Goal: Task Accomplishment & Management: Complete application form

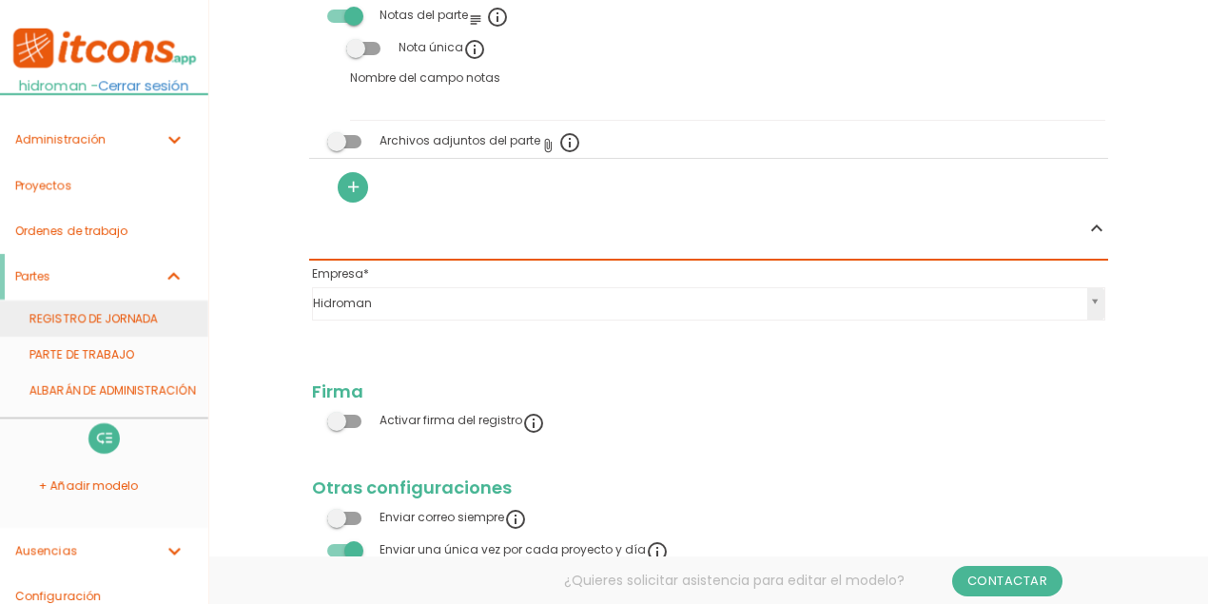
scroll to position [2013, 0]
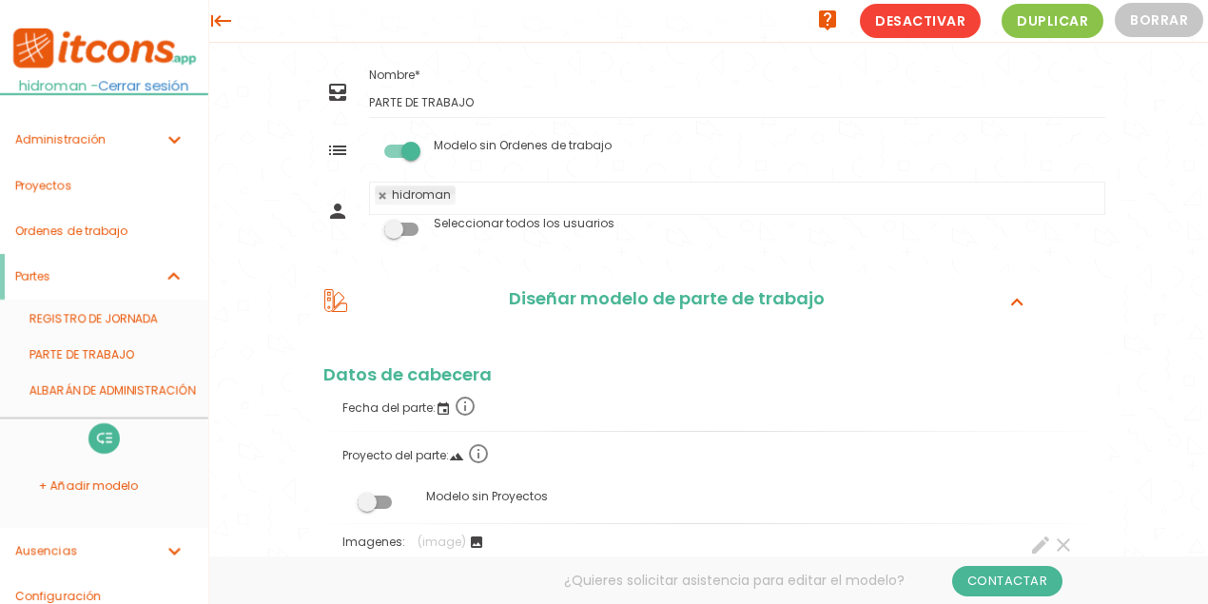
scroll to position [2013, 0]
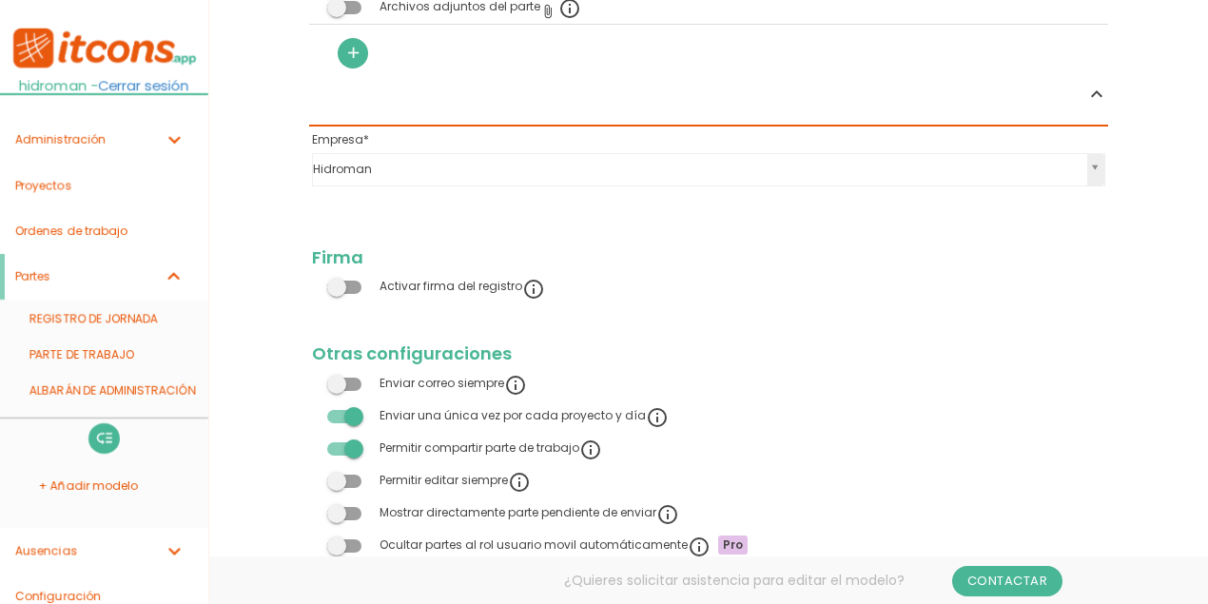
click at [117, 388] on link "ALBARÁN DE ADMINISTRACIÓN" at bounding box center [104, 391] width 208 height 36
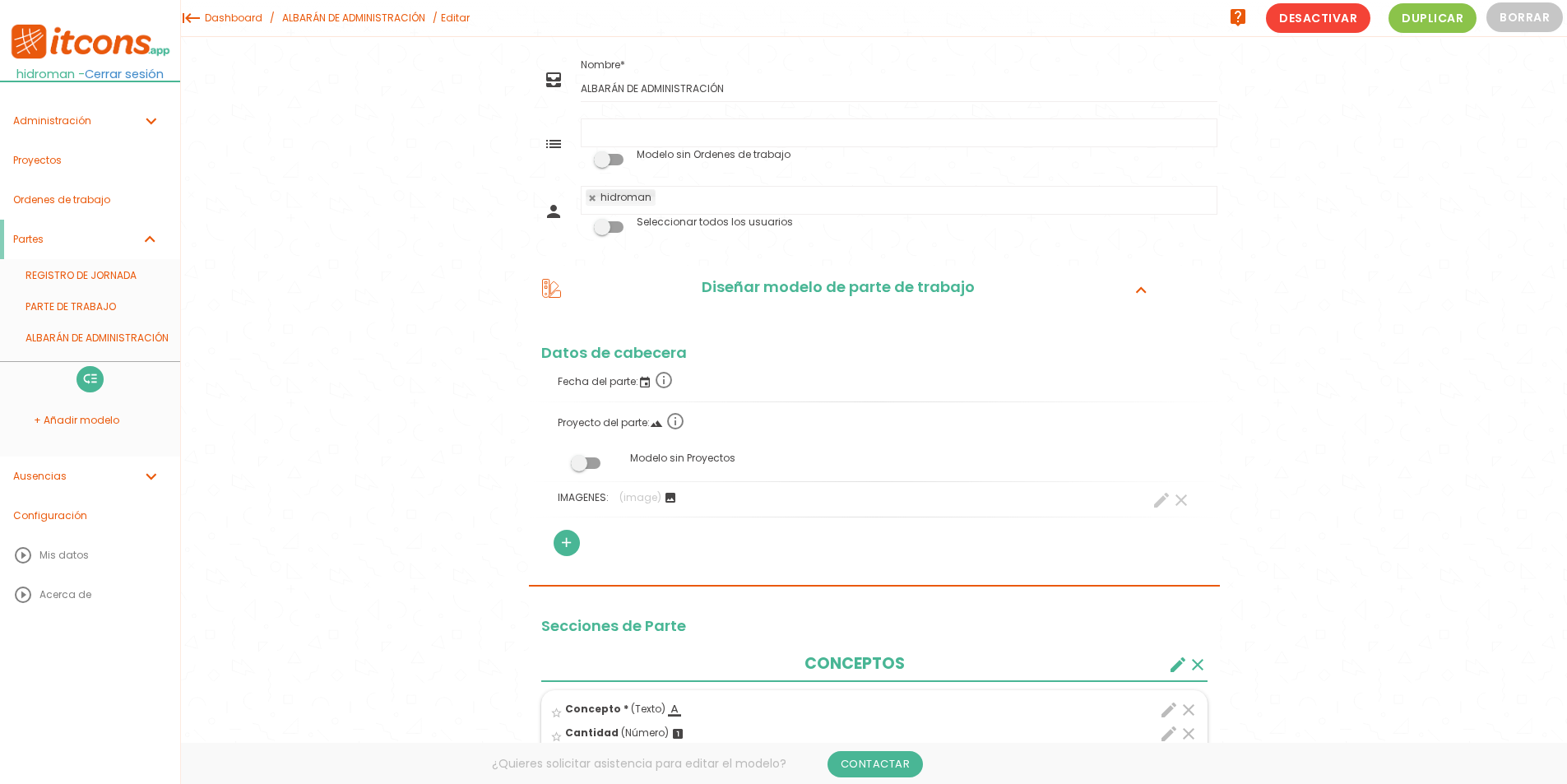
click at [243, 22] on link "Dashboard" at bounding box center [233, 18] width 66 height 36
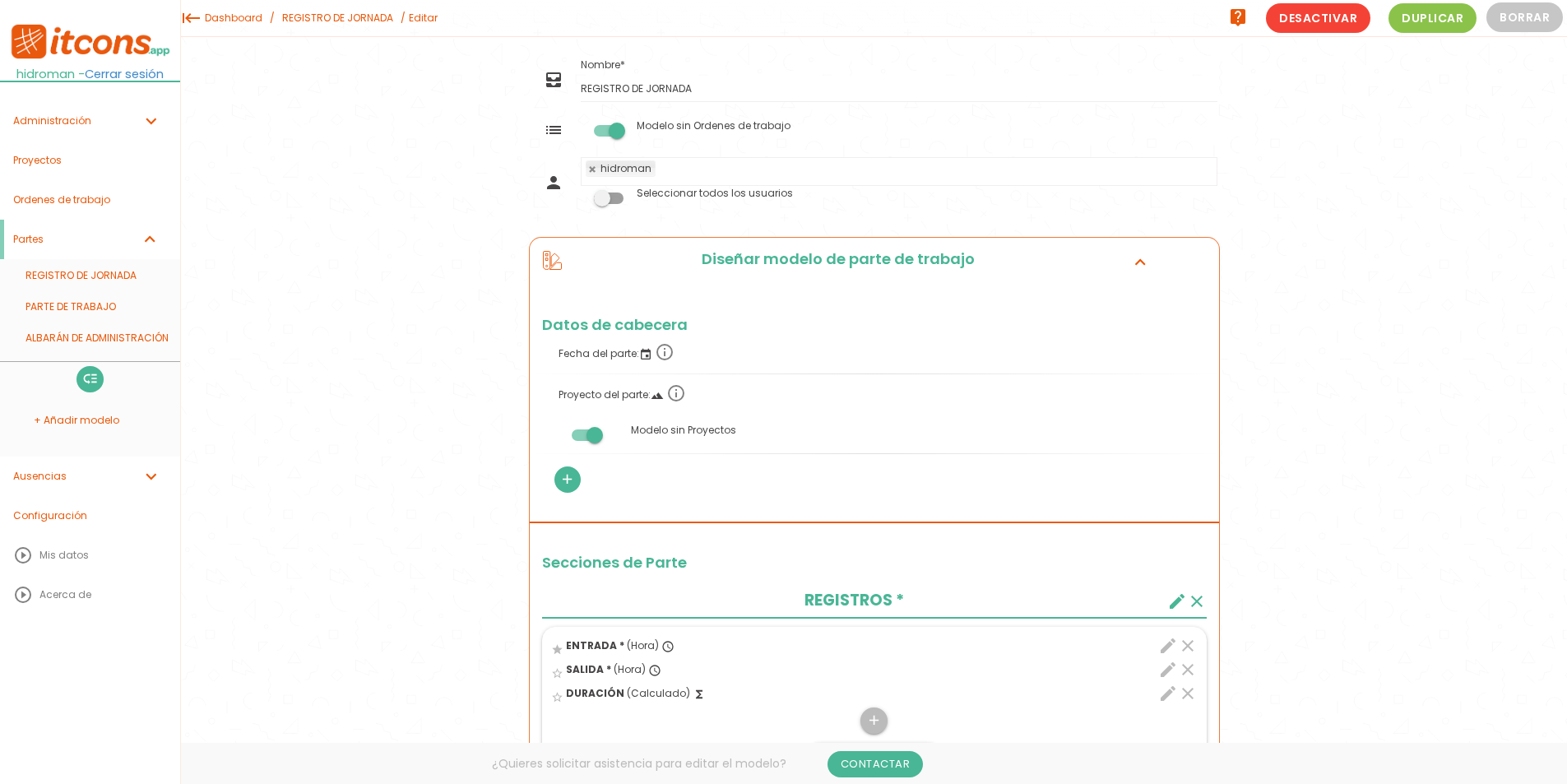
click at [1131, 268] on icon "expand_more" at bounding box center [1140, 261] width 26 height 22
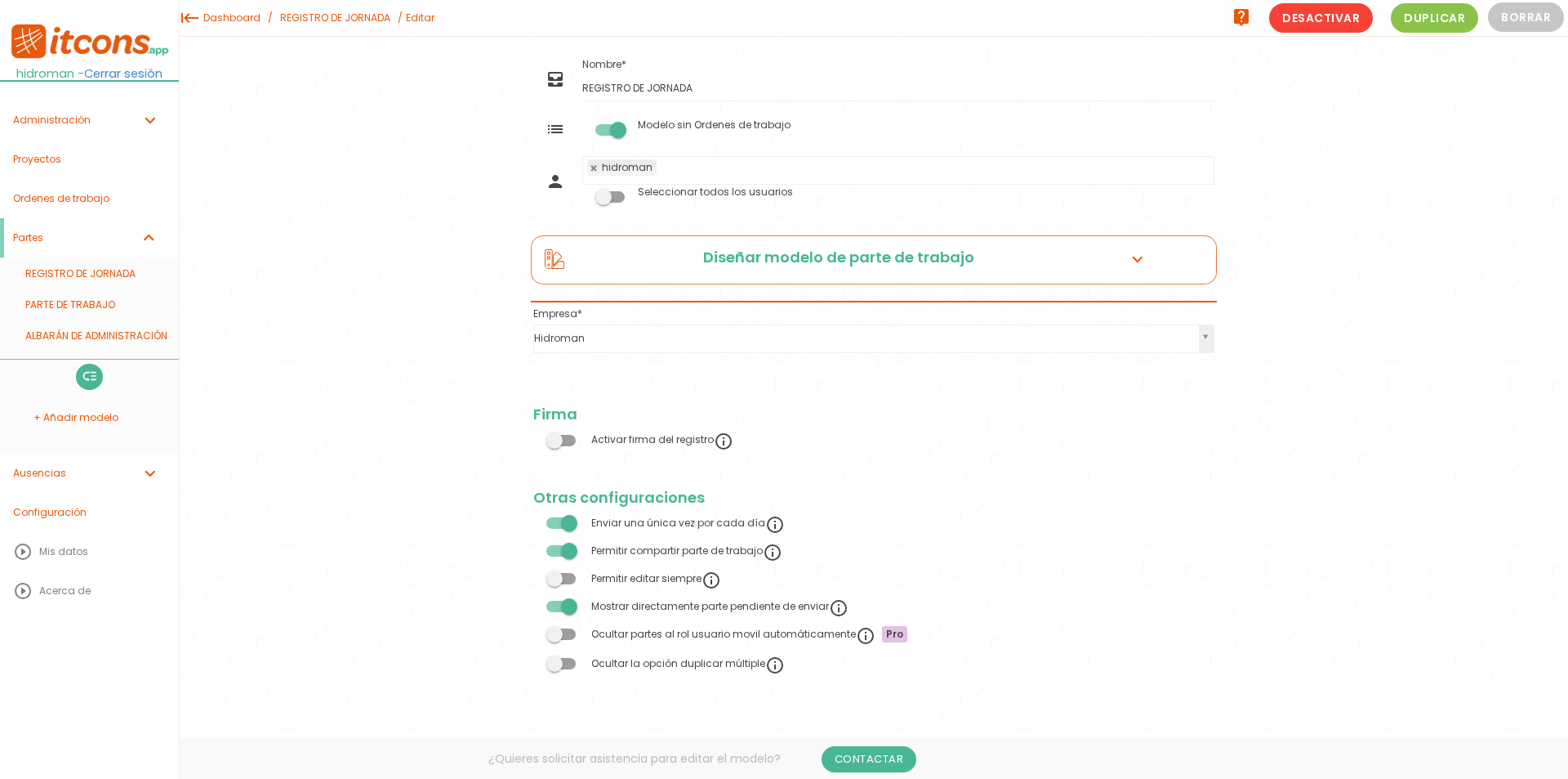
click at [1133, 262] on icon "expand_more" at bounding box center [1138, 259] width 26 height 21
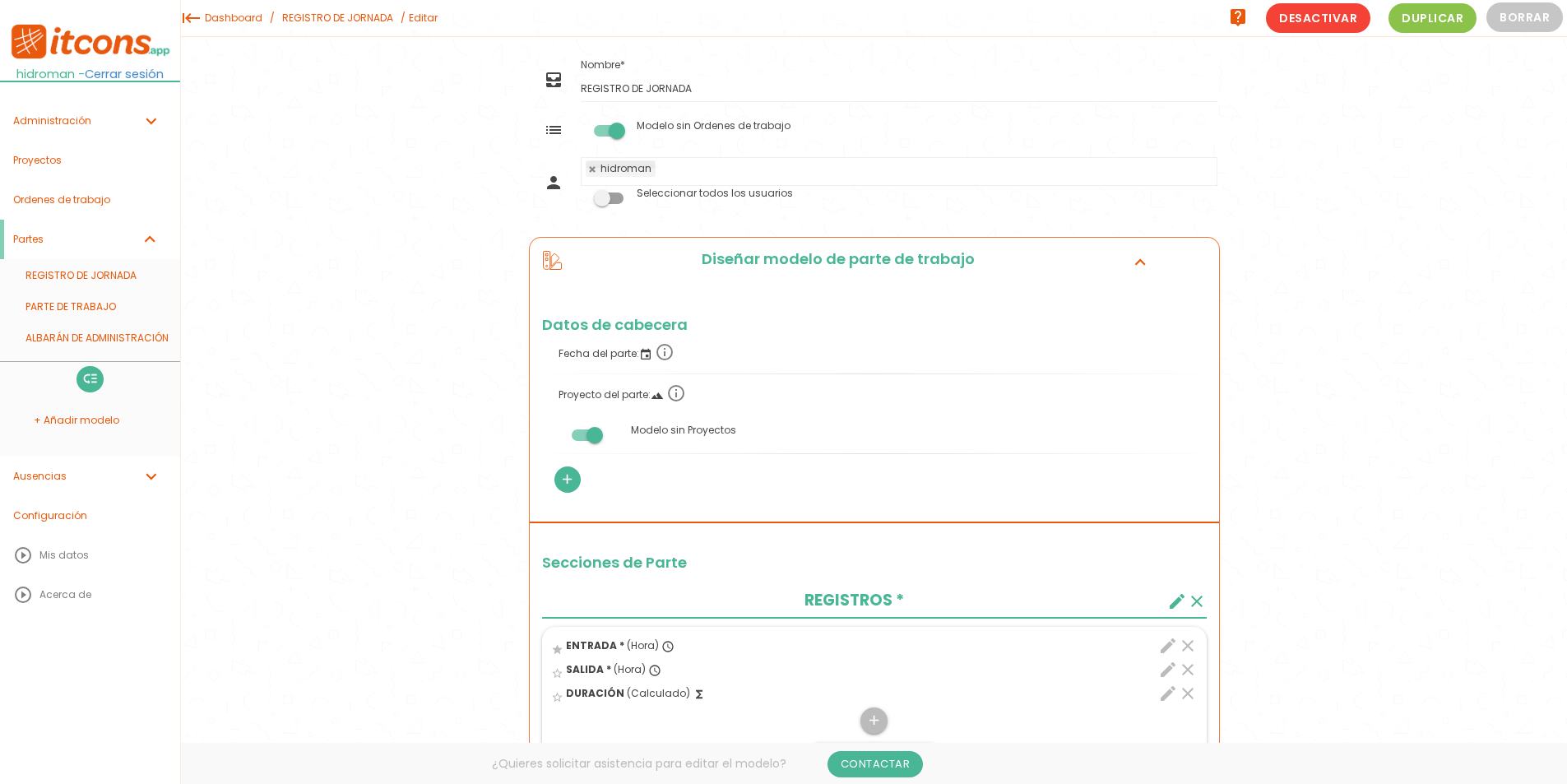
click at [1124, 250] on div "Diseñar modelo de parte de trabajo expand_more" at bounding box center [874, 261] width 689 height 48
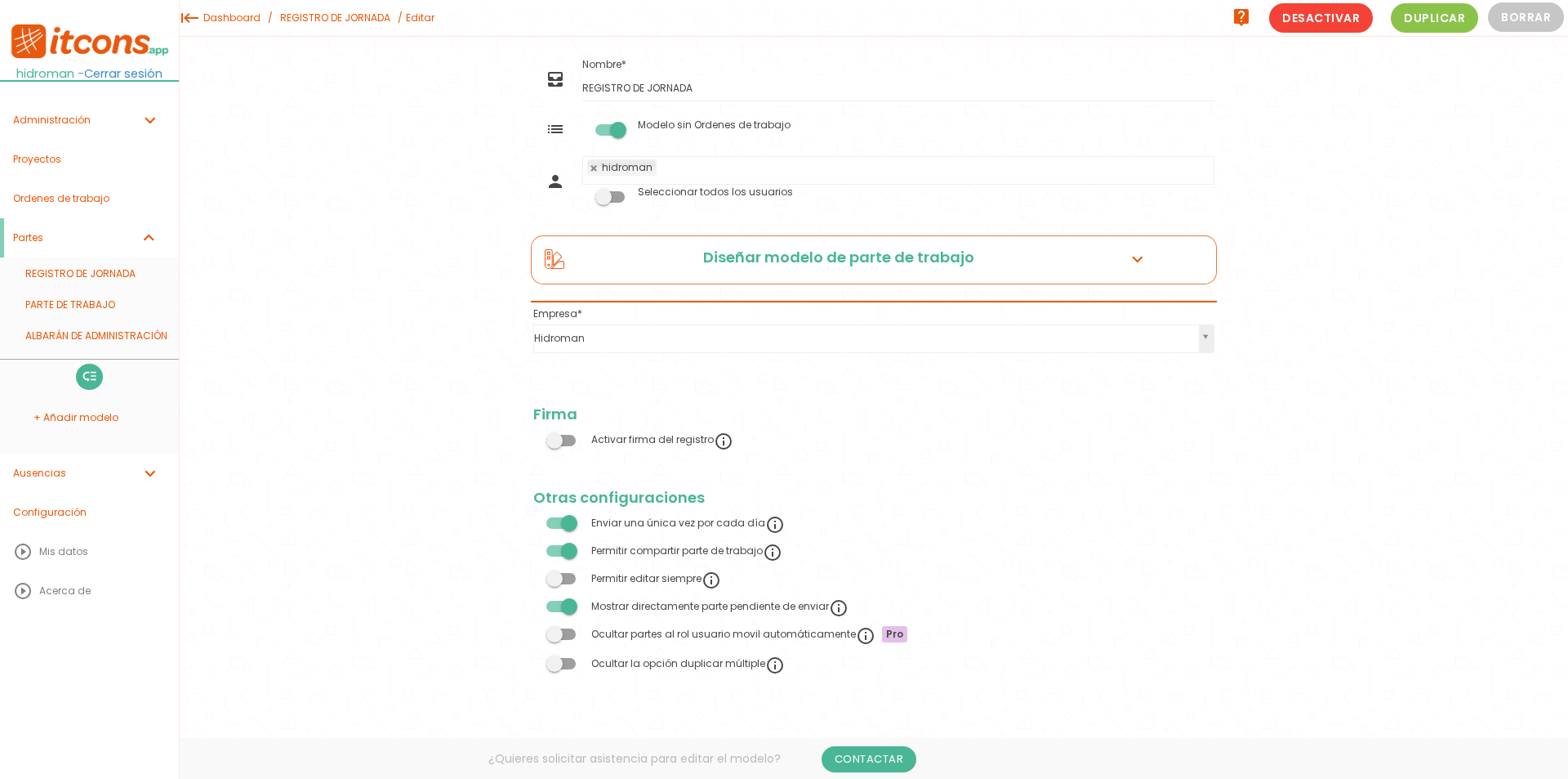
click at [1115, 259] on div "Diseñar modelo de parte de trabajo expand_more" at bounding box center [873, 259] width 684 height 47
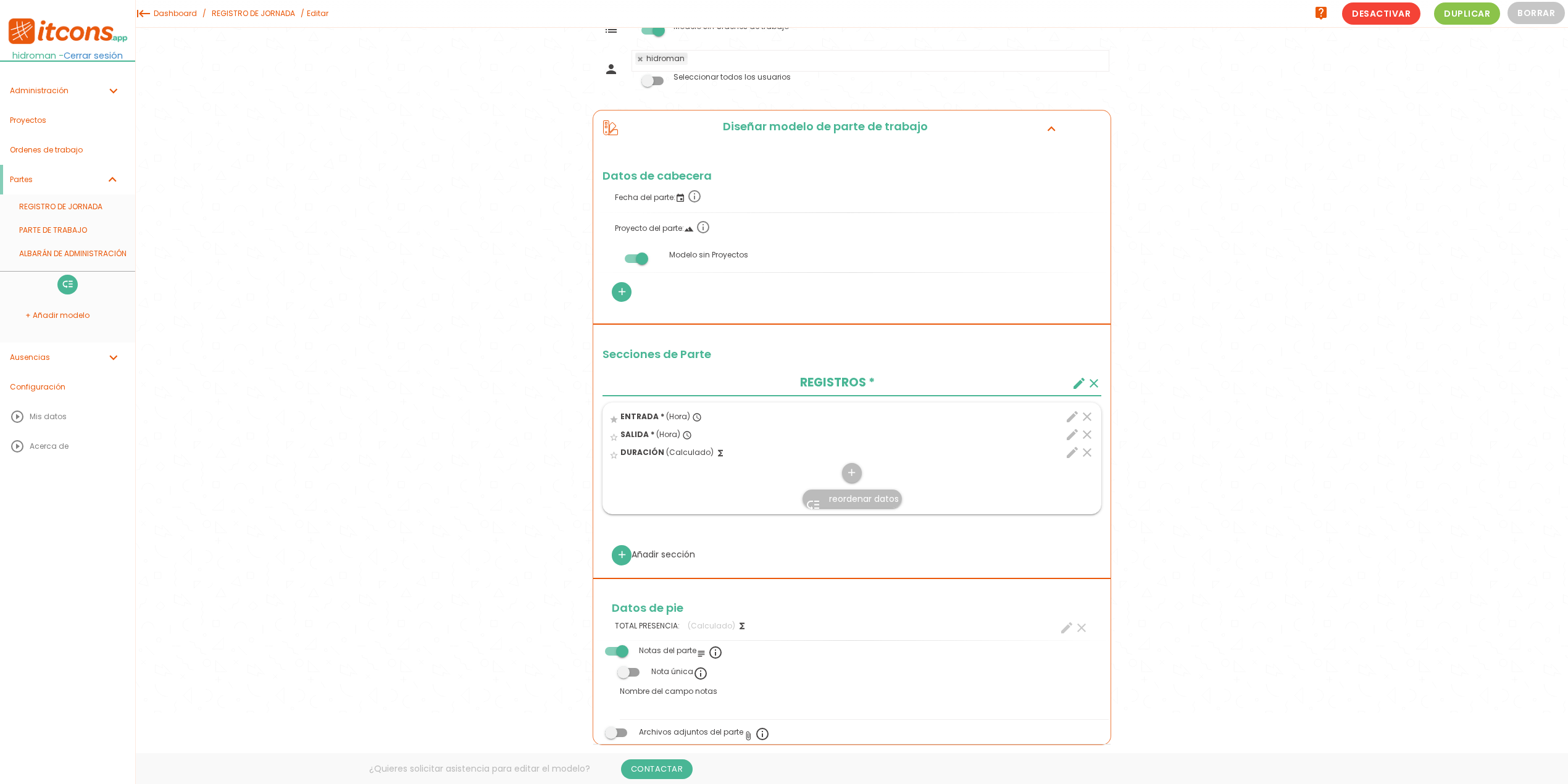
scroll to position [18, 0]
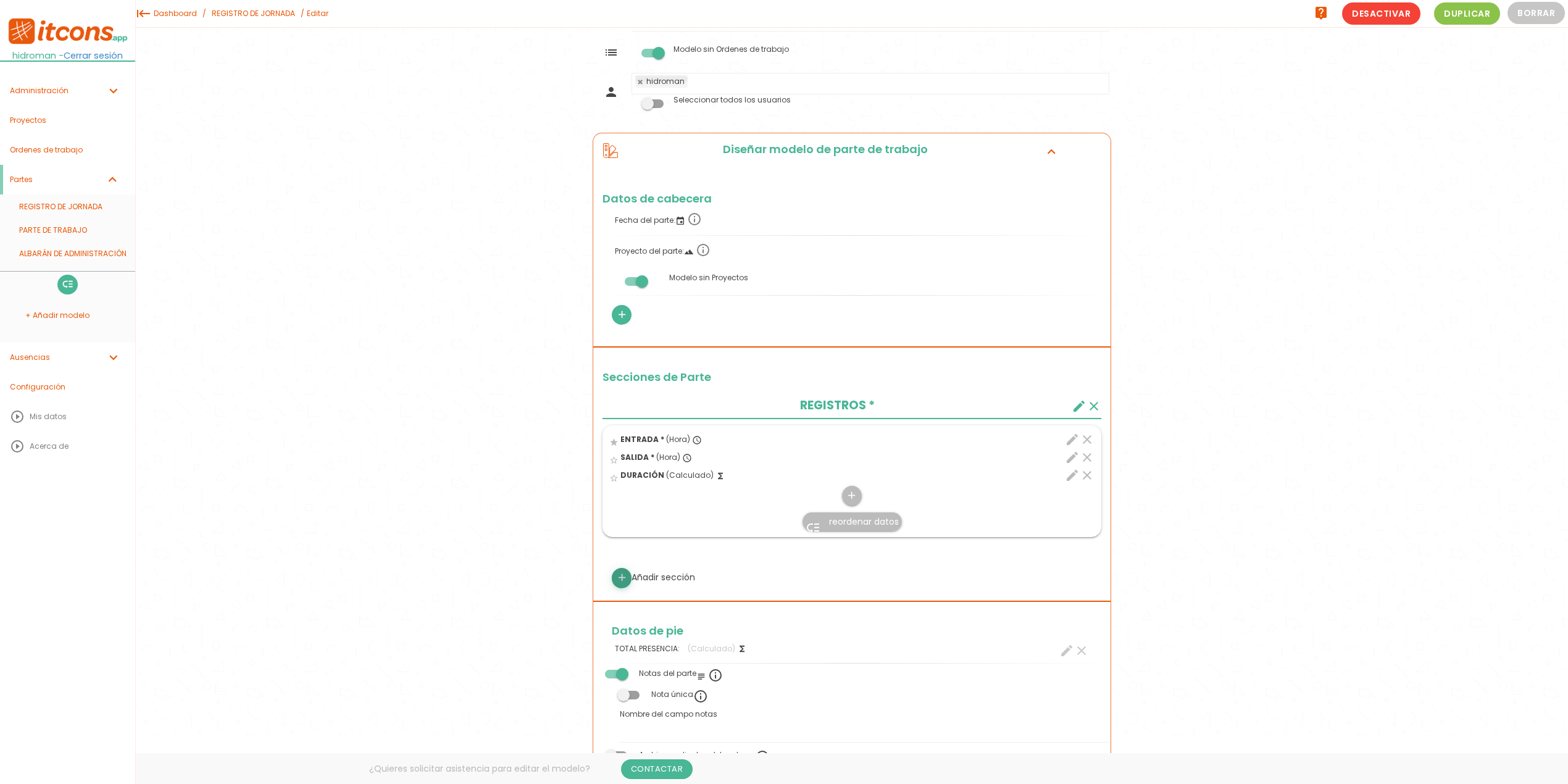
click at [626, 574] on icon "add" at bounding box center [622, 578] width 12 height 19
select select
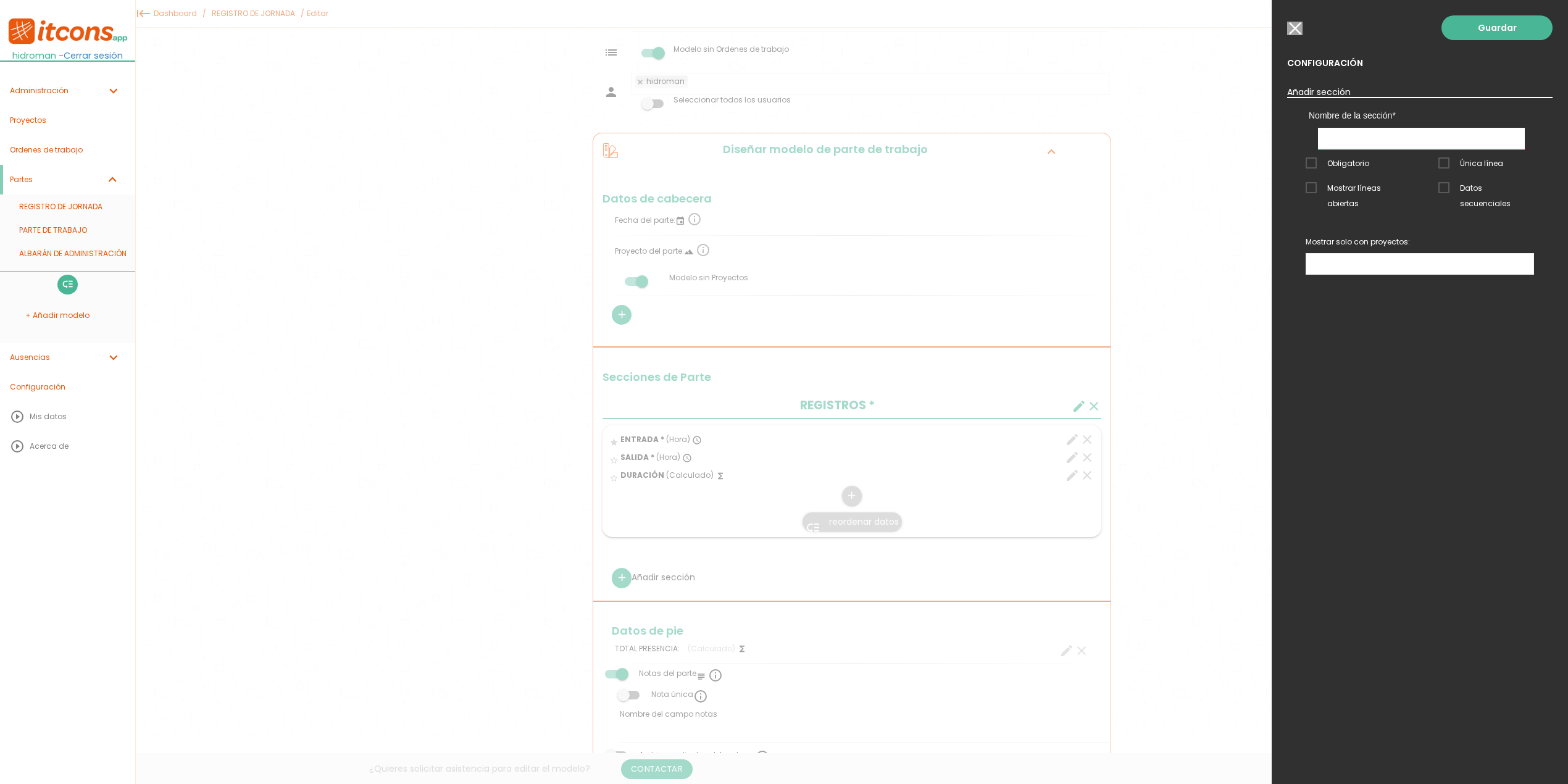
click at [1175, 144] on input "text" at bounding box center [1421, 138] width 207 height 21
type input "ss"
click at [1175, 34] on link "Guardar" at bounding box center [1497, 28] width 111 height 25
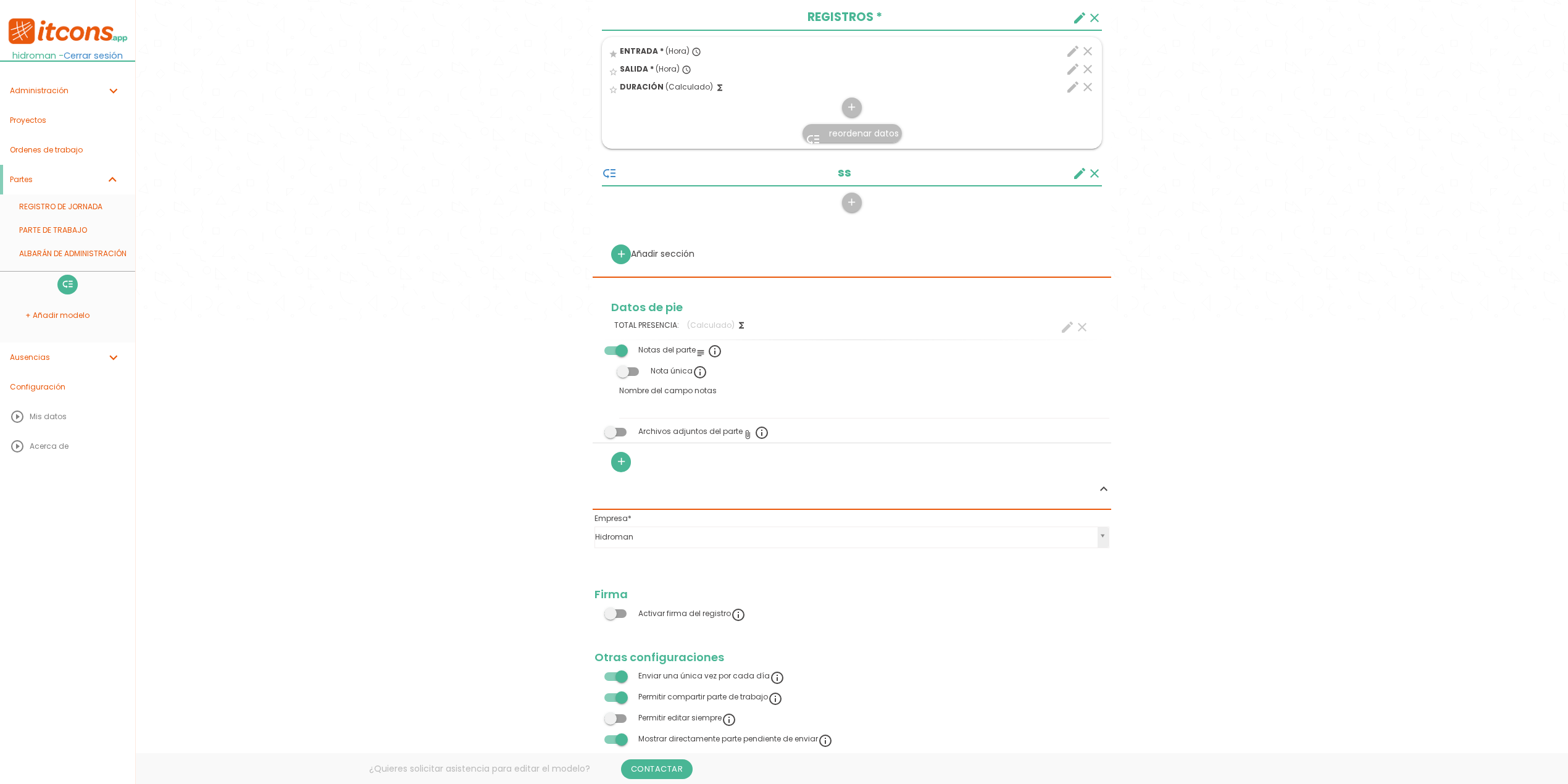
scroll to position [492, 0]
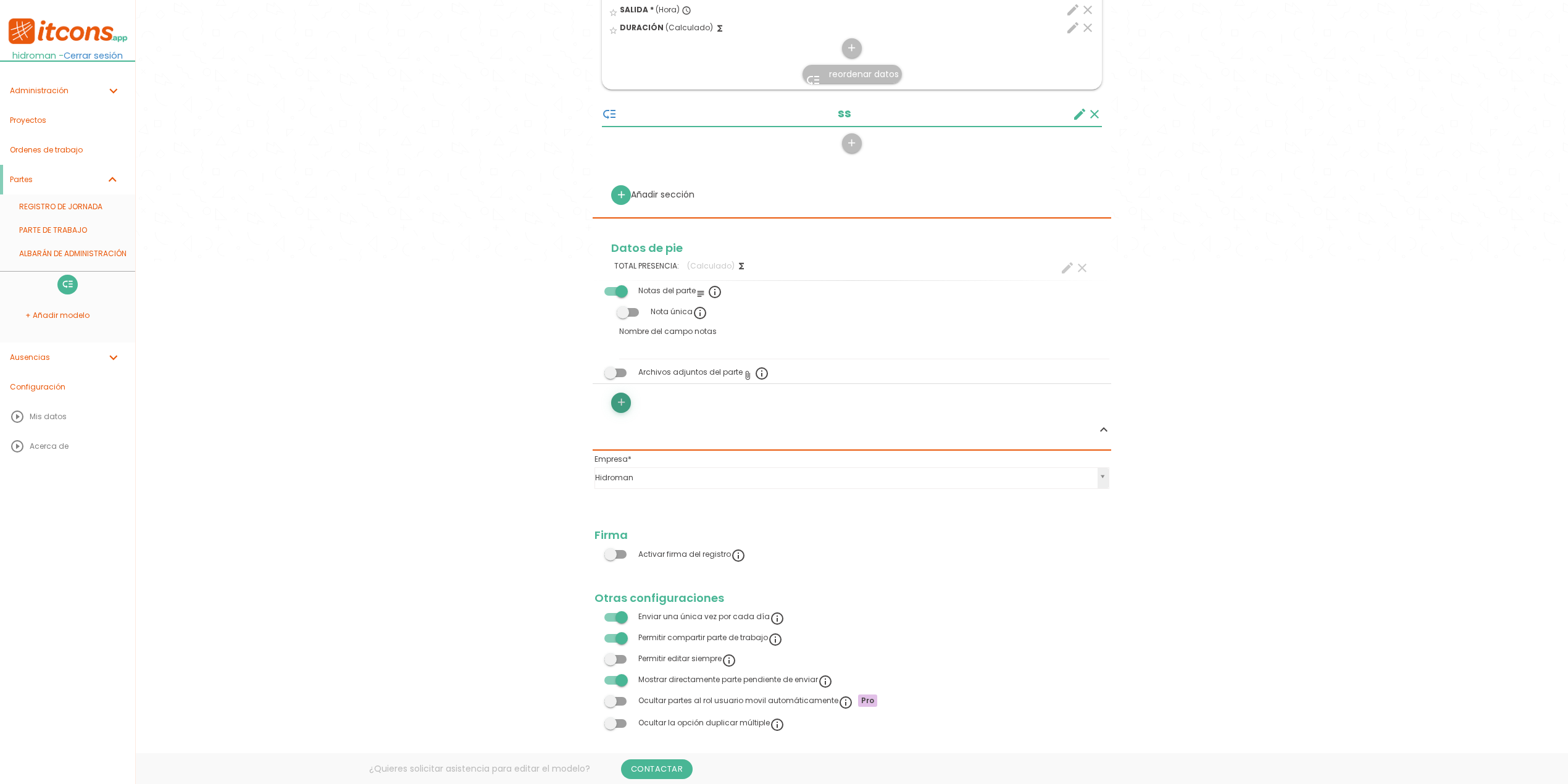
click at [625, 411] on icon "add" at bounding box center [621, 402] width 12 height 19
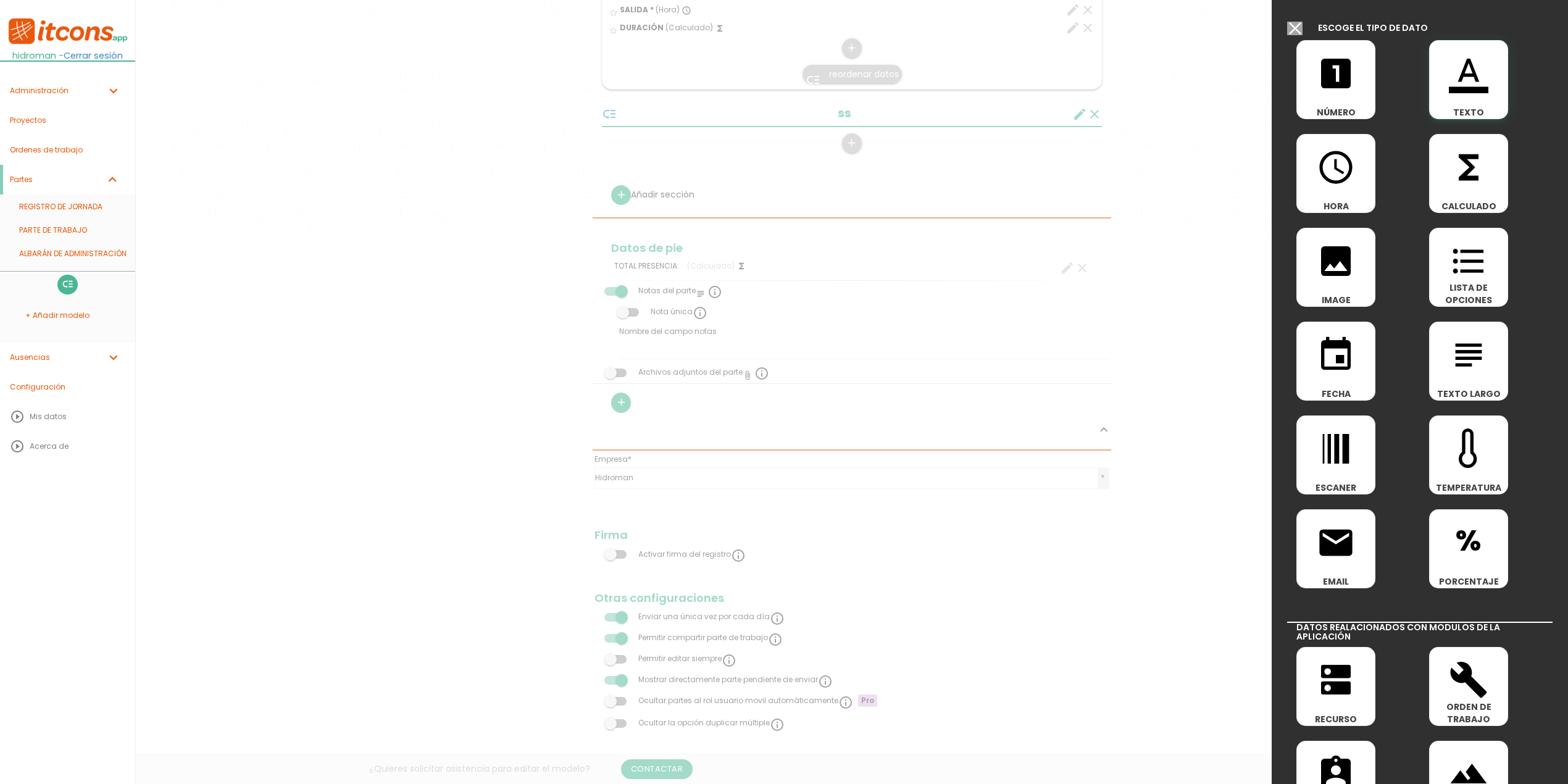
click at [1449, 109] on span "TEXTO" at bounding box center [1469, 112] width 78 height 12
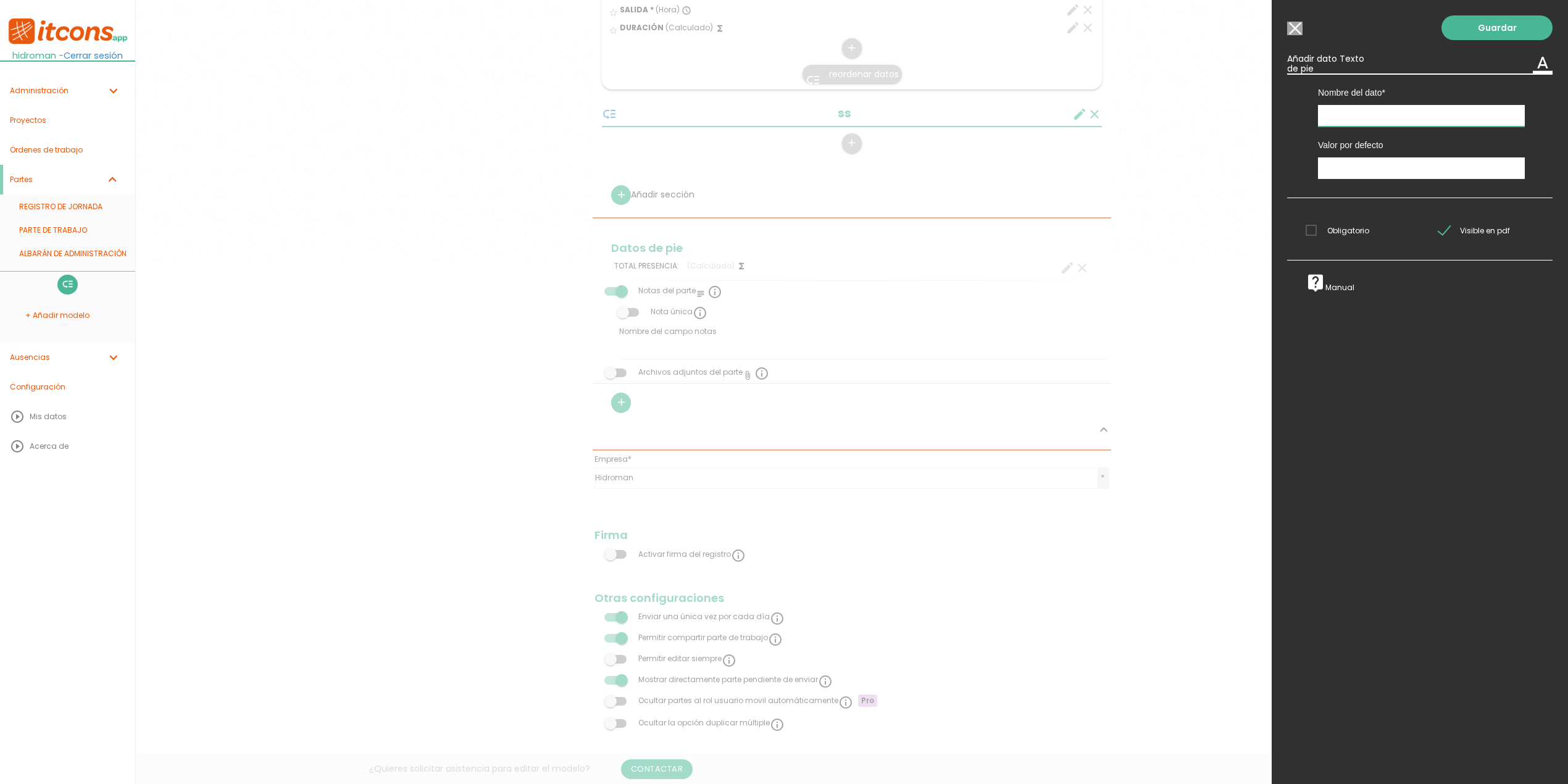
click at [1427, 125] on input "text" at bounding box center [1421, 116] width 207 height 21
type input "yyy"
click at [1451, 33] on link "Guardar" at bounding box center [1497, 28] width 111 height 25
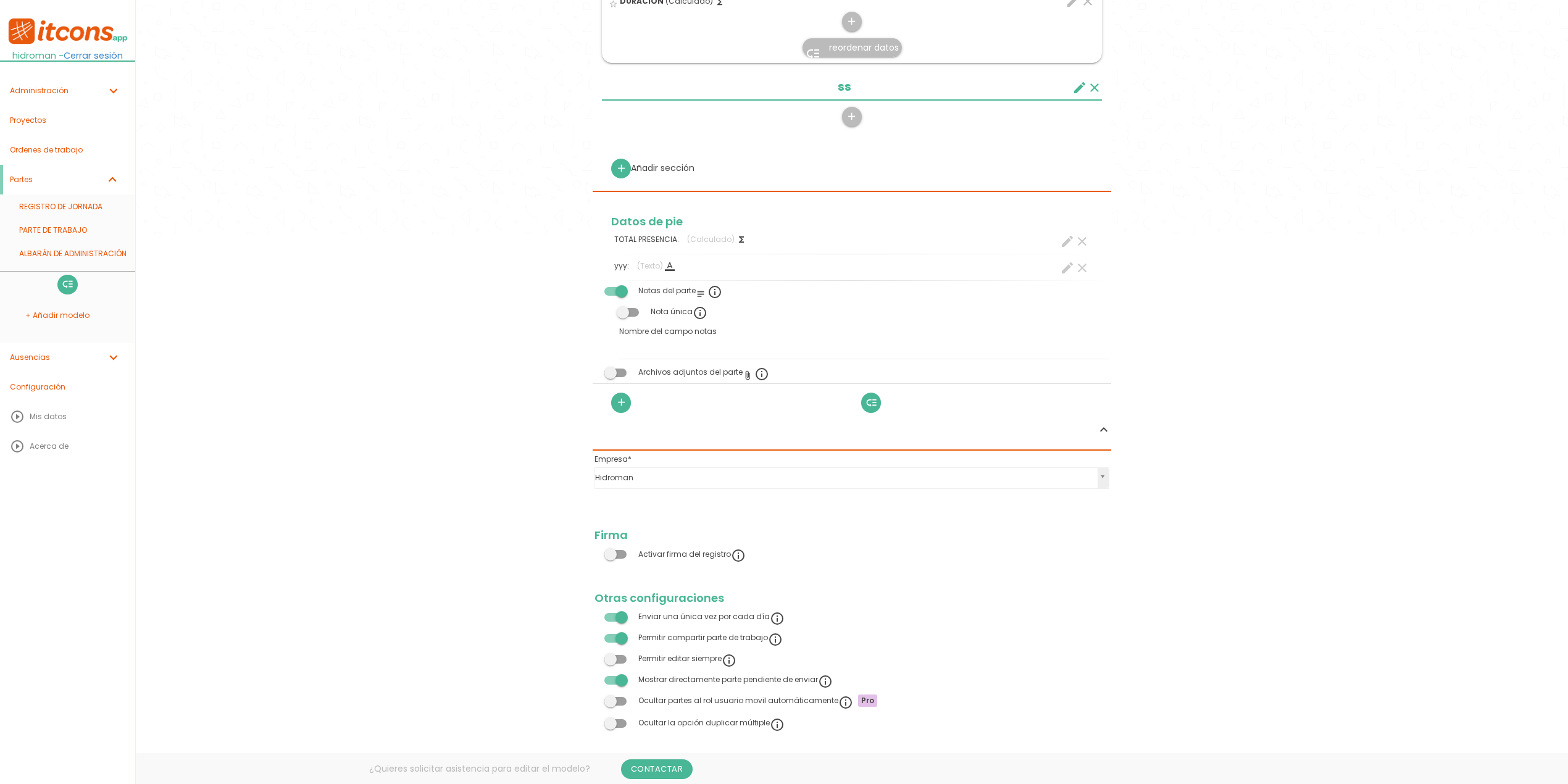
scroll to position [519, 0]
click at [1101, 433] on icon "expand_less" at bounding box center [1103, 429] width 15 height 15
click at [1107, 428] on icon "expand_less" at bounding box center [1103, 429] width 15 height 15
click at [1107, 428] on icon "expand_less" at bounding box center [1103, 429] width 15 height 15
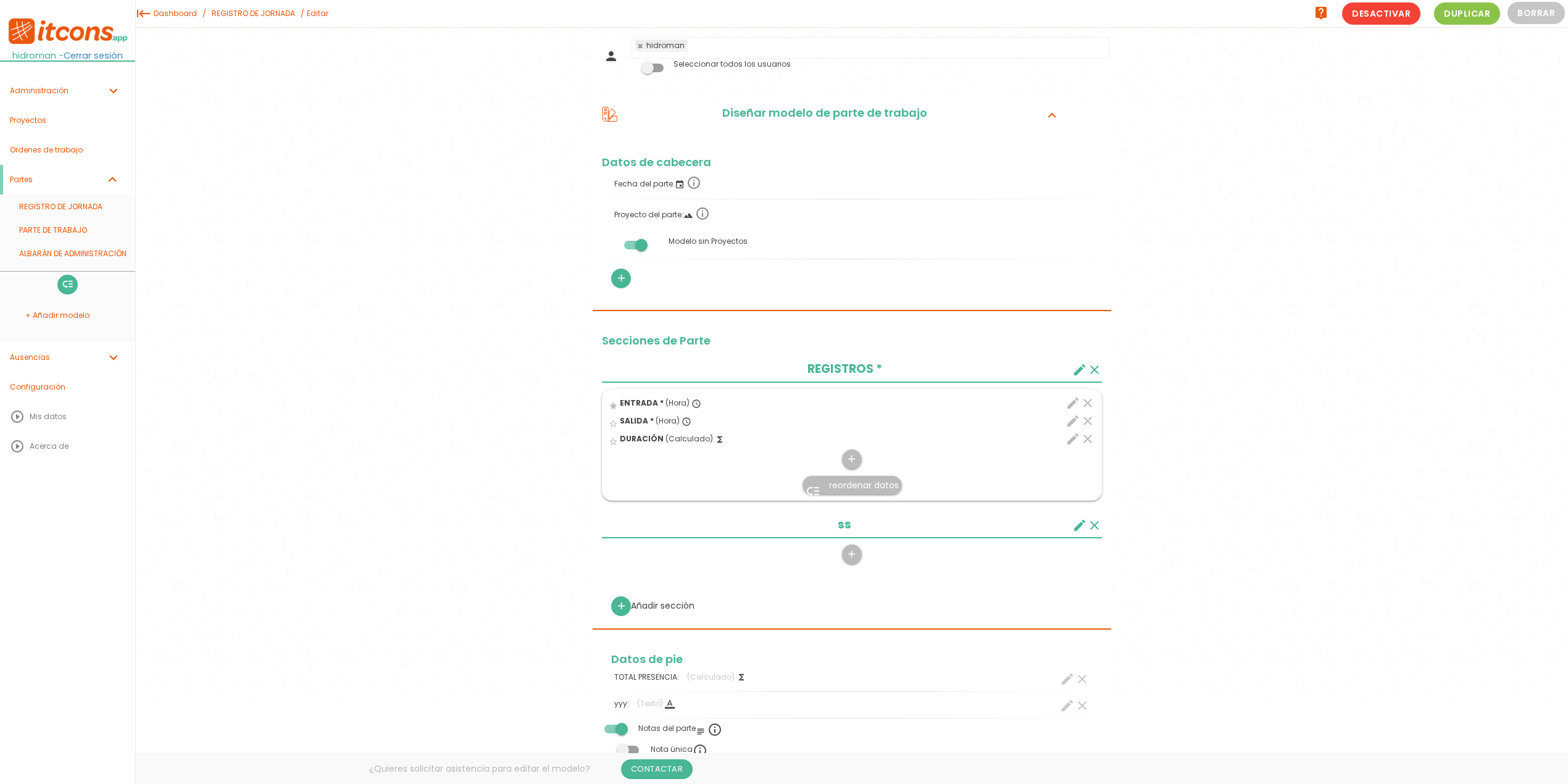
scroll to position [0, 0]
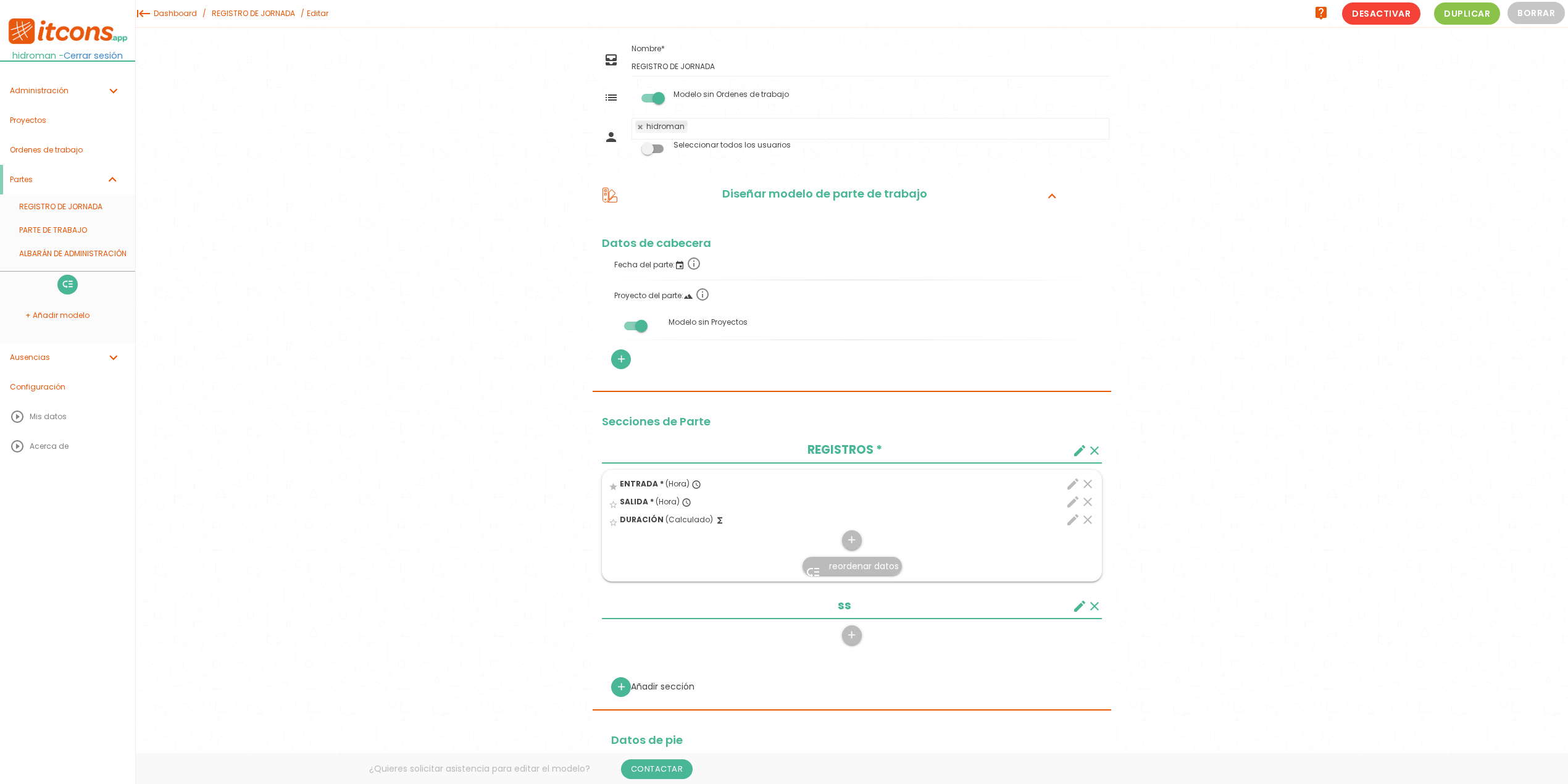
click at [1049, 191] on icon "expand_more" at bounding box center [1052, 195] width 19 height 16
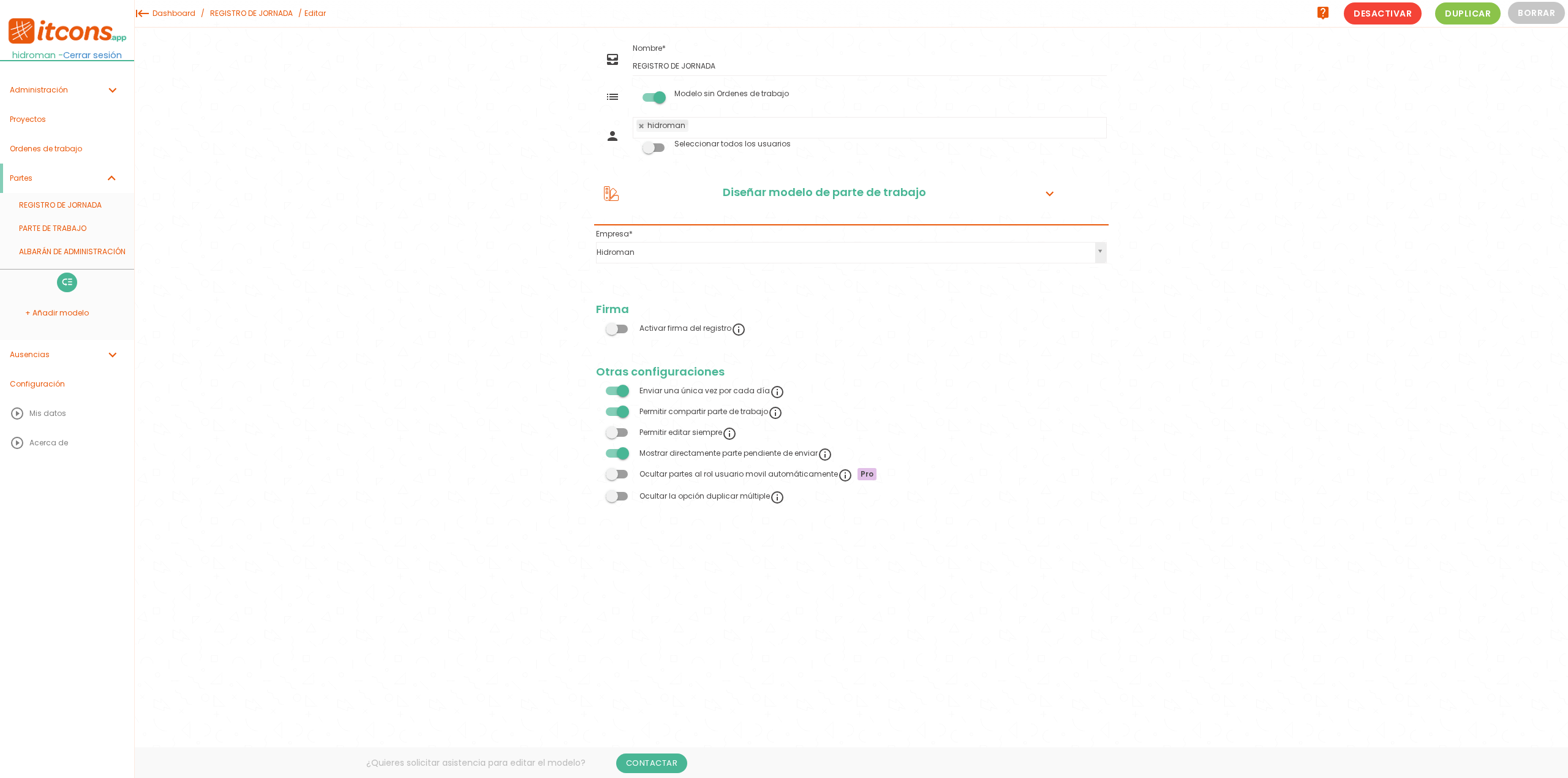
click at [1044, 191] on icon "expand_more" at bounding box center [1050, 194] width 19 height 16
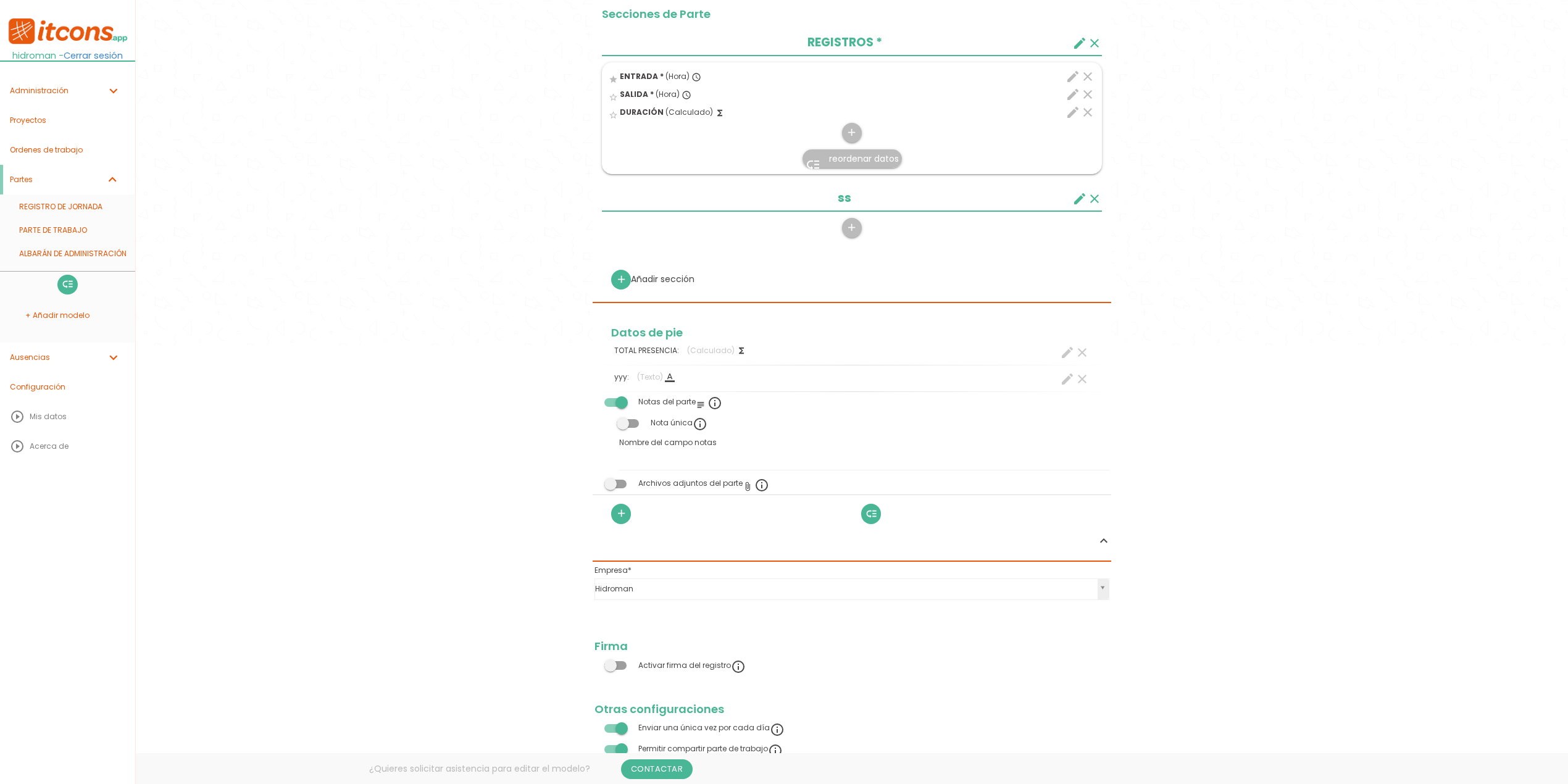
scroll to position [519, 0]
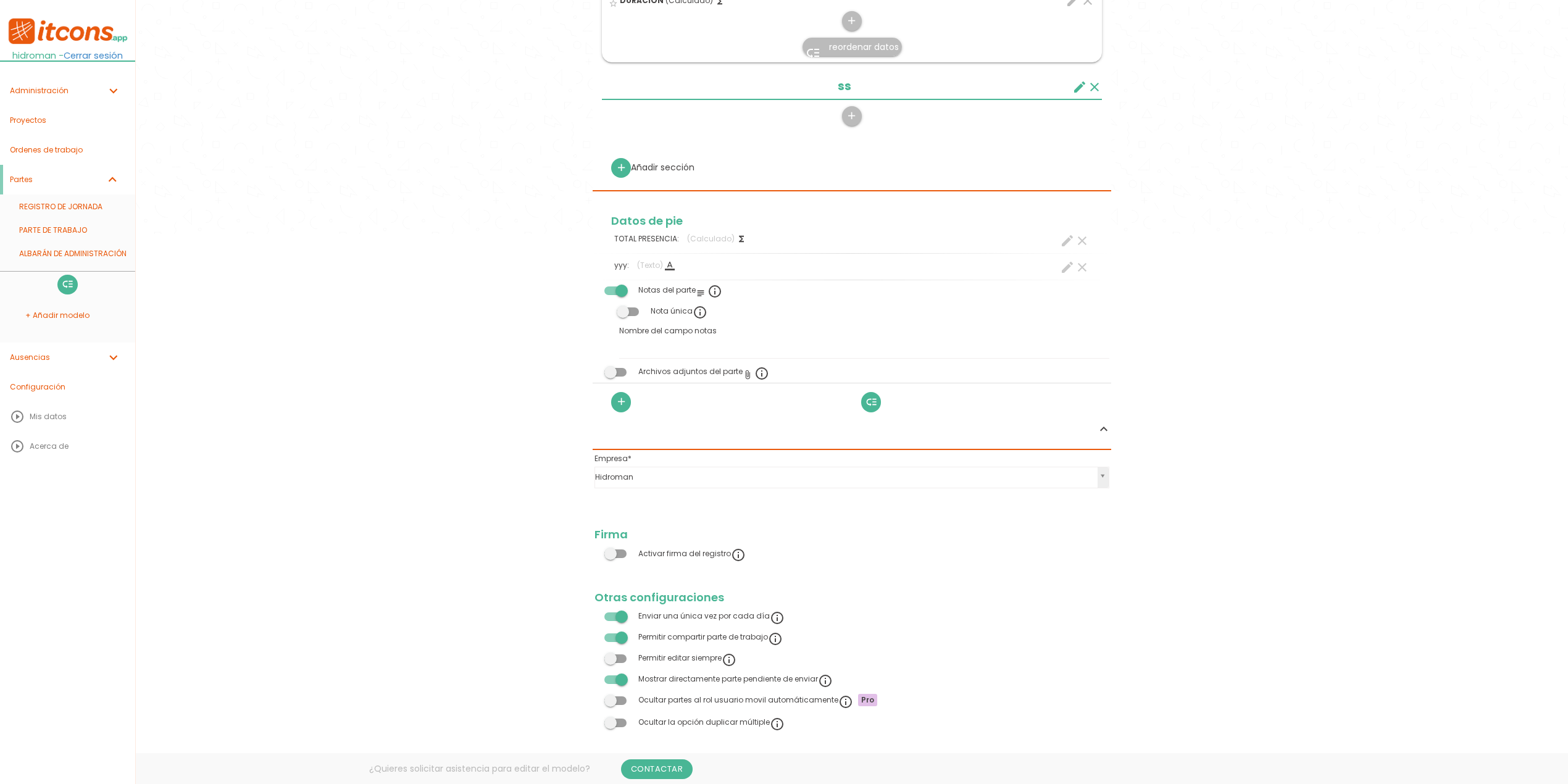
click at [1107, 426] on icon "expand_less" at bounding box center [1103, 429] width 15 height 15
click at [1089, 435] on form "Guardar all_inbox Nombre REGISTRO DE JORNADA list Tipos de Orden de trabajo No …" at bounding box center [851, 134] width 519 height 1225
click at [1104, 431] on icon "expand_less" at bounding box center [1103, 429] width 15 height 15
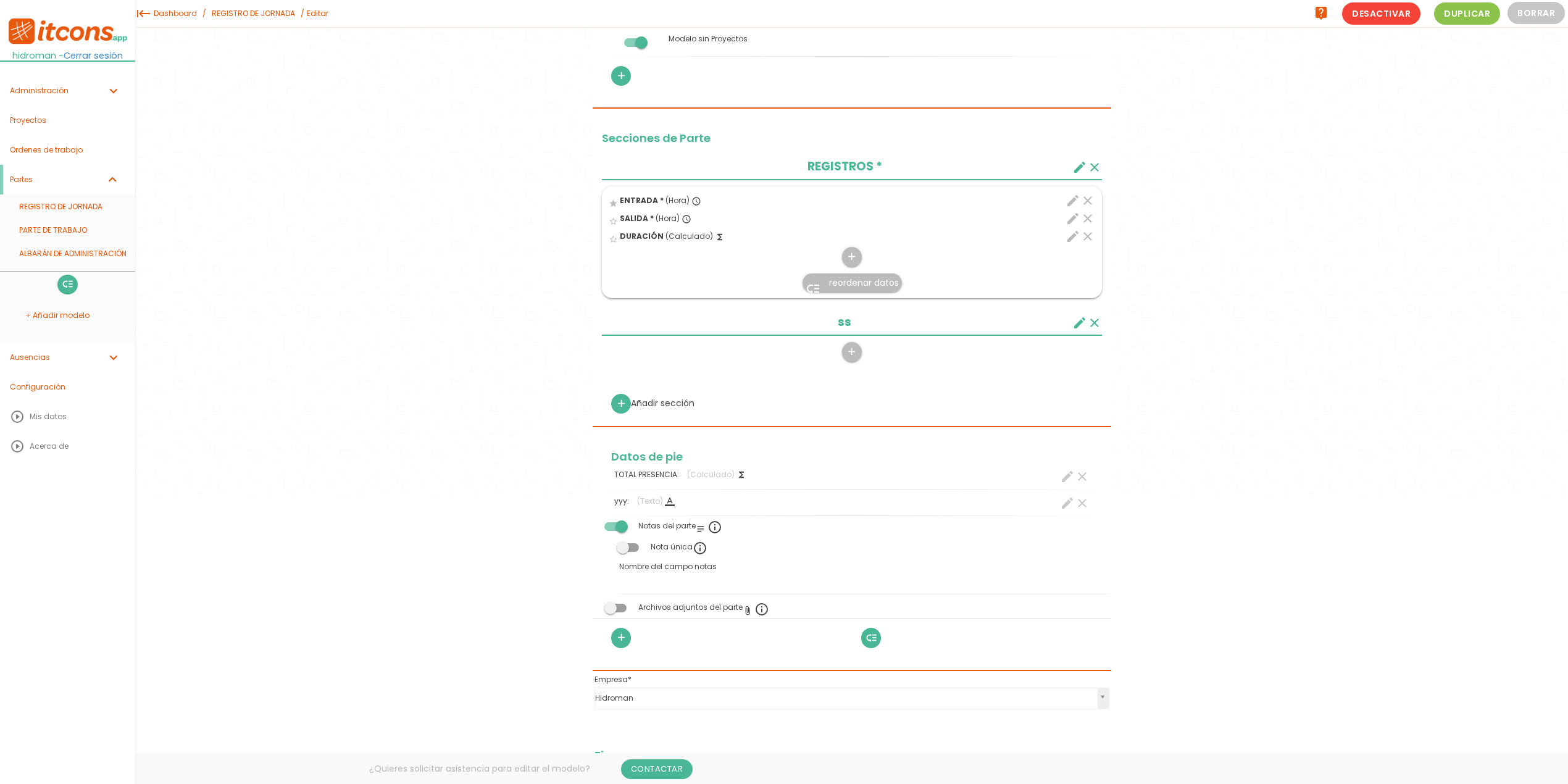
scroll to position [0, 0]
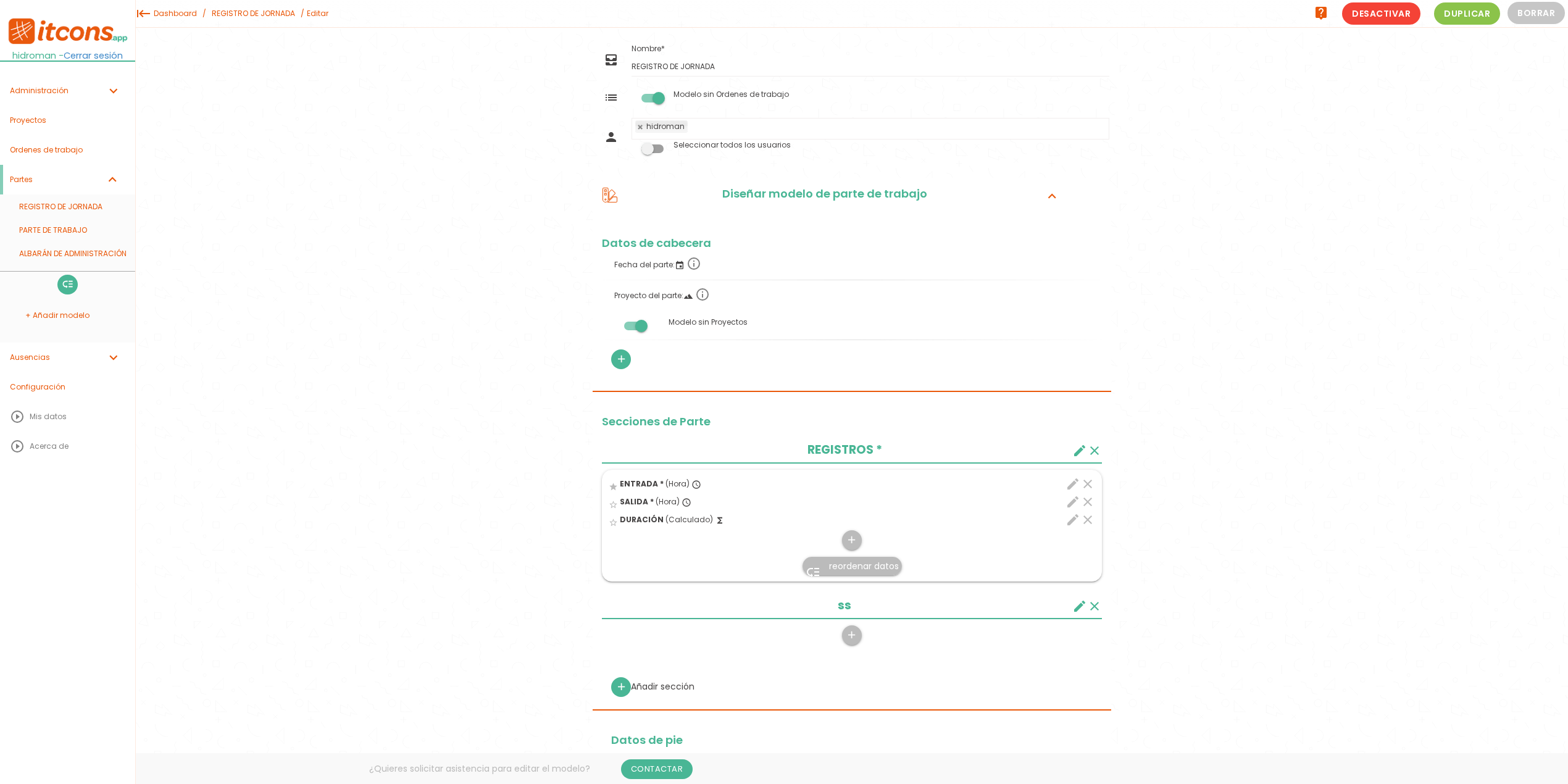
click at [1049, 195] on icon "expand_more" at bounding box center [1052, 195] width 19 height 16
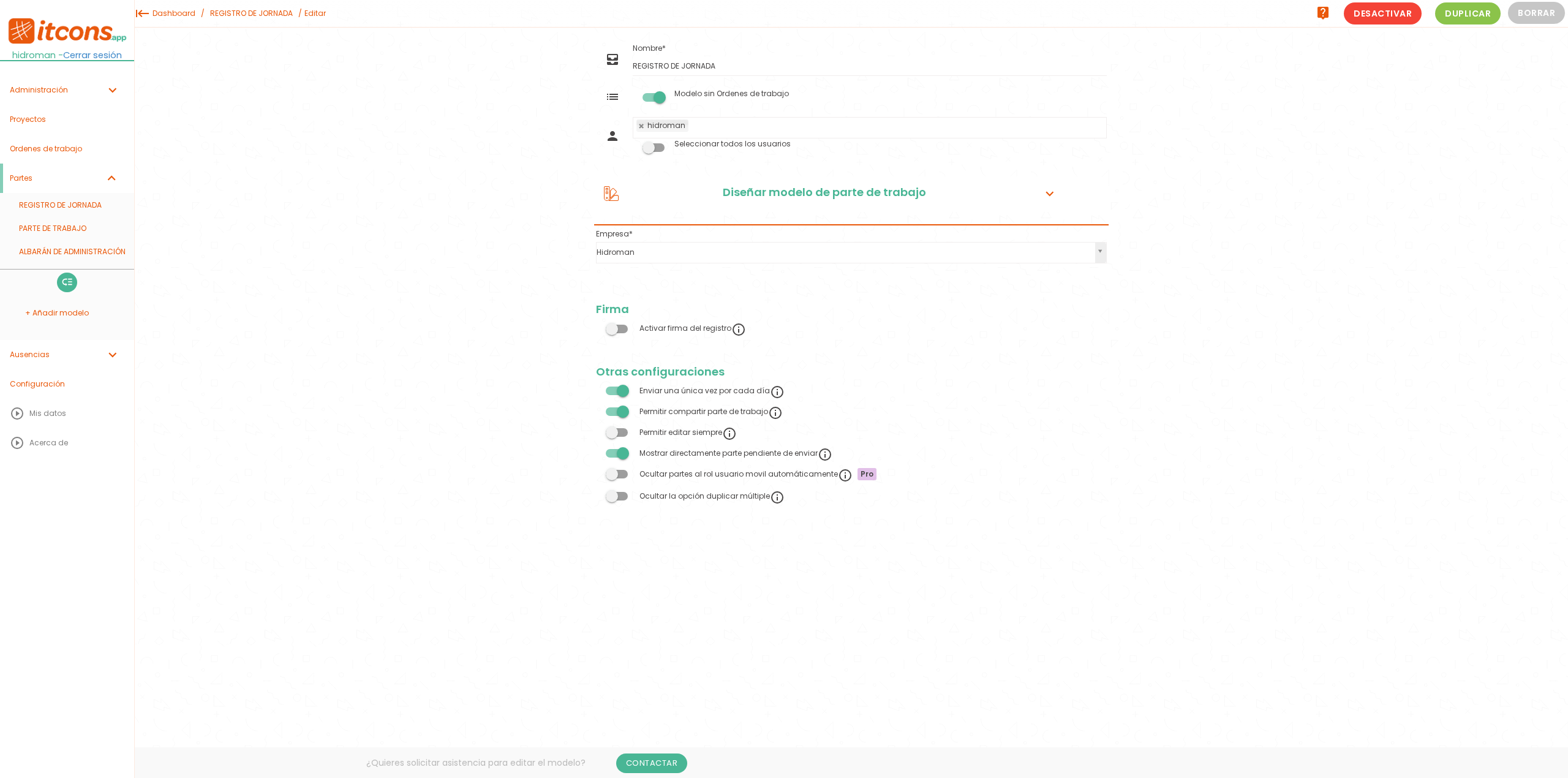
click at [1042, 194] on icon "expand_more" at bounding box center [1050, 194] width 19 height 16
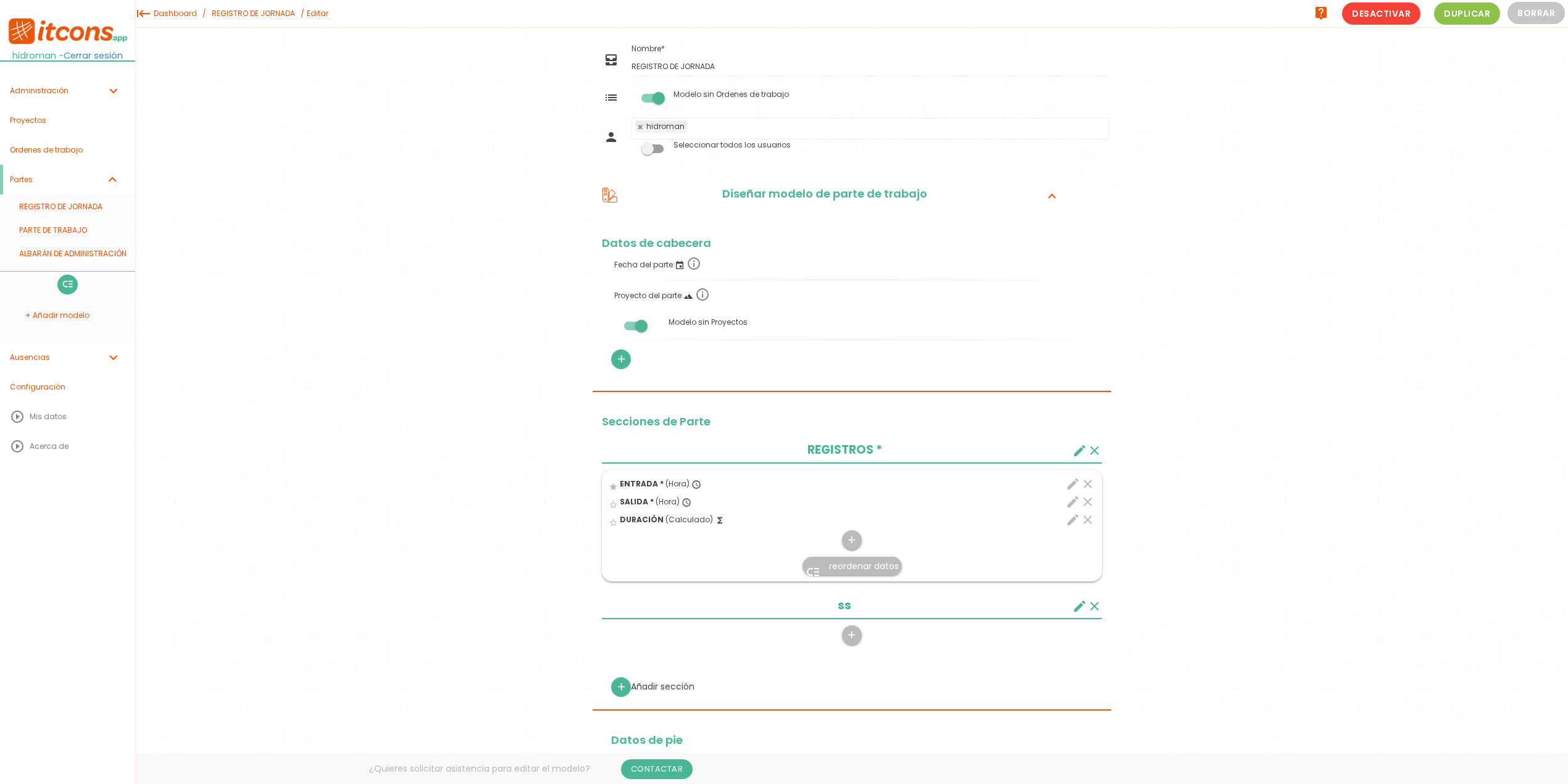
click at [262, 23] on link "REGISTRO DE JORNADA" at bounding box center [254, 14] width 90 height 27
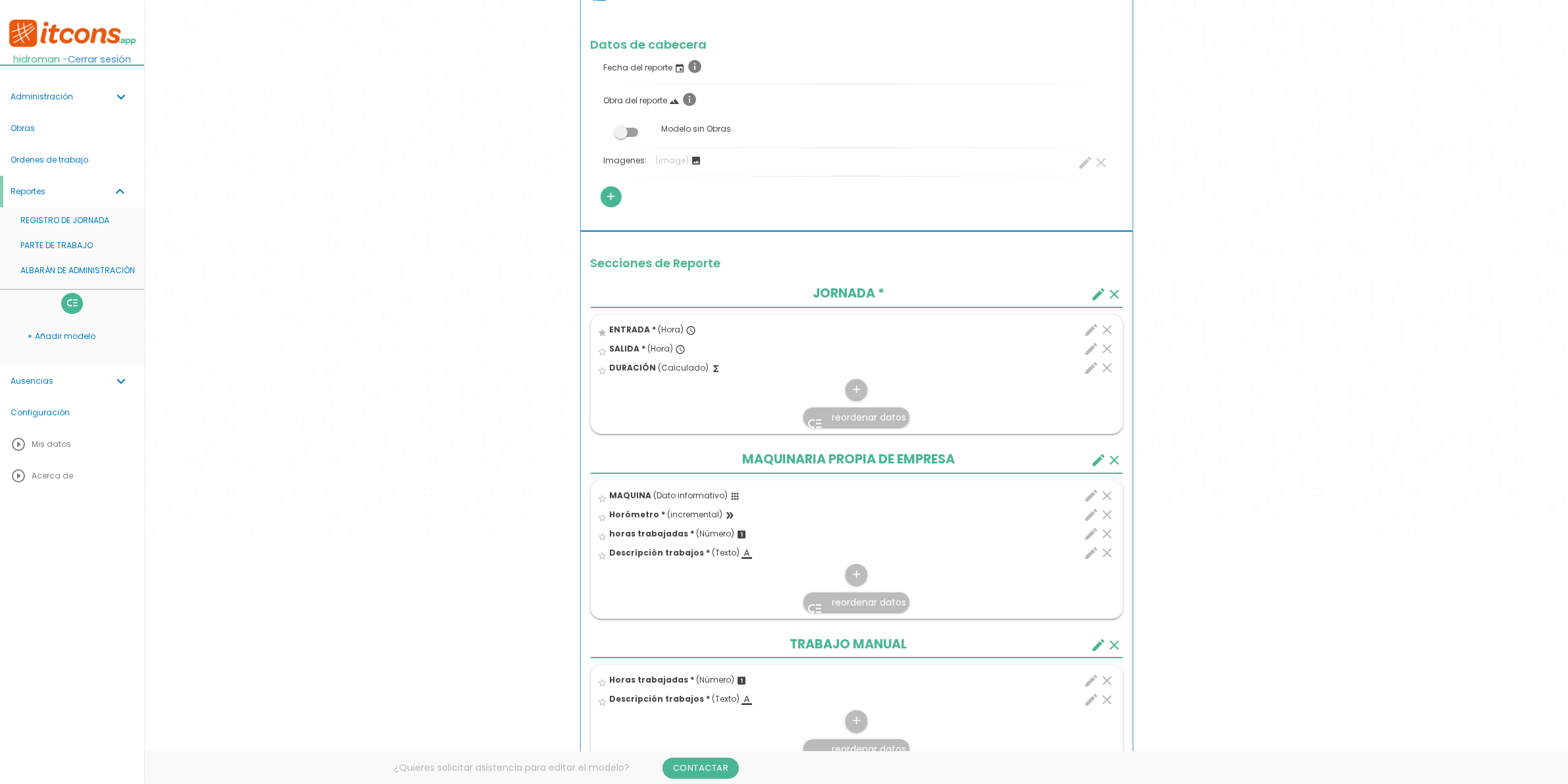
scroll to position [296, 0]
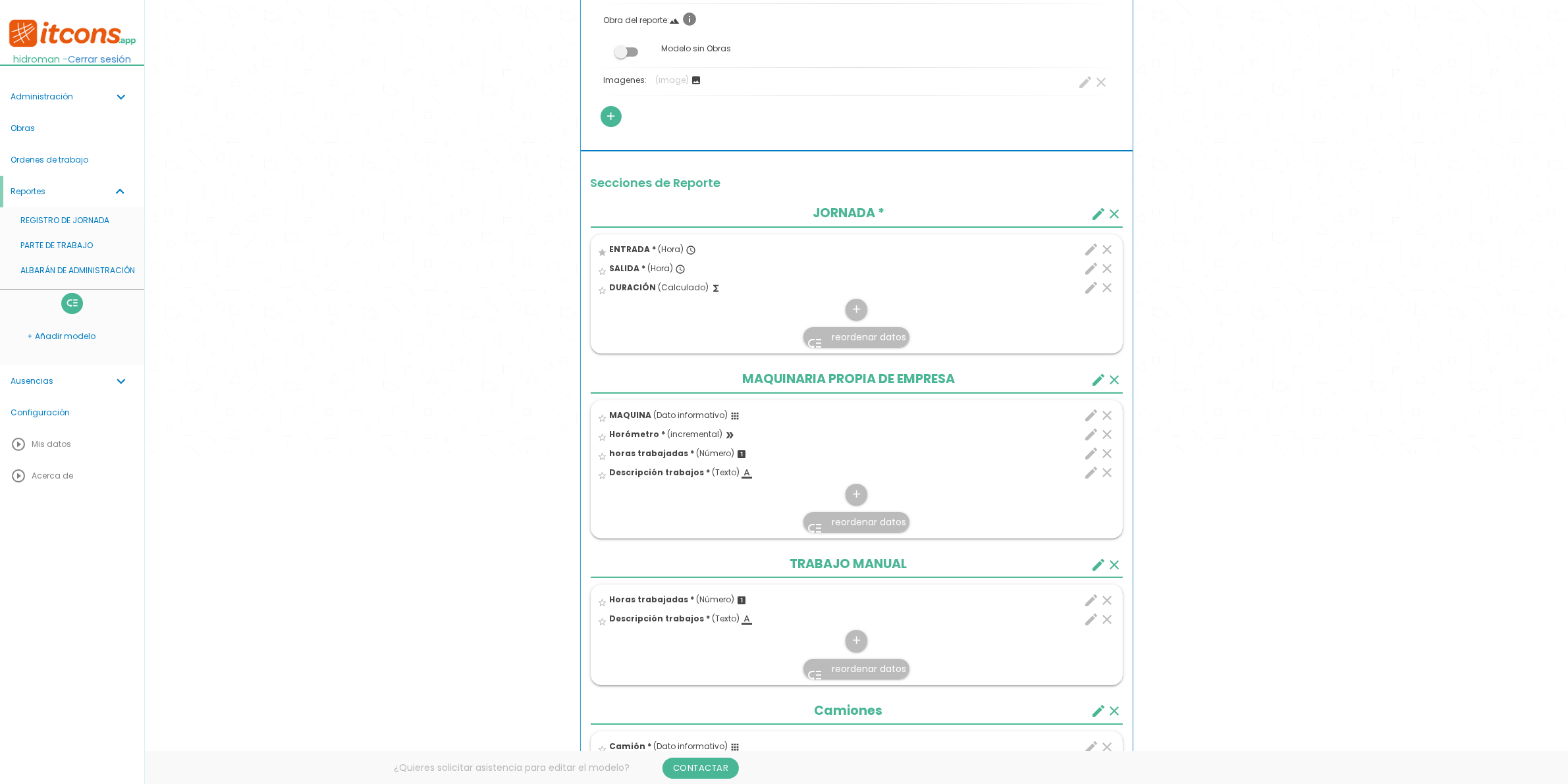
click at [1108, 435] on icon "clear" at bounding box center [1108, 434] width 16 height 16
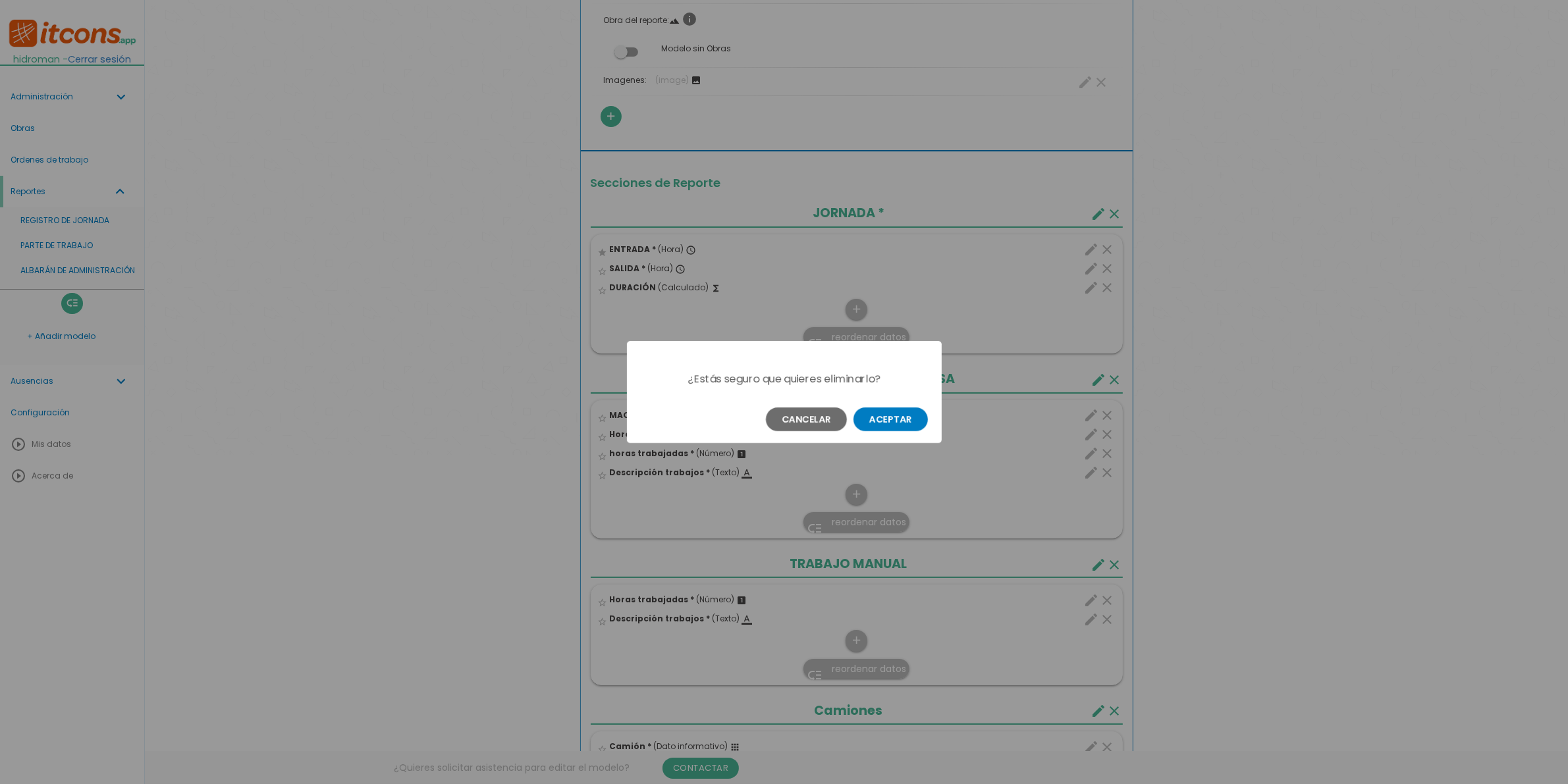
click at [880, 421] on button "Aceptar" at bounding box center [890, 419] width 74 height 24
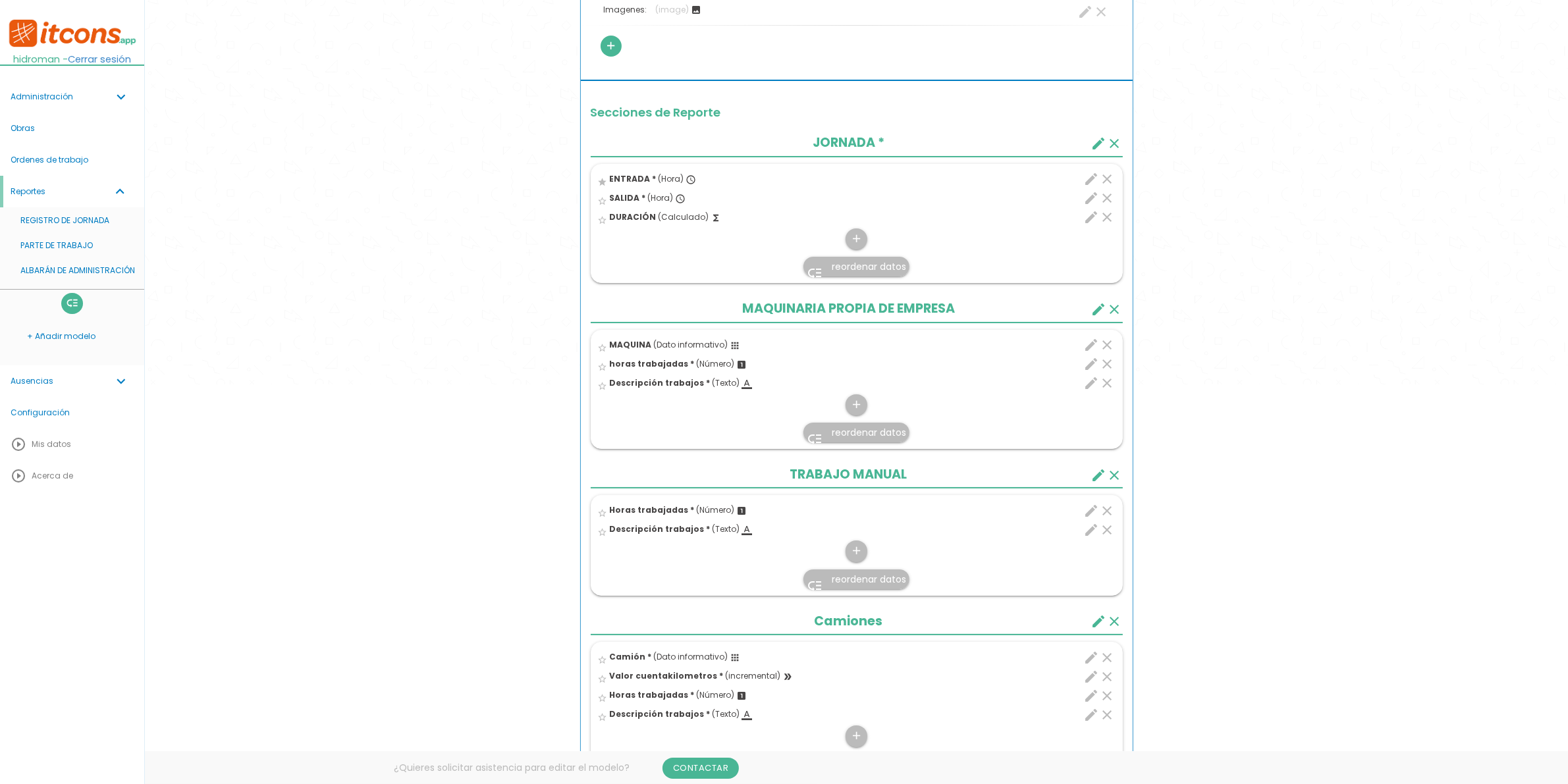
scroll to position [461, 0]
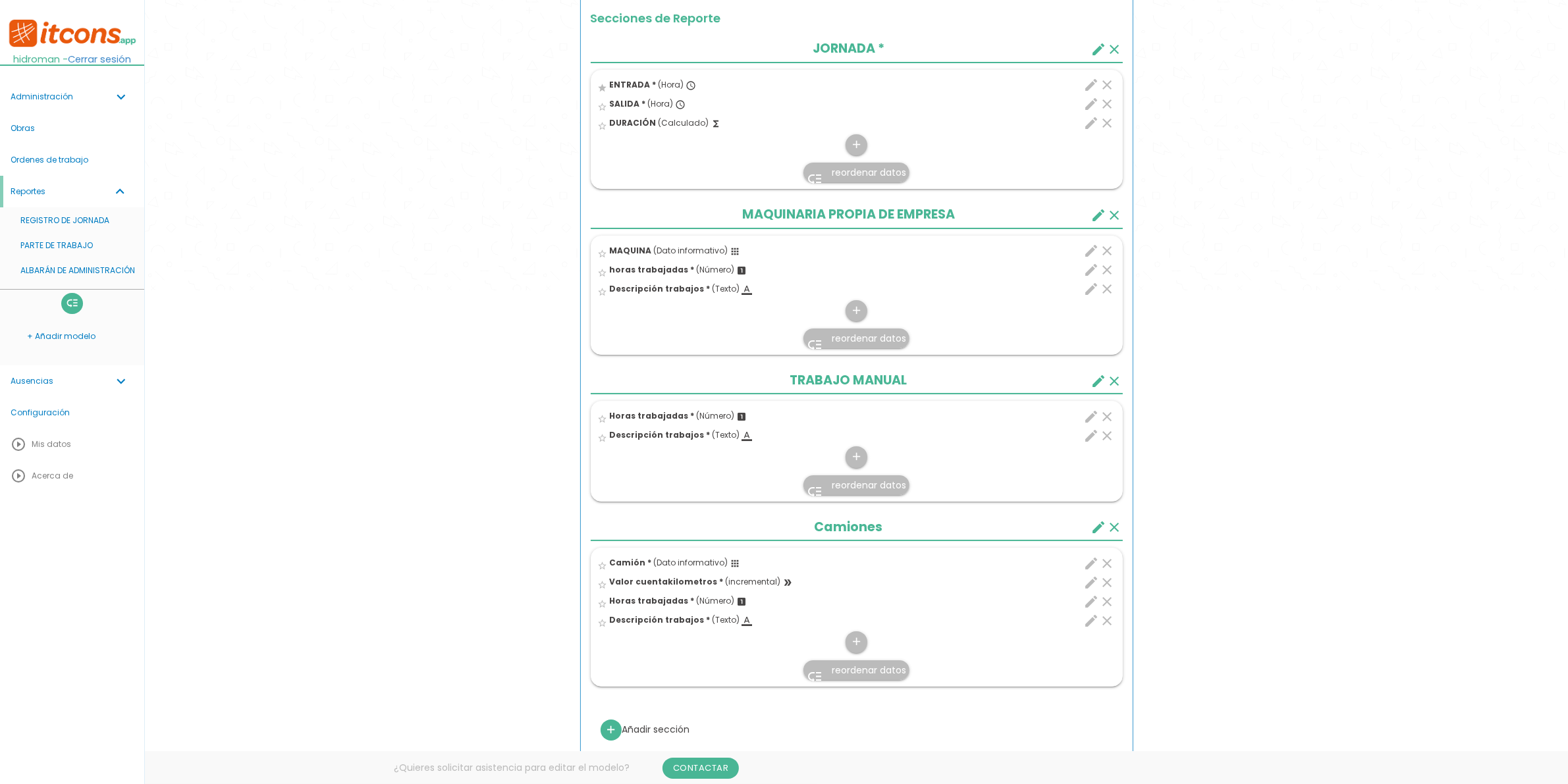
click at [73, 94] on link "Administración expand_more" at bounding box center [72, 97] width 144 height 32
click at [856, 318] on icon "add" at bounding box center [856, 311] width 12 height 21
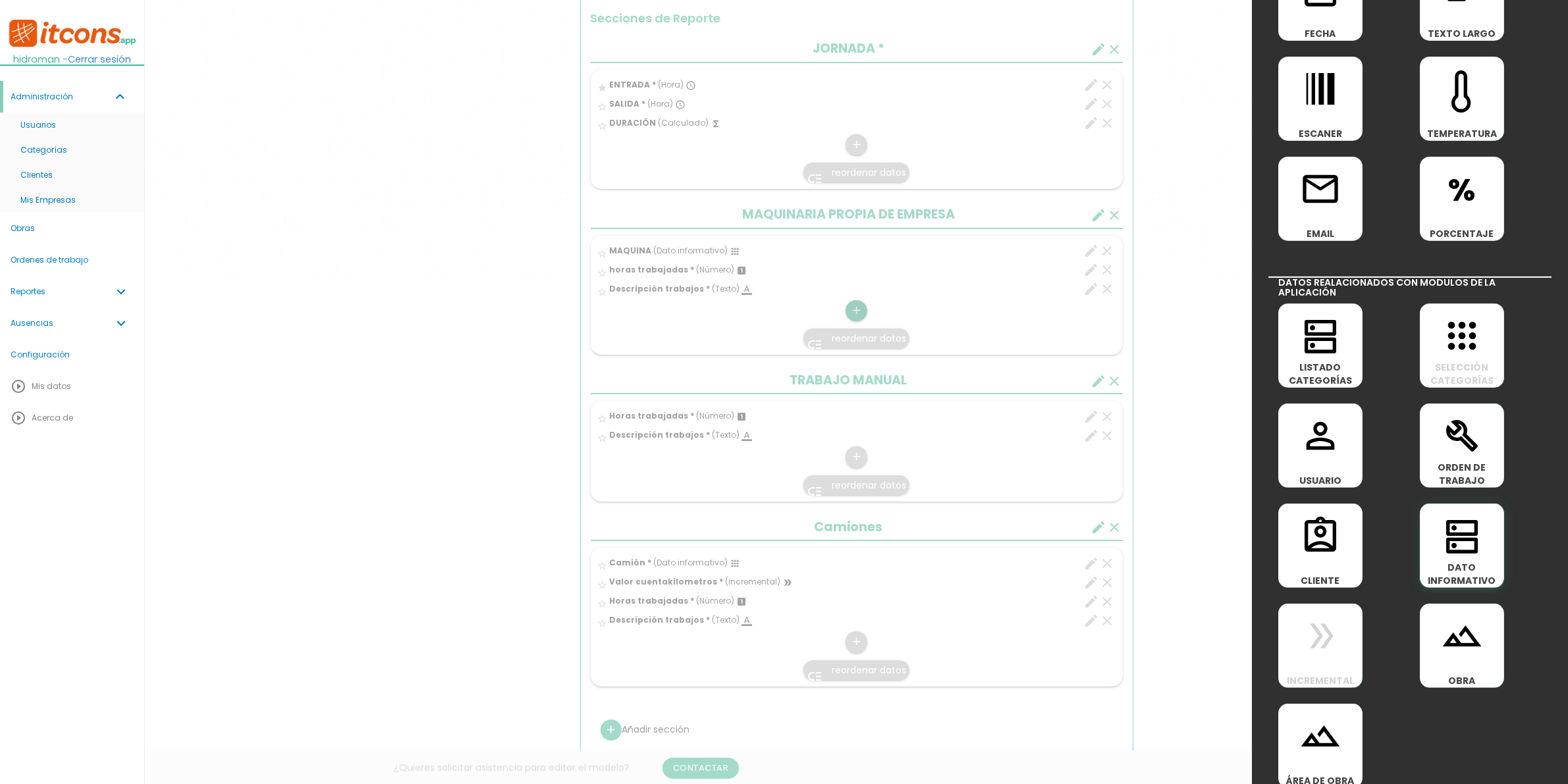
scroll to position [399, 0]
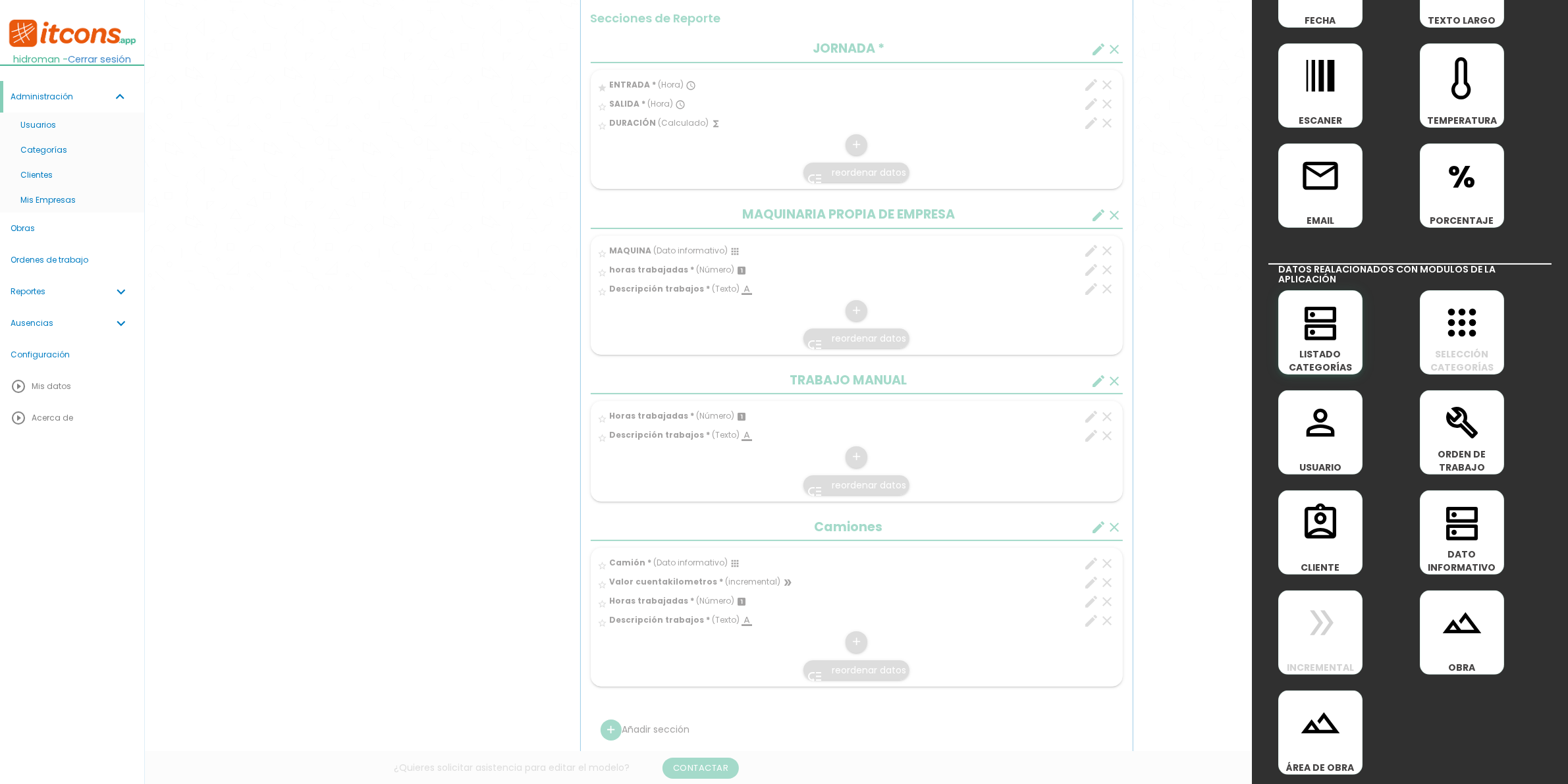
click at [1301, 313] on icon "dns" at bounding box center [1320, 322] width 42 height 42
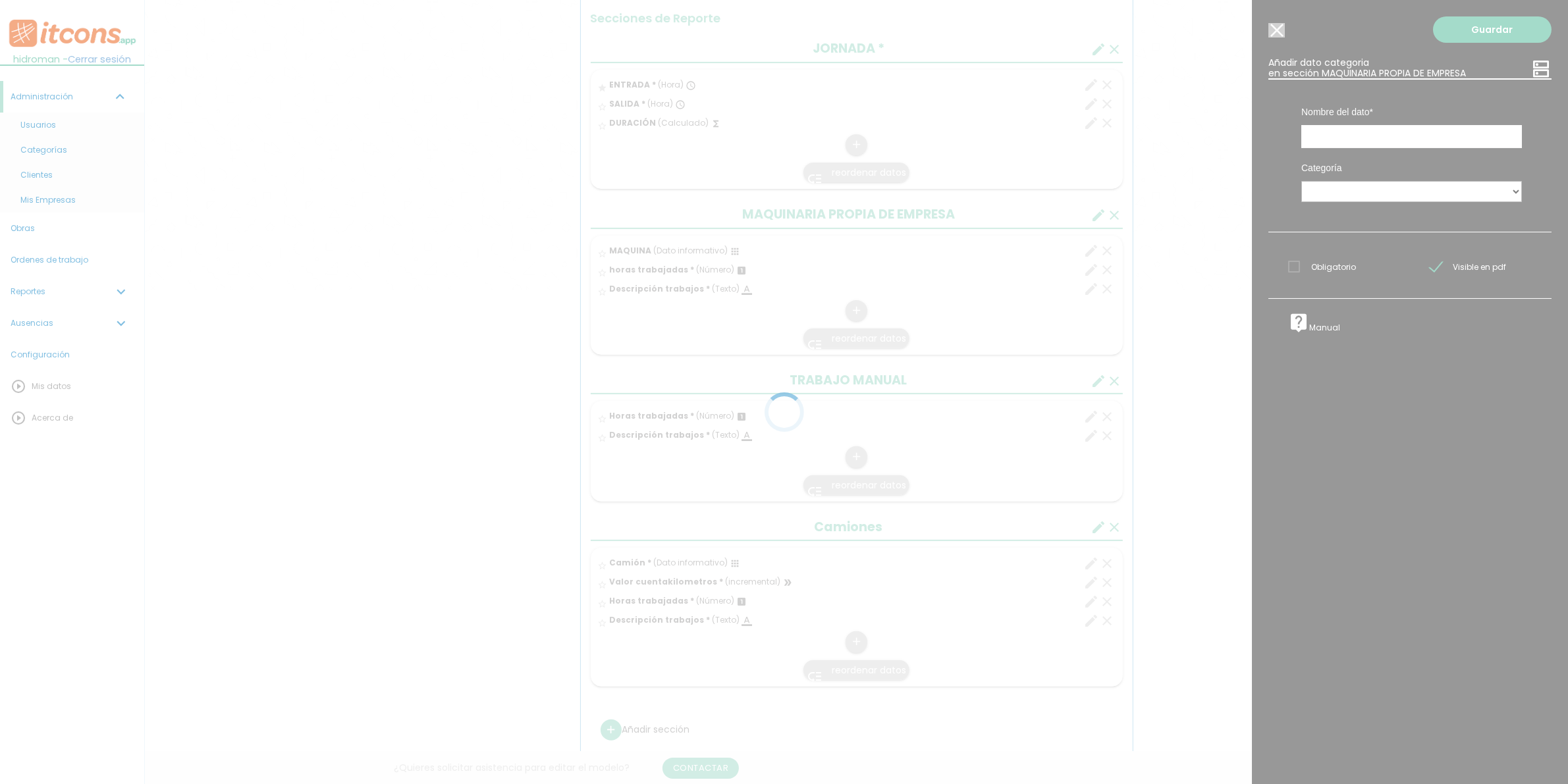
scroll to position [0, 0]
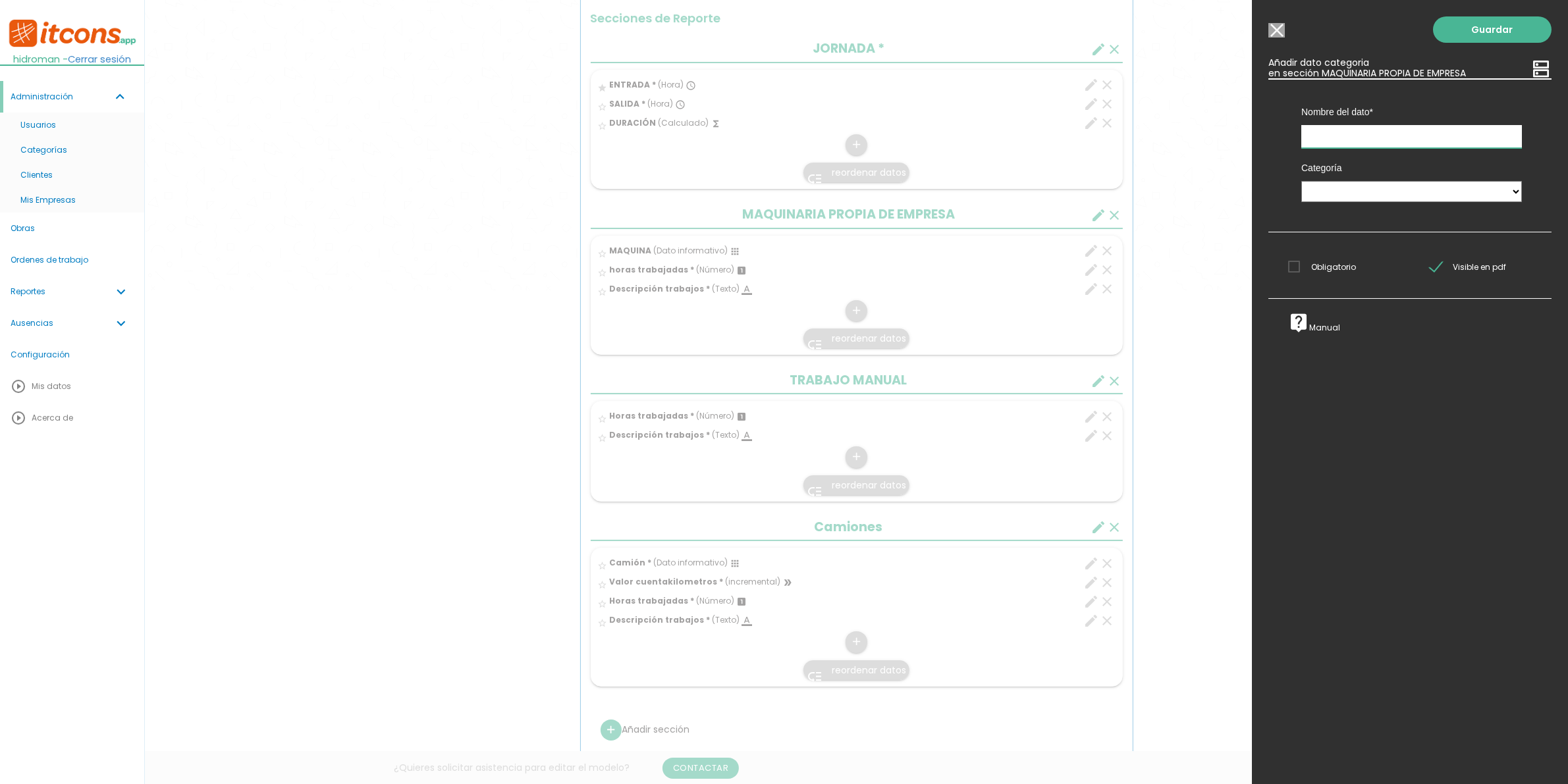
click at [1347, 136] on input "text" at bounding box center [1412, 136] width 221 height 23
type input "i"
type input "m"
type input "Implemento"
click at [1332, 192] on select "Maquinas Camion IMPLEMENTO HERRAMIETAS VEHÍCULOS" at bounding box center [1412, 192] width 221 height 21
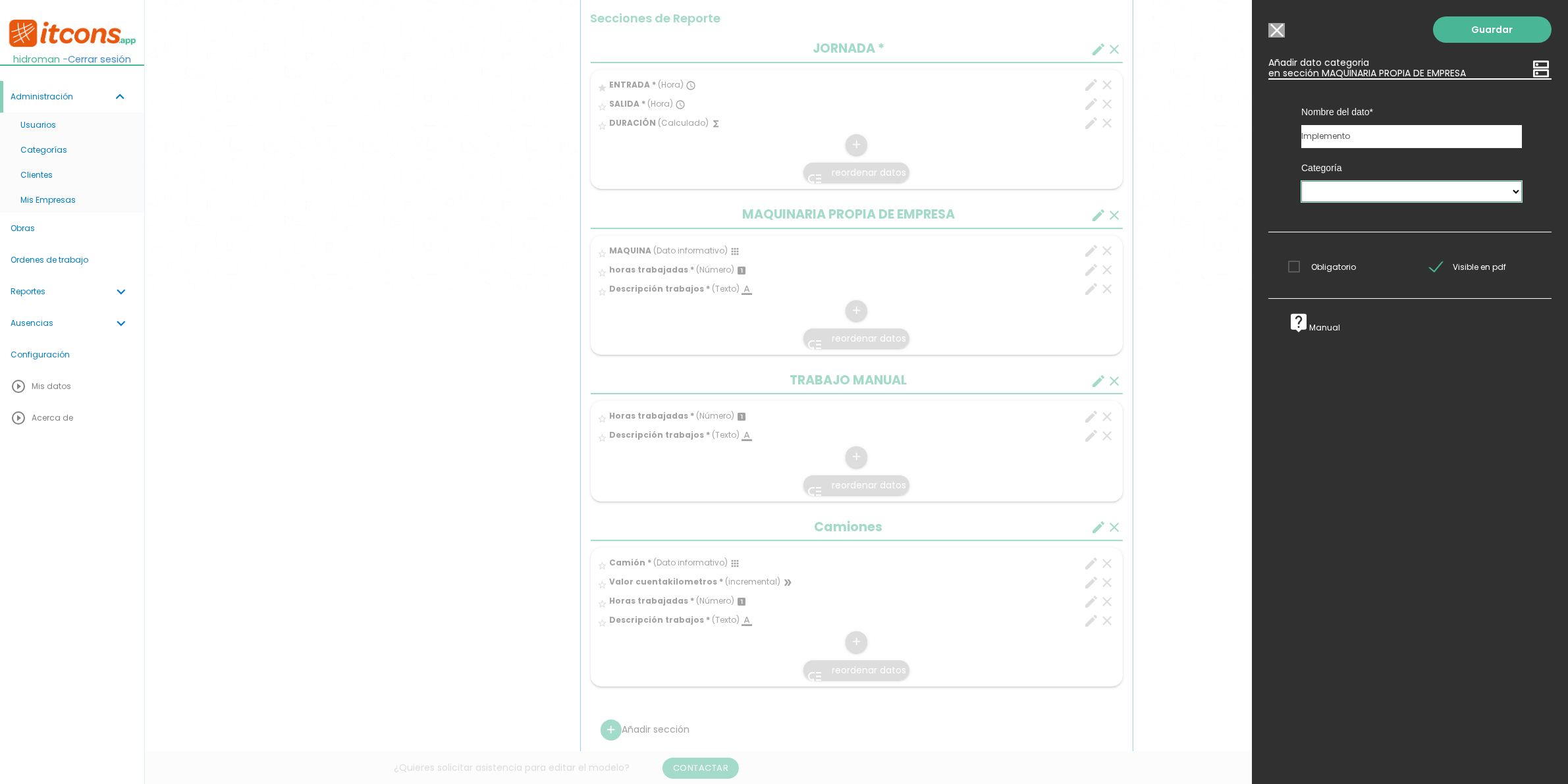
select select "4"
click at [1301, 181] on select "Maquinas Camion IMPLEMENTO HERRAMIETAS VEHÍCULOS" at bounding box center [1412, 192] width 221 height 21
click at [1454, 24] on link "Guardar" at bounding box center [1492, 30] width 118 height 26
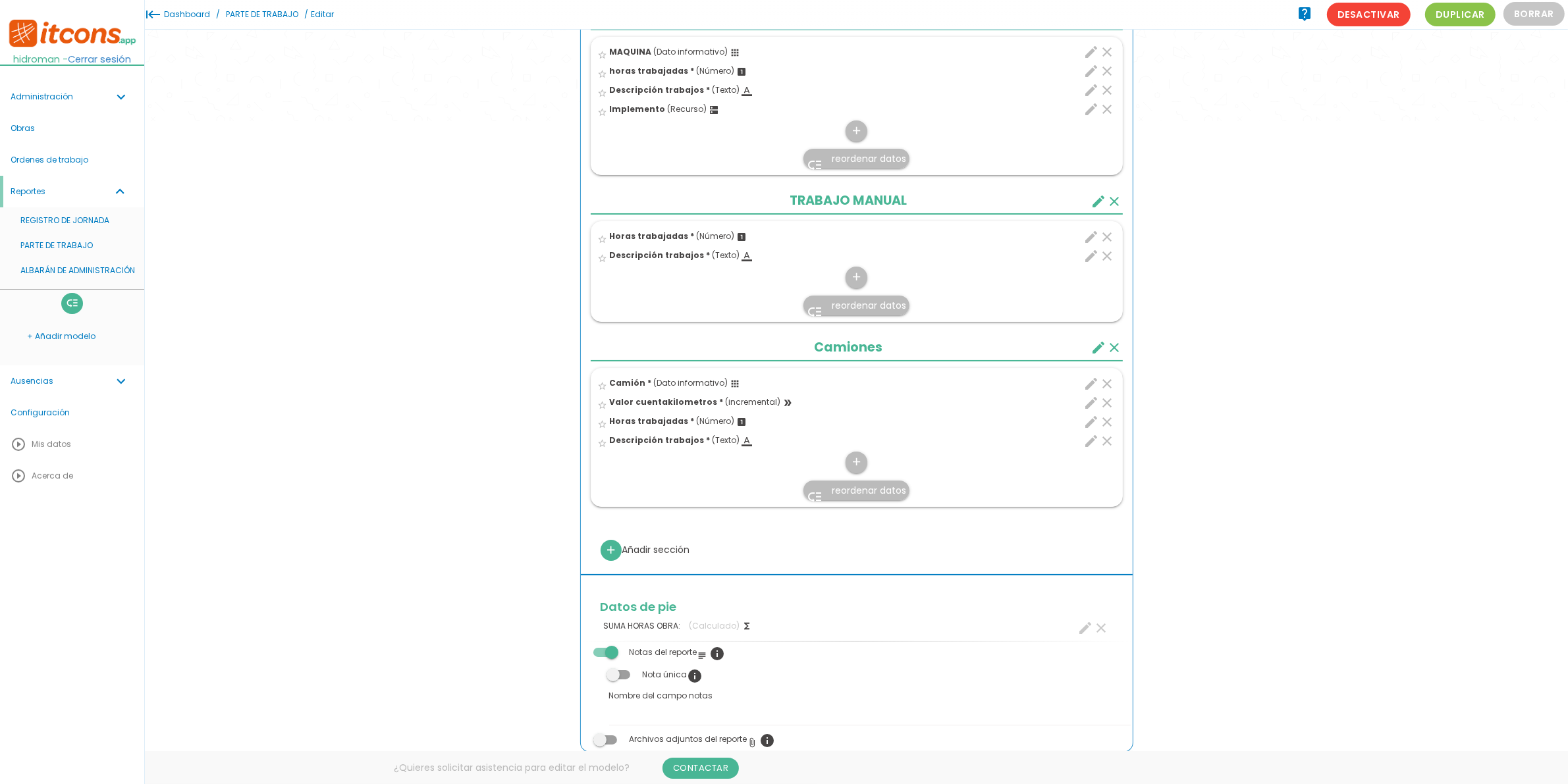
scroll to position [543, 0]
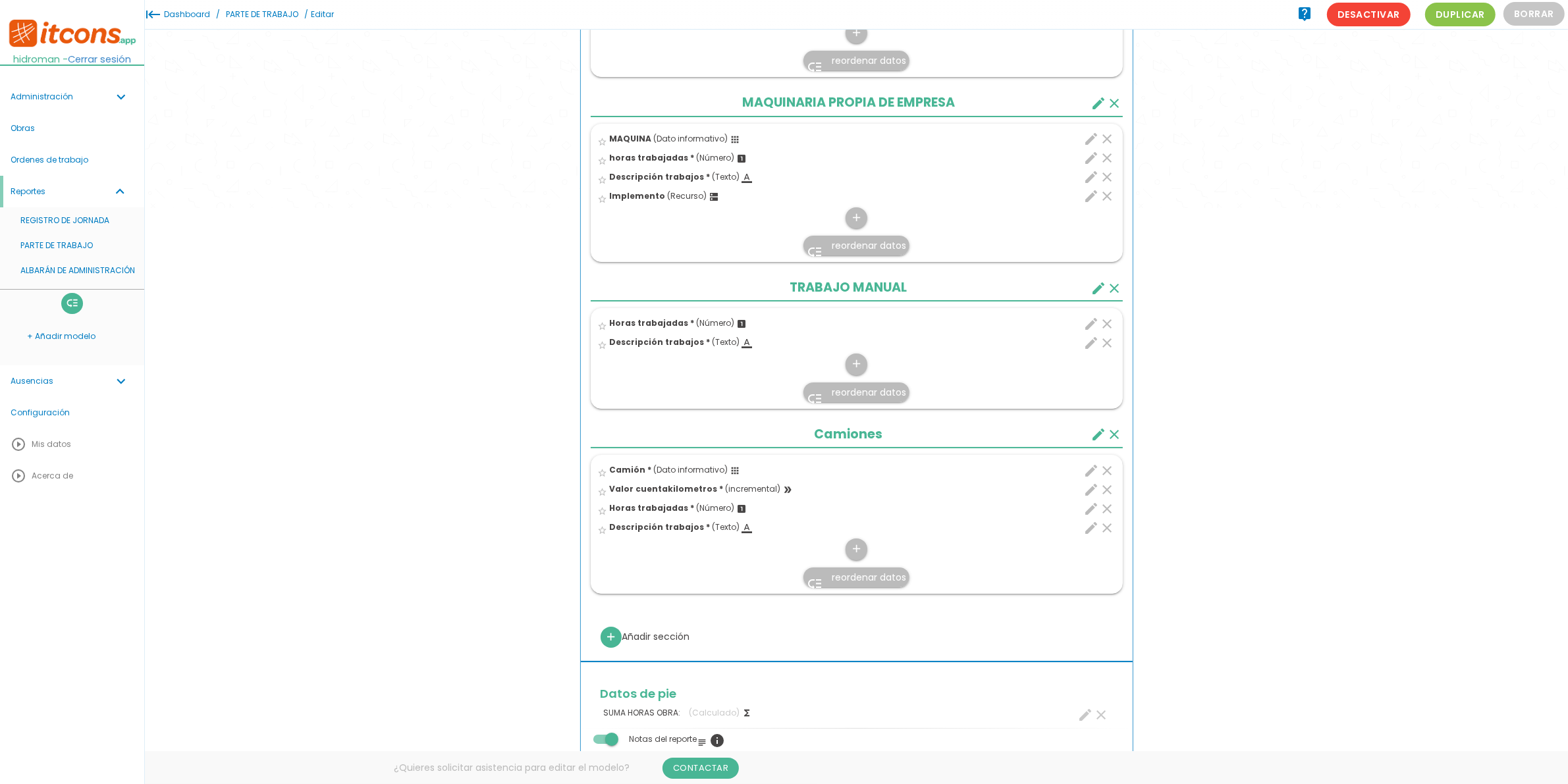
click at [863, 250] on span "reordenar datos" at bounding box center [868, 245] width 74 height 13
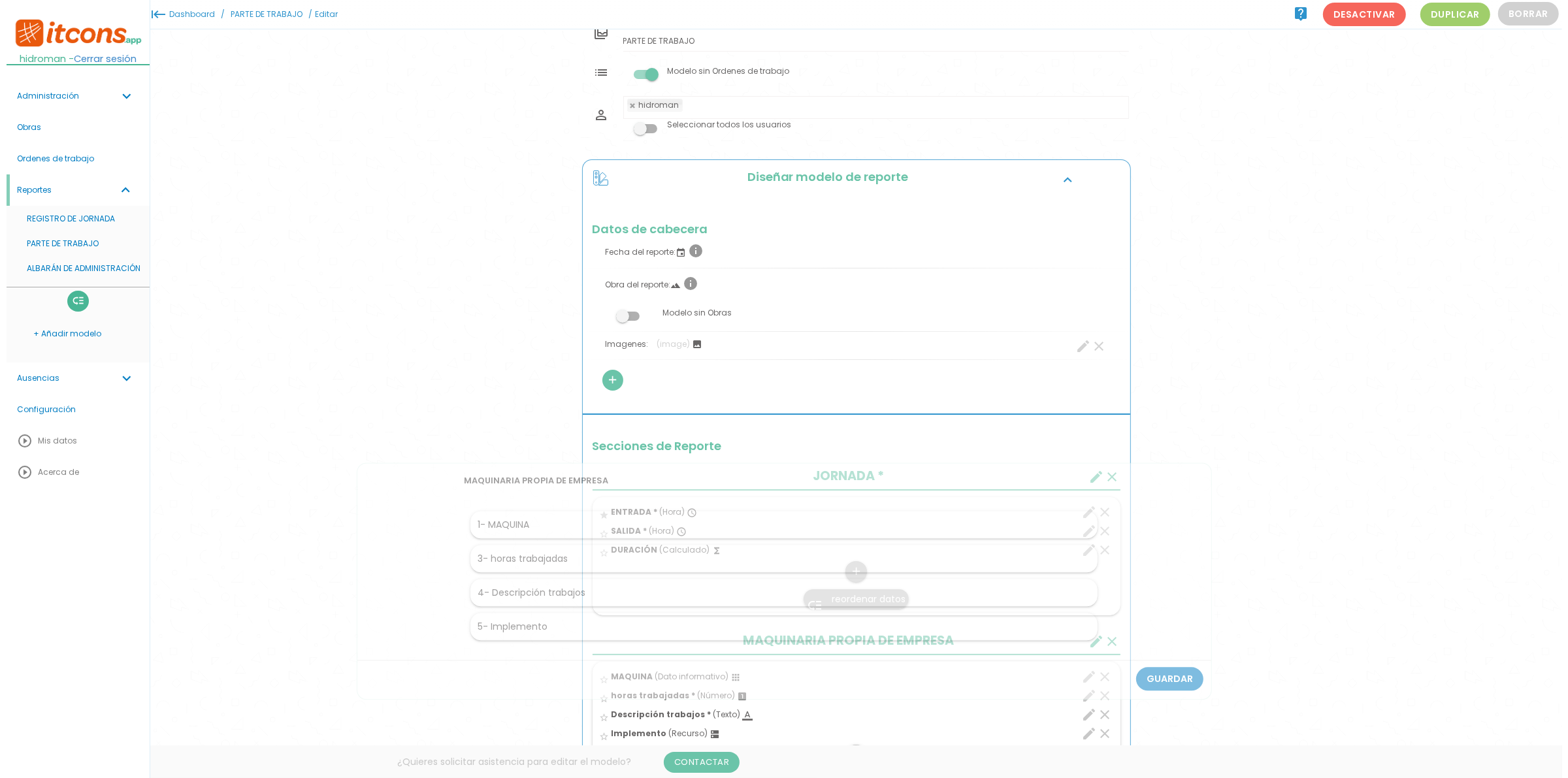
scroll to position [0, 0]
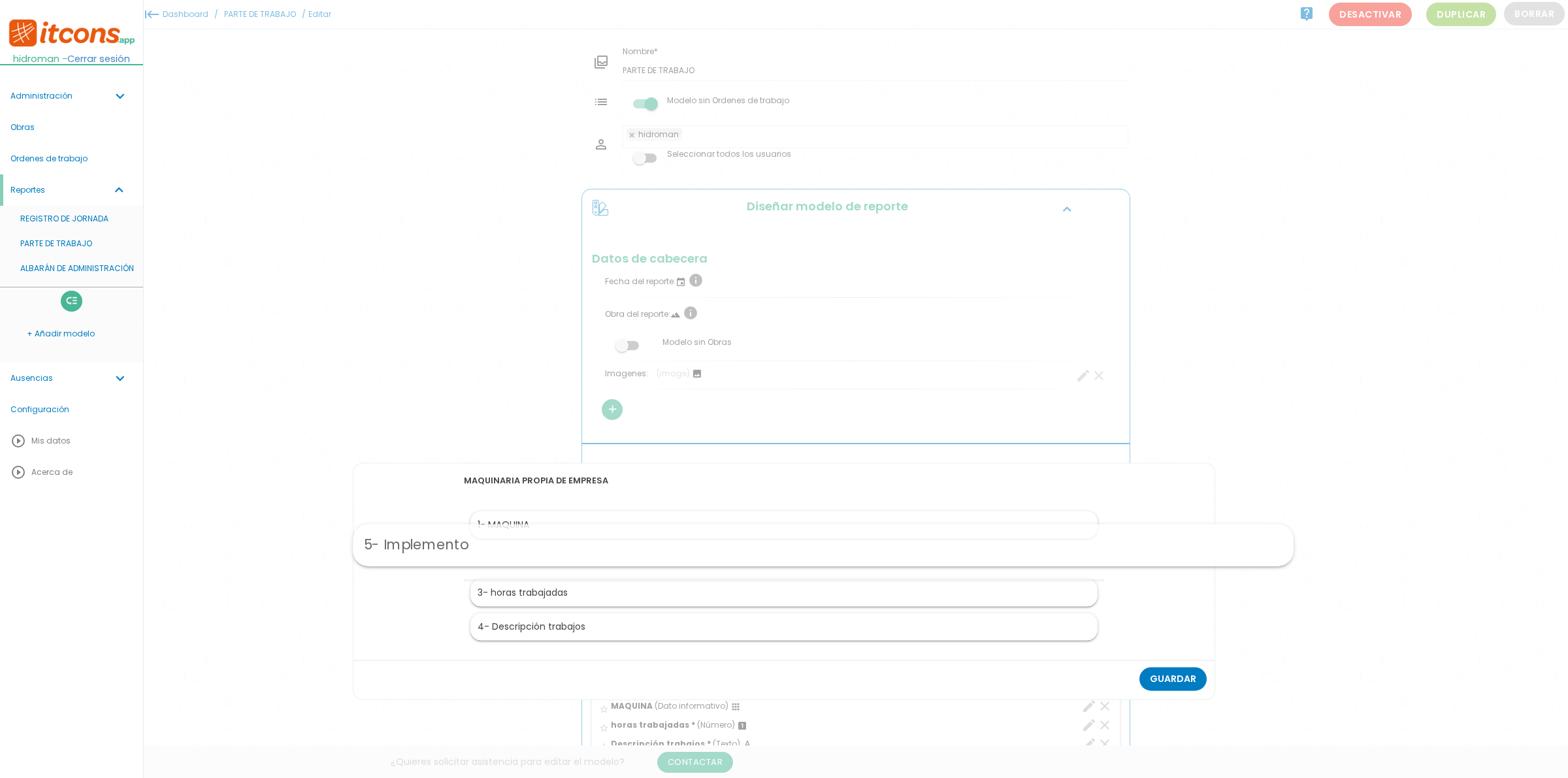
drag, startPoint x: 560, startPoint y: 626, endPoint x: 602, endPoint y: 540, distance: 95.7
click at [1159, 676] on link "Guardar" at bounding box center [1173, 679] width 67 height 23
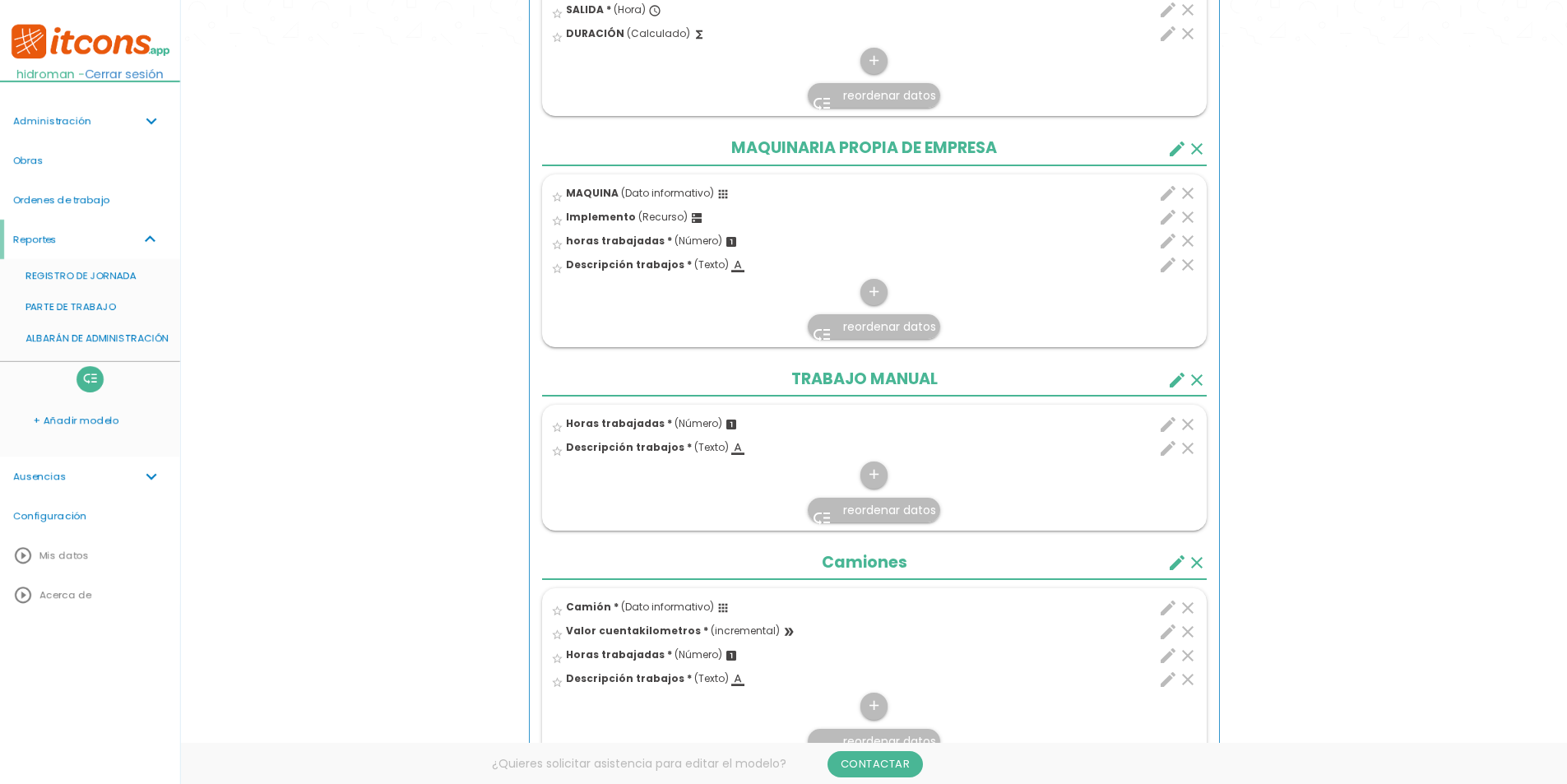
scroll to position [802, 0]
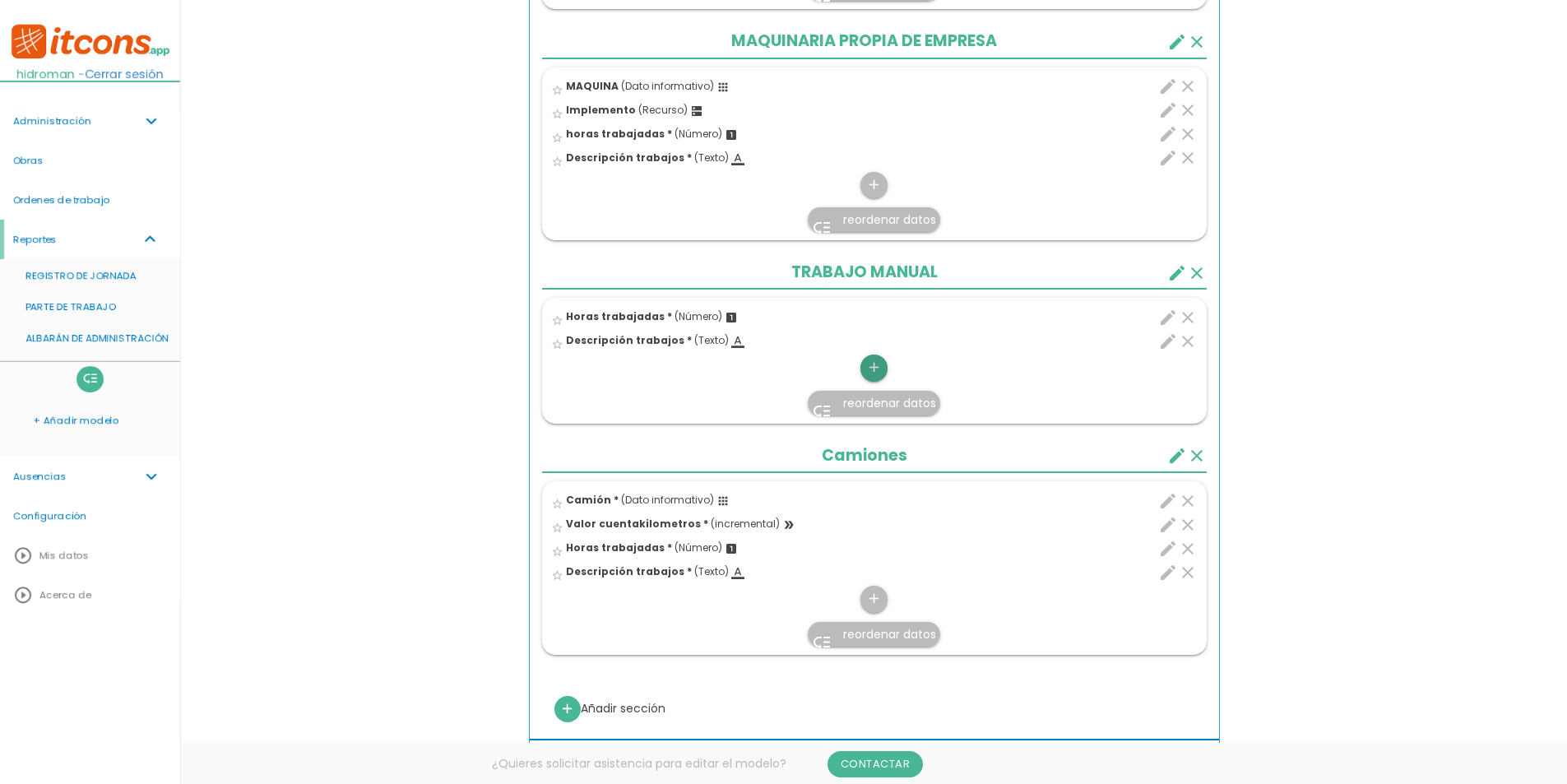
click at [877, 371] on icon "add" at bounding box center [874, 367] width 16 height 26
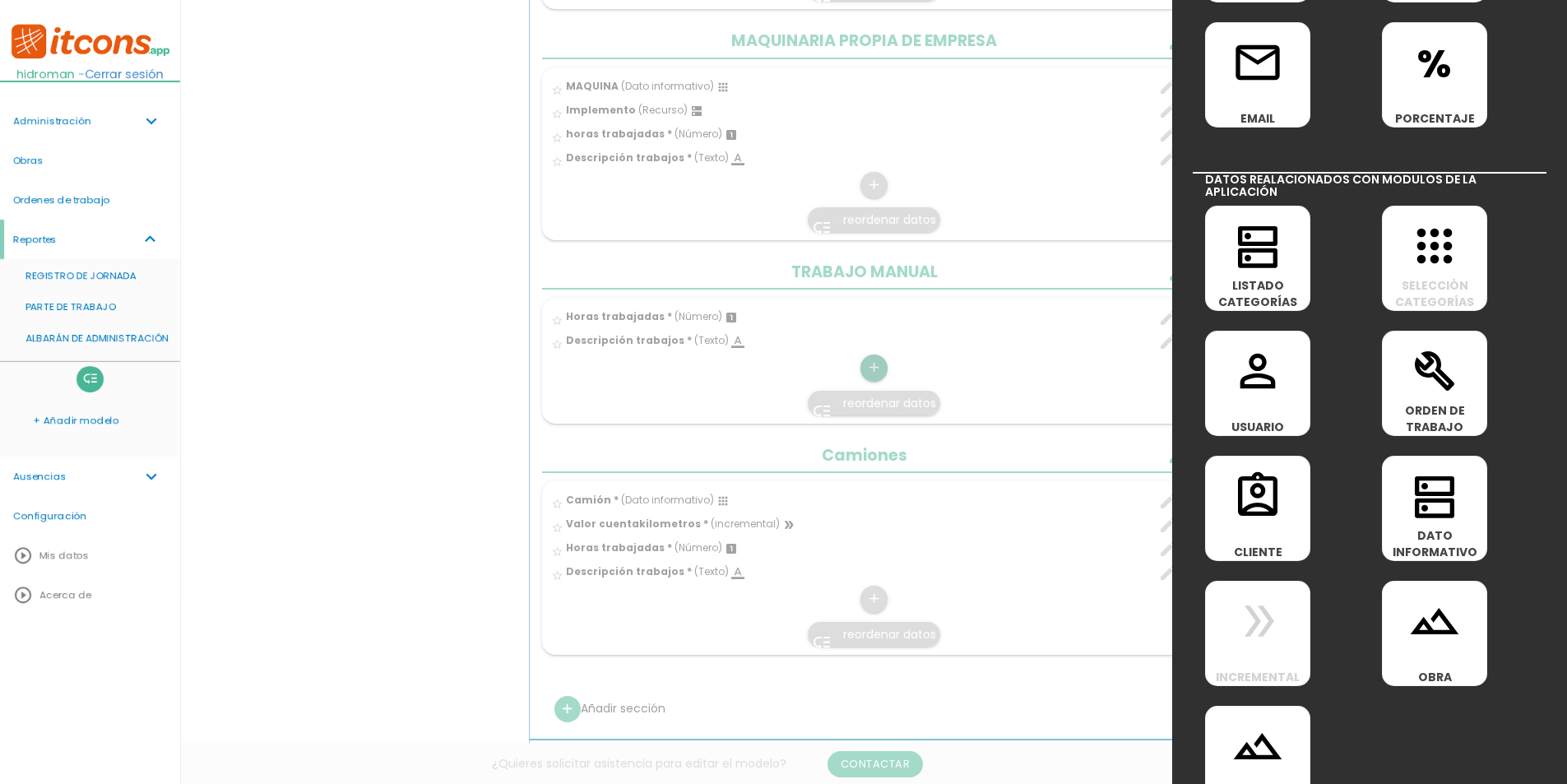
scroll to position [658, 0]
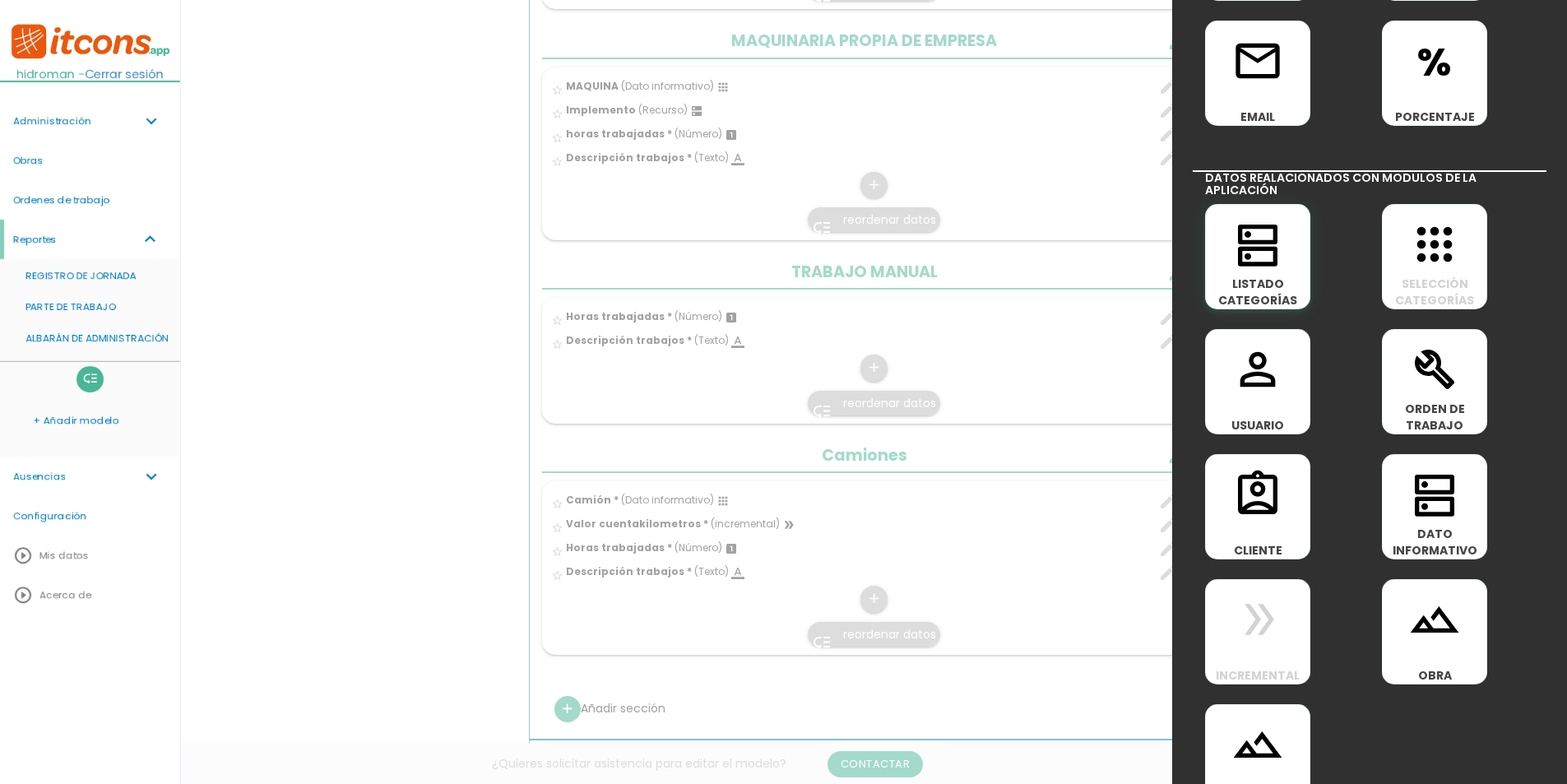
click at [1267, 258] on icon "dns" at bounding box center [1257, 244] width 53 height 53
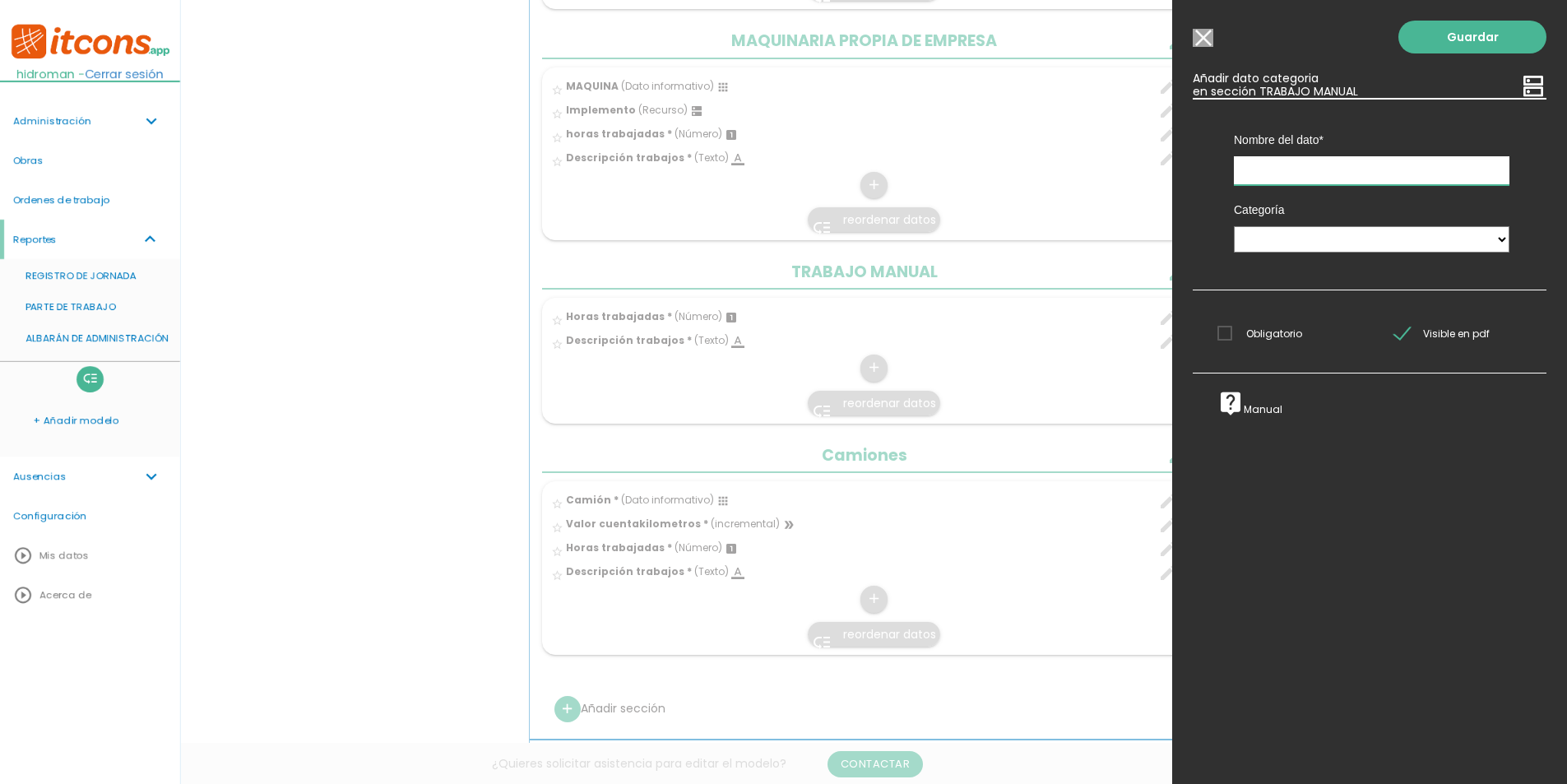
click at [1273, 174] on input "text" at bounding box center [1372, 170] width 276 height 29
type input "Herramienta utilizada"
click at [1291, 237] on select "Maquinas Camion IMPLEMENTO HERRAMIETAS VEHÍCULOS" at bounding box center [1372, 239] width 276 height 26
select select "5"
click at [1234, 226] on select "Maquinas Camion IMPLEMENTO HERRAMIETAS VEHÍCULOS" at bounding box center [1372, 239] width 276 height 26
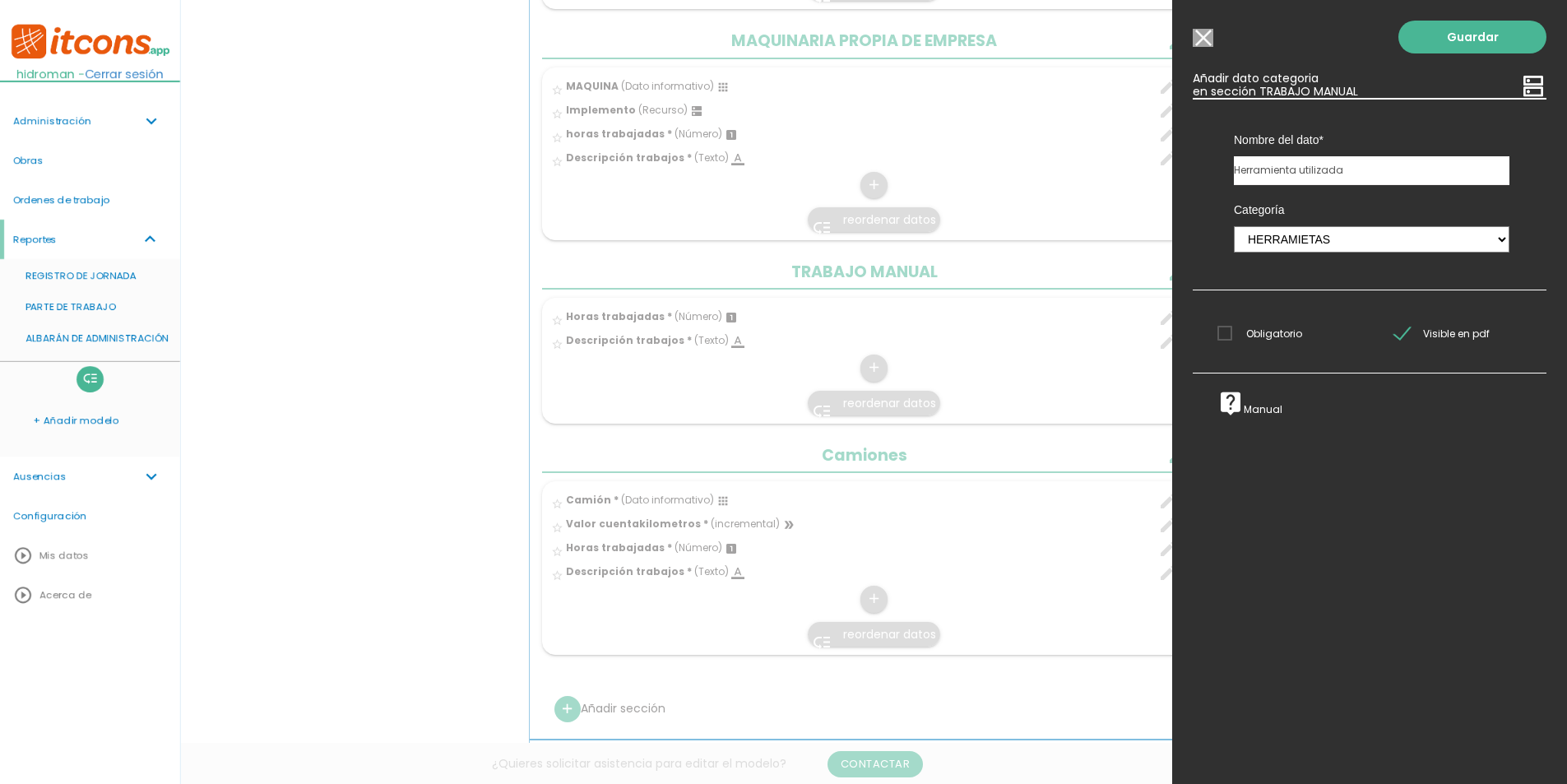
click at [1263, 337] on span "Obligatorio" at bounding box center [1260, 334] width 85 height 21
click at [0, 0] on input "Obligatorio" at bounding box center [0, 0] width 0 height 0
click at [1256, 337] on span "Obligatorio" at bounding box center [1260, 334] width 85 height 21
click at [0, 0] on input "Obligatorio" at bounding box center [0, 0] width 0 height 0
click at [1438, 36] on link "Guardar" at bounding box center [1472, 37] width 148 height 33
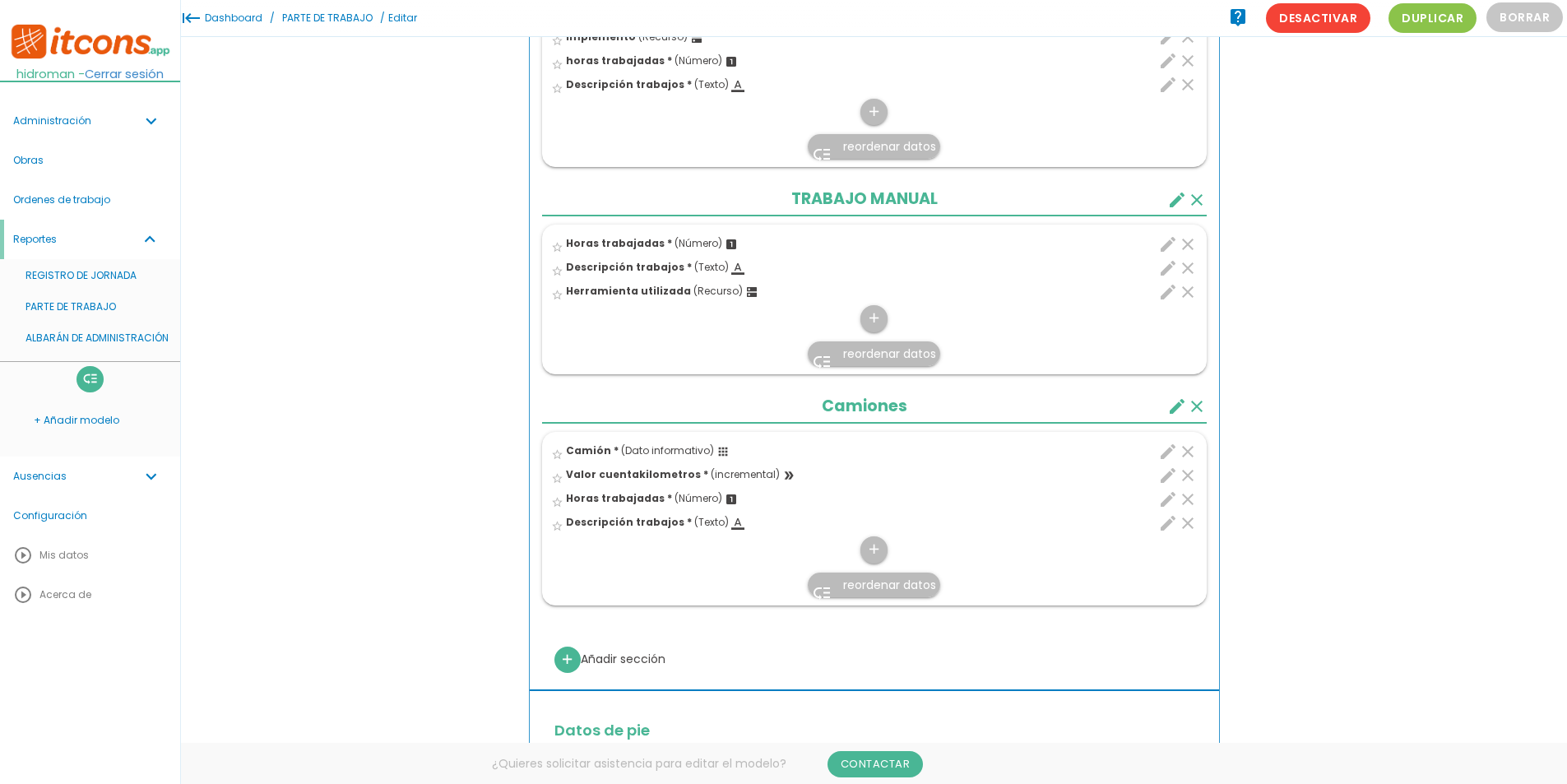
scroll to position [720, 0]
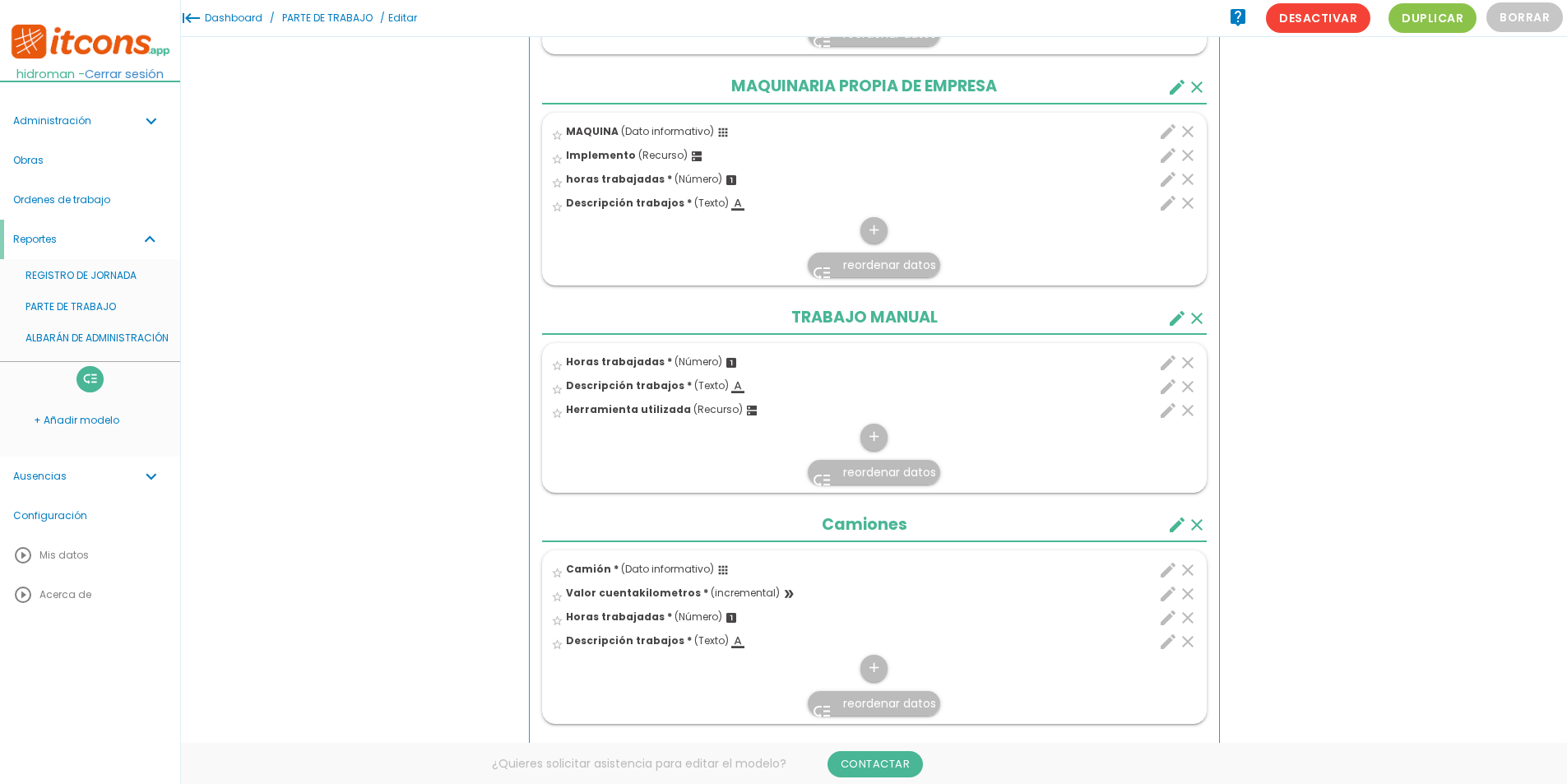
click at [855, 482] on link "low_priority reordenar datos" at bounding box center [873, 472] width 132 height 25
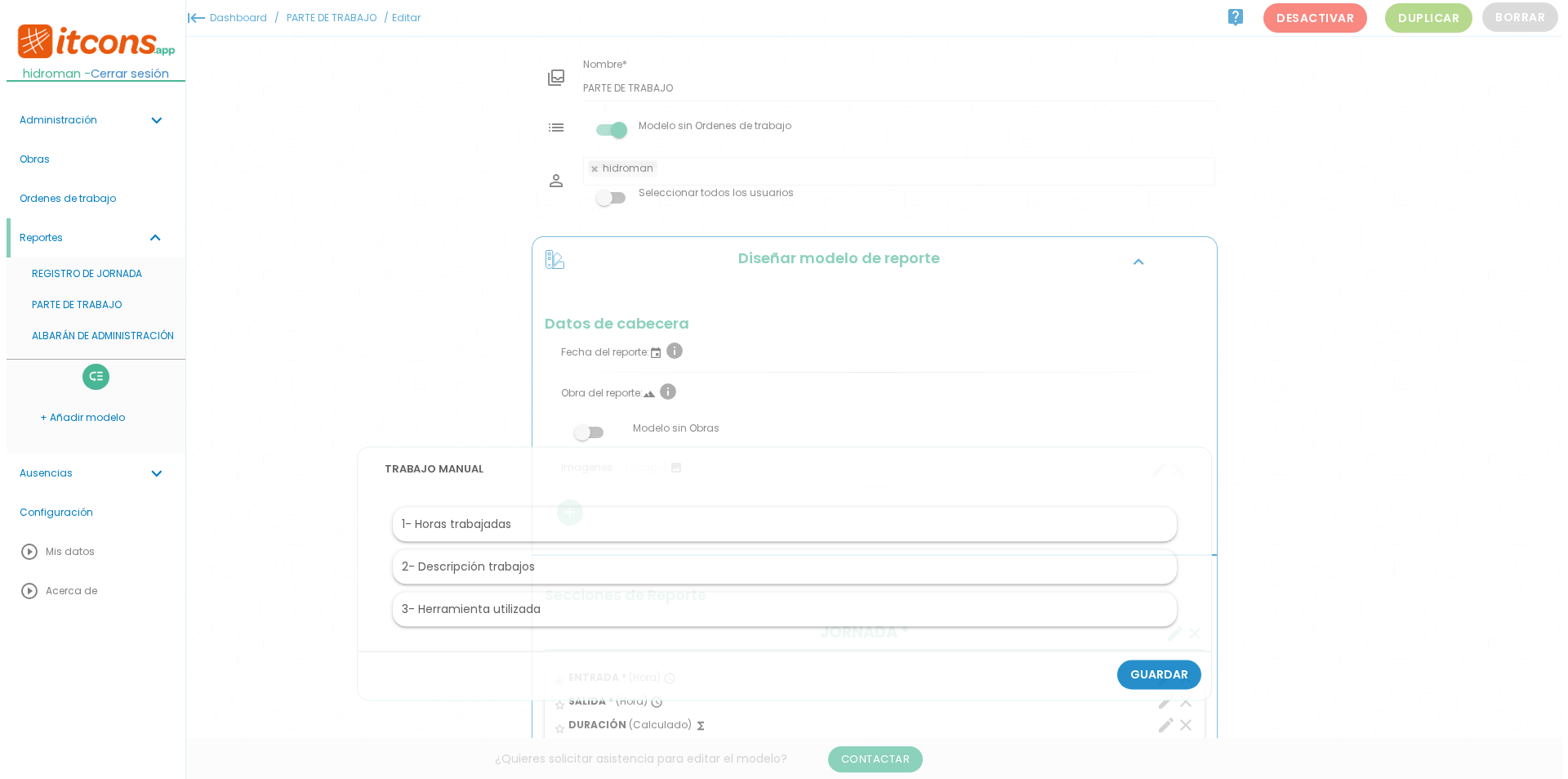
scroll to position [0, 0]
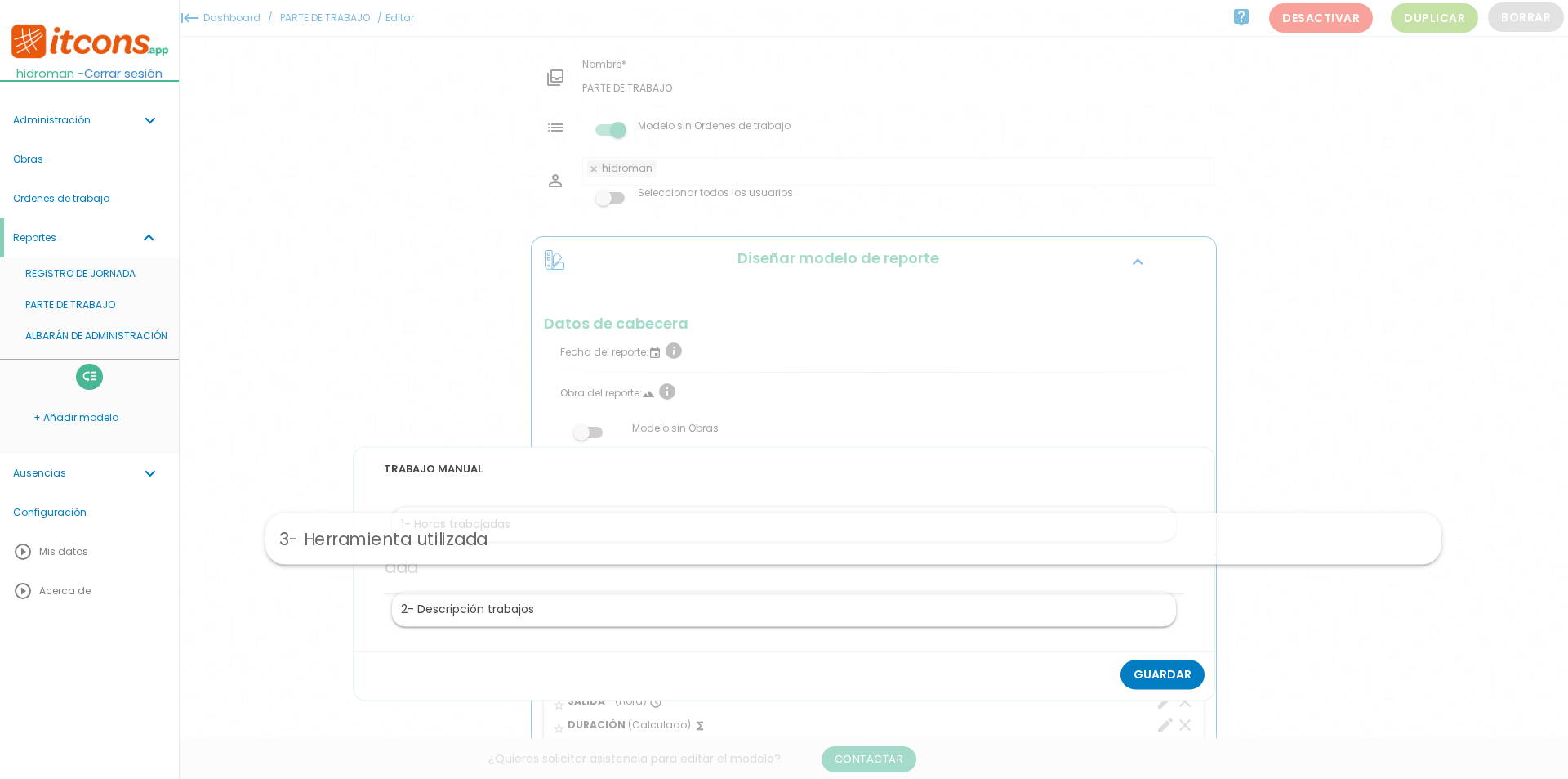
drag, startPoint x: 507, startPoint y: 612, endPoint x: 578, endPoint y: 540, distance: 101.1
drag, startPoint x: 530, startPoint y: 568, endPoint x: 565, endPoint y: 514, distance: 64.4
click at [1170, 666] on link "Guardar" at bounding box center [1163, 675] width 84 height 29
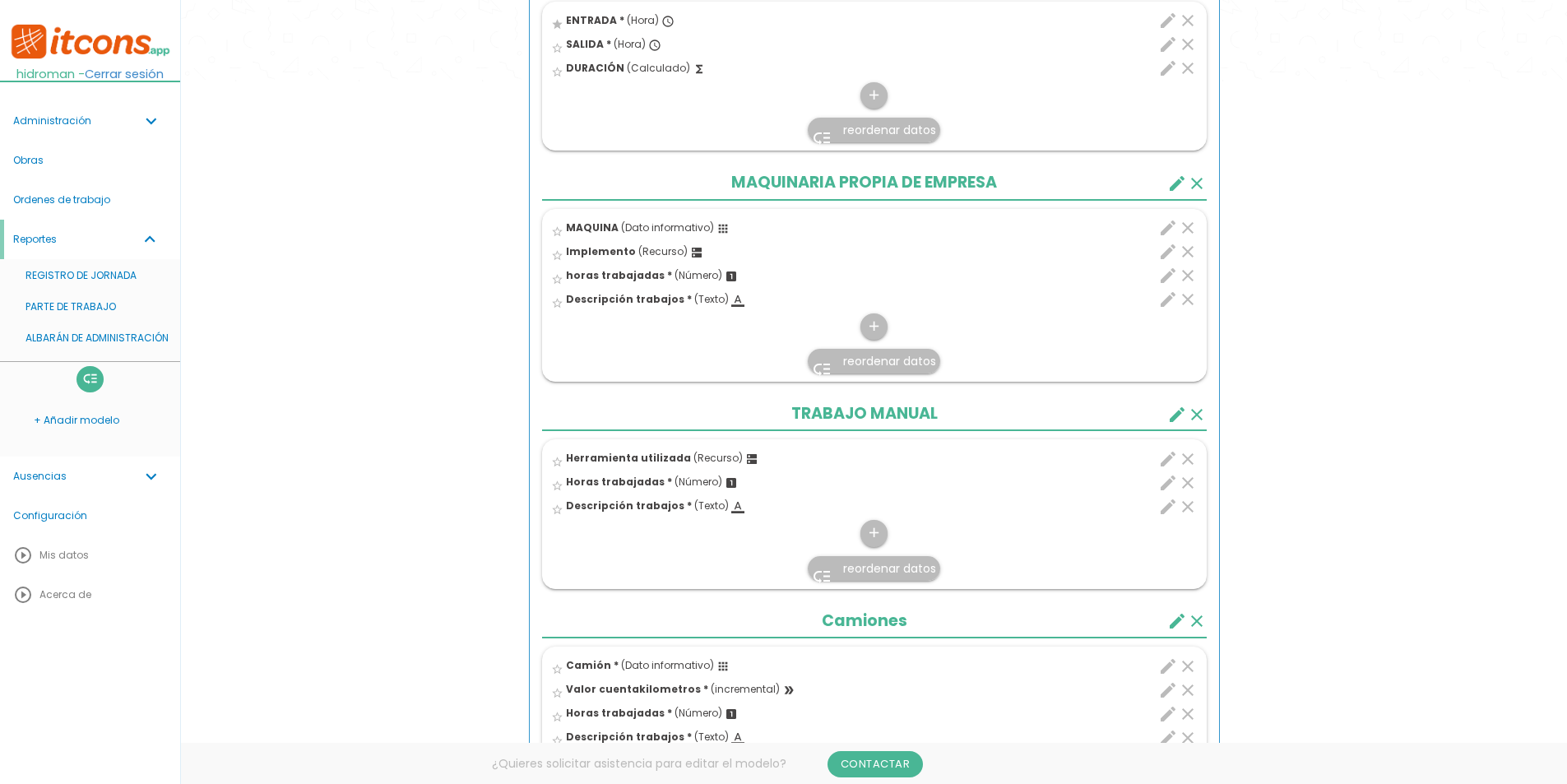
scroll to position [690, 0]
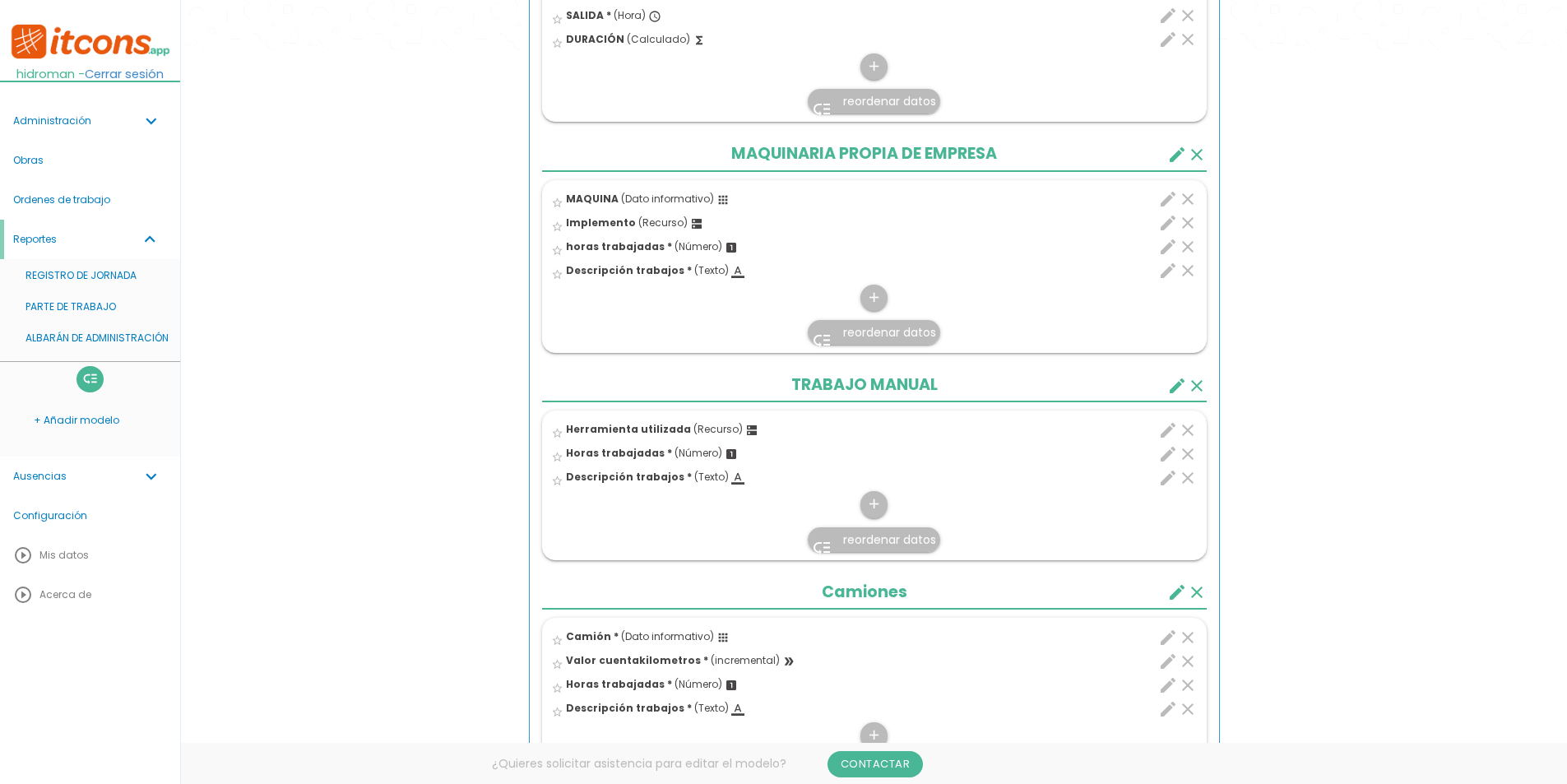
click at [869, 545] on span "reordenar datos" at bounding box center [889, 539] width 93 height 16
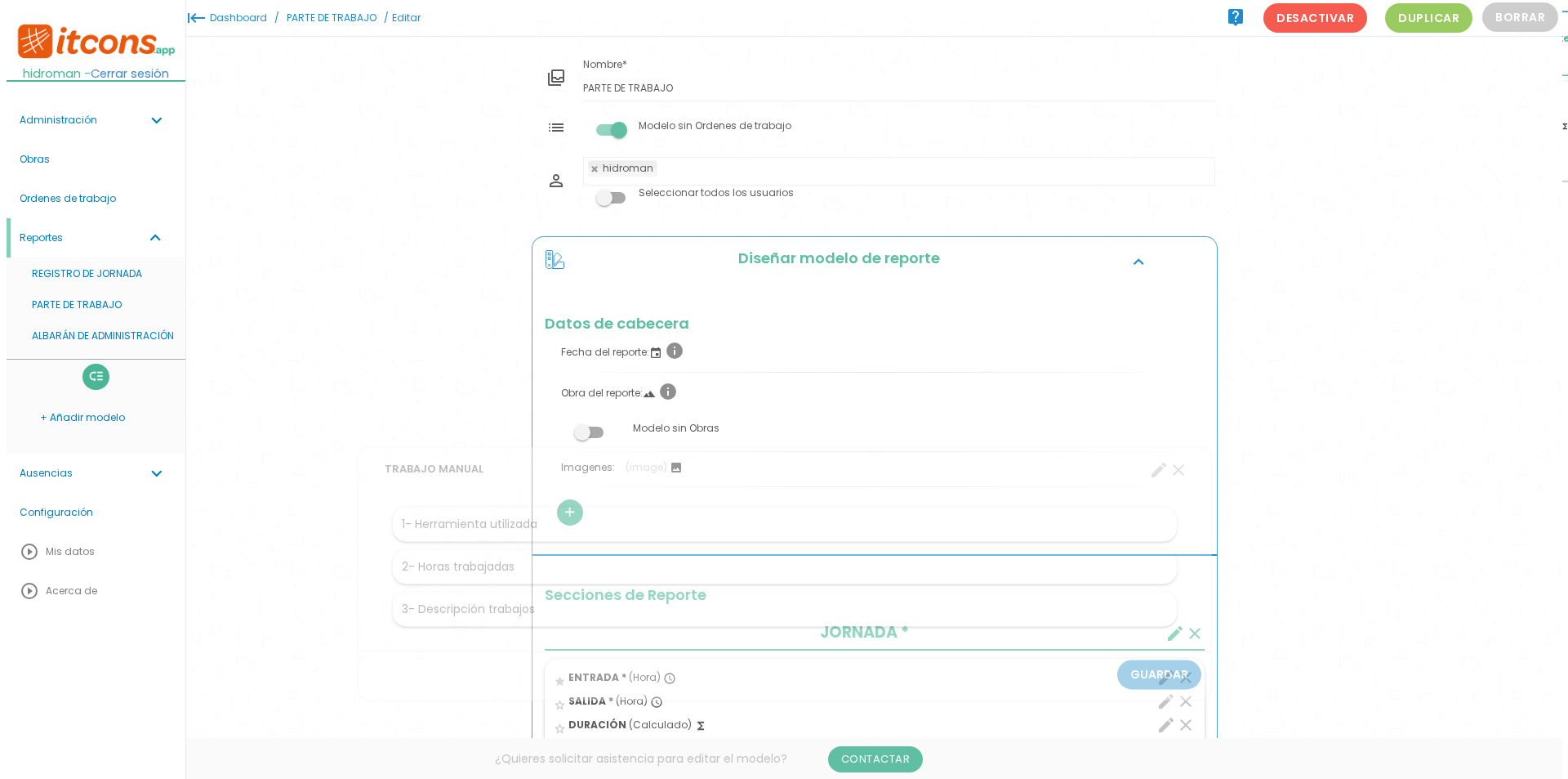
scroll to position [0, 0]
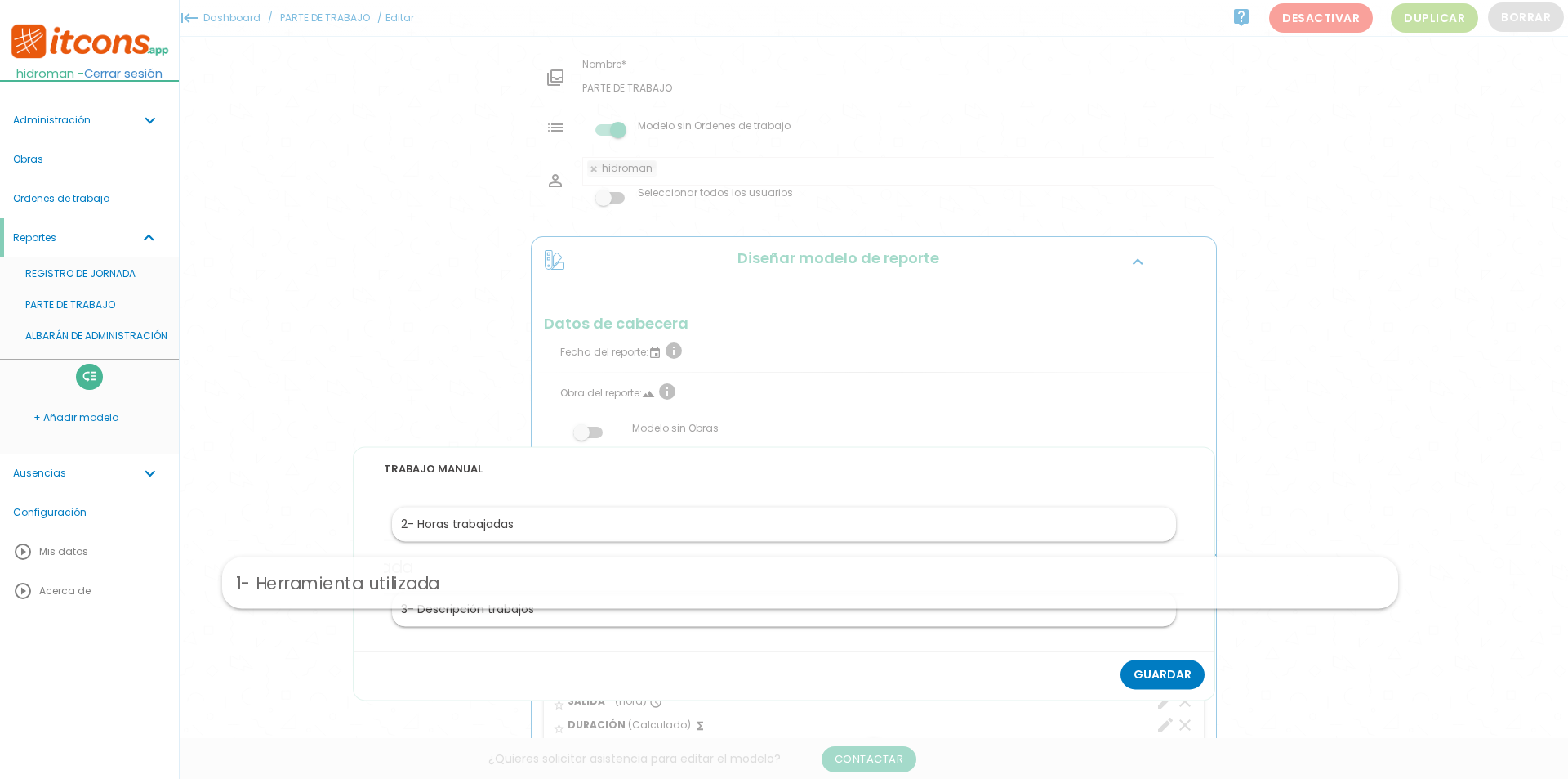
drag, startPoint x: 481, startPoint y: 524, endPoint x: 507, endPoint y: 582, distance: 63.6
drag, startPoint x: 484, startPoint y: 574, endPoint x: 521, endPoint y: 634, distance: 70.5
click at [1154, 670] on link "Guardar" at bounding box center [1163, 675] width 84 height 29
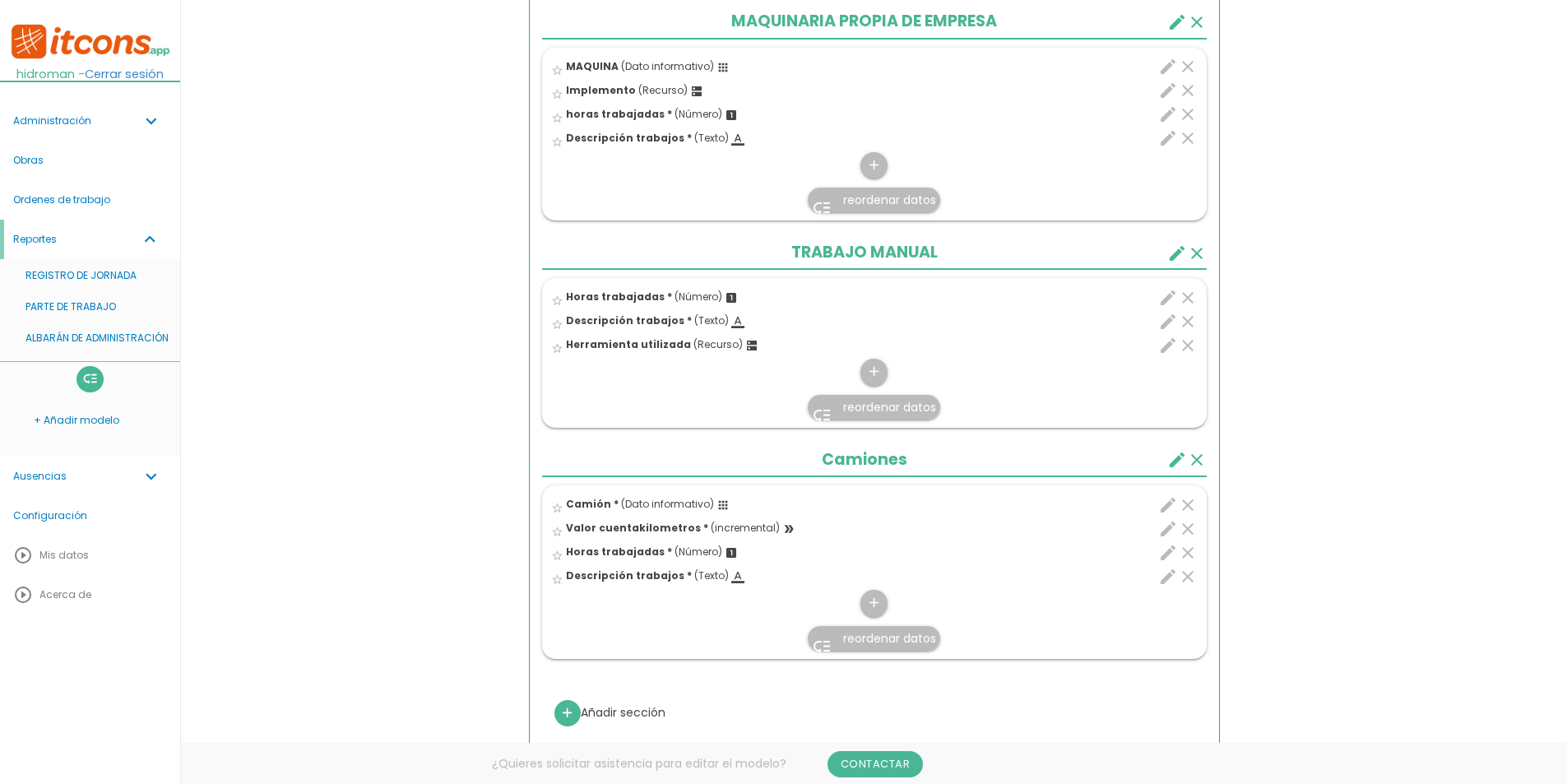
scroll to position [987, 0]
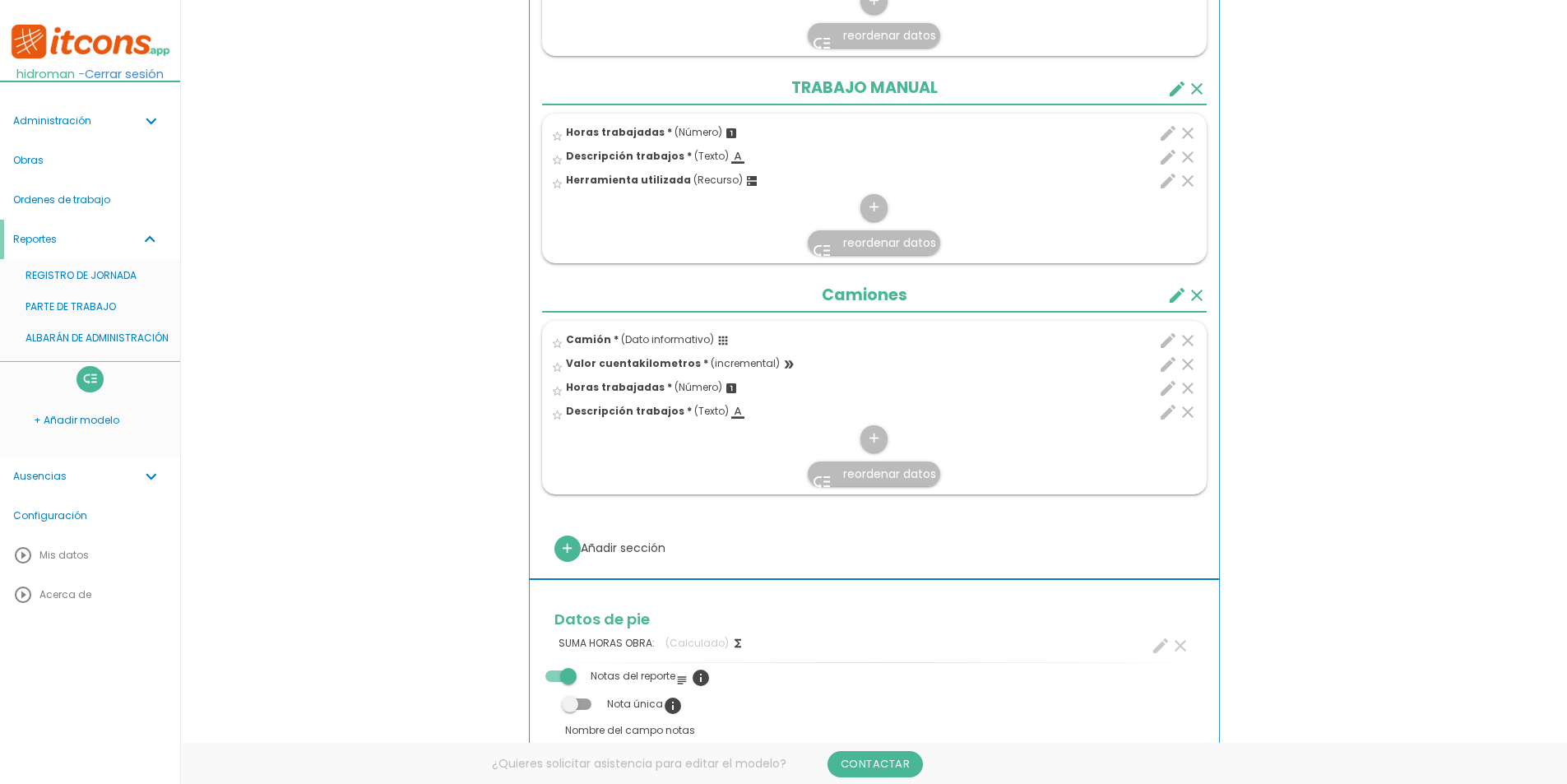
click at [1198, 296] on icon "clear" at bounding box center [1197, 295] width 20 height 20
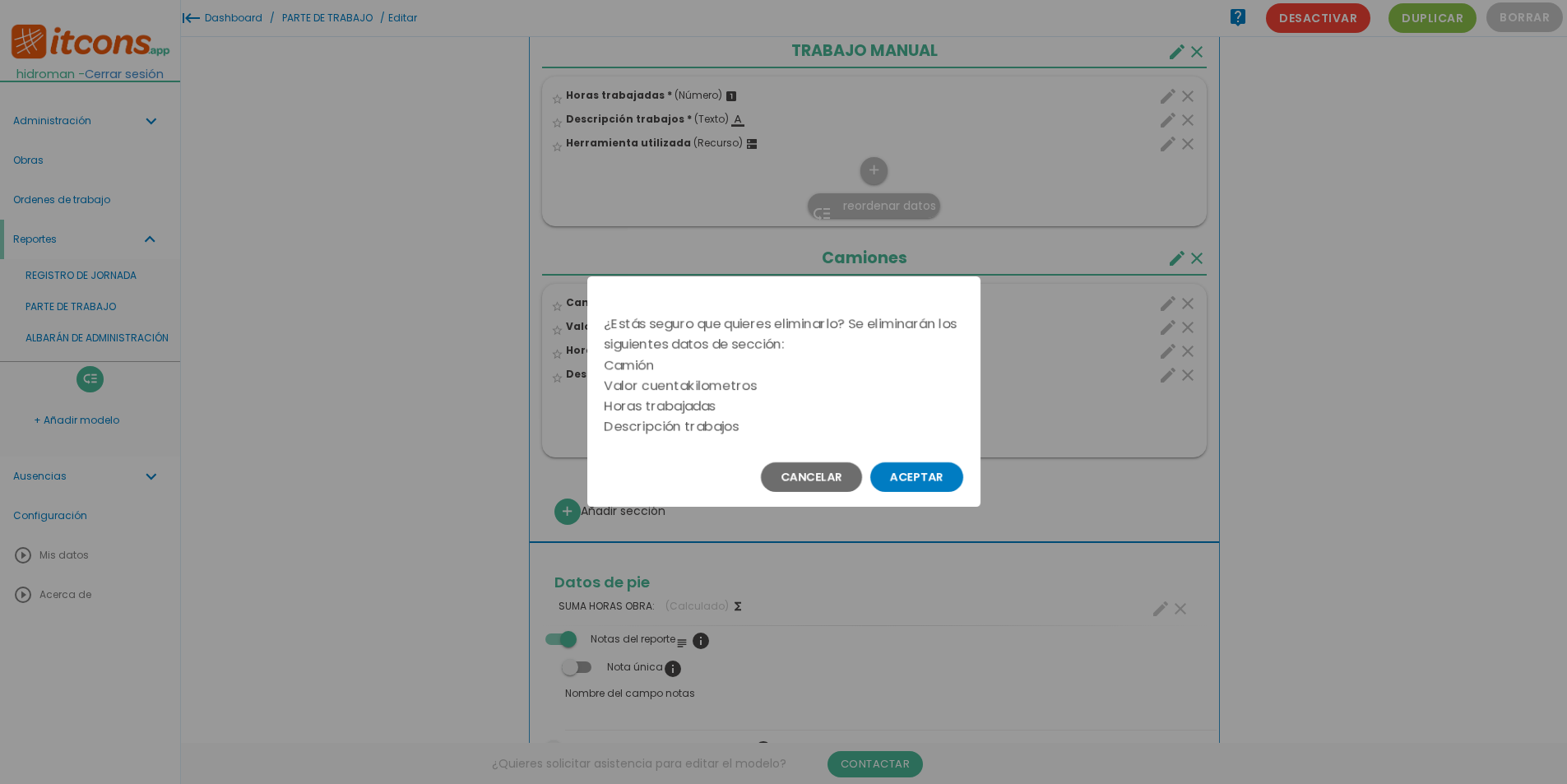
scroll to position [568, 0]
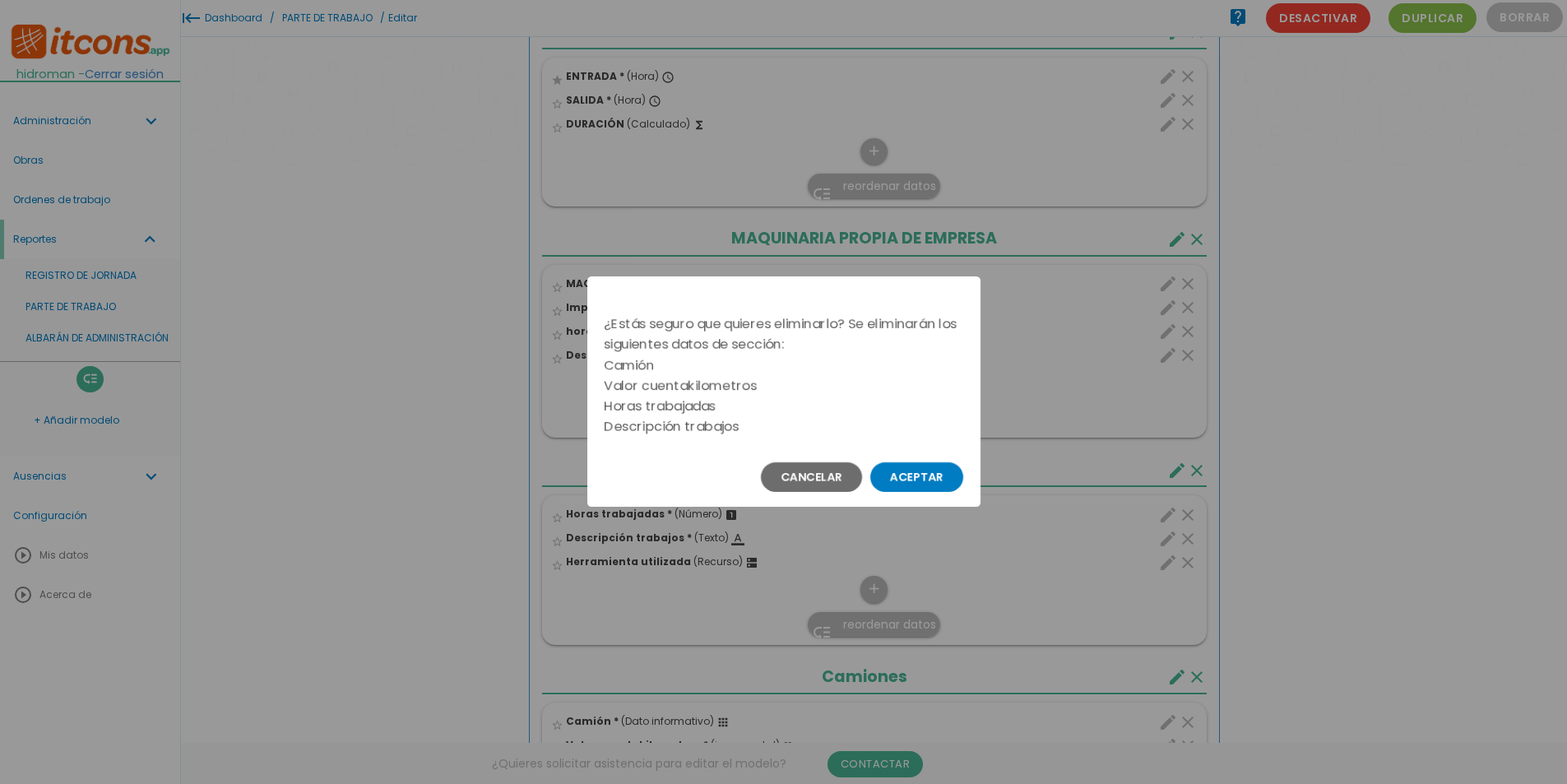
click at [938, 482] on button "Aceptar" at bounding box center [916, 477] width 93 height 29
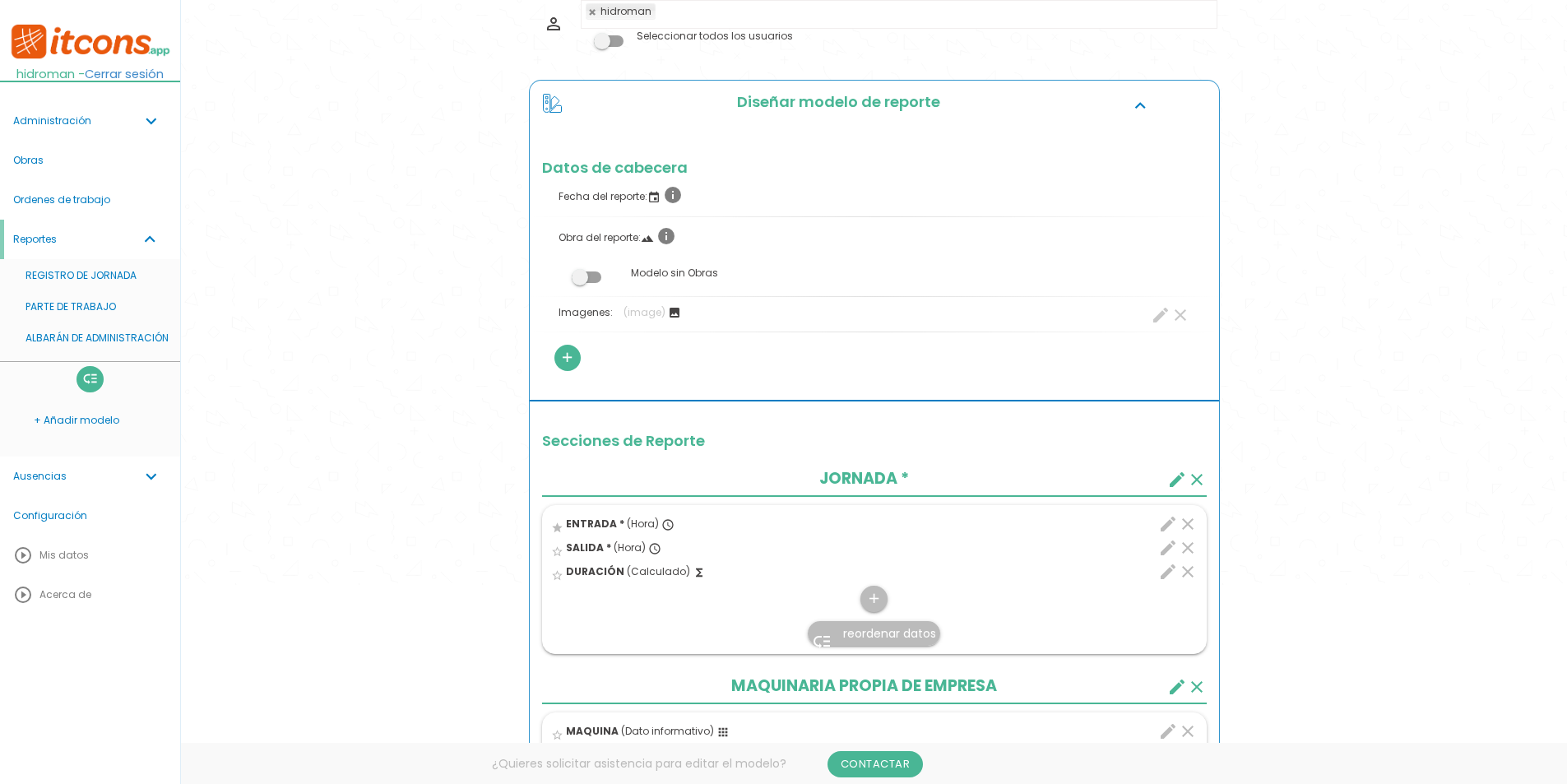
scroll to position [164, 0]
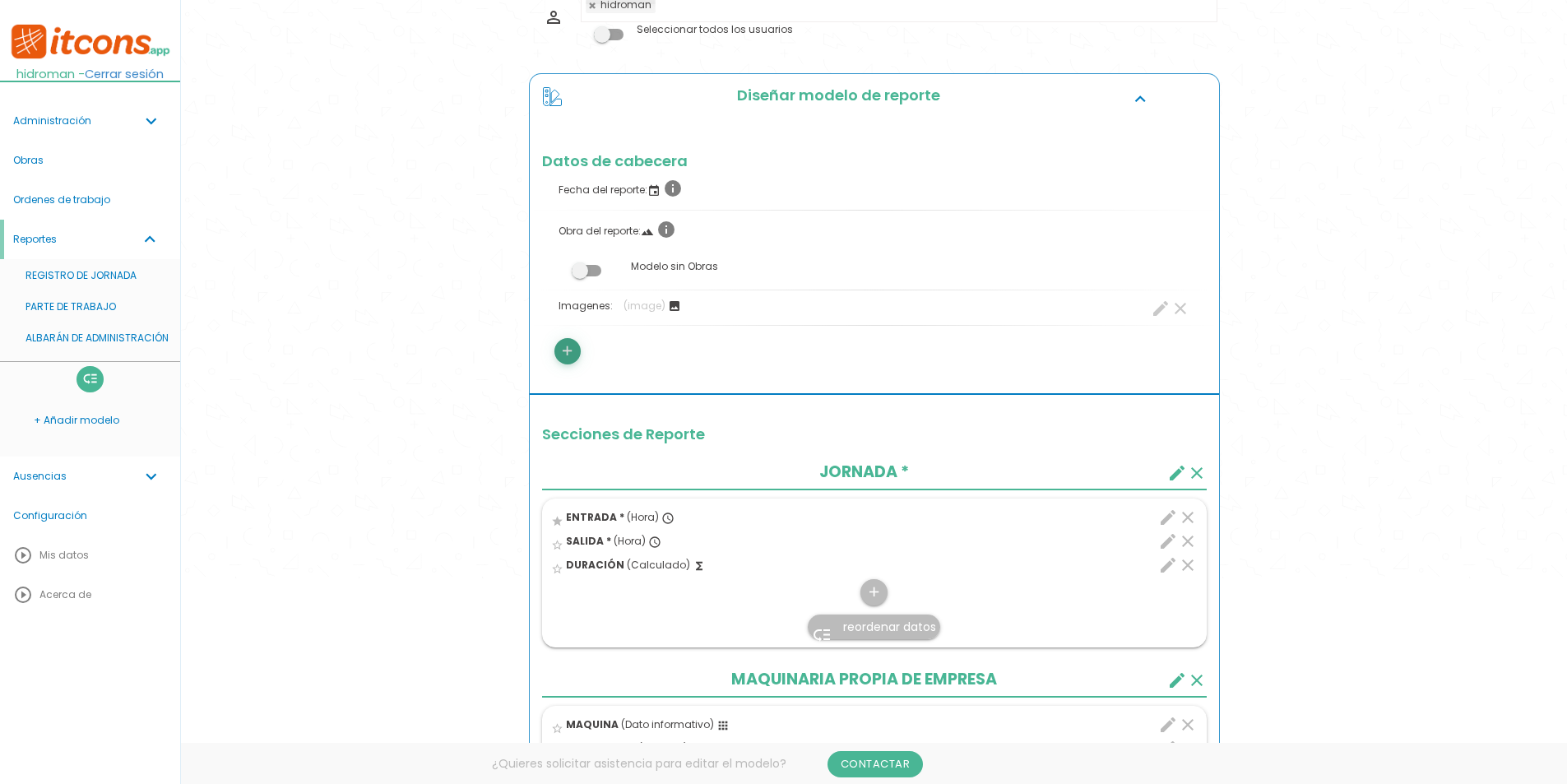
click at [567, 354] on icon "add" at bounding box center [567, 351] width 16 height 26
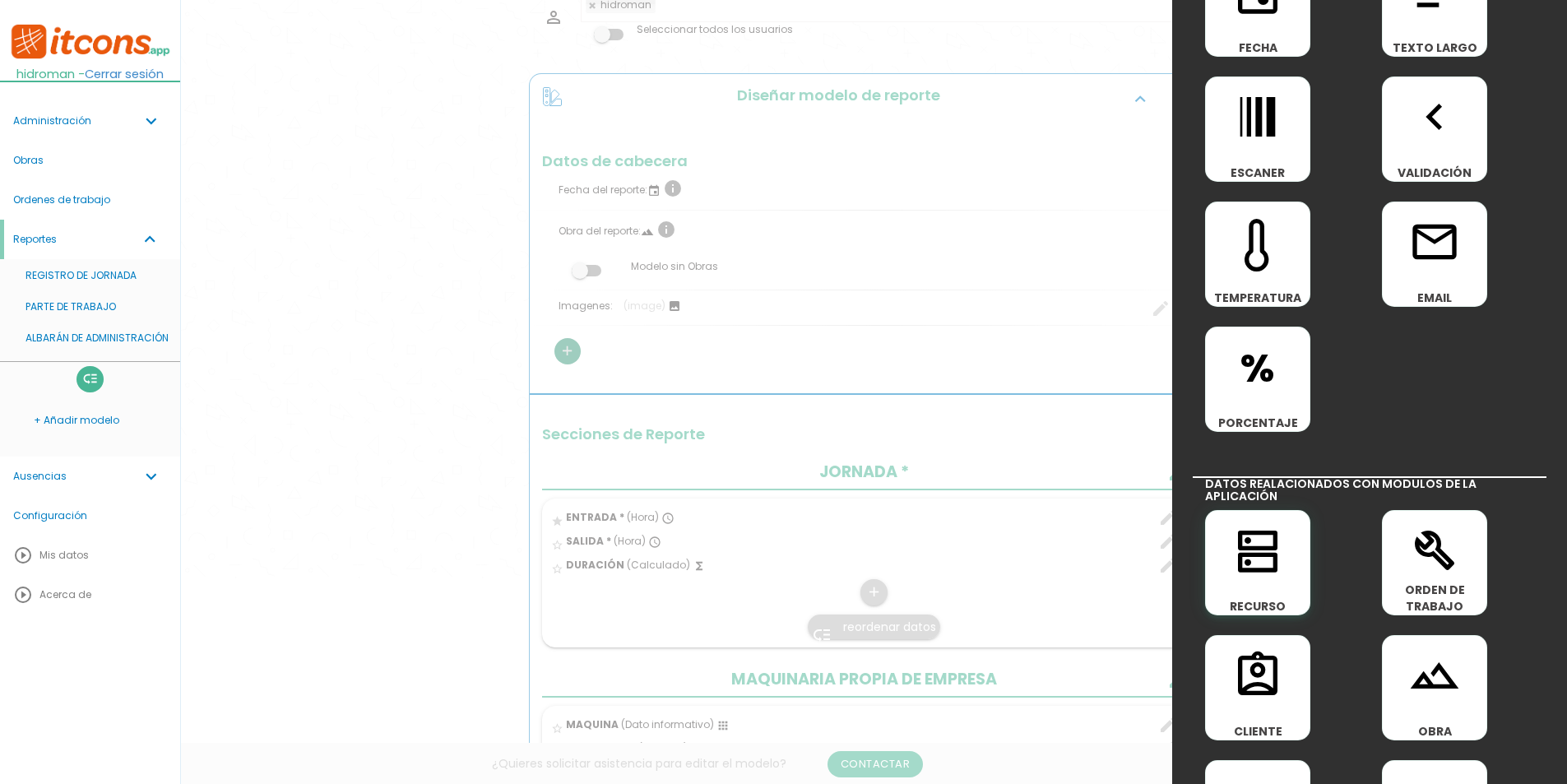
scroll to position [494, 0]
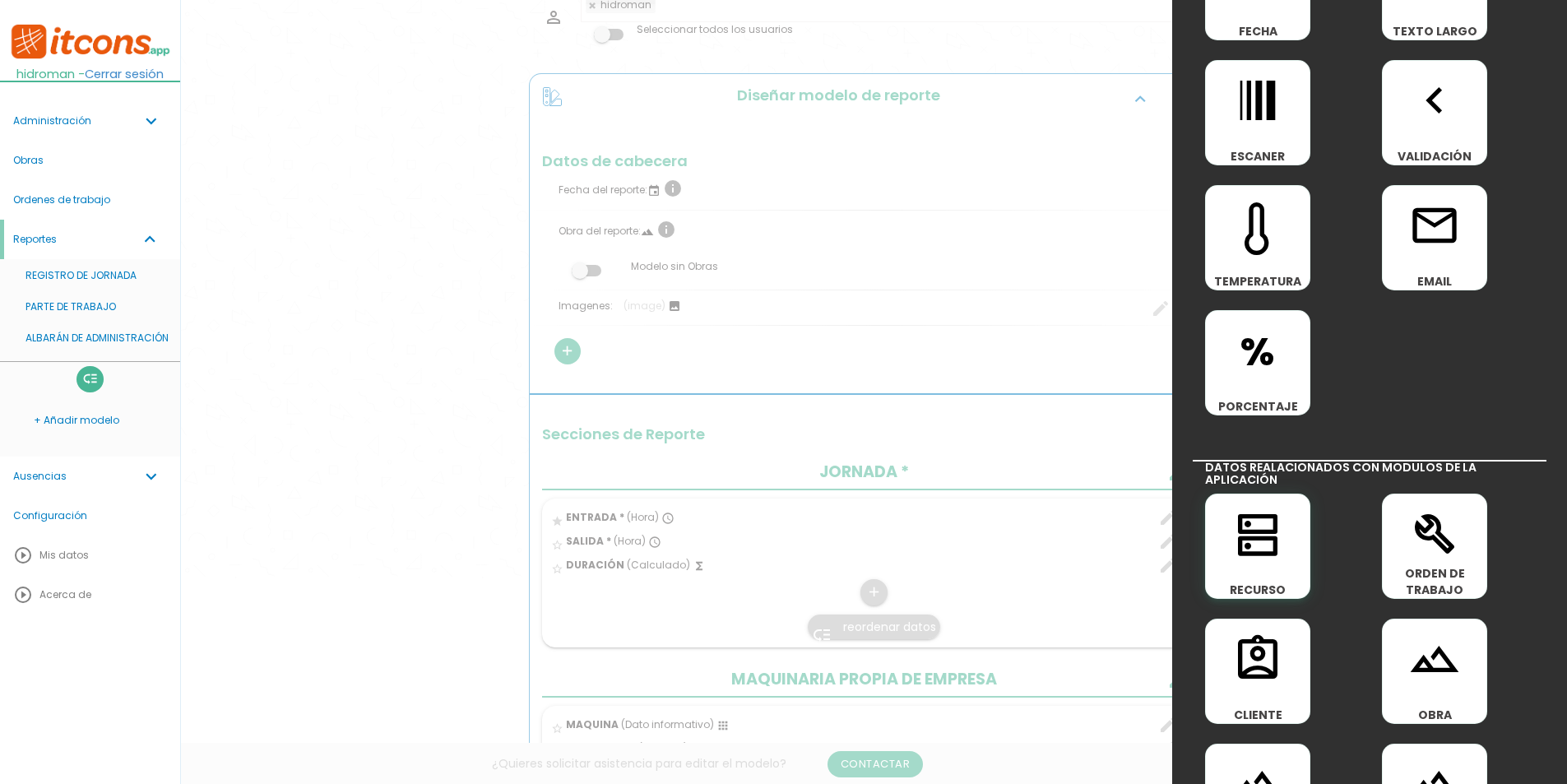
click at [1274, 568] on span "dns" at bounding box center [1258, 535] width 104 height 81
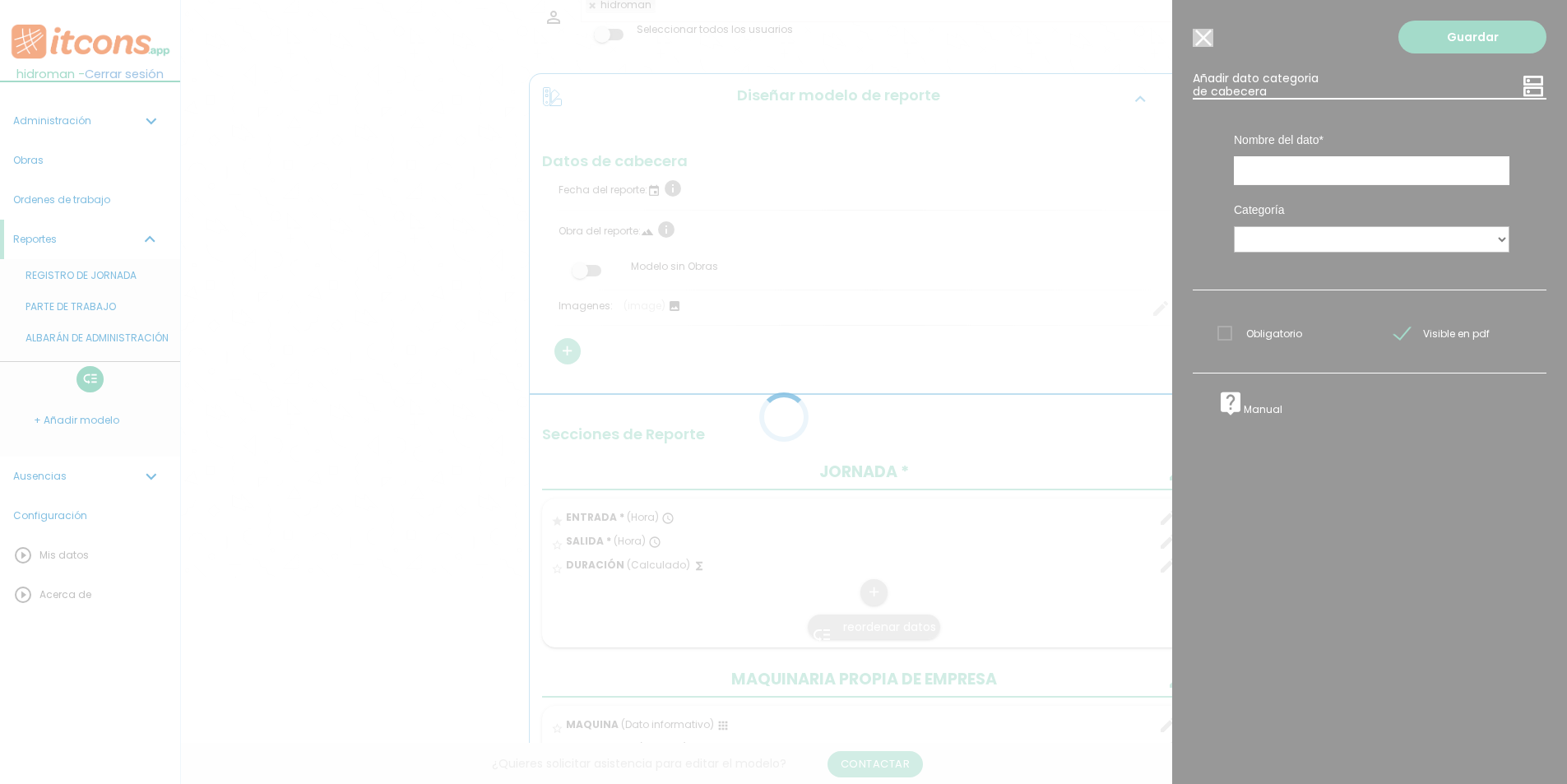
click at [1297, 165] on div at bounding box center [784, 392] width 1567 height 784
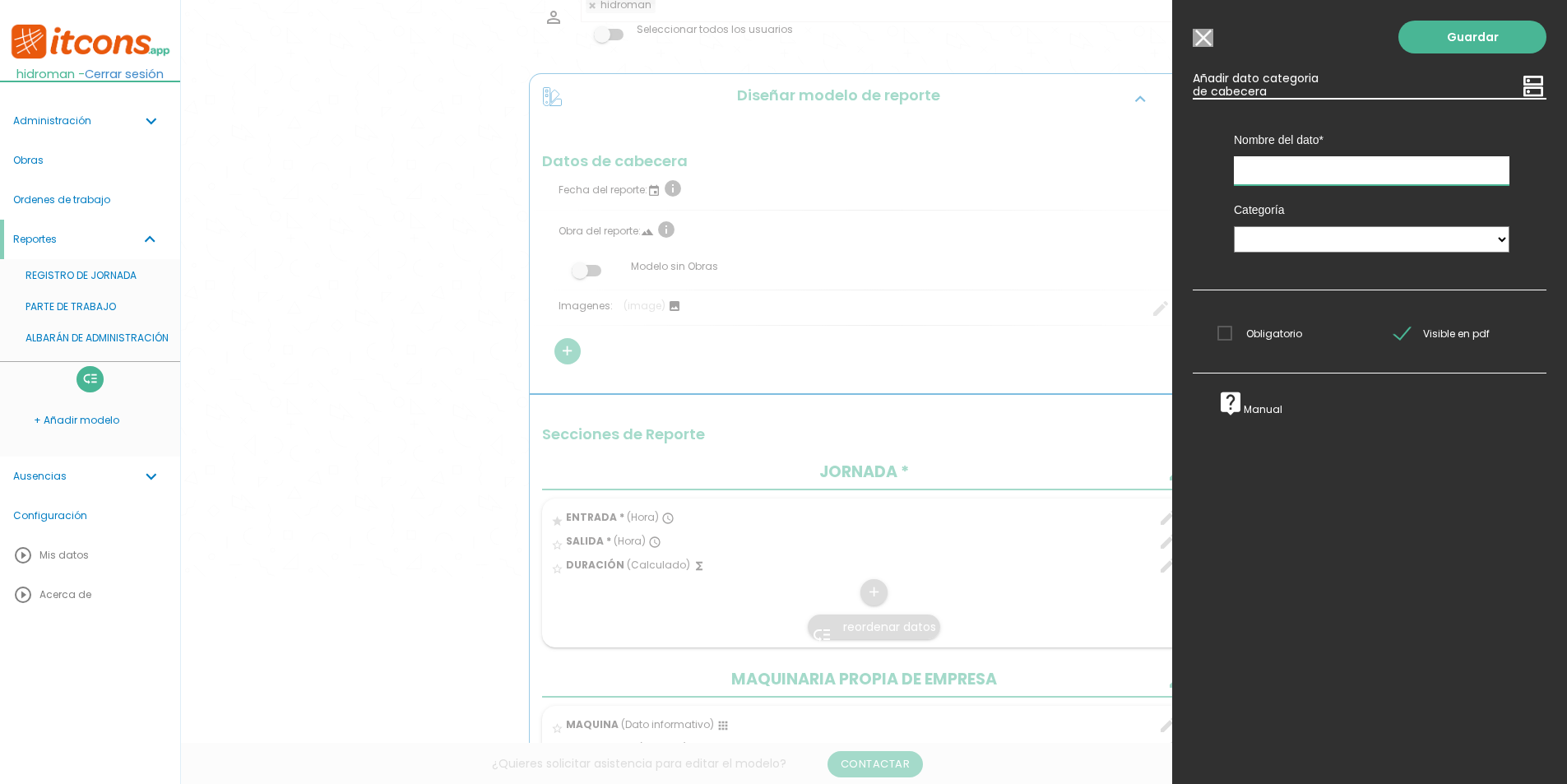
click at [1302, 177] on input "text" at bounding box center [1372, 170] width 276 height 29
type input "Vehículo de empresa"
click at [1277, 239] on select "Maquinas Camion IMPLEMENTO HERRAMIETAS VEHÍCULOS" at bounding box center [1372, 239] width 276 height 26
select select "6"
click at [1234, 226] on select "Maquinas Camion IMPLEMENTO HERRAMIETAS VEHÍCULOS" at bounding box center [1372, 239] width 276 height 26
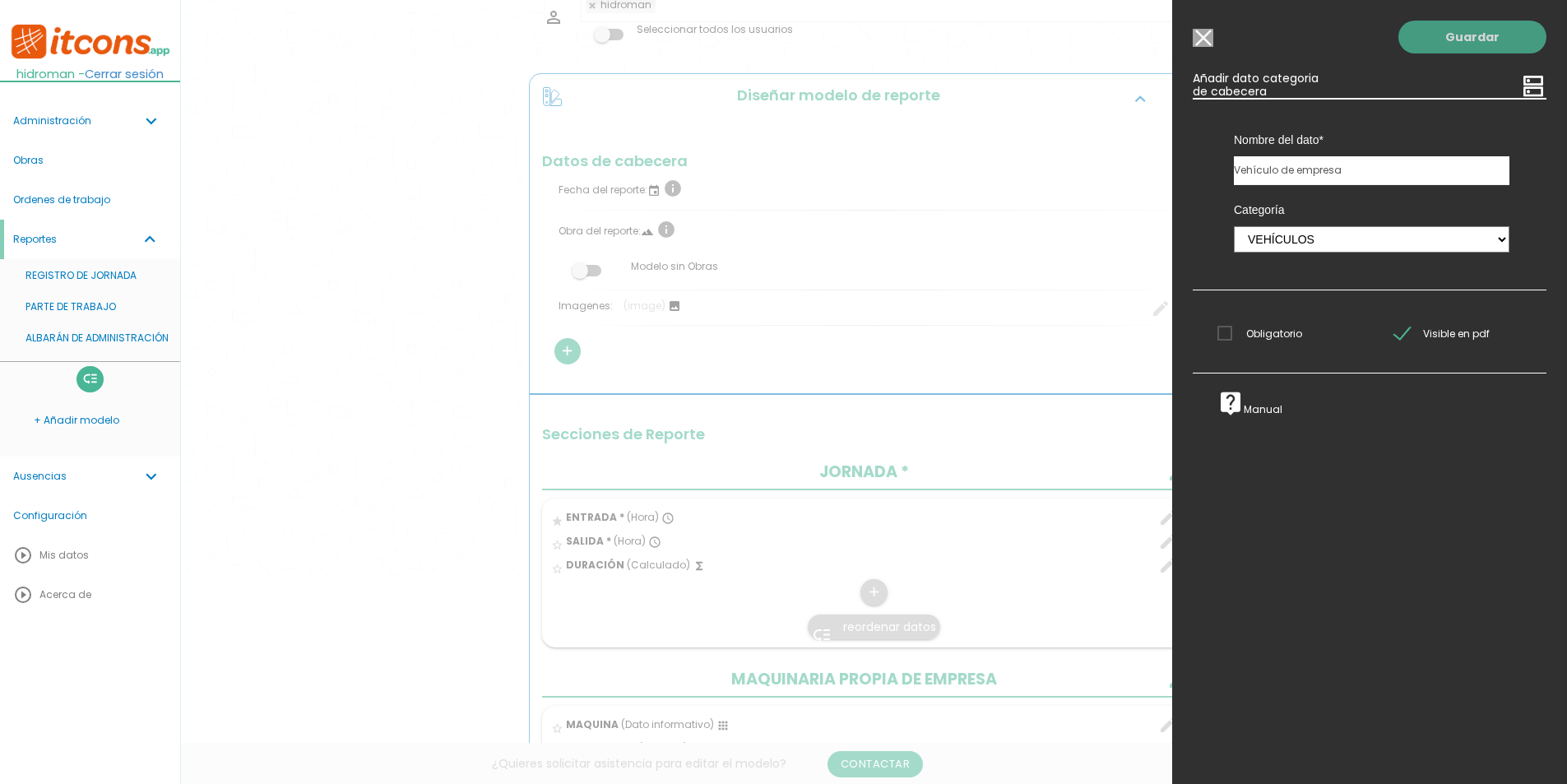
click at [1442, 38] on link "Guardar" at bounding box center [1472, 37] width 148 height 33
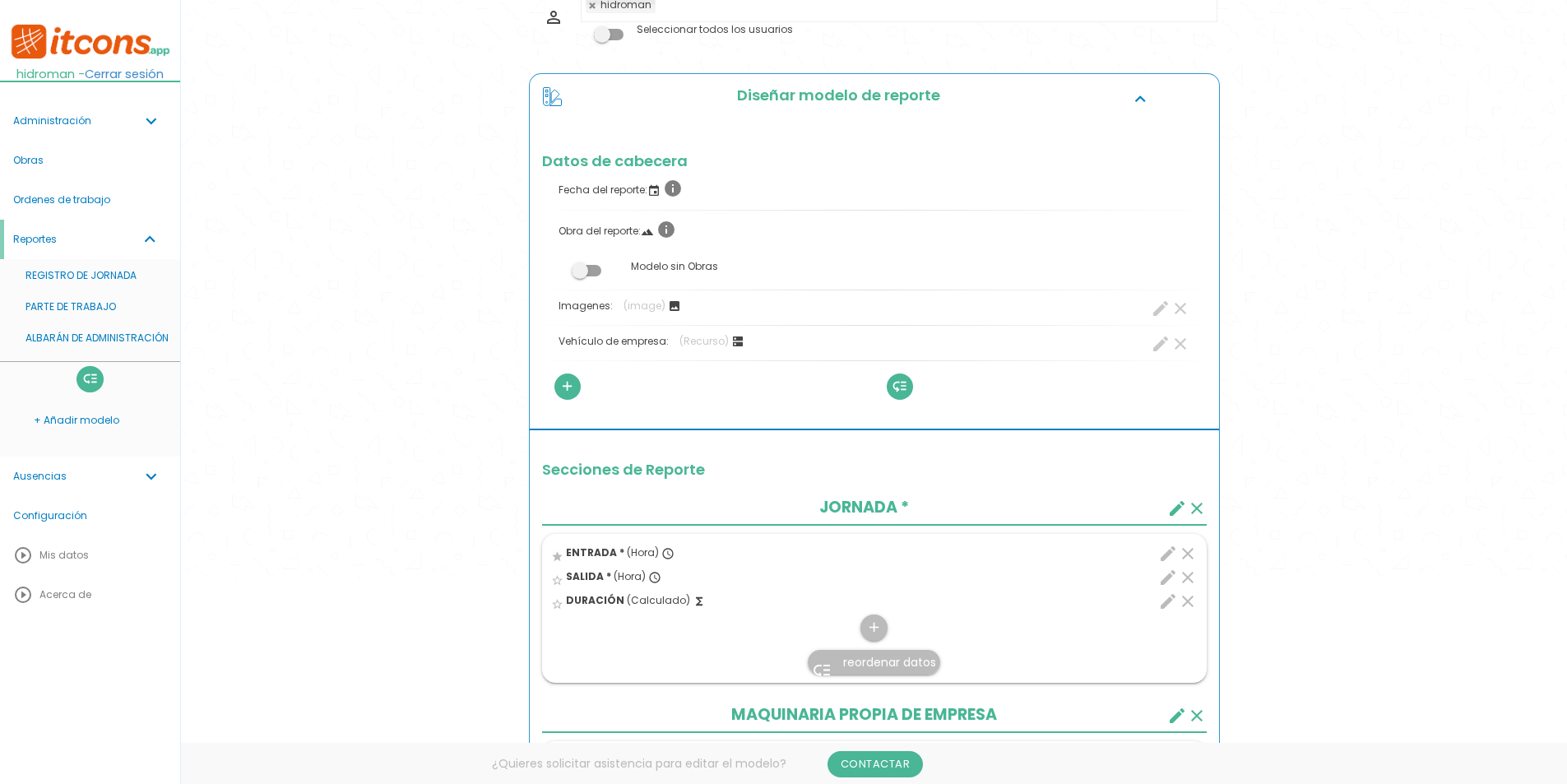
click at [94, 306] on link "PARTE DE TRABAJO" at bounding box center [90, 307] width 180 height 31
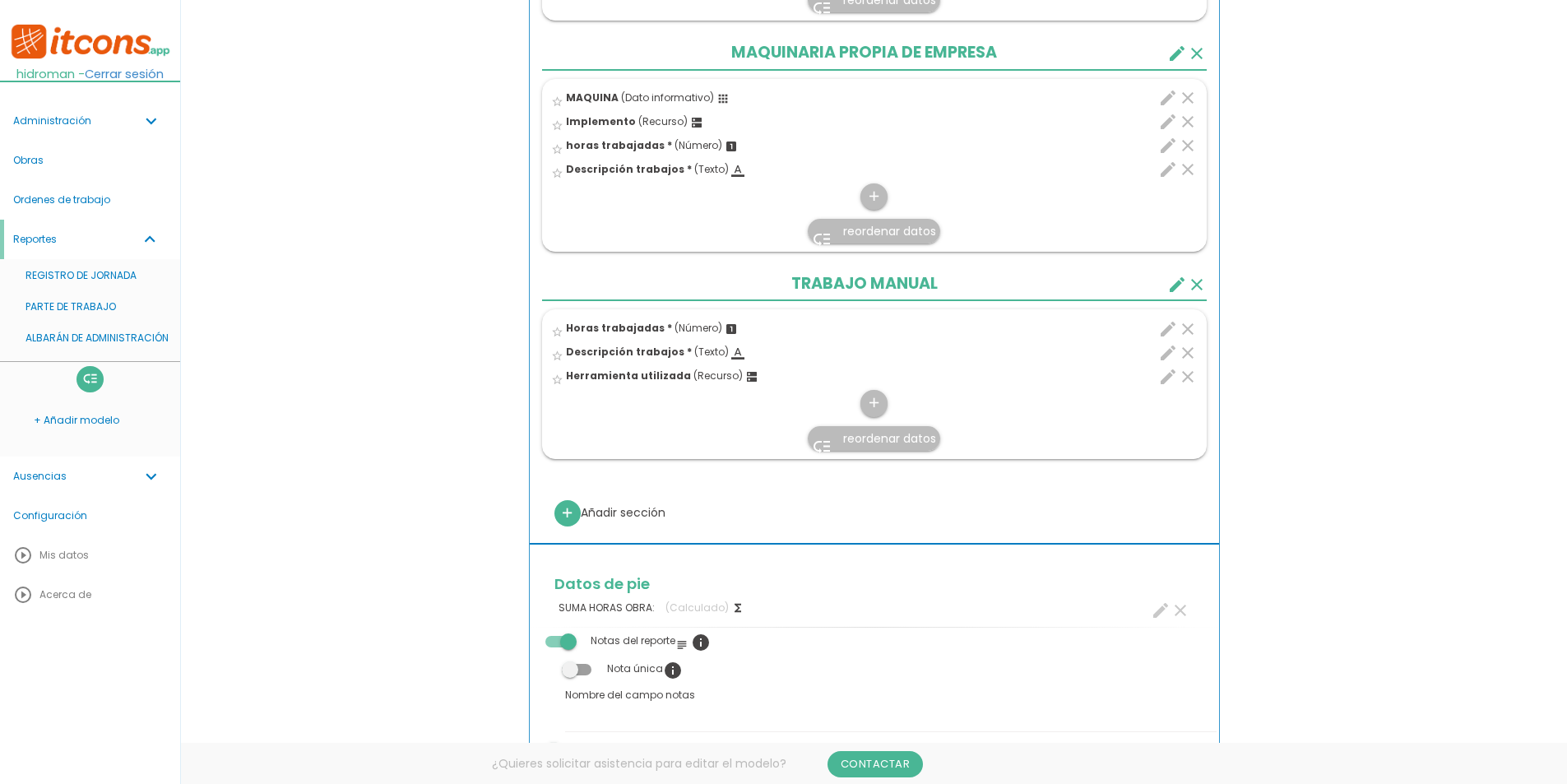
scroll to position [904, 0]
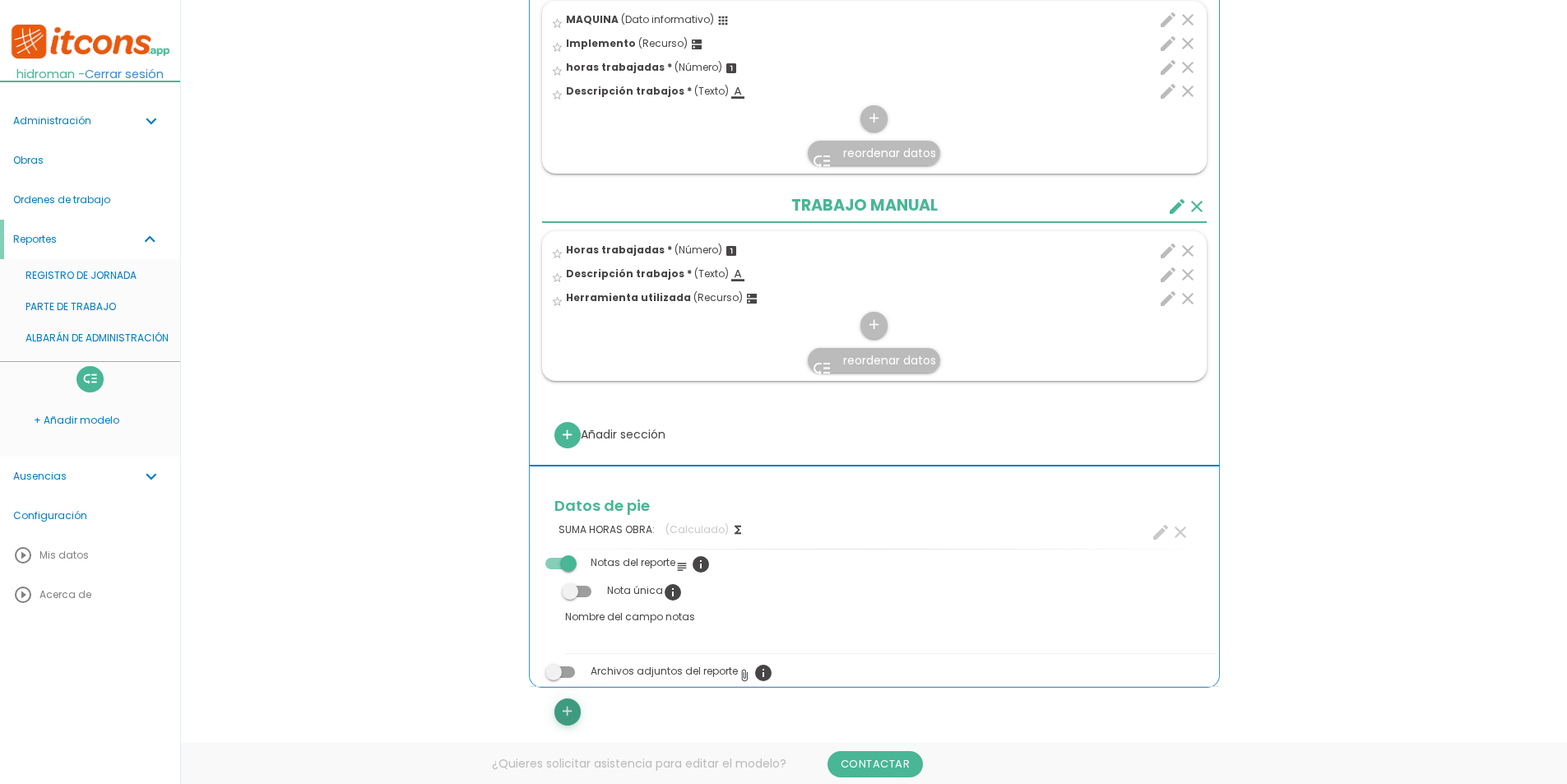
click at [566, 717] on icon "add" at bounding box center [567, 711] width 16 height 26
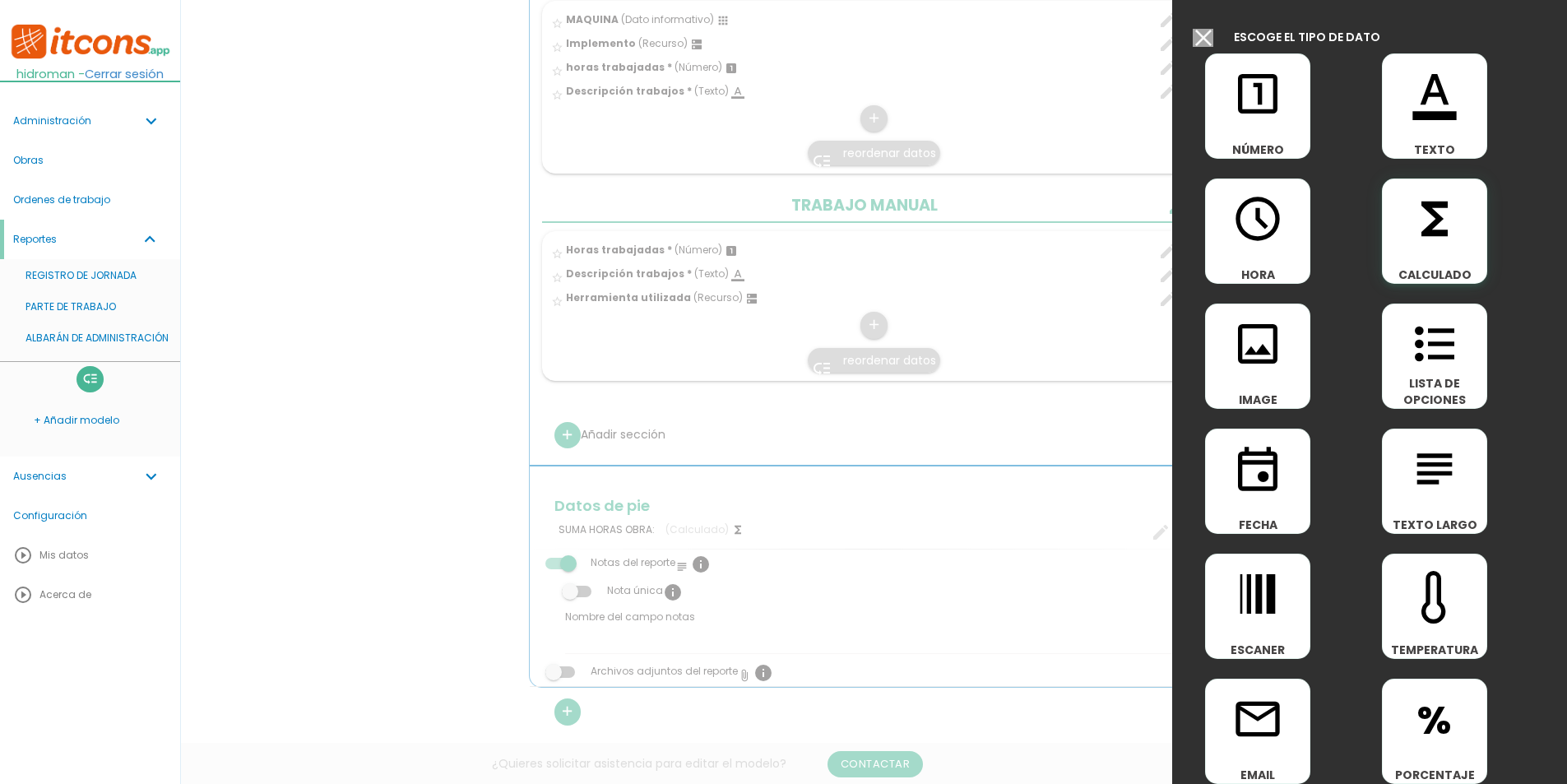
click at [1443, 218] on icon "functions" at bounding box center [1435, 219] width 53 height 53
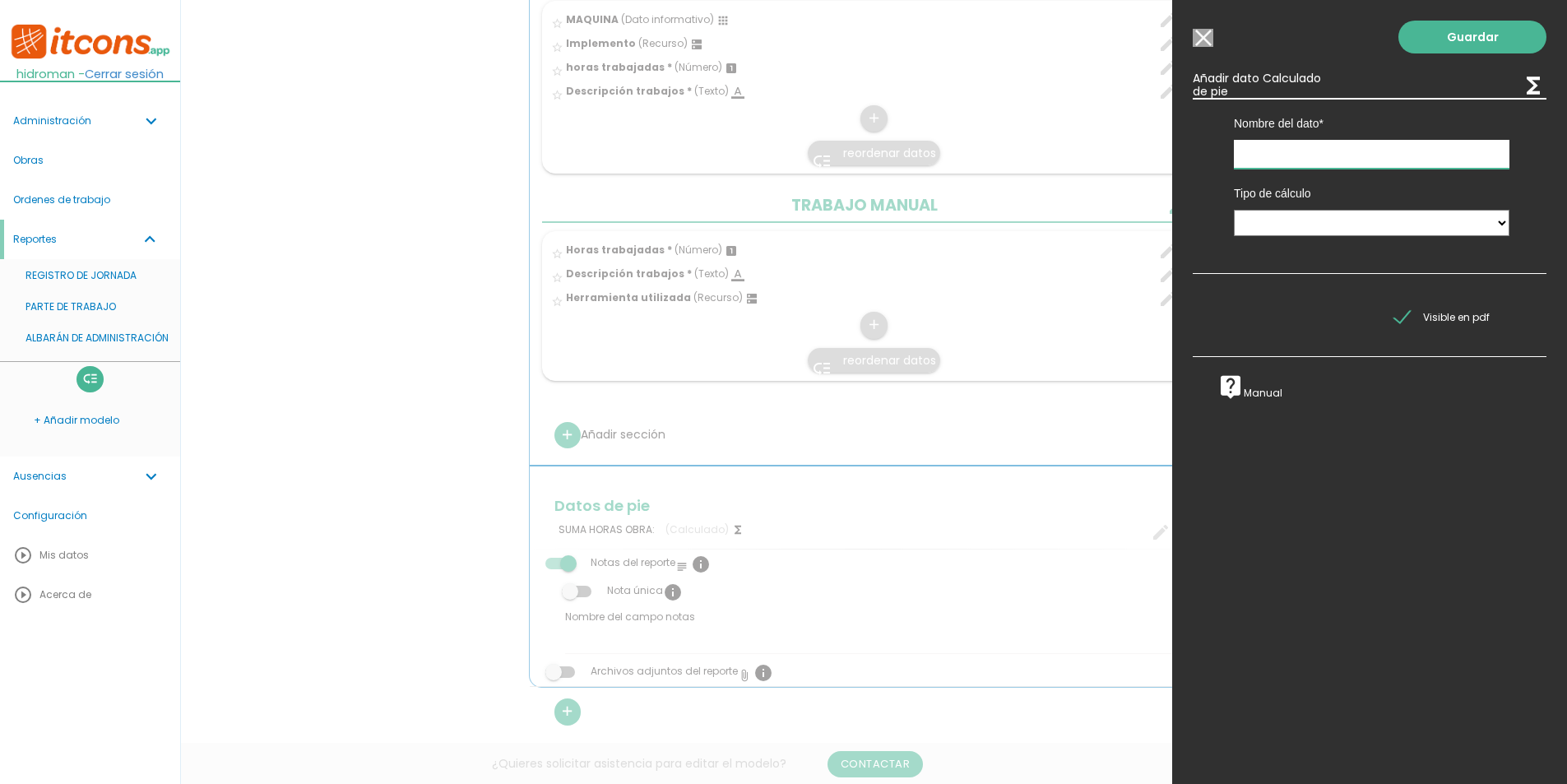
click at [1316, 161] on input "text" at bounding box center [1372, 154] width 276 height 29
type input "Total horas maquina"
click at [1295, 220] on select "Suma de totales Calculado entre datos" at bounding box center [1372, 223] width 276 height 26
select select "0"
click at [1234, 210] on select "Suma de totales Calculado entre datos" at bounding box center [1372, 223] width 276 height 26
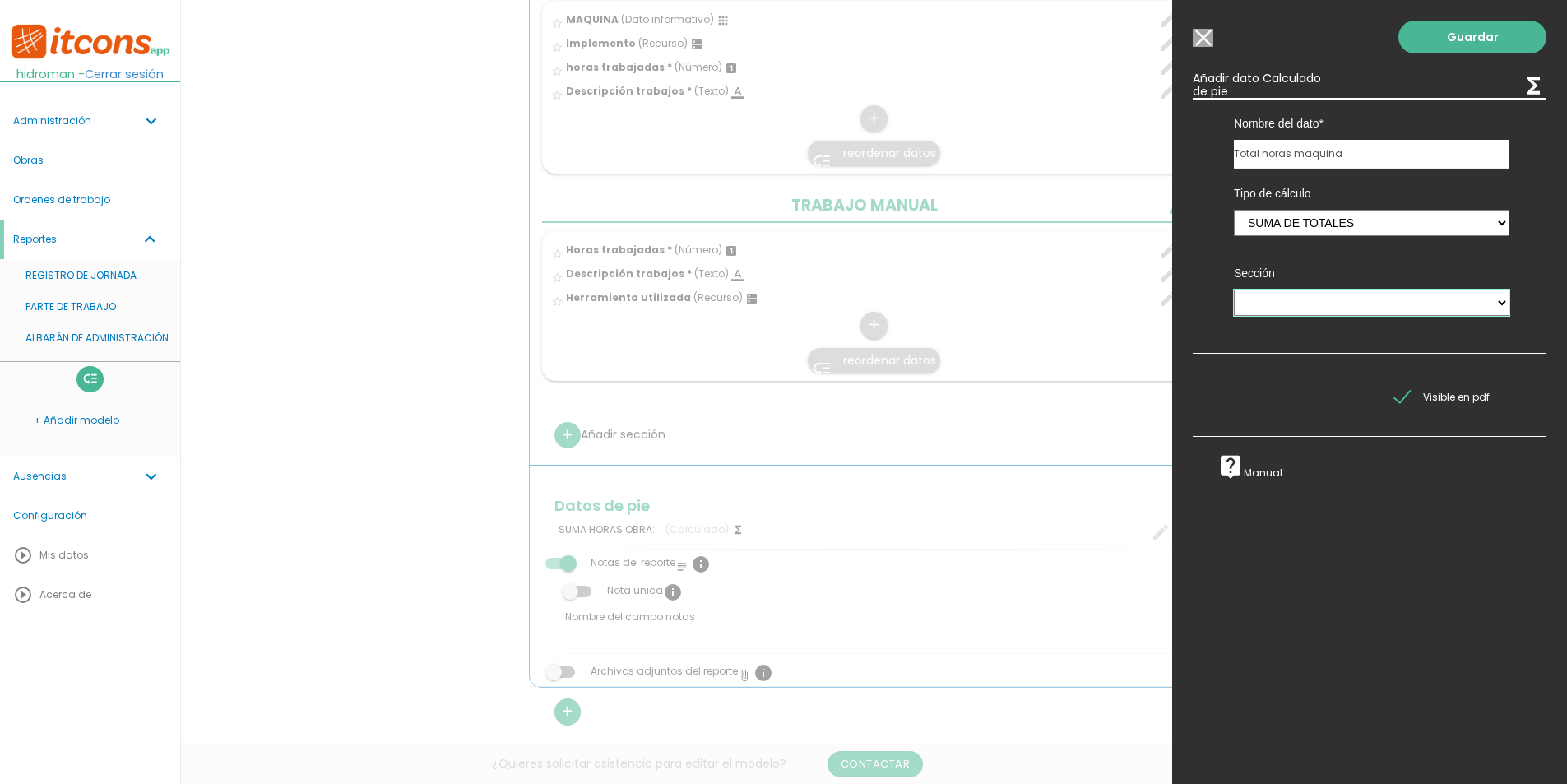
click at [1294, 296] on select "JORNADA MAQUINARIA PROPIA DE EMPRESA TRABAJO MANUAL" at bounding box center [1372, 303] width 276 height 26
select select "4"
click at [1234, 290] on select "JORNADA MAQUINARIA PROPIA DE EMPRESA TRABAJO MANUAL" at bounding box center [1372, 303] width 276 height 26
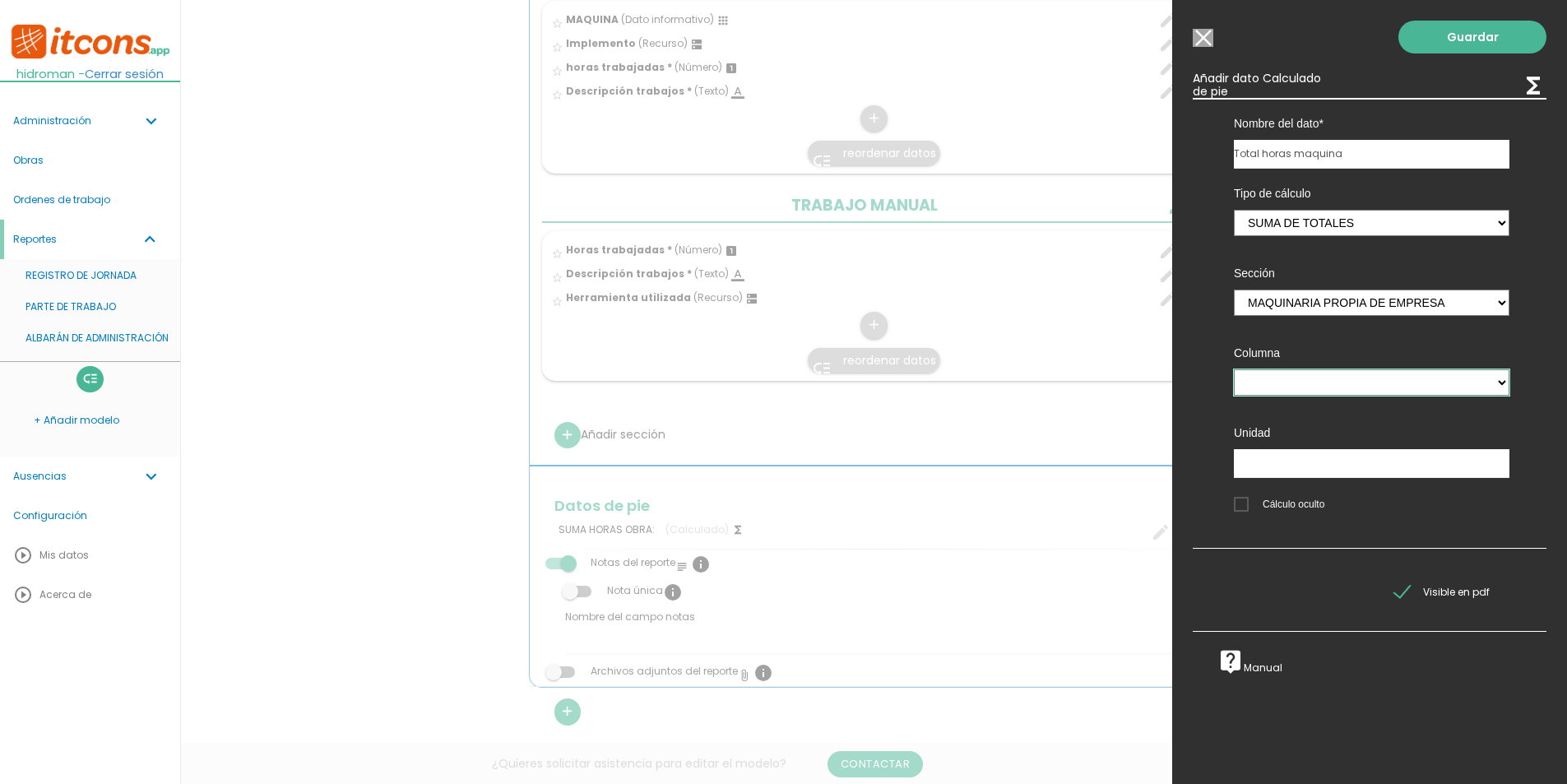
click at [1287, 378] on select "MAQUINA horas trabajadas" at bounding box center [1372, 382] width 276 height 26
select select "4_pos3"
click at [1234, 369] on select "MAQUINA horas trabajadas" at bounding box center [1372, 382] width 276 height 26
click at [1295, 460] on input "text" at bounding box center [1372, 462] width 276 height 29
type input "h"
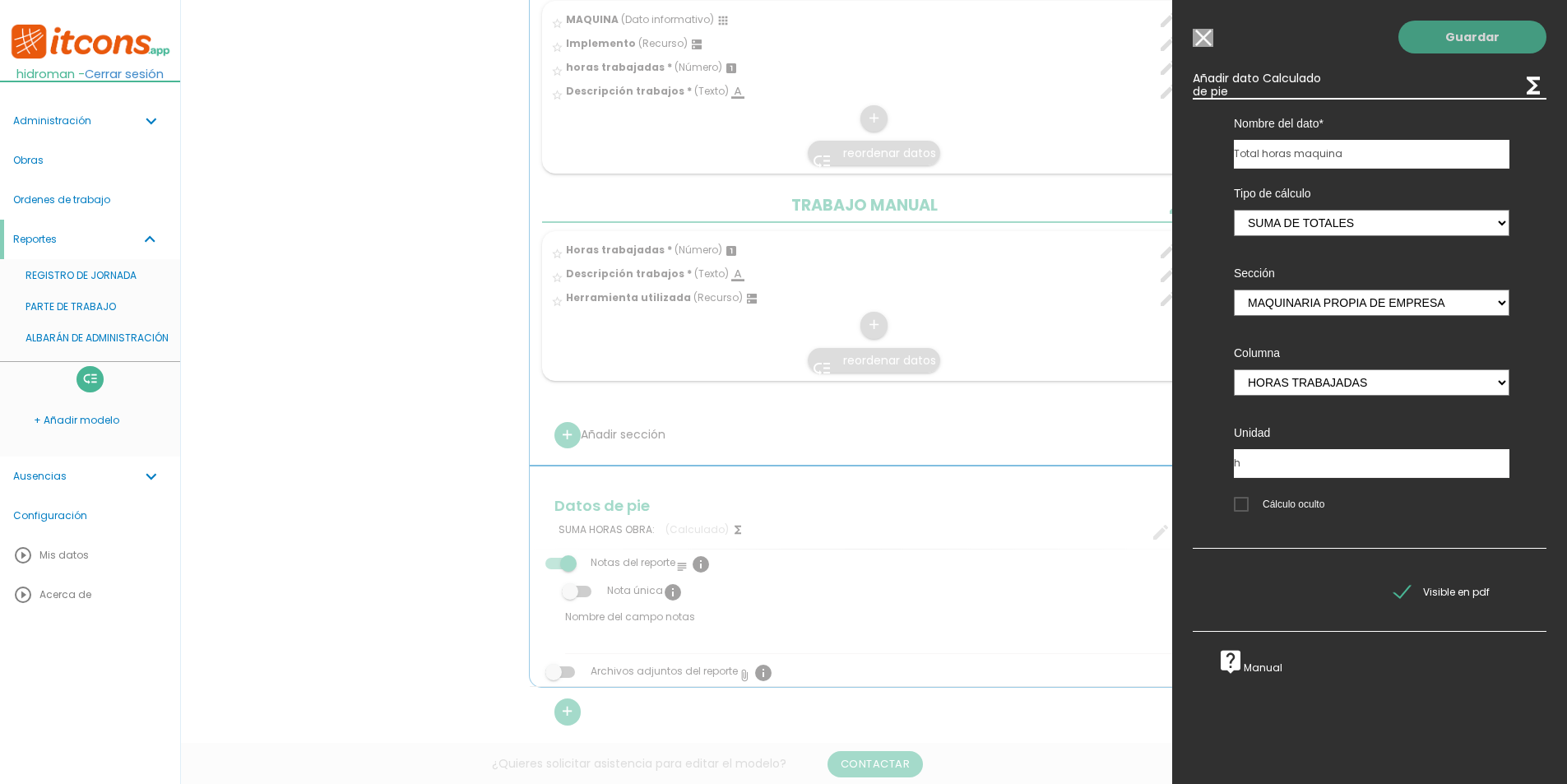
click at [1484, 35] on link "Guardar" at bounding box center [1472, 37] width 148 height 33
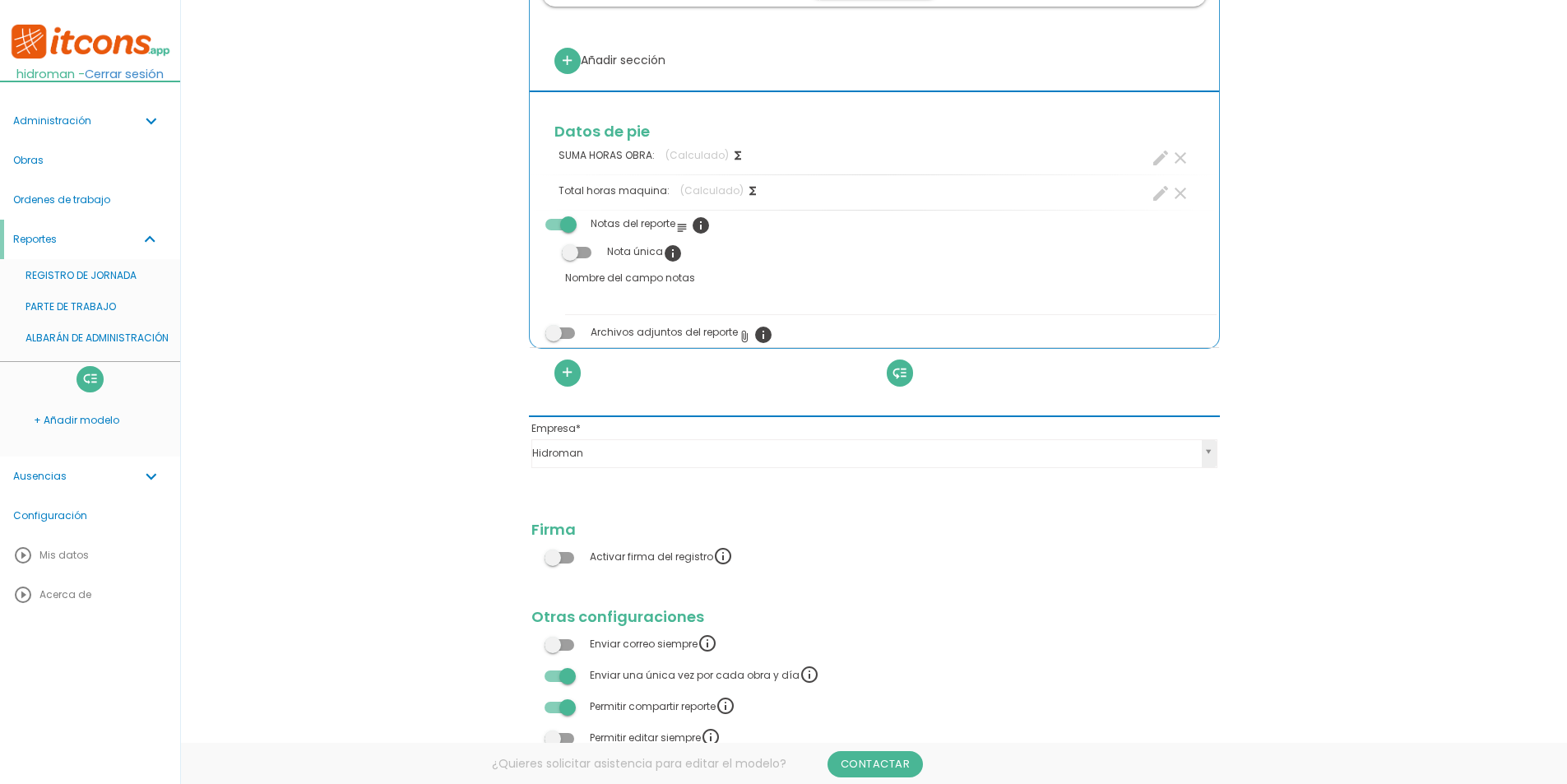
scroll to position [1282, 0]
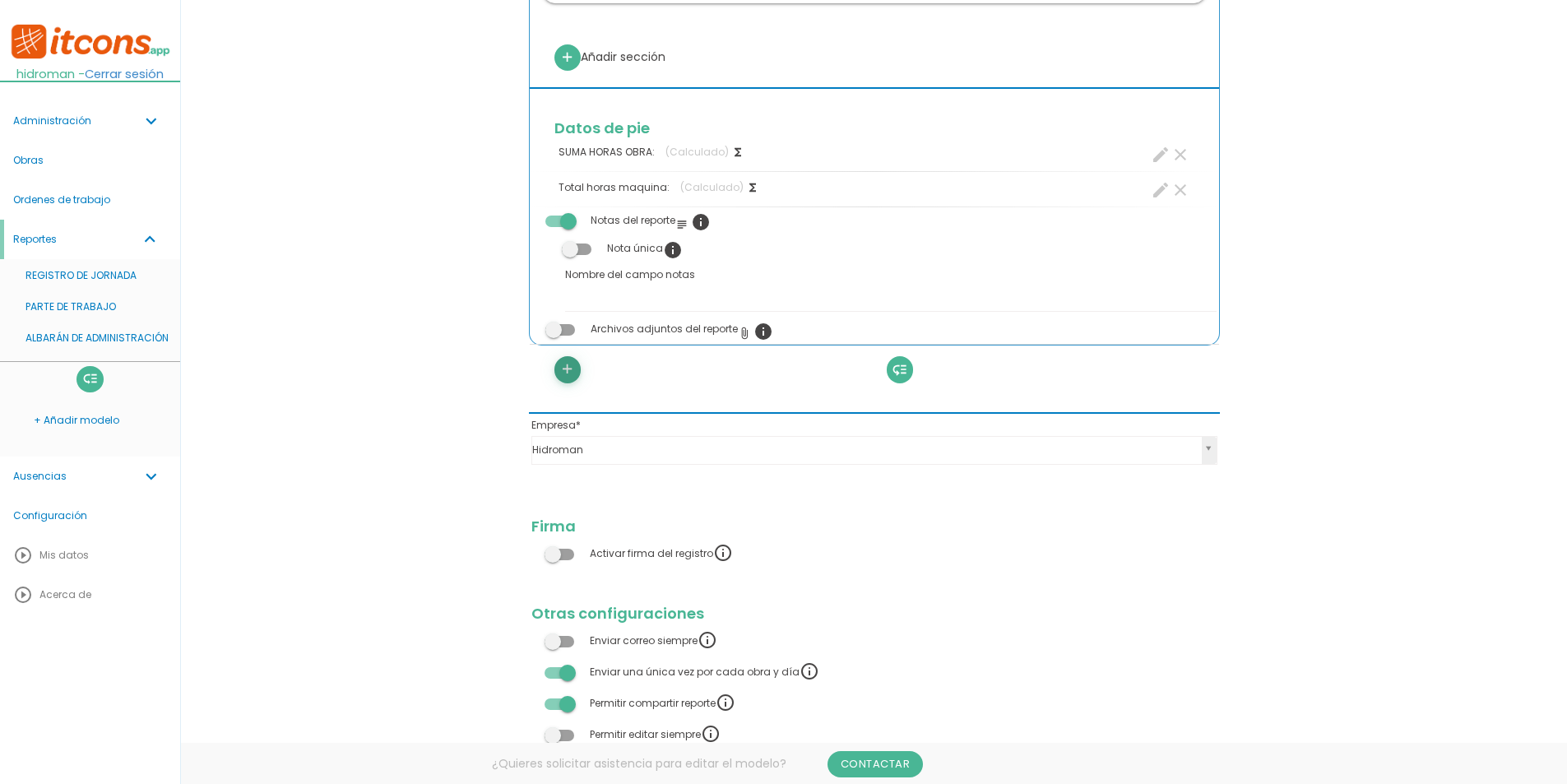
click at [573, 369] on icon "add" at bounding box center [567, 369] width 16 height 26
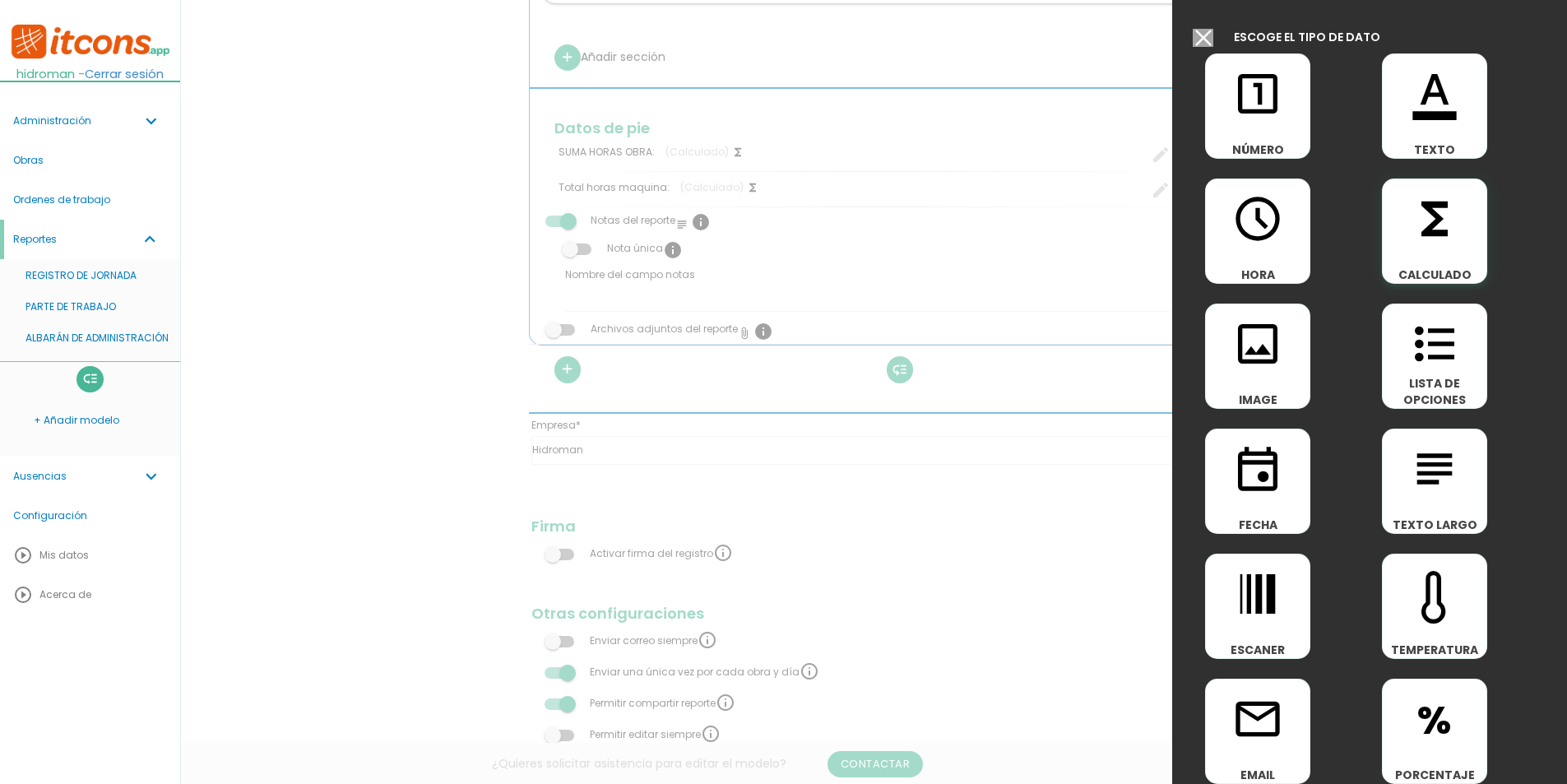
click at [1413, 207] on icon "functions" at bounding box center [1435, 219] width 53 height 53
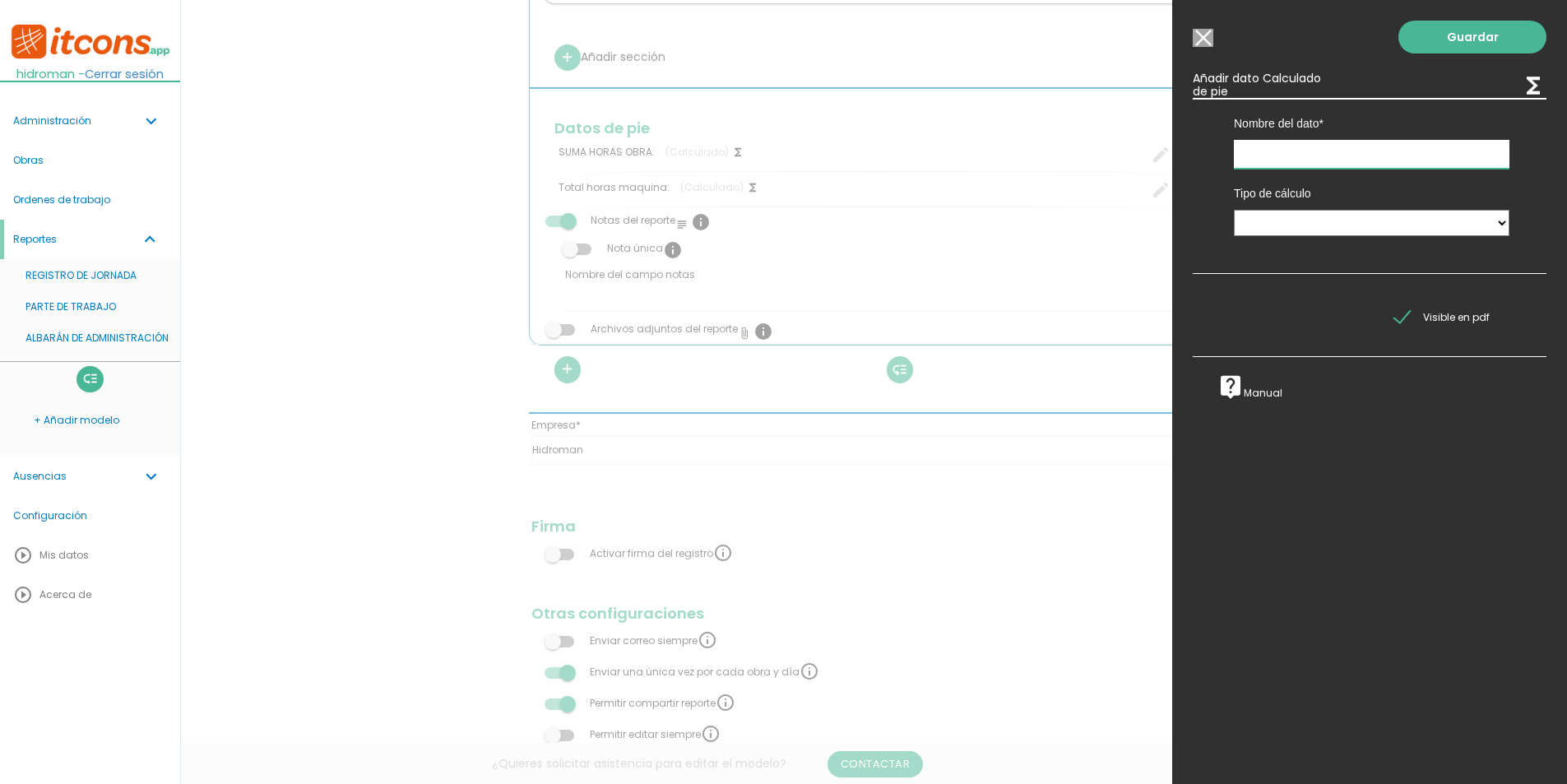
click at [1320, 145] on input "text" at bounding box center [1372, 154] width 276 height 29
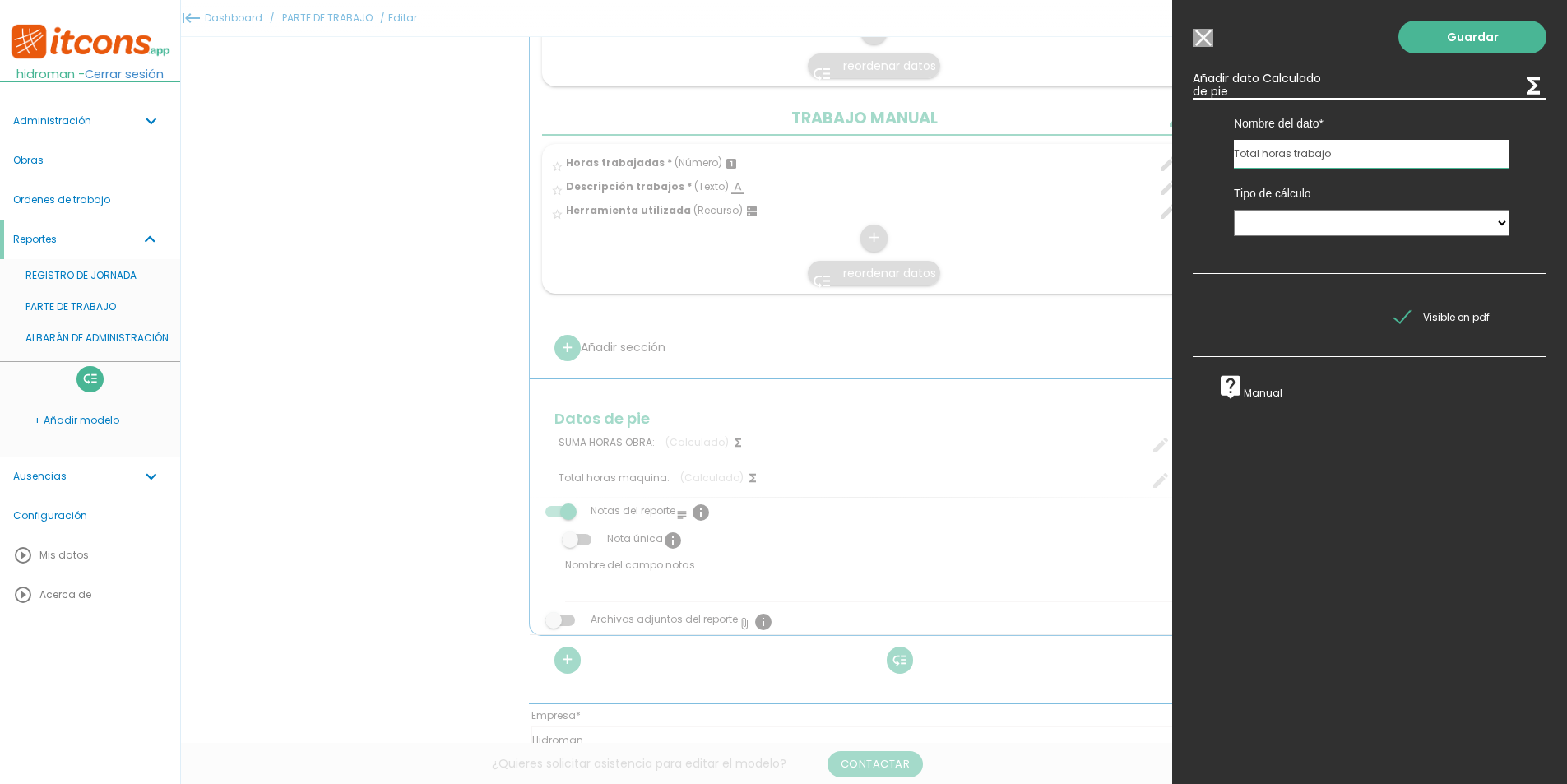
scroll to position [953, 0]
type input "Total horas trabajo manual"
click at [1329, 229] on select "Suma de totales Calculado entre datos" at bounding box center [1372, 223] width 276 height 26
select select "0"
click at [1234, 210] on select "Suma de totales Calculado entre datos" at bounding box center [1372, 223] width 276 height 26
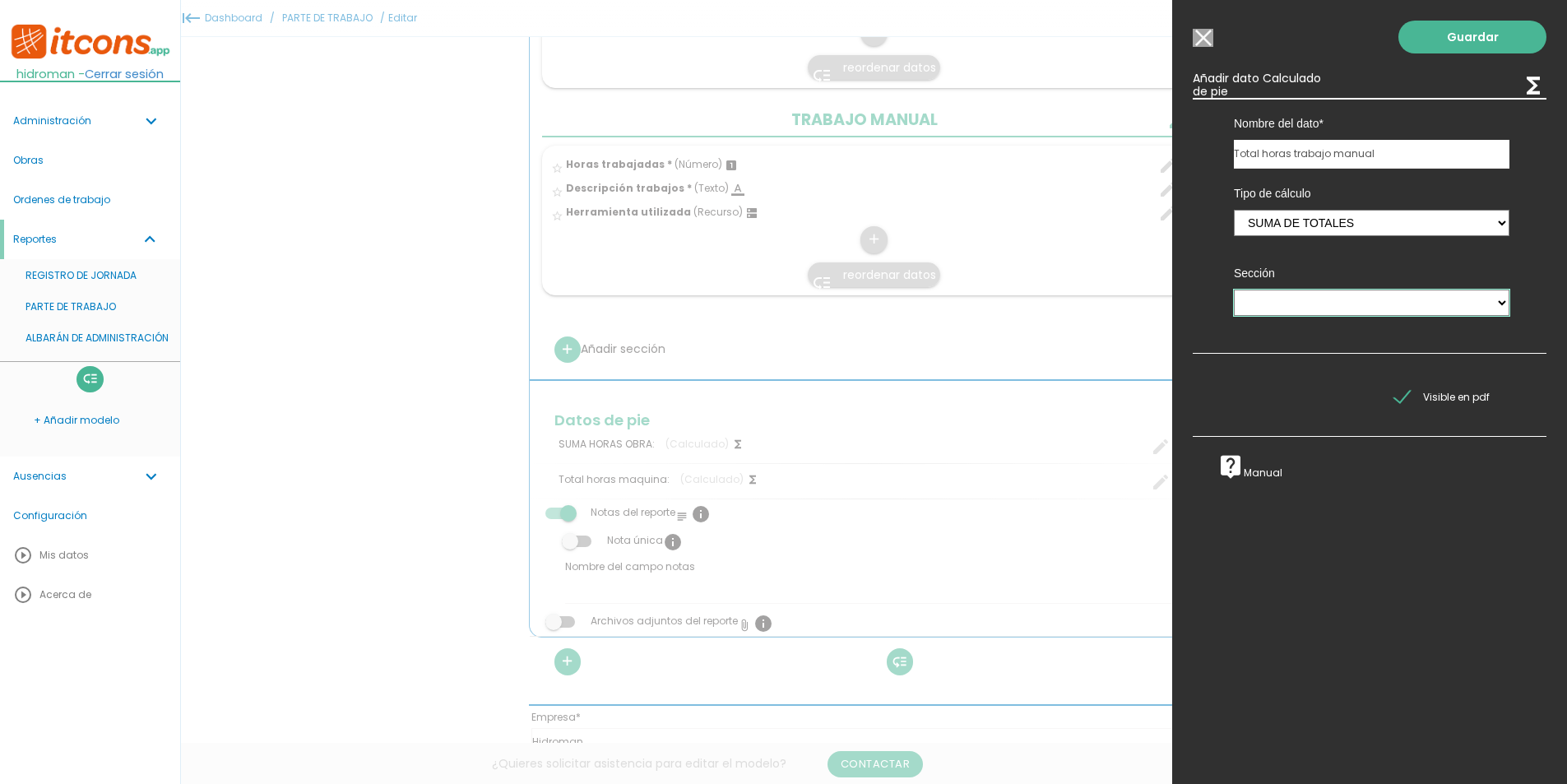
click at [1288, 309] on select "JORNADA MAQUINARIA PROPIA DE EMPRESA TRABAJO MANUAL" at bounding box center [1372, 303] width 276 height 26
select select "5"
click at [1234, 290] on select "JORNADA MAQUINARIA PROPIA DE EMPRESA TRABAJO MANUAL" at bounding box center [1372, 303] width 276 height 26
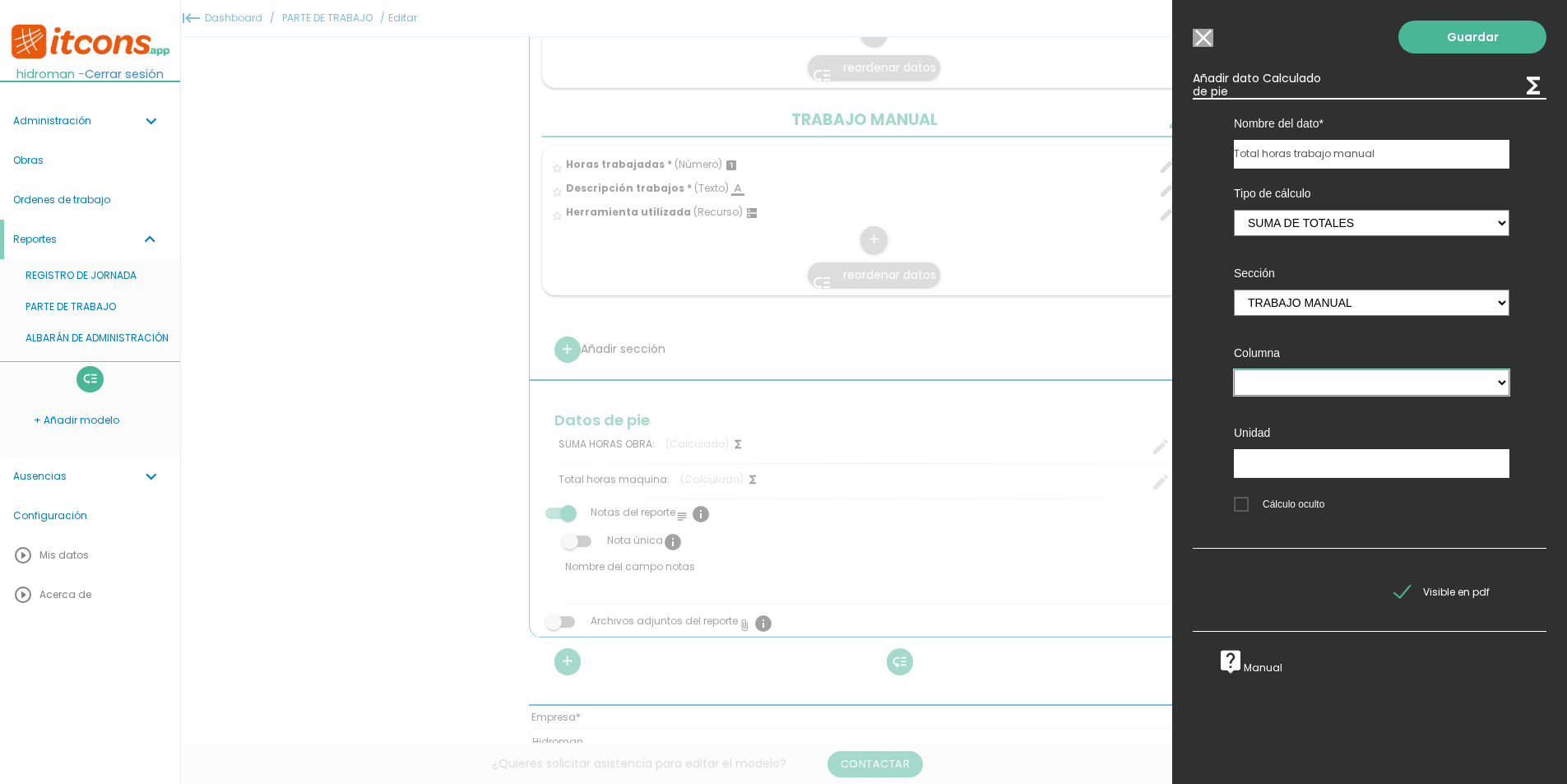
click at [1279, 373] on select "Horas trabajadas" at bounding box center [1372, 382] width 276 height 26
select select "5_pos1"
click at [1234, 369] on select "Horas trabajadas" at bounding box center [1372, 382] width 276 height 26
click at [1283, 465] on input "text" at bounding box center [1372, 462] width 276 height 29
type input "h"
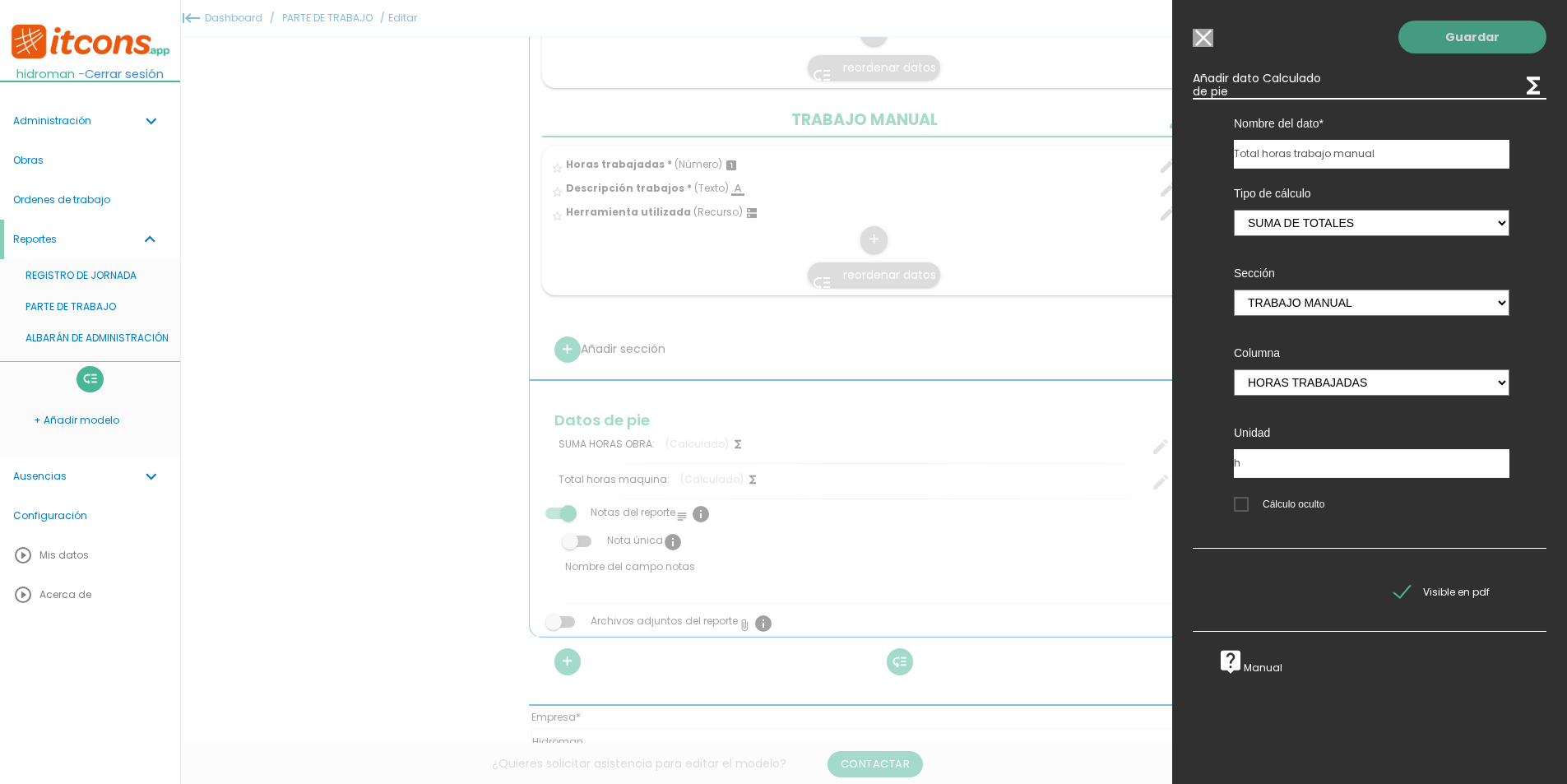
click at [1468, 39] on link "Guardar" at bounding box center [1472, 37] width 148 height 33
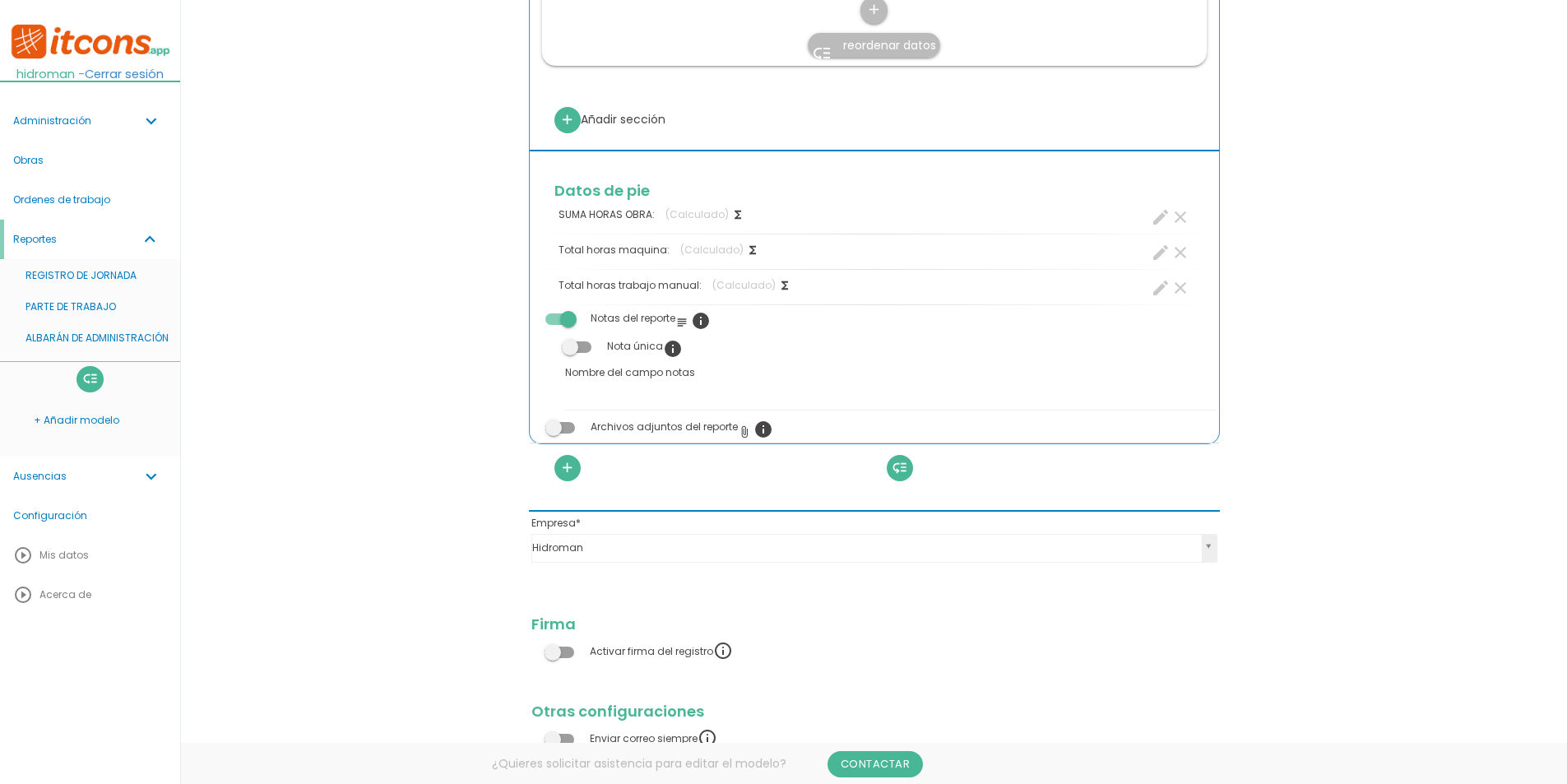
scroll to position [1365, 0]
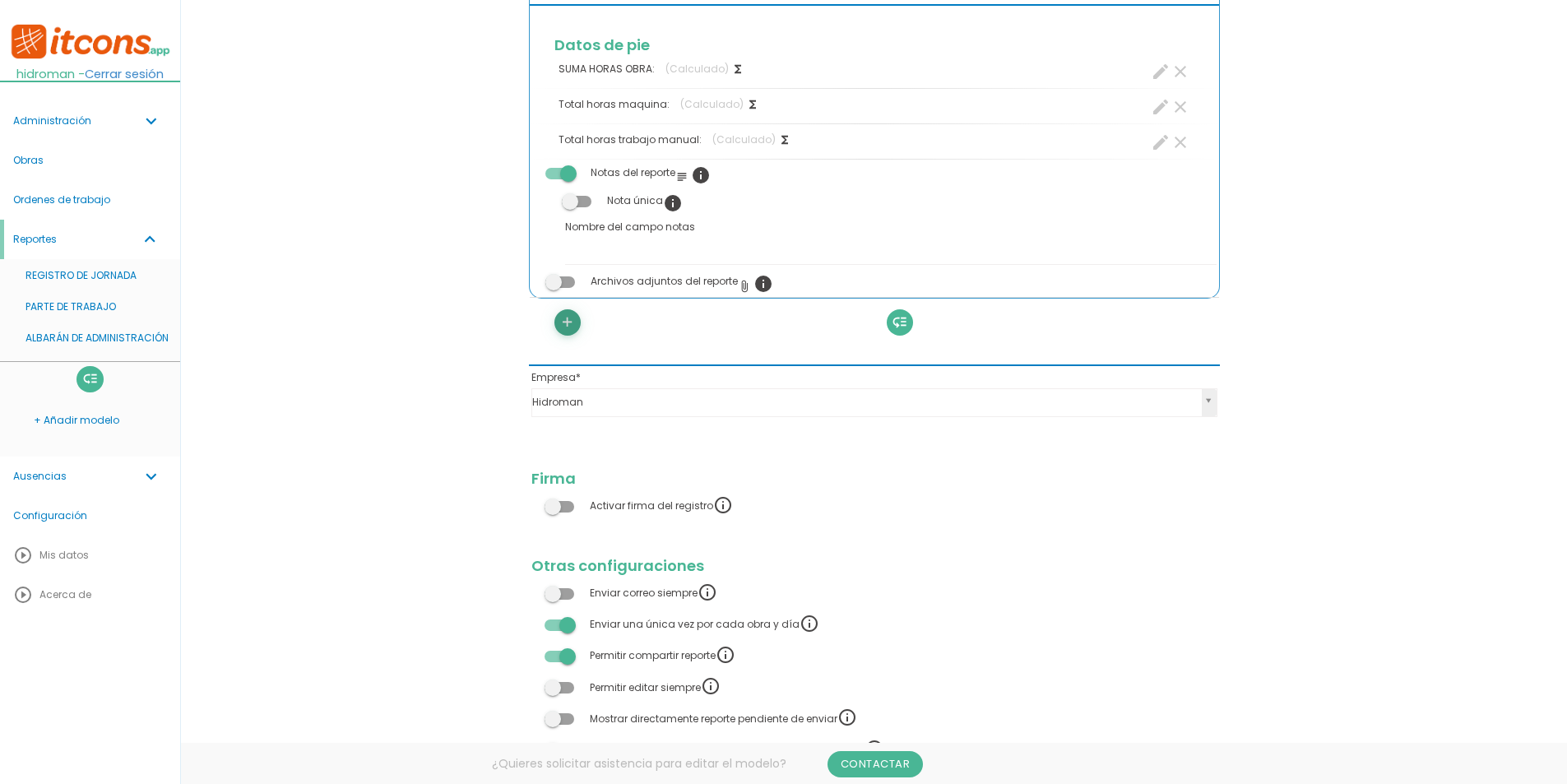
click at [566, 326] on icon "add" at bounding box center [567, 322] width 16 height 26
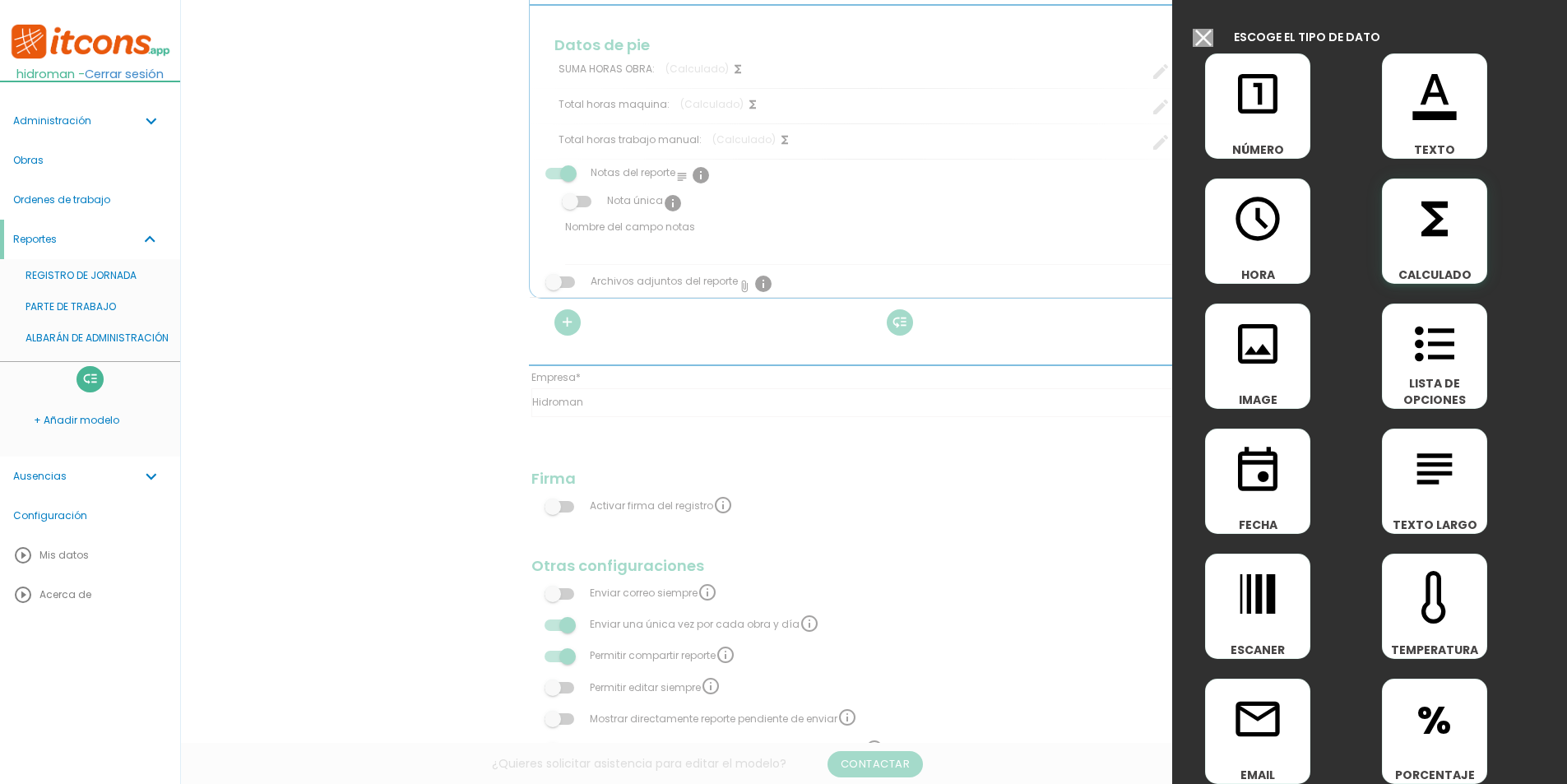
click at [1385, 209] on span "functions" at bounding box center [1435, 220] width 104 height 81
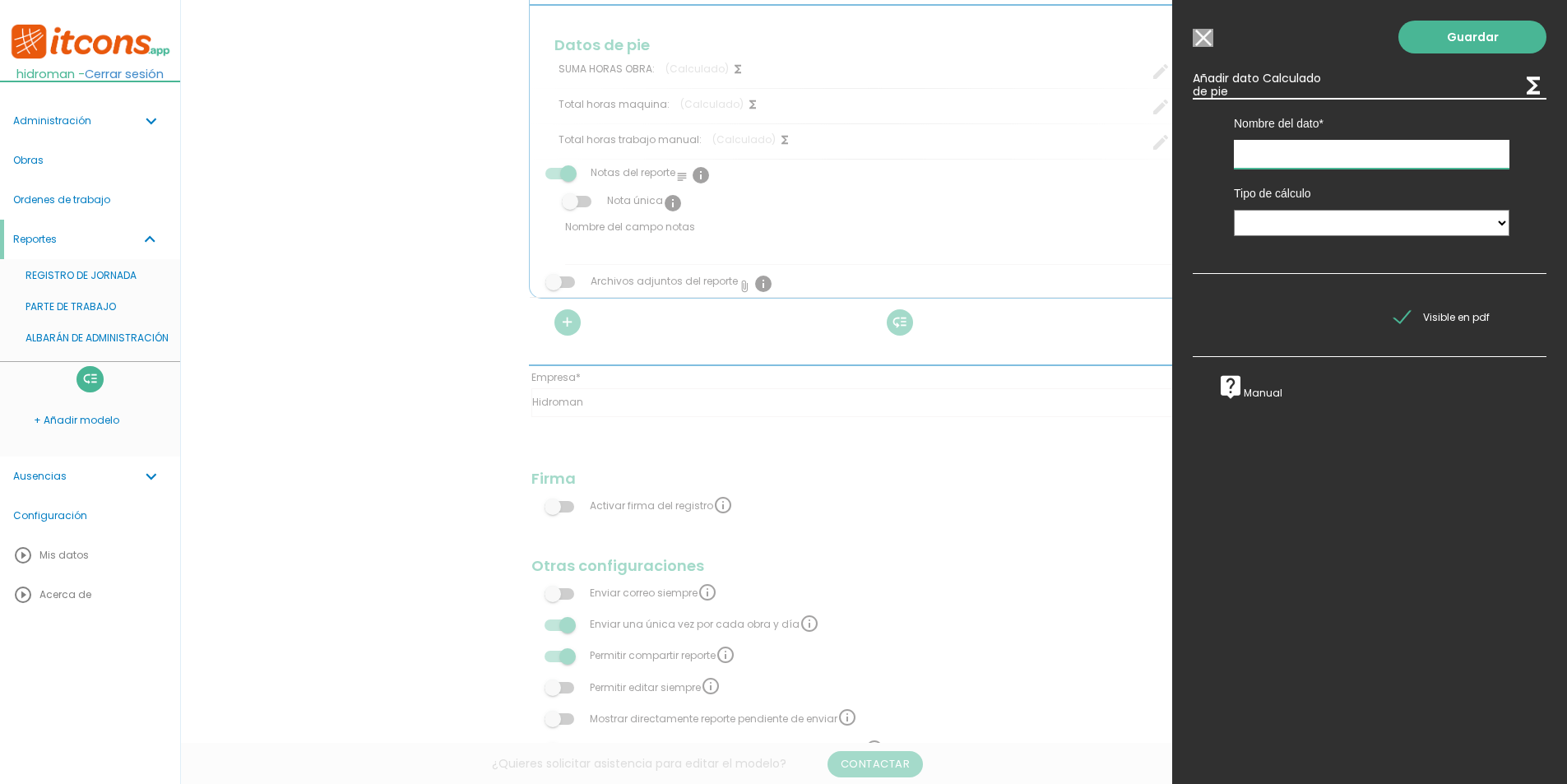
click at [1340, 146] on input "text" at bounding box center [1372, 154] width 276 height 29
type input "Y"
type input "Total de horas trabajos"
click at [1300, 228] on select "Suma de totales Calculado entre datos" at bounding box center [1372, 223] width 276 height 26
click at [1234, 210] on select "Suma de totales Calculado entre datos" at bounding box center [1372, 223] width 276 height 26
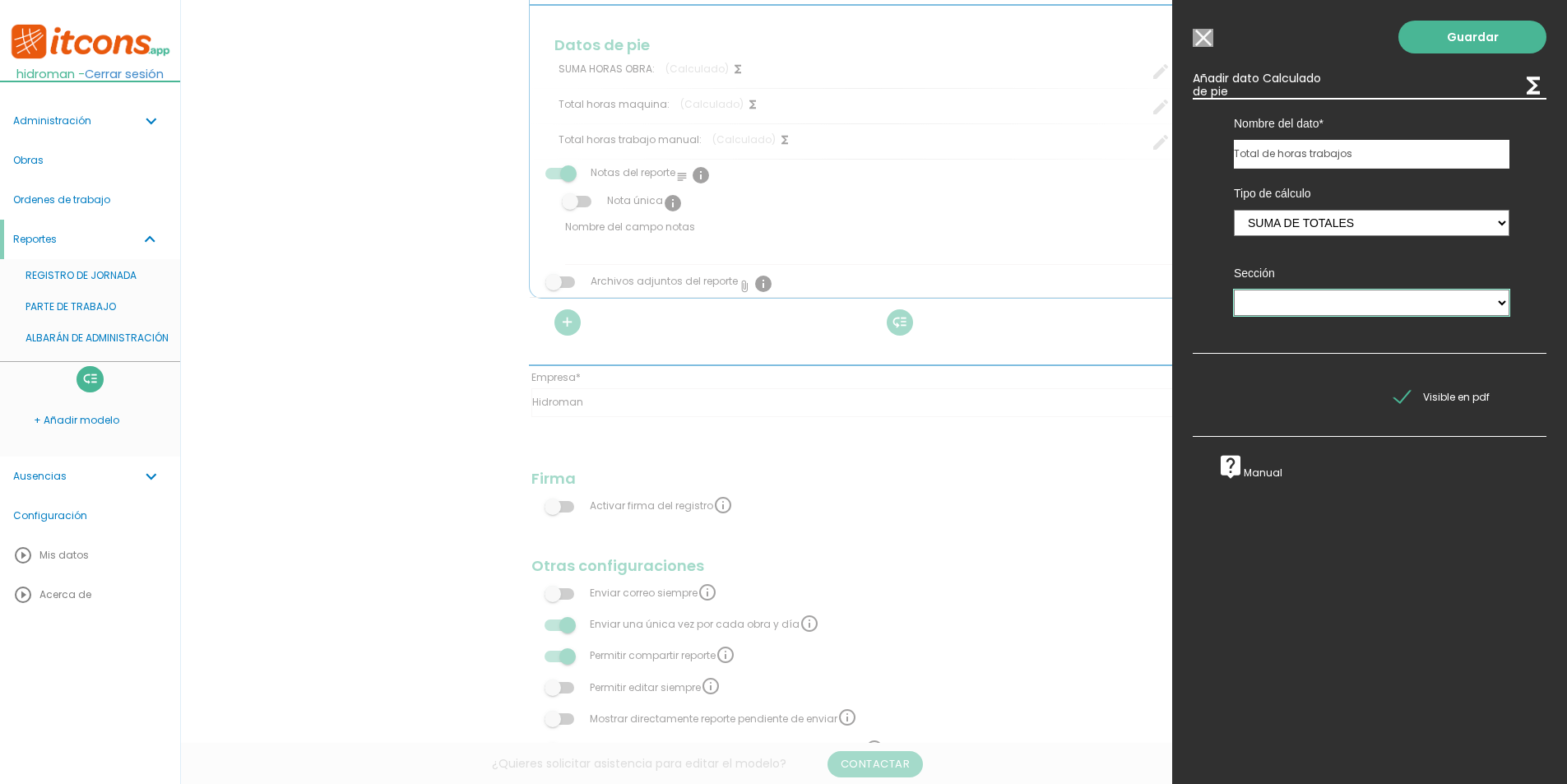
click at [1247, 302] on select "JORNADA MAQUINARIA PROPIA DE EMPRESA TRABAJO MANUAL" at bounding box center [1372, 303] width 276 height 26
click at [1267, 222] on select "Suma de totales Calculado entre datos" at bounding box center [1372, 223] width 276 height 26
select select "1"
click at [1234, 210] on select "Suma de totales Calculado entre datos" at bounding box center [1372, 223] width 276 height 26
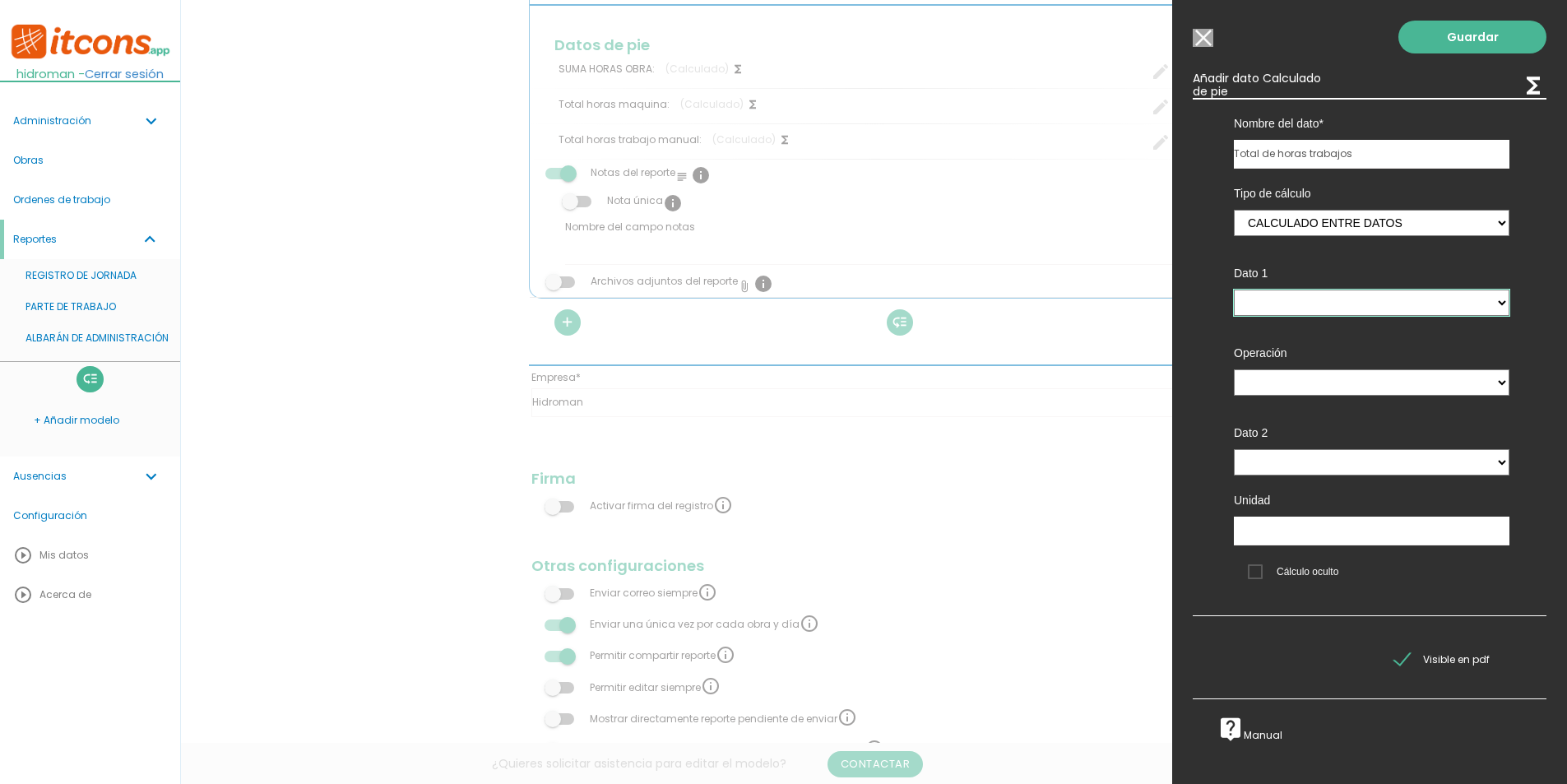
click at [1264, 296] on select "SUMA HORAS OBRA - (pie) Total horas maquina - (pie) Total horas trabajo manual …" at bounding box center [1372, 303] width 276 height 26
select select "footer_2"
click at [1234, 290] on select "SUMA HORAS OBRA - (pie) Total horas maquina - (pie) Total horas trabajo manual …" at bounding box center [1372, 303] width 276 height 26
drag, startPoint x: 1305, startPoint y: 379, endPoint x: 1305, endPoint y: 389, distance: 10.0
click at [1305, 379] on select "+ - * /" at bounding box center [1372, 382] width 276 height 26
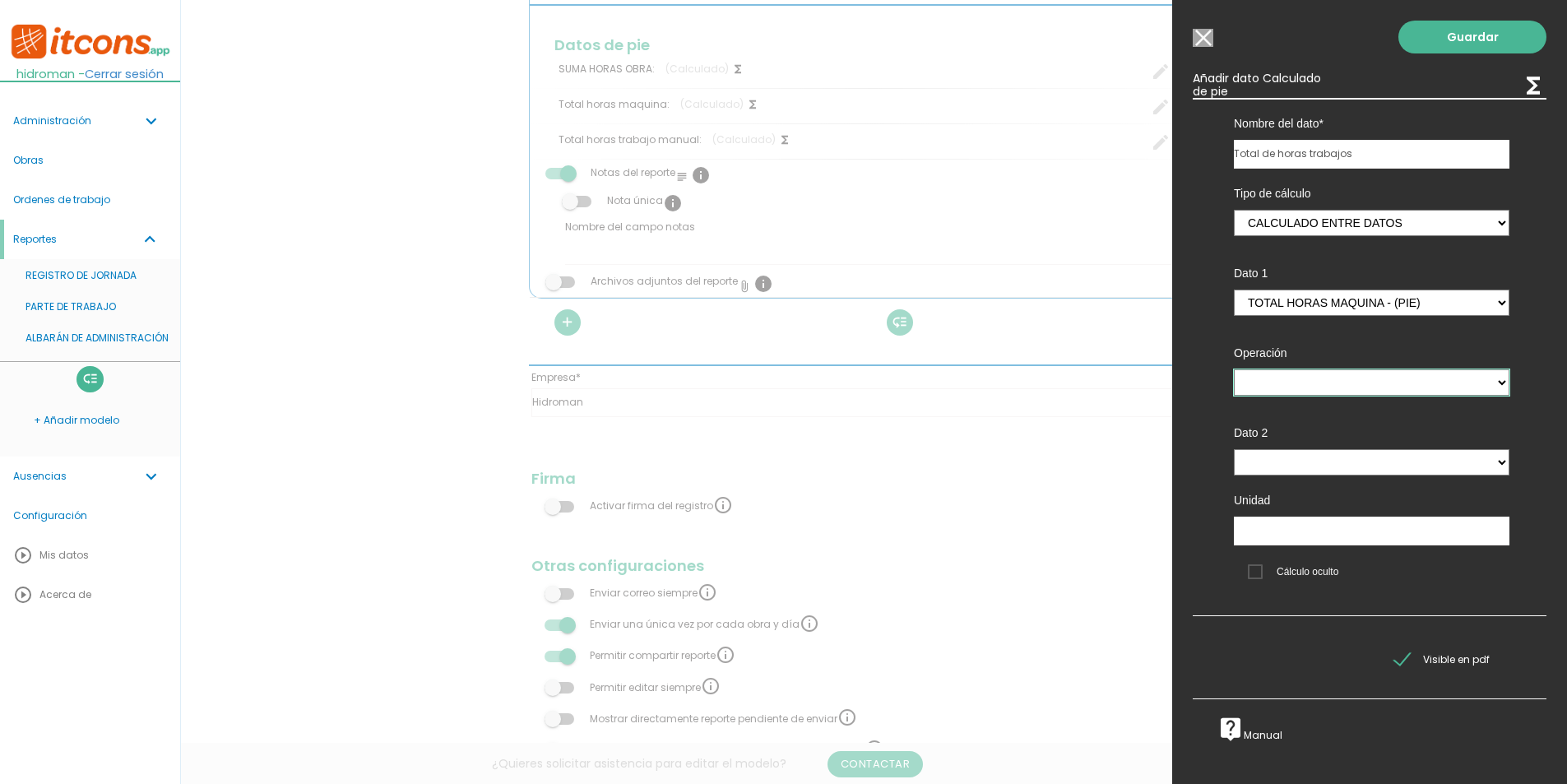
select select "+"
click at [1234, 369] on select "+ - * /" at bounding box center [1372, 382] width 276 height 26
drag, startPoint x: 1282, startPoint y: 462, endPoint x: 1282, endPoint y: 473, distance: 11.0
click at [1283, 462] on select "SUMA HORAS OBRA - (pie) Total horas maquina - (pie) Total horas trabajo manual …" at bounding box center [1372, 462] width 276 height 26
select select "footer_3"
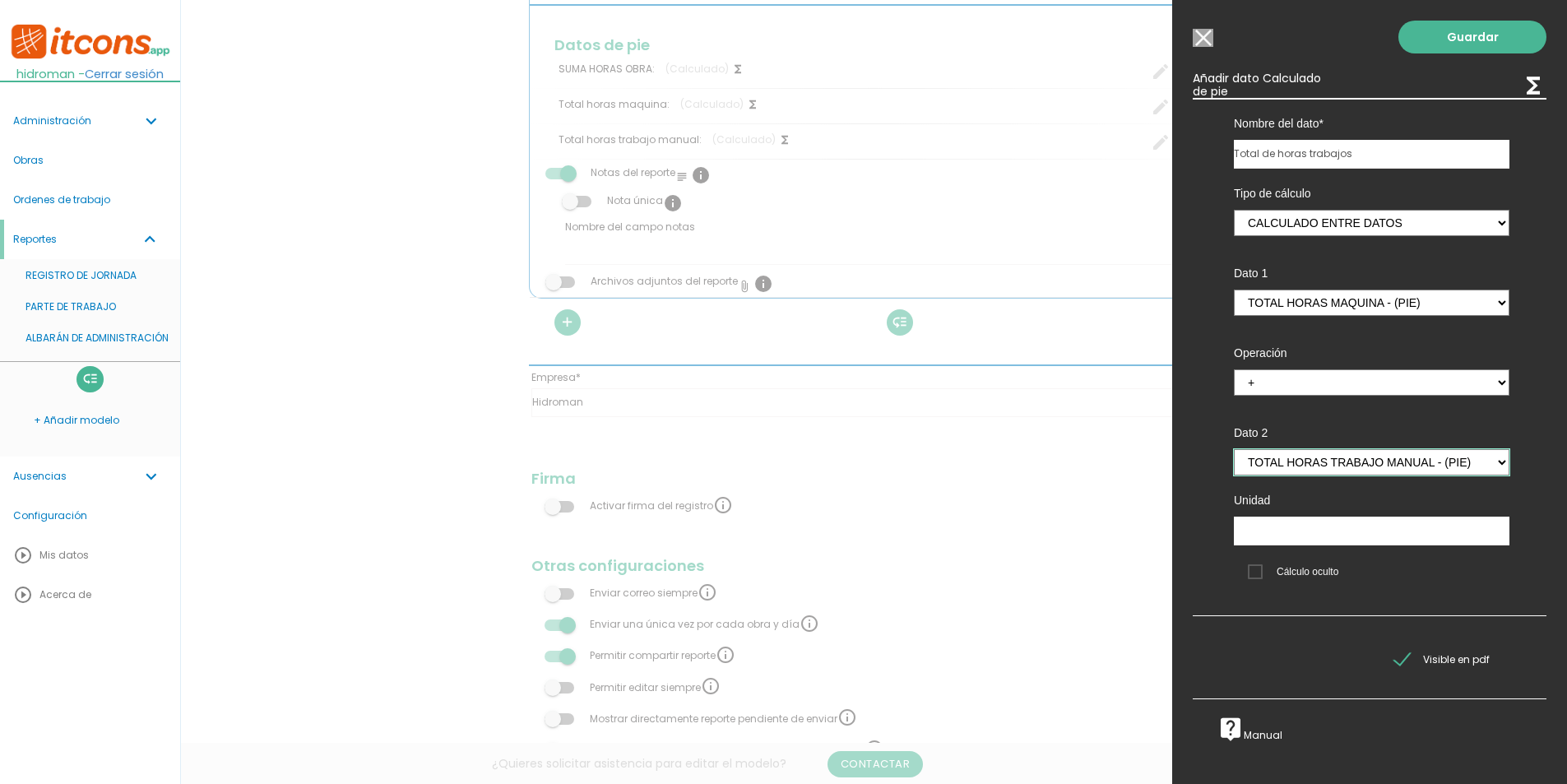
click at [1234, 449] on select "SUMA HORAS OBRA - (pie) Total horas maquina - (pie) Total horas trabajo manual …" at bounding box center [1372, 462] width 276 height 26
click at [1282, 541] on input "text" at bounding box center [1372, 530] width 276 height 29
type input "h"
click at [1464, 41] on link "Guardar" at bounding box center [1472, 37] width 148 height 33
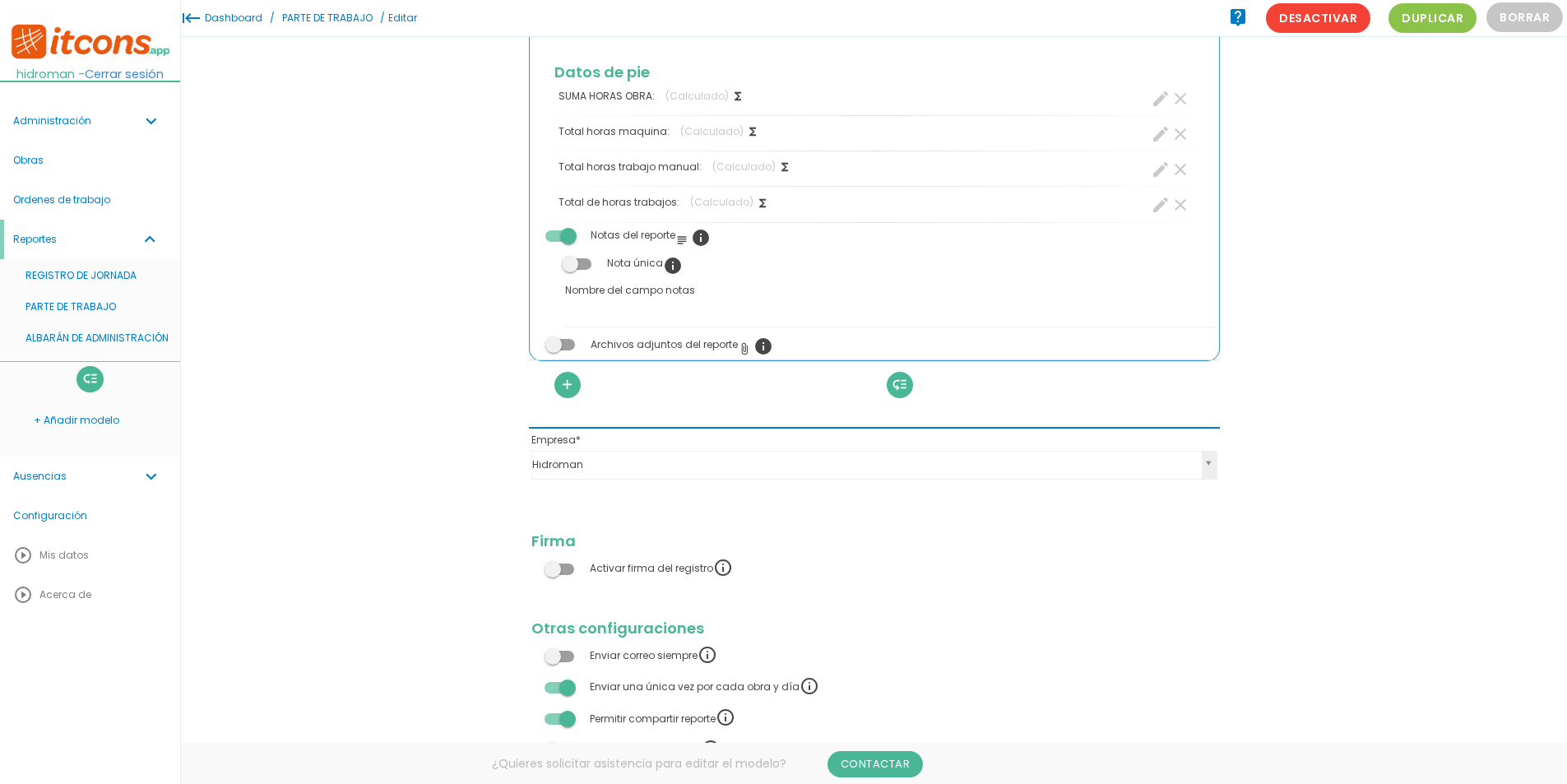
scroll to position [1233, 0]
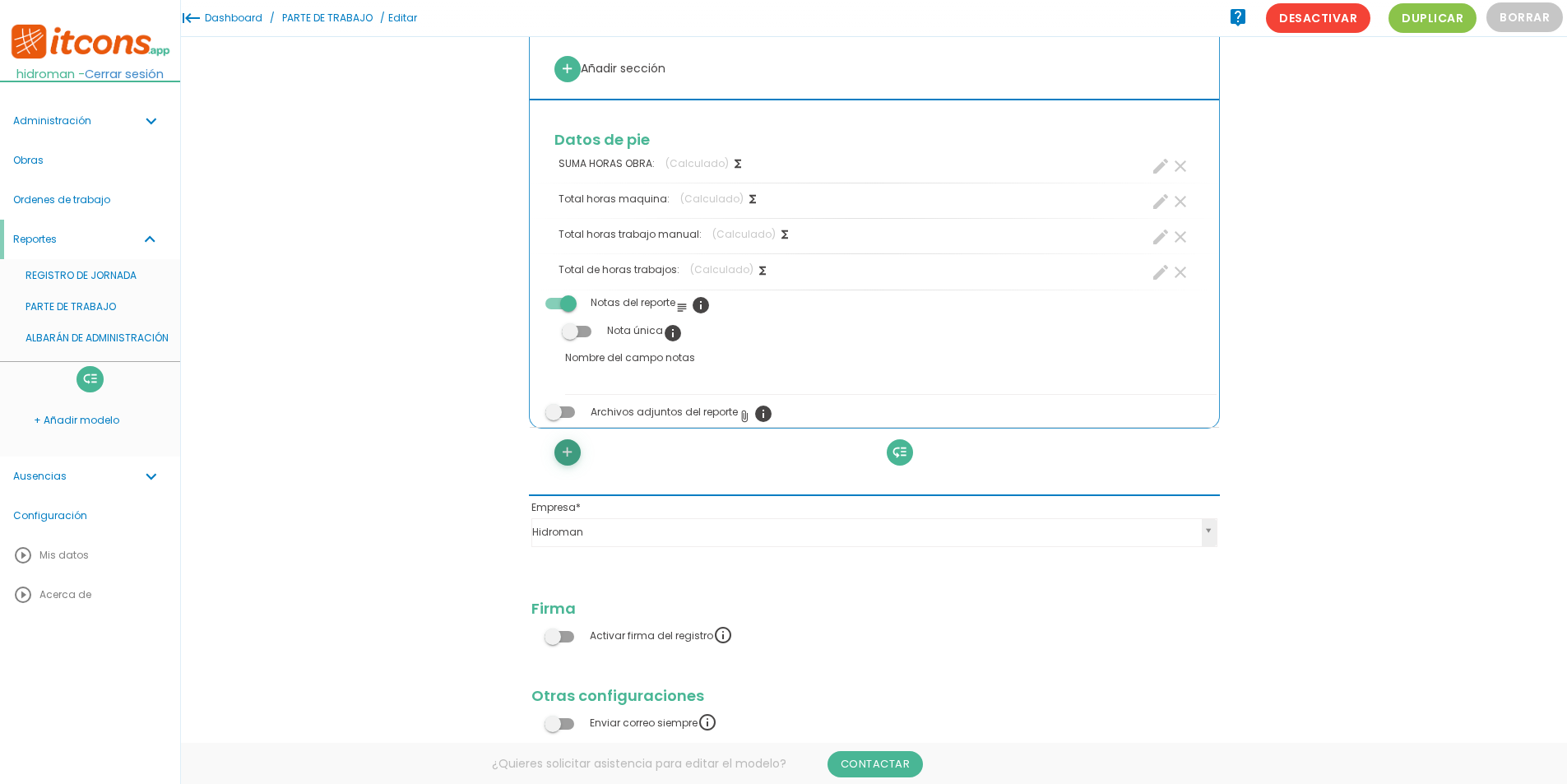
click at [566, 450] on icon "add" at bounding box center [567, 452] width 16 height 26
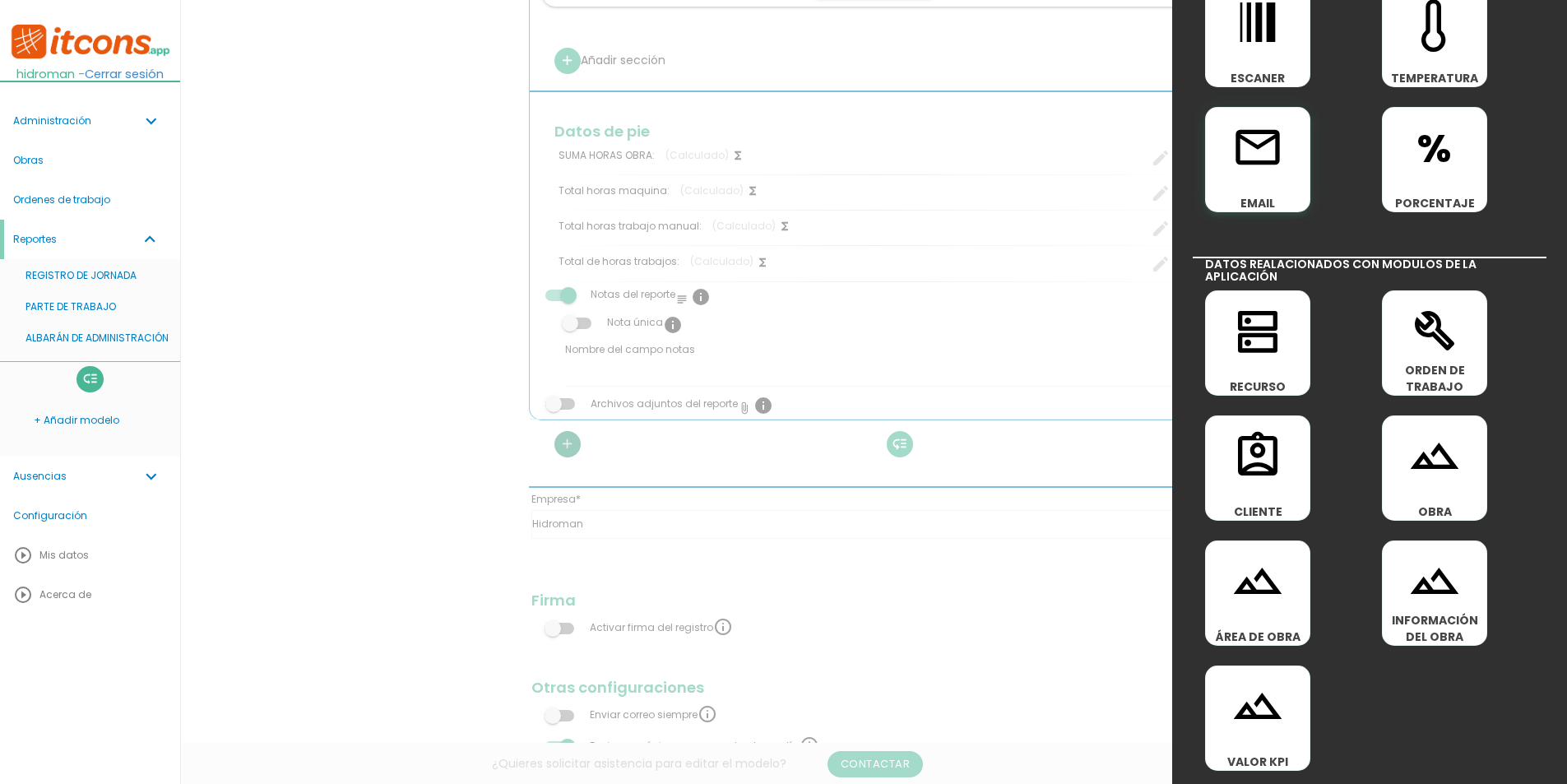
scroll to position [1316, 0]
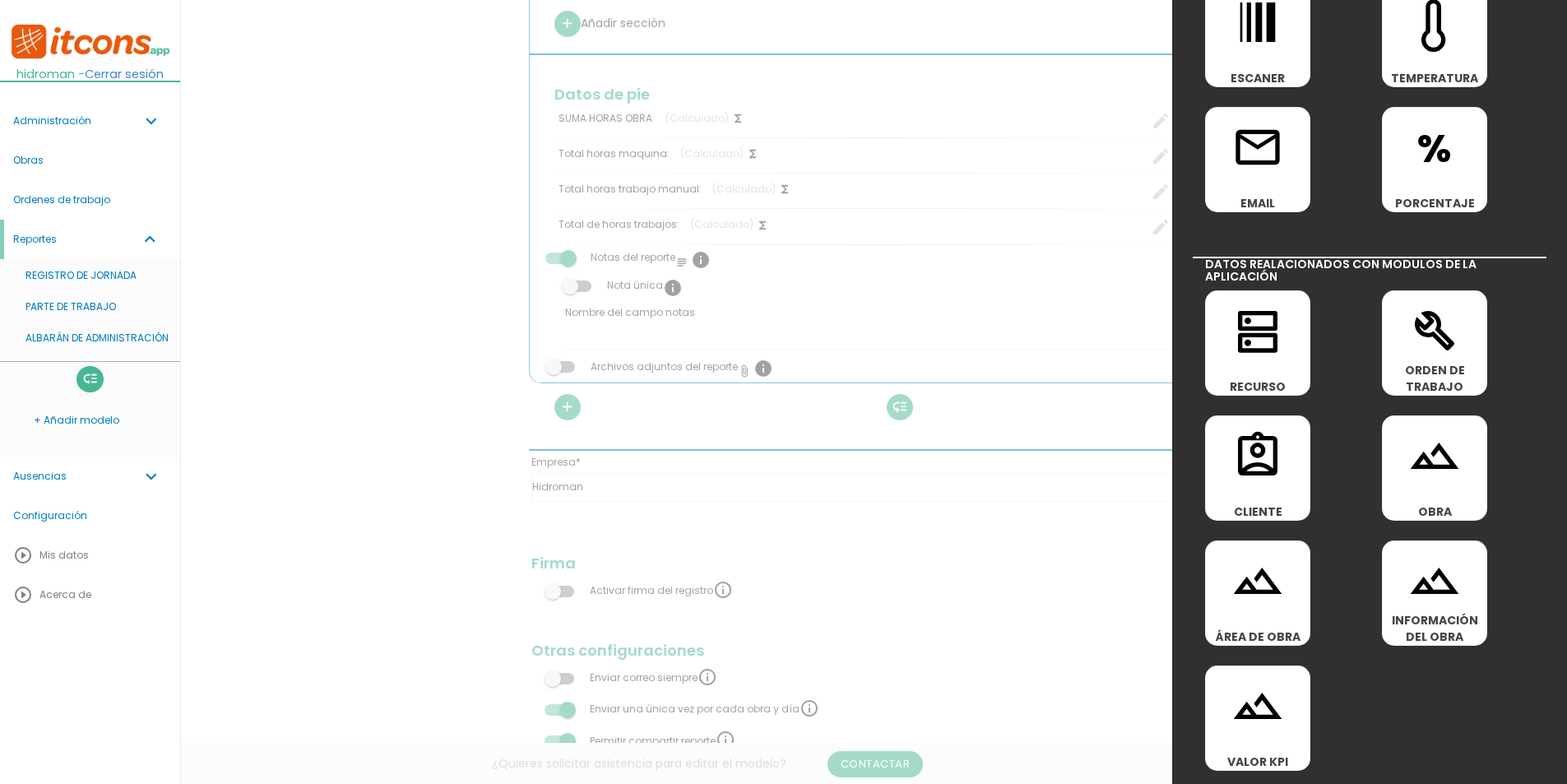
click at [1150, 509] on div at bounding box center [784, 294] width 1567 height 979
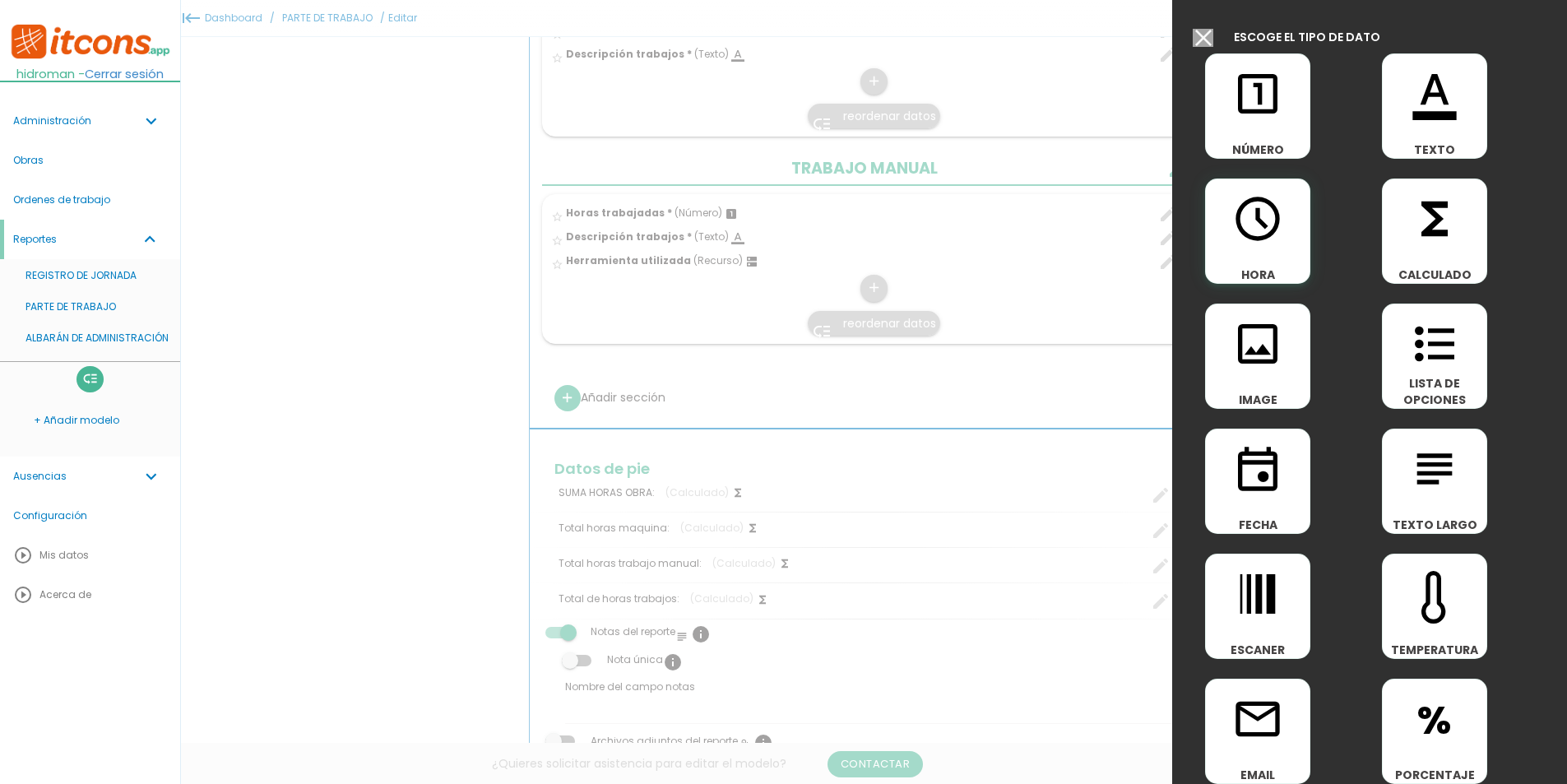
scroll to position [576, 0]
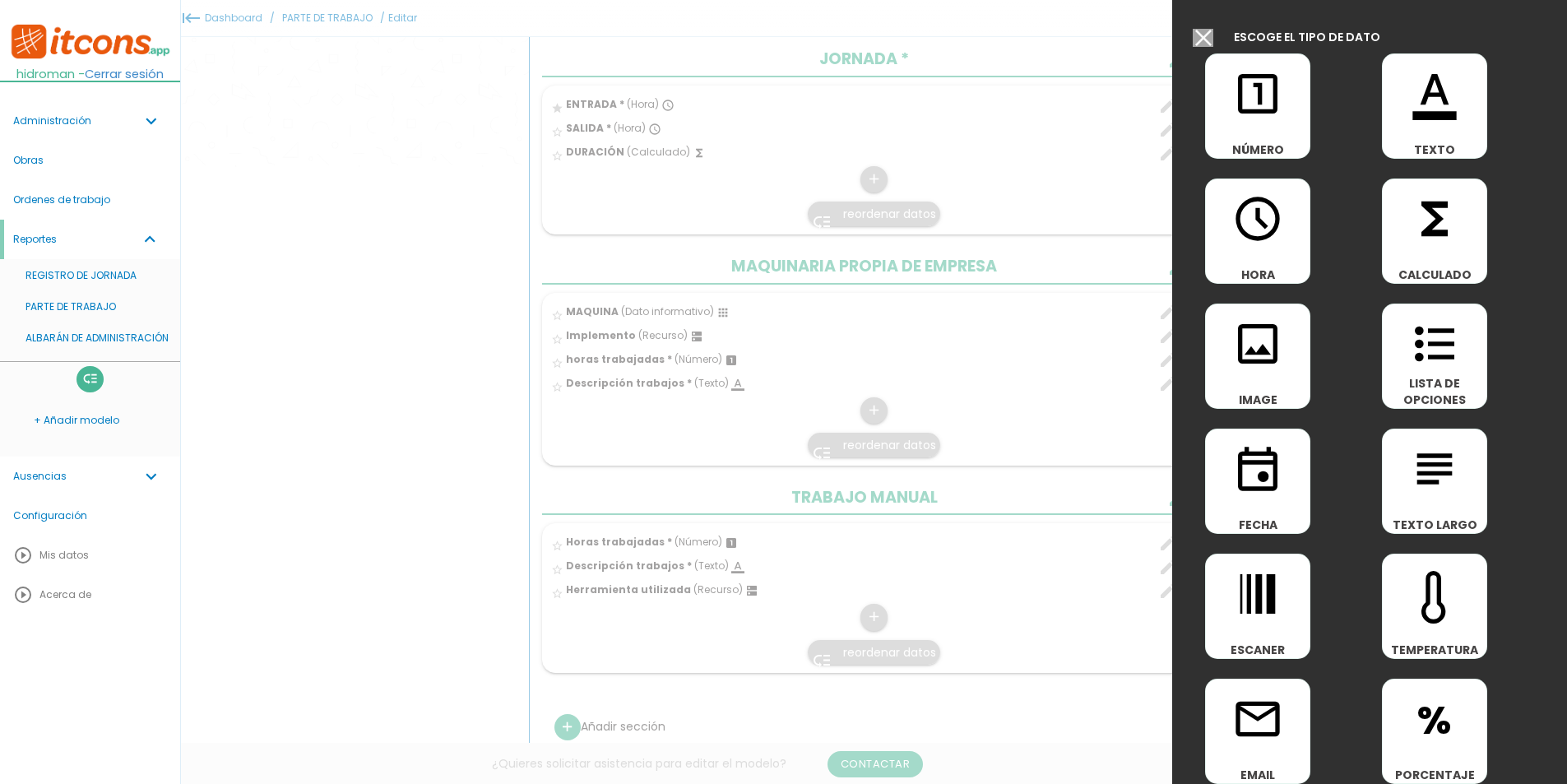
click at [1130, 50] on div at bounding box center [784, 294] width 1567 height 979
click at [1207, 38] on input "Modelo sin Ordenes de trabajo" at bounding box center [1203, 37] width 21 height 18
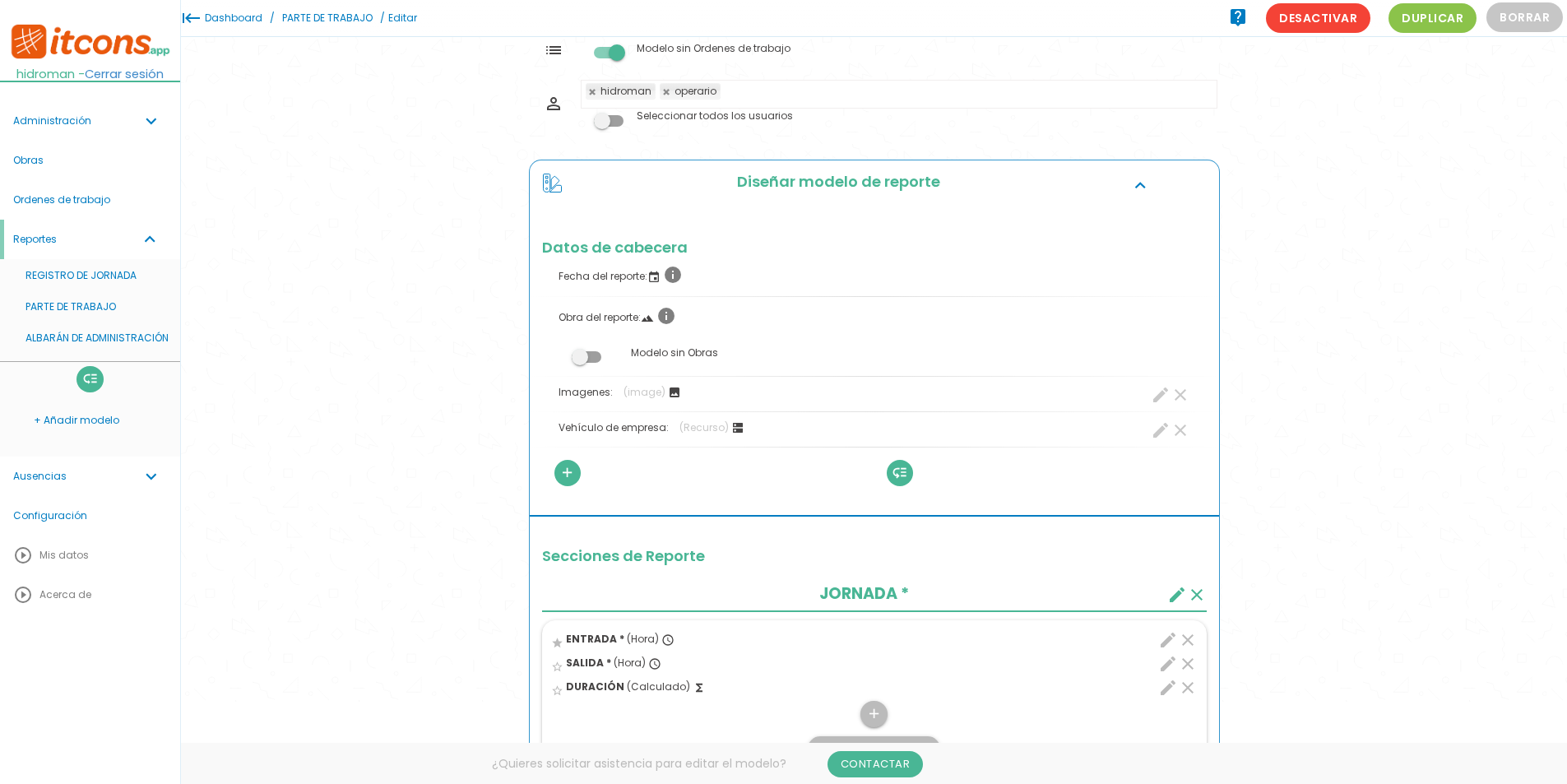
scroll to position [0, 0]
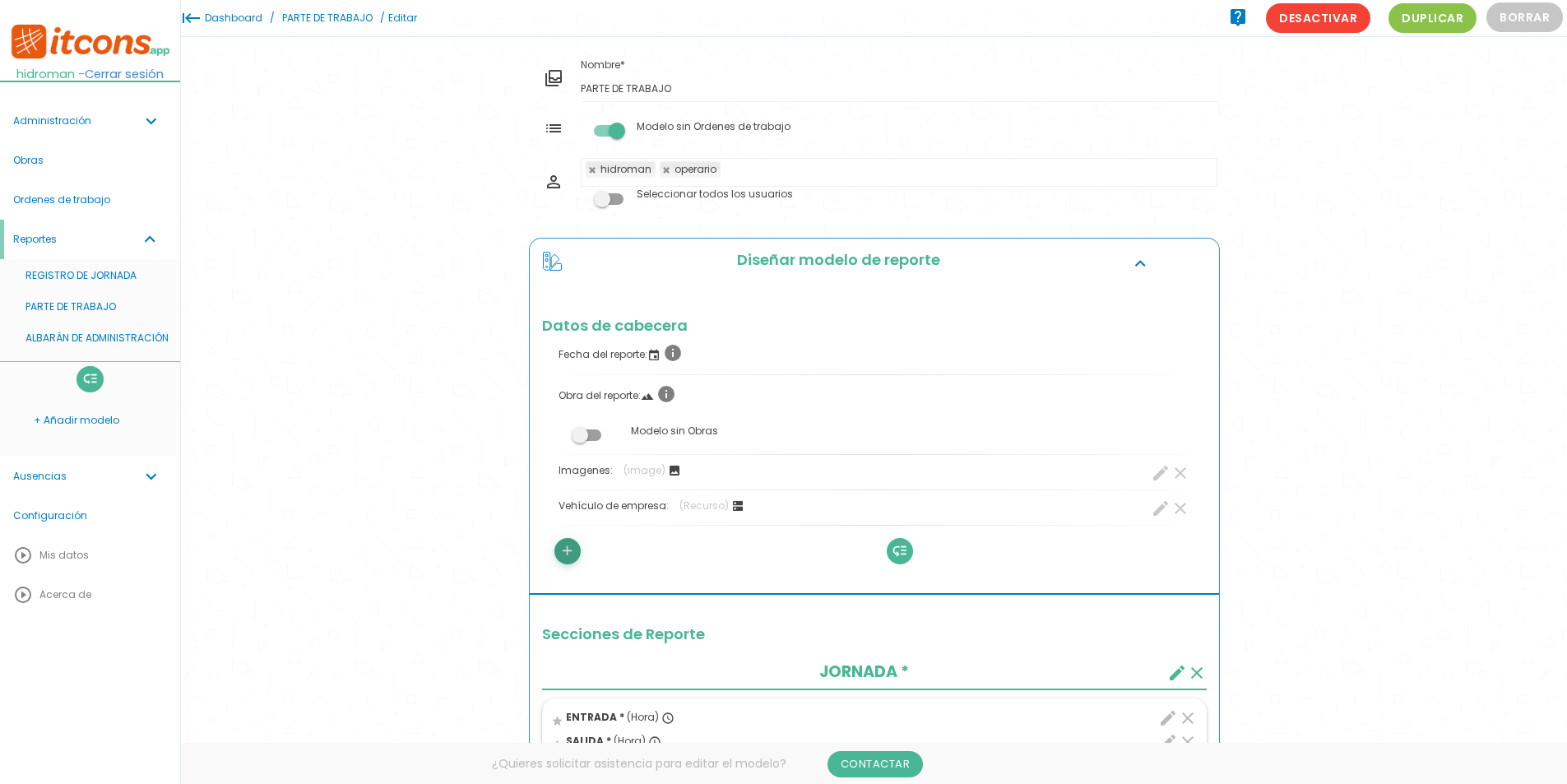
click at [578, 547] on link "add" at bounding box center [567, 551] width 26 height 26
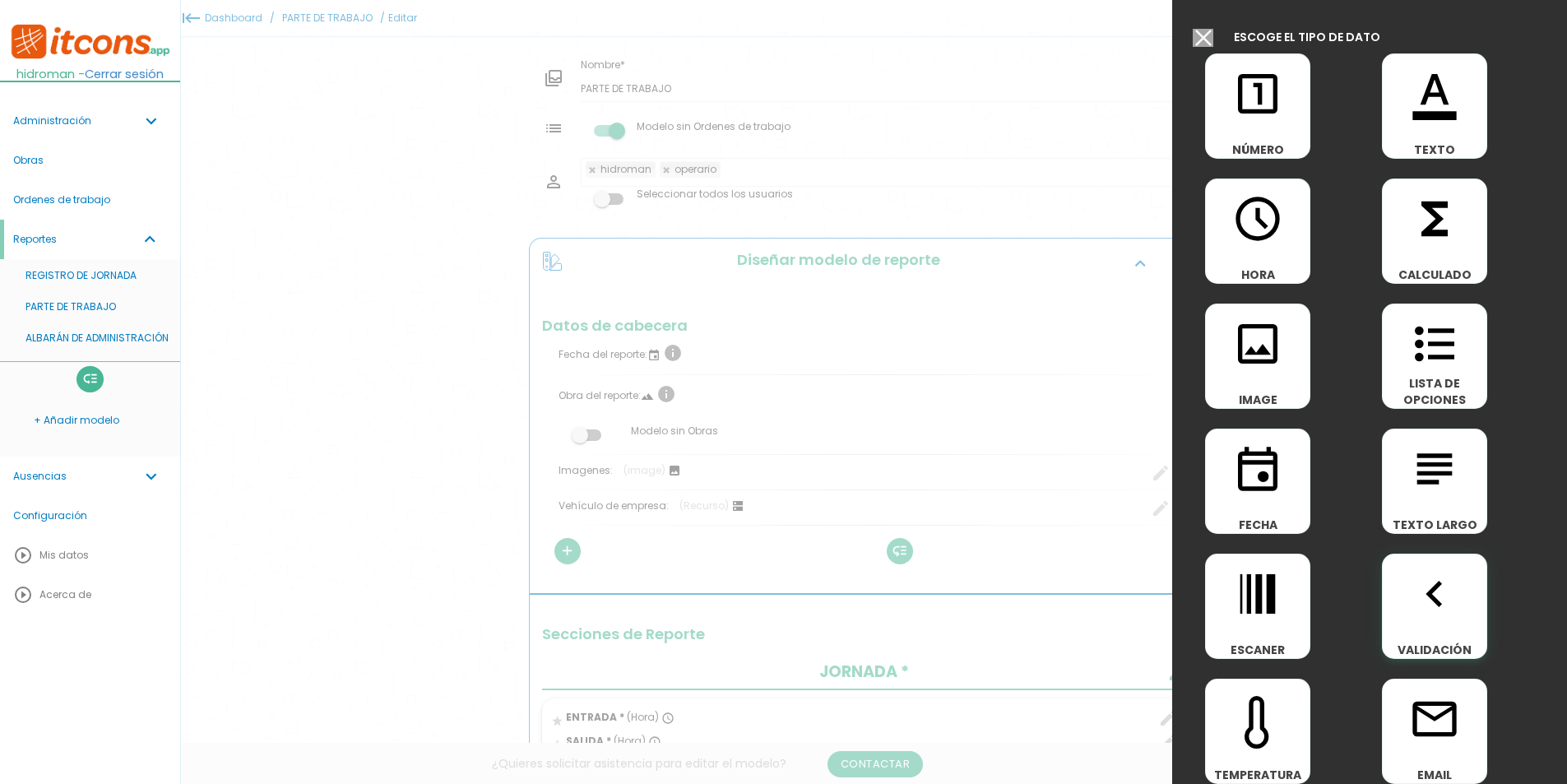
click at [1429, 597] on icon "navigate_before" at bounding box center [1435, 593] width 53 height 53
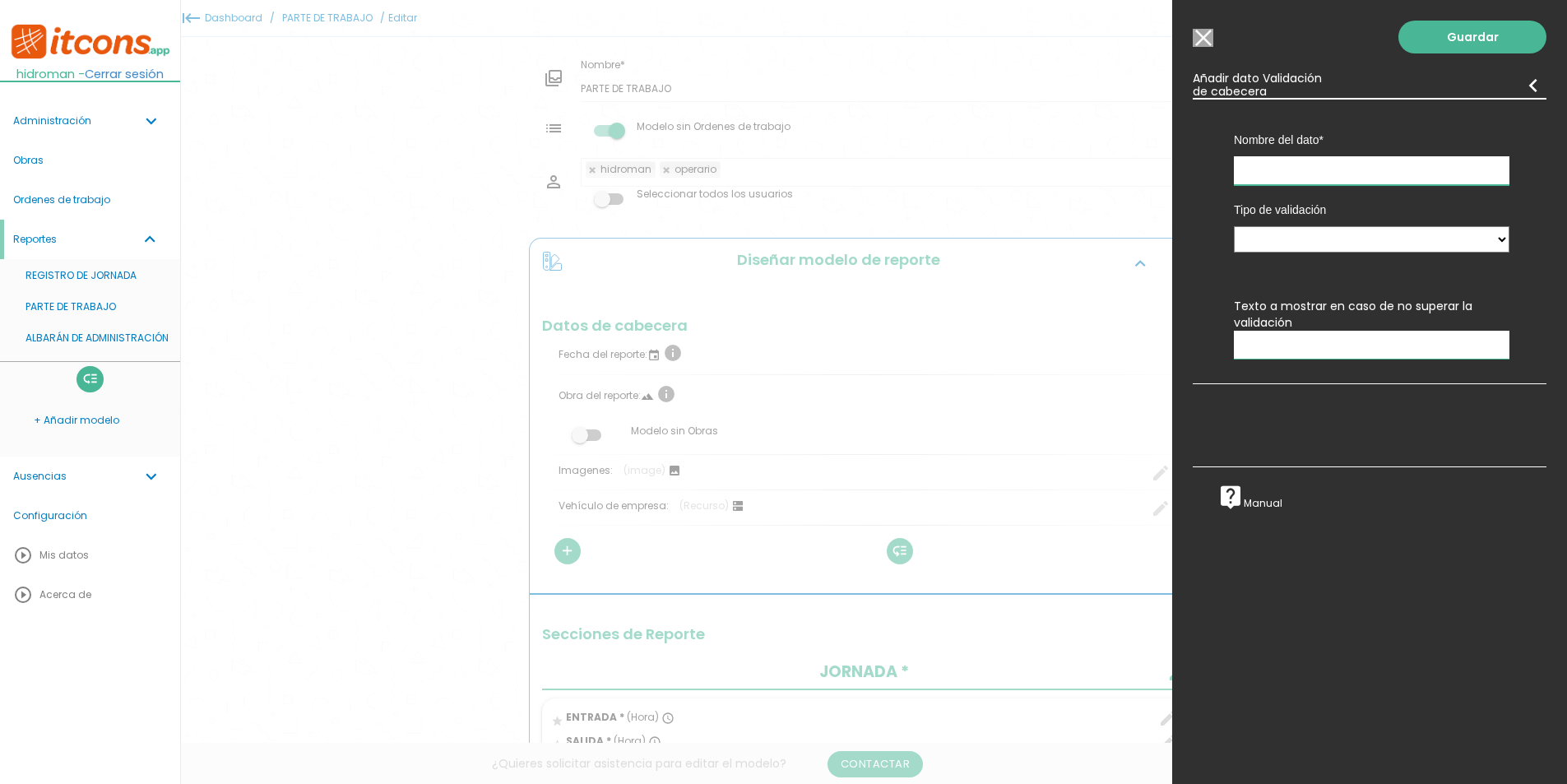
click at [1270, 167] on input "text" at bounding box center [1372, 170] width 276 height 29
type input "Jornada = trabajos"
click at [1297, 229] on select "Entre datos numéricos Entre datos hora" at bounding box center [1372, 239] width 276 height 26
select select "0"
click at [1234, 226] on select "Entre datos numéricos Entre datos hora" at bounding box center [1372, 239] width 276 height 26
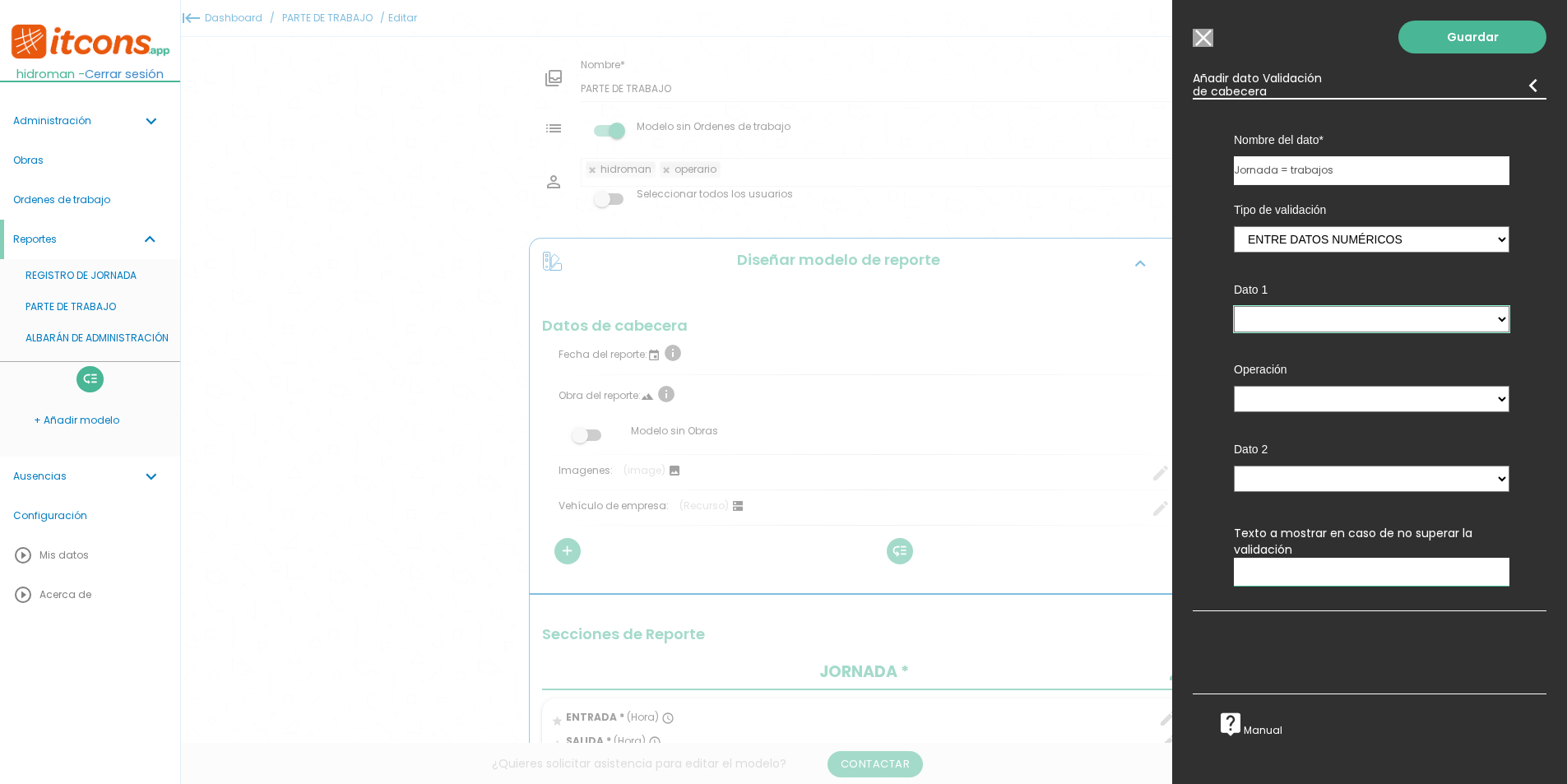
click at [1304, 321] on select "SUMA HORAS OBRA - (pie) Total horas maquina - (pie) Total horas trabajo manual …" at bounding box center [1372, 319] width 276 height 26
select select "footer_1"
click at [1234, 306] on select "SUMA HORAS OBRA - (pie) Total horas maquina - (pie) Total horas trabajo manual …" at bounding box center [1372, 319] width 276 height 26
click at [1341, 398] on select "= > <" at bounding box center [1372, 398] width 276 height 26
select select "="
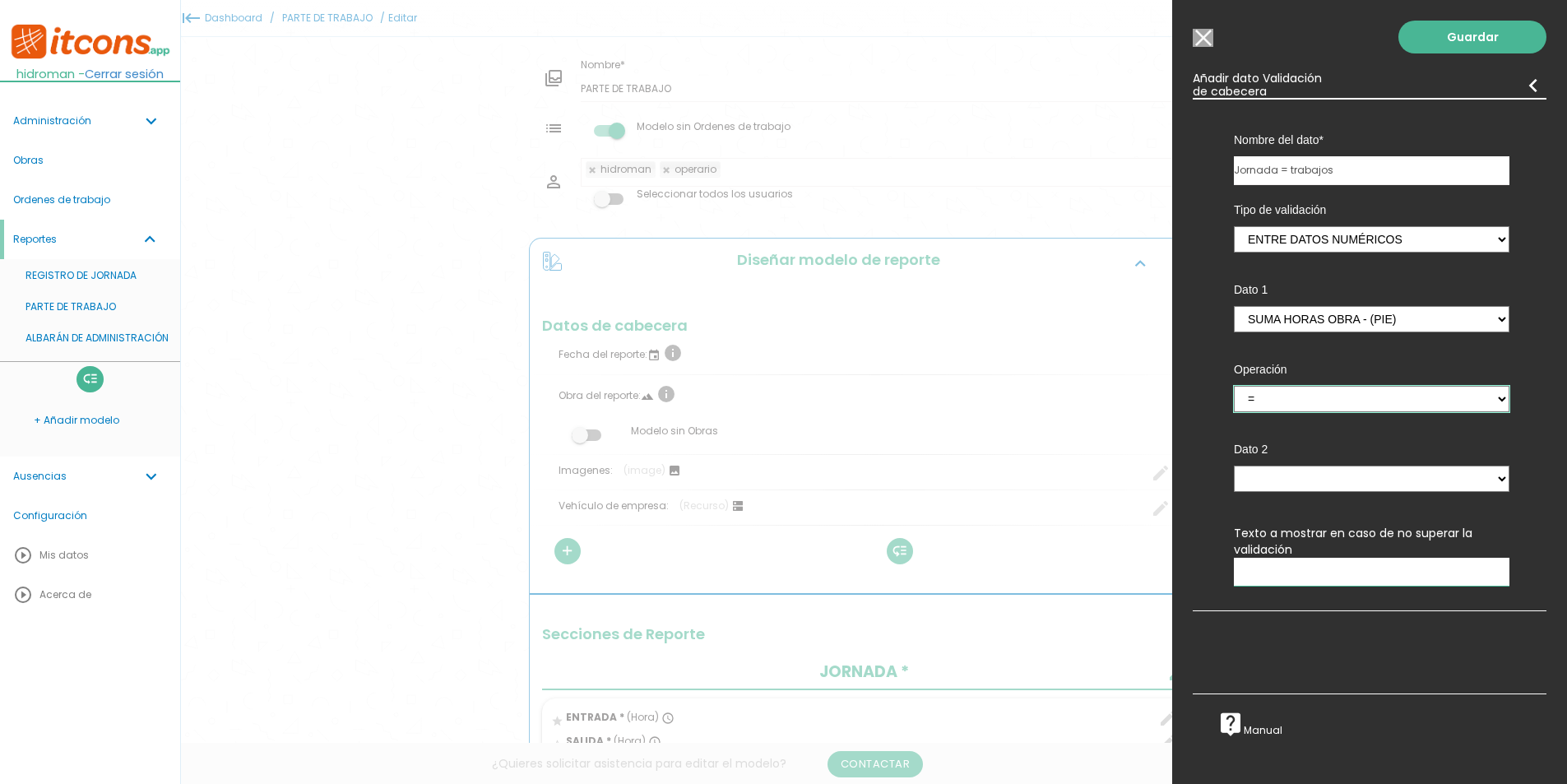
click at [1234, 386] on select "= > <" at bounding box center [1372, 398] width 276 height 26
click at [1300, 476] on select "SUMA HORAS OBRA - (pie) Total horas maquina - (pie) Total horas trabajo manual …" at bounding box center [1372, 478] width 276 height 26
select select "footer_4"
click at [1234, 465] on select "SUMA HORAS OBRA - (pie) Total horas maquina - (pie) Total horas trabajo manual …" at bounding box center [1372, 478] width 276 height 26
click at [1263, 574] on input "text" at bounding box center [1372, 571] width 276 height 28
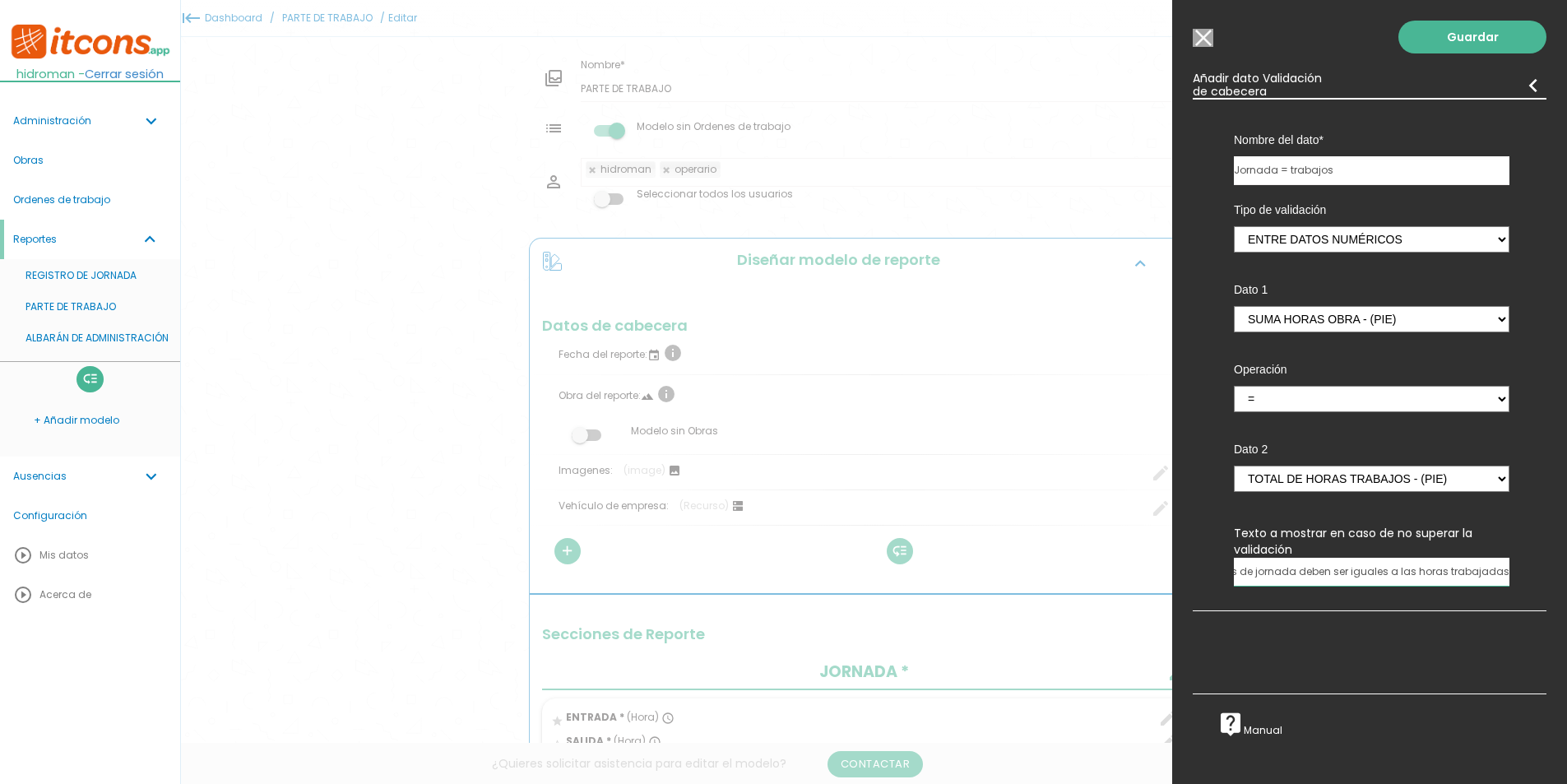
scroll to position [0, 45]
type input "Las horas de jornada deben ser iguales a las horas trabajadas"
click at [1479, 45] on link "Guardar" at bounding box center [1472, 37] width 148 height 33
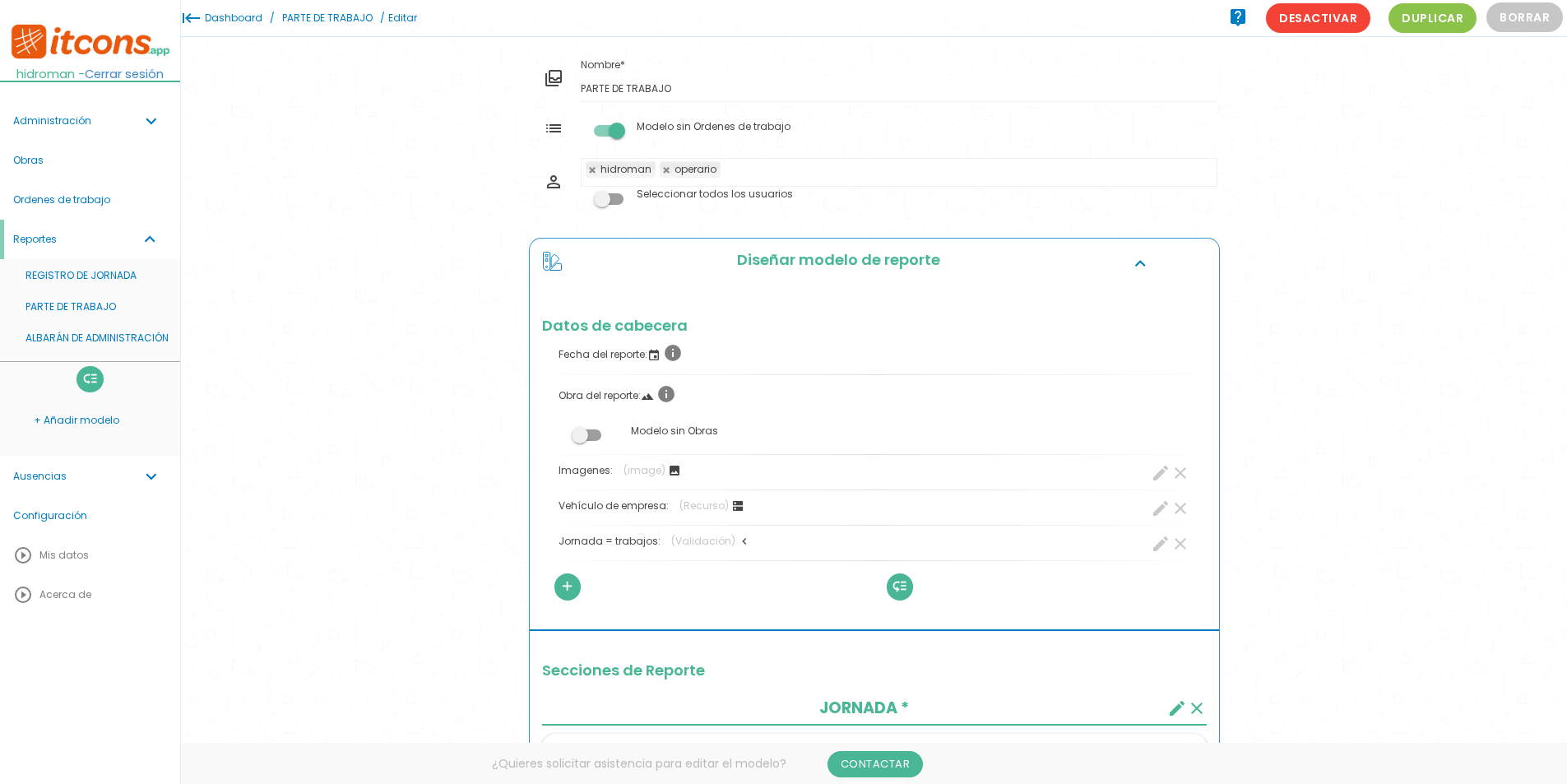
drag, startPoint x: 324, startPoint y: 303, endPoint x: 335, endPoint y: 300, distance: 11.4
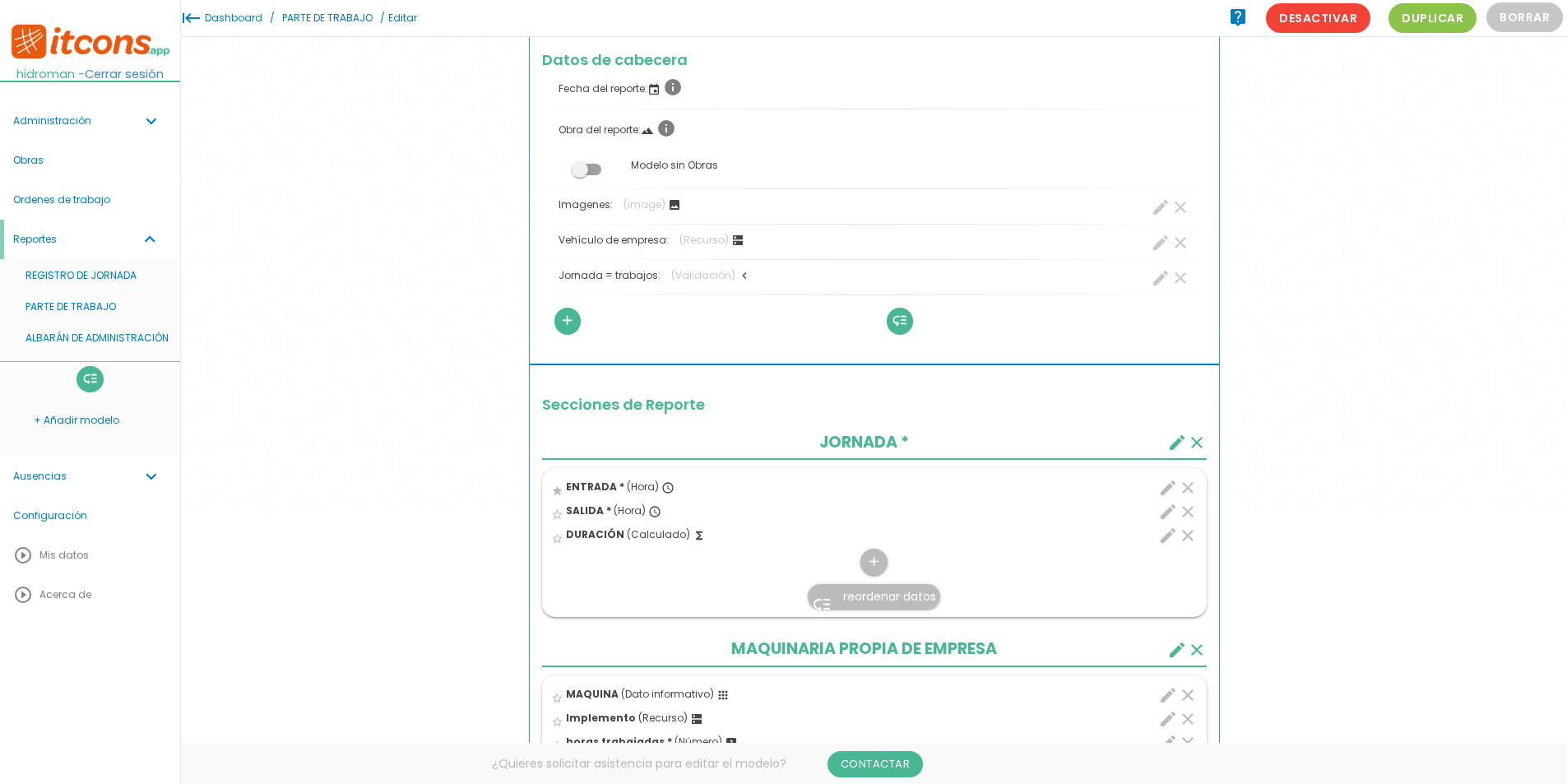
scroll to position [82, 0]
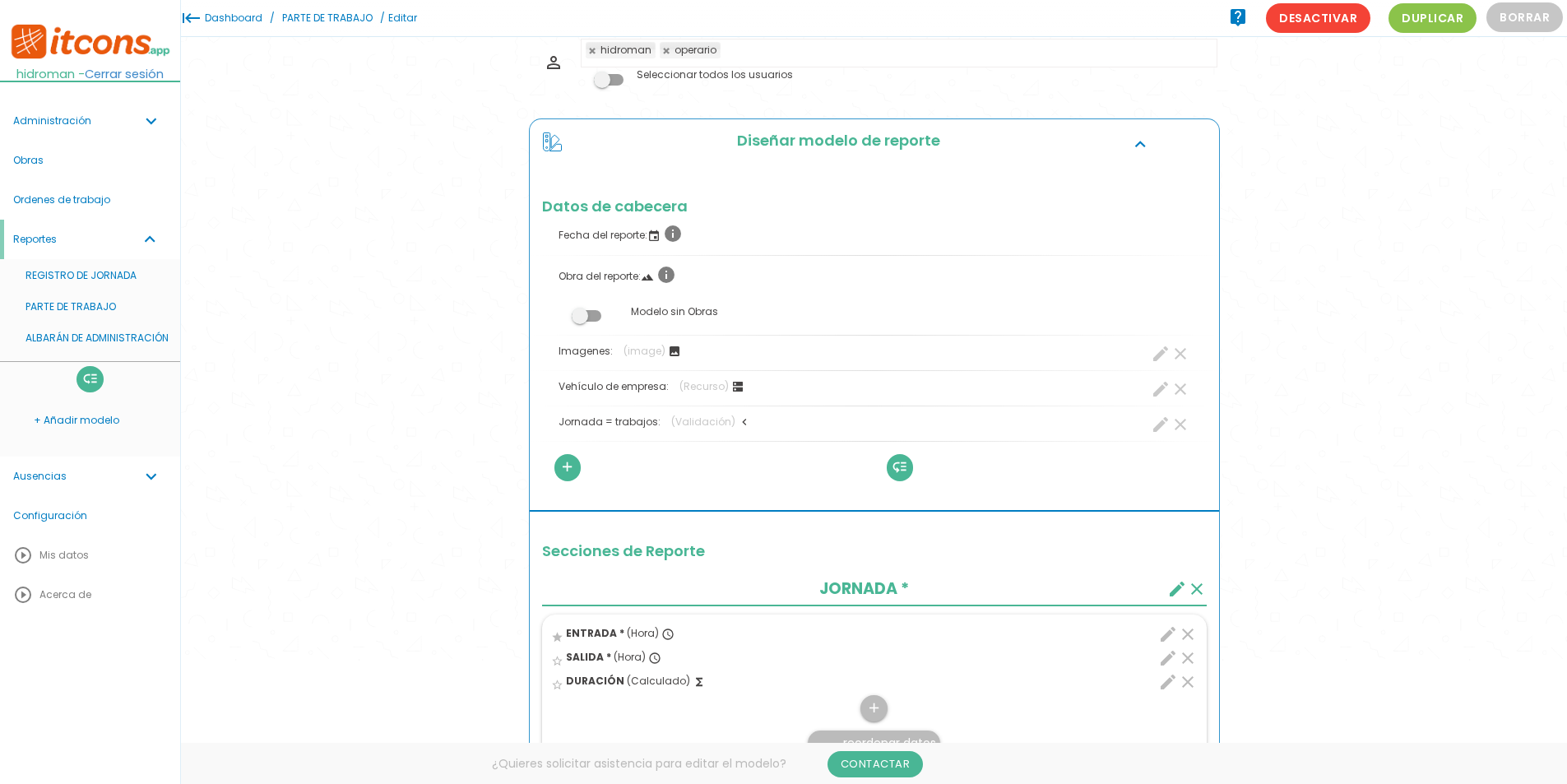
click at [332, 20] on link "PARTE DE TRABAJO" at bounding box center [328, 18] width 99 height 36
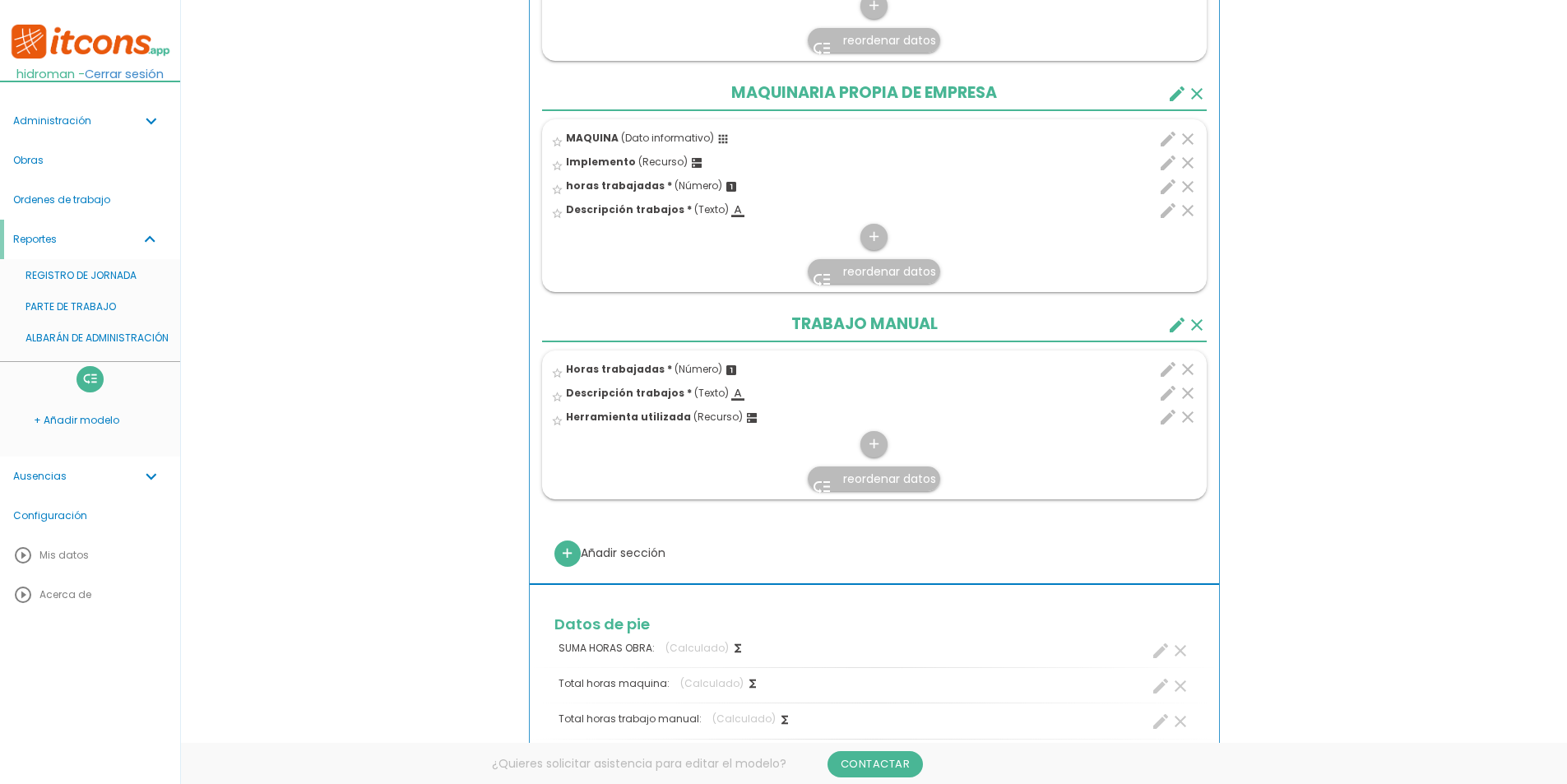
scroll to position [822, 0]
click at [328, 258] on div "menu keyboard_tab Dashboard PARTE DE TRABAJO Editar" at bounding box center [873, 328] width 1386 height 2302
click at [1168, 326] on icon "create" at bounding box center [1177, 323] width 20 height 20
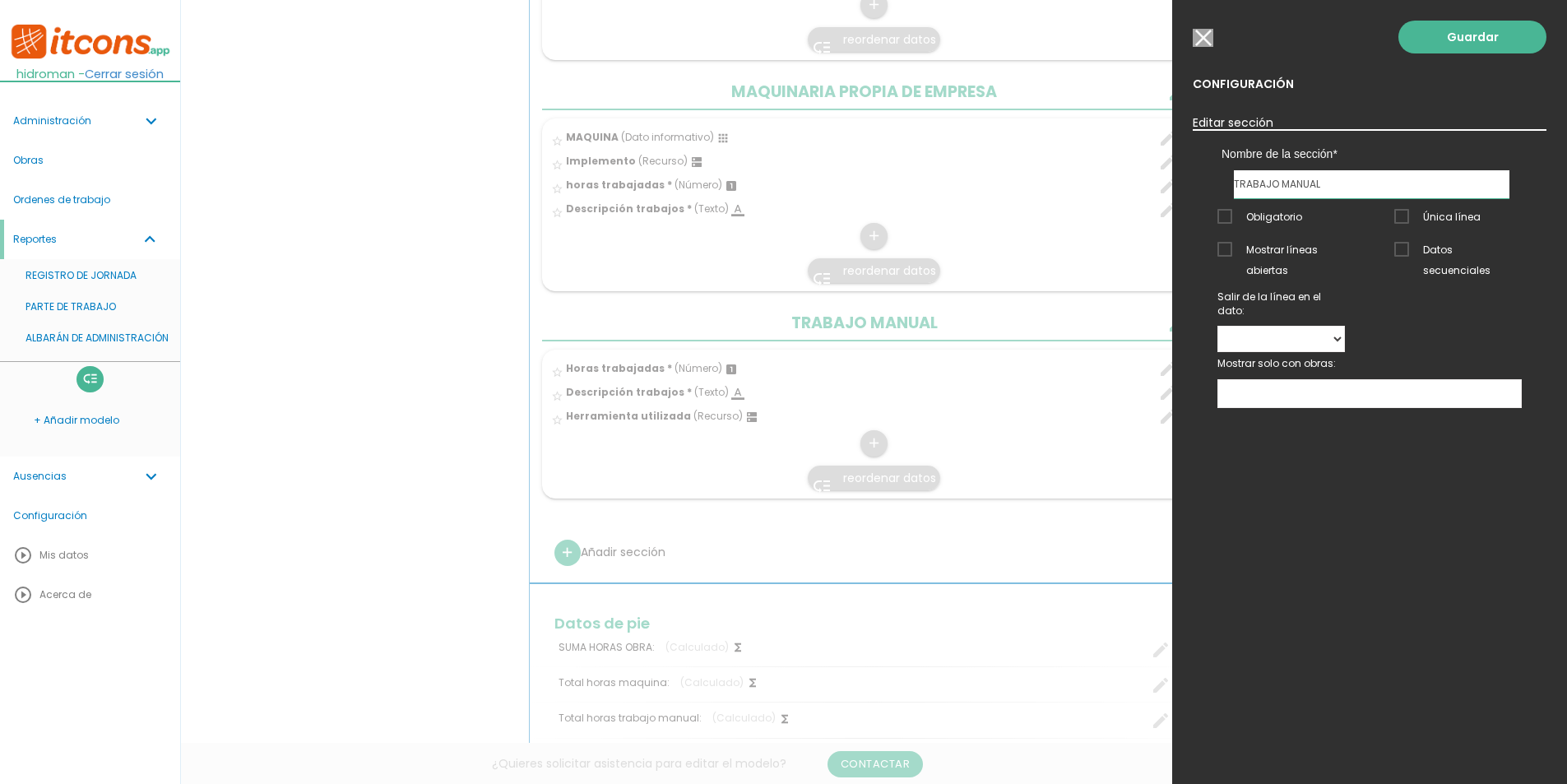
click at [1287, 384] on ul at bounding box center [1370, 392] width 303 height 27
click at [1211, 35] on input "button" at bounding box center [1203, 37] width 21 height 18
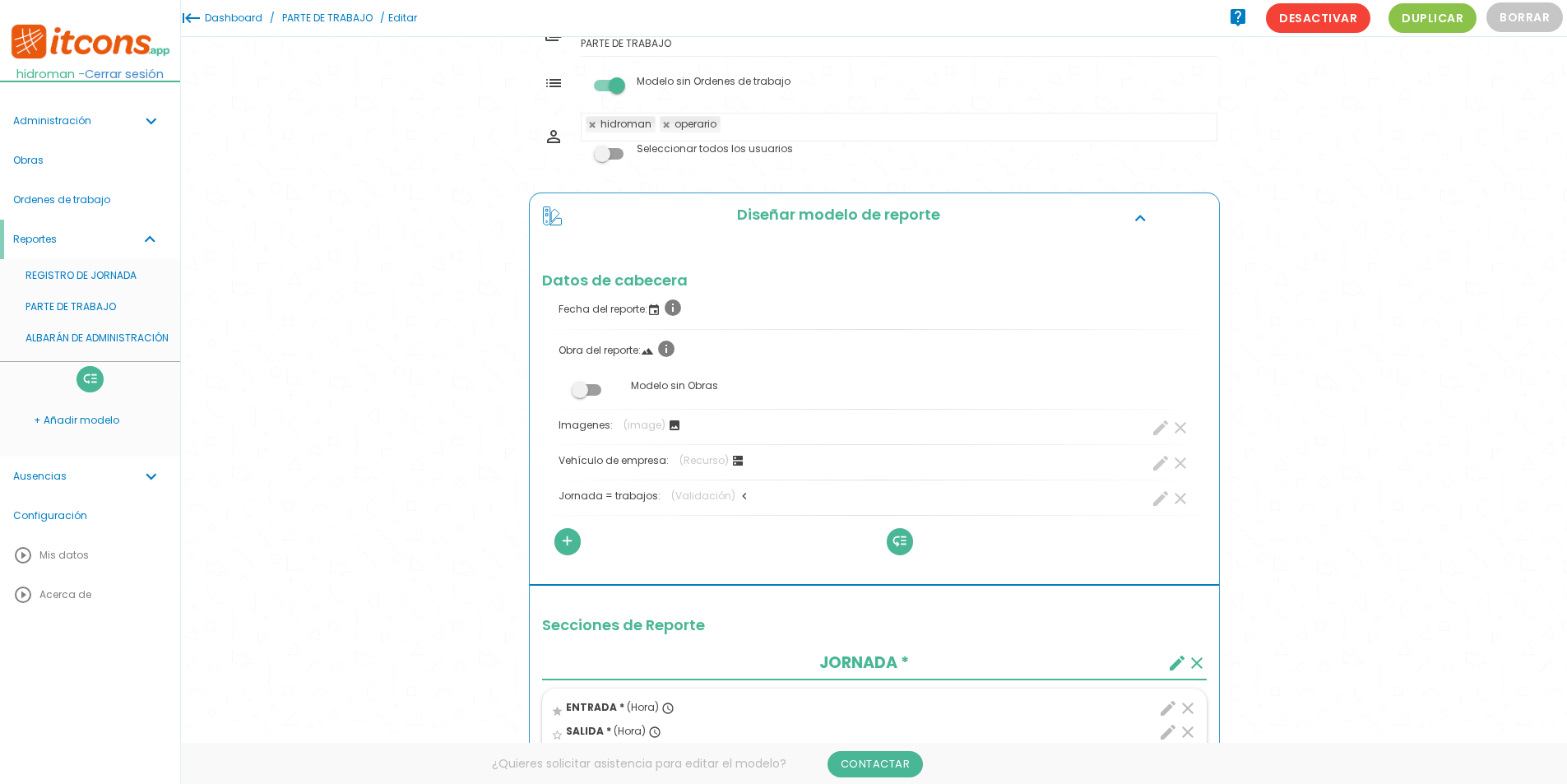
scroll to position [0, 0]
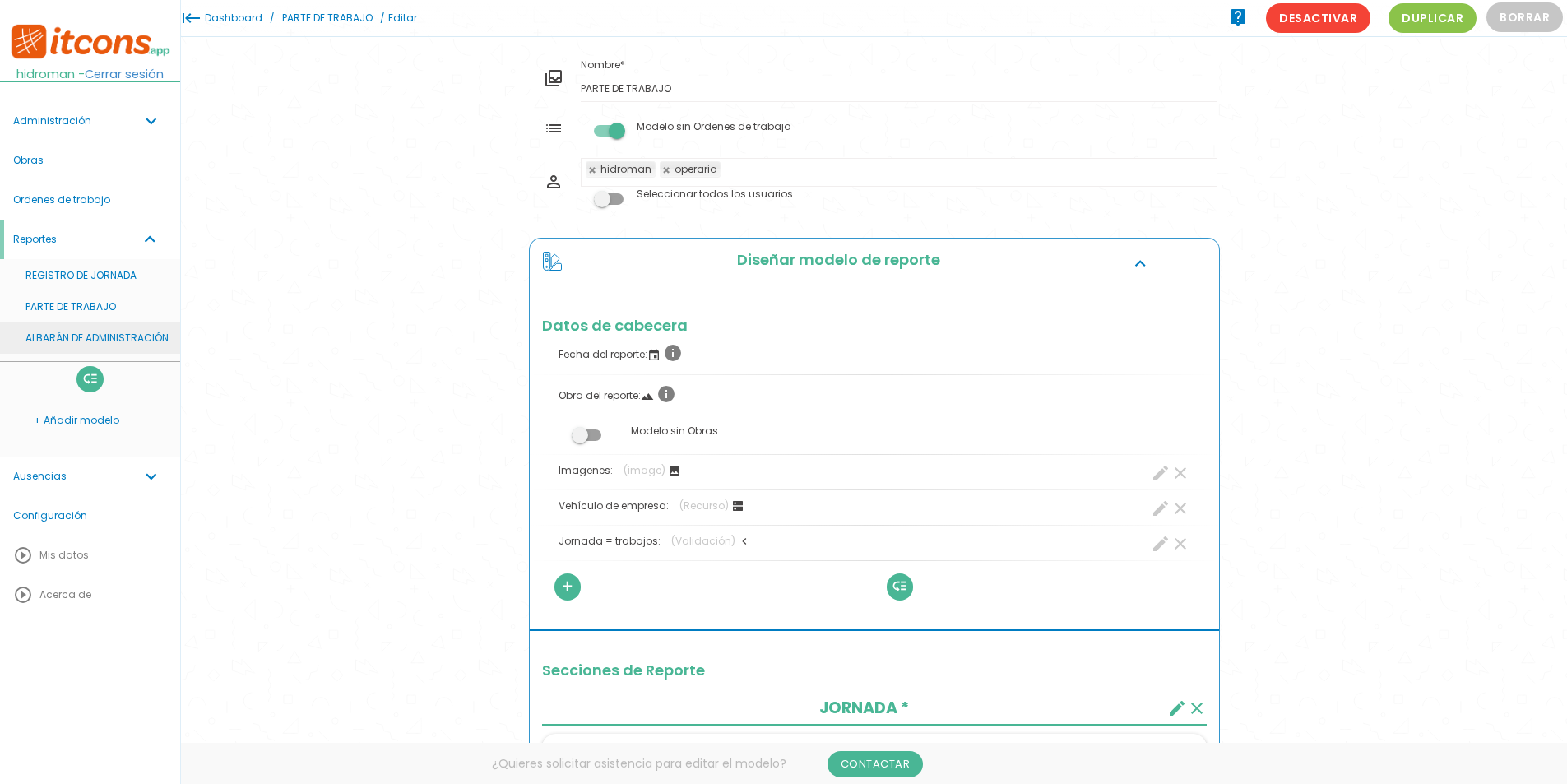
click at [68, 339] on link "ALBARÁN DE ADMINISTRACIÓN" at bounding box center [90, 338] width 180 height 31
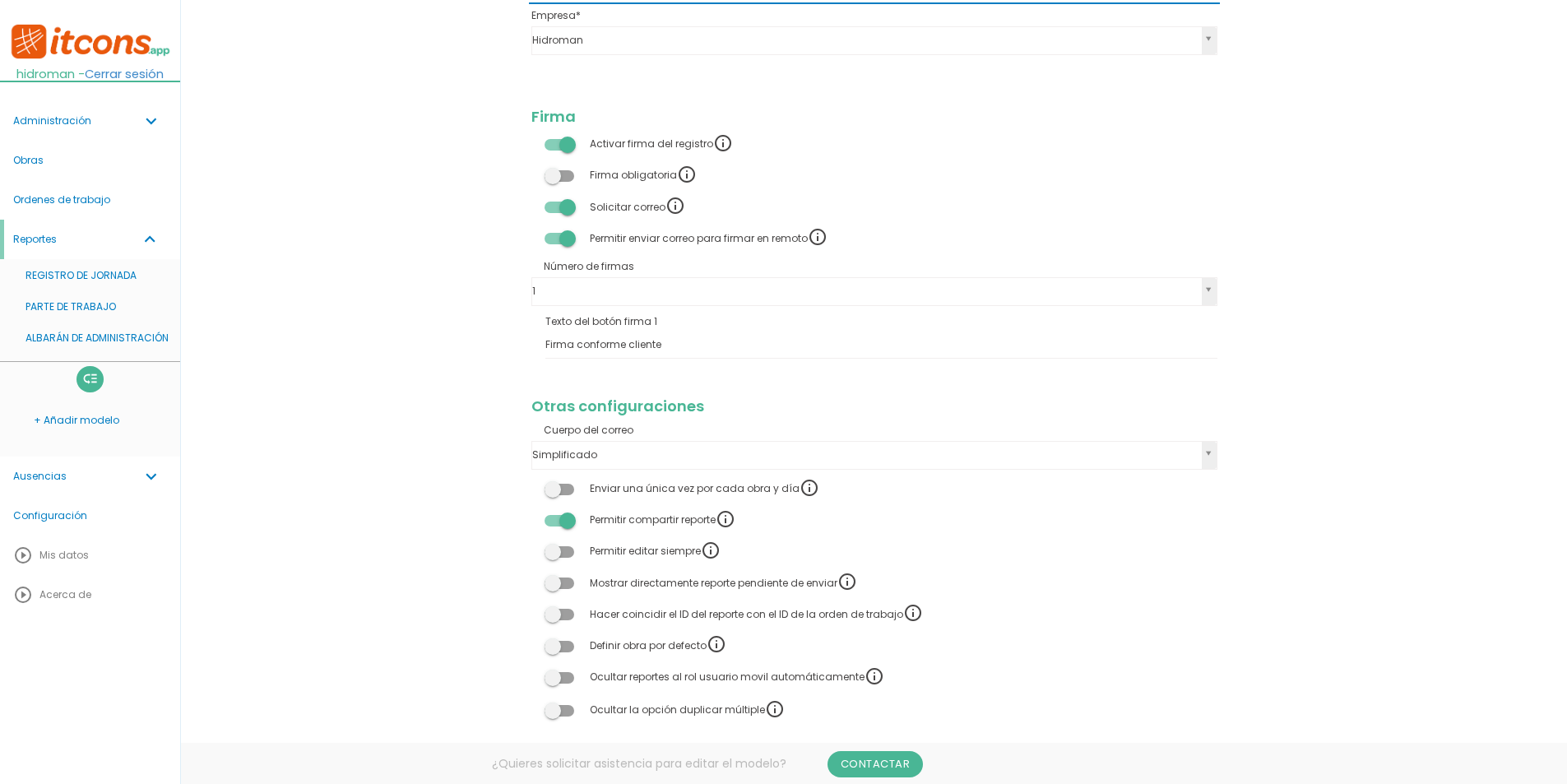
scroll to position [1202, 0]
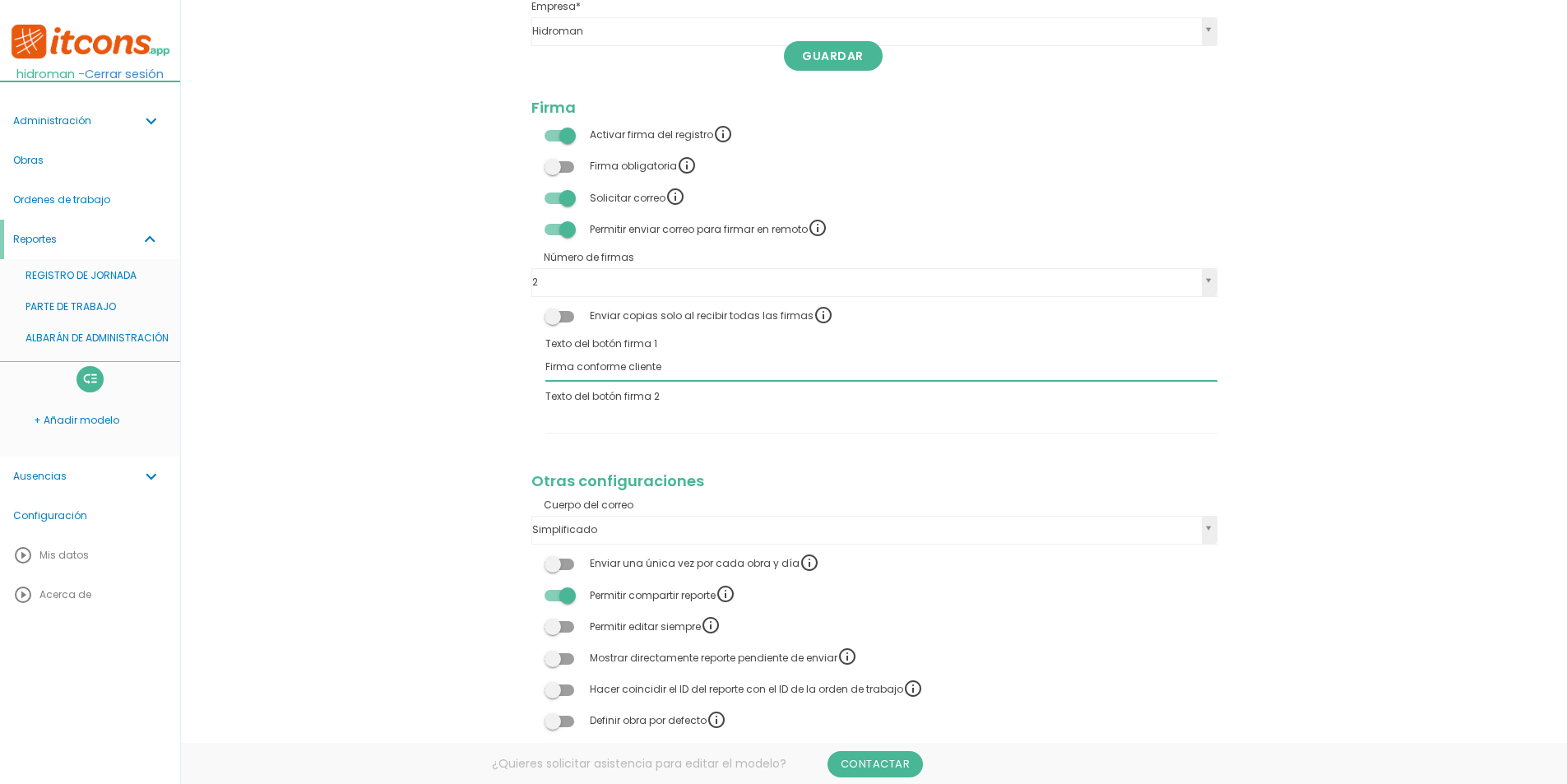
drag, startPoint x: 688, startPoint y: 368, endPoint x: 498, endPoint y: 367, distance: 190.0
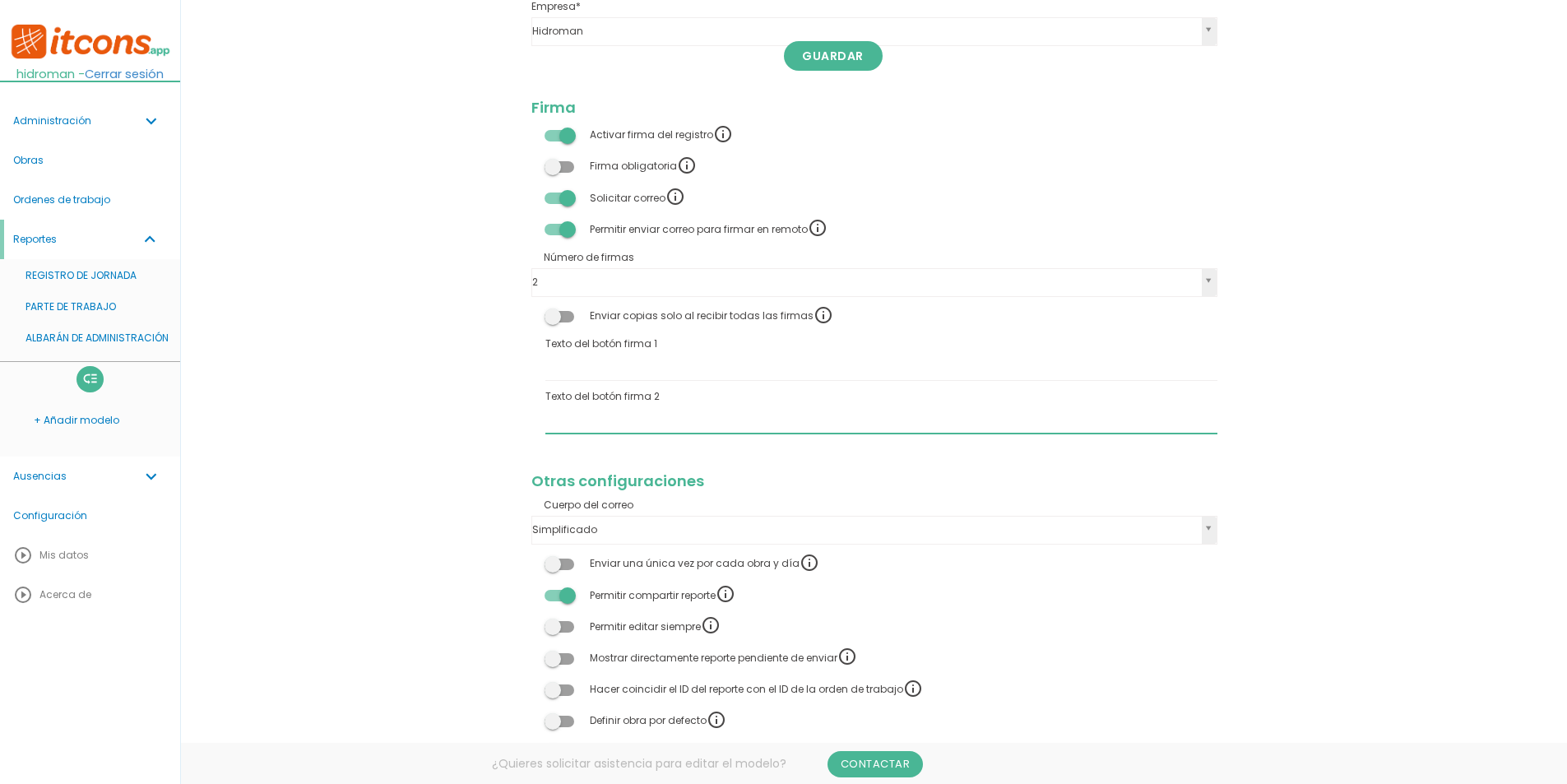
click at [588, 430] on input "Texto del botón firma 2" at bounding box center [881, 420] width 672 height 26
paste input "Firma conforme cliente"
type input "Firma conforme cliente"
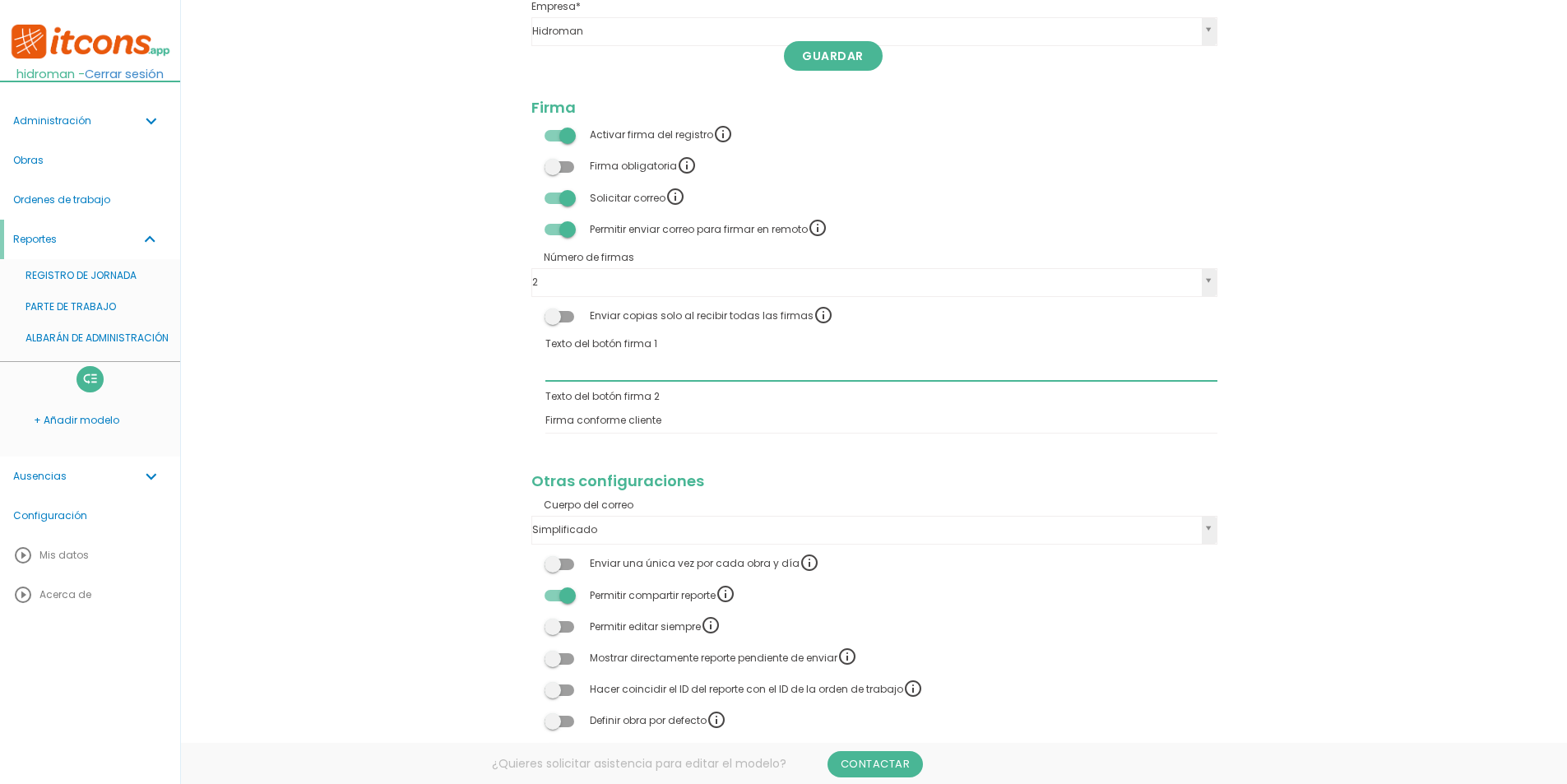
click at [576, 369] on input "Texto del botón firma 1" at bounding box center [881, 367] width 672 height 26
type input "Firma del operario"
click at [847, 69] on link "Guardar" at bounding box center [834, 56] width 99 height 29
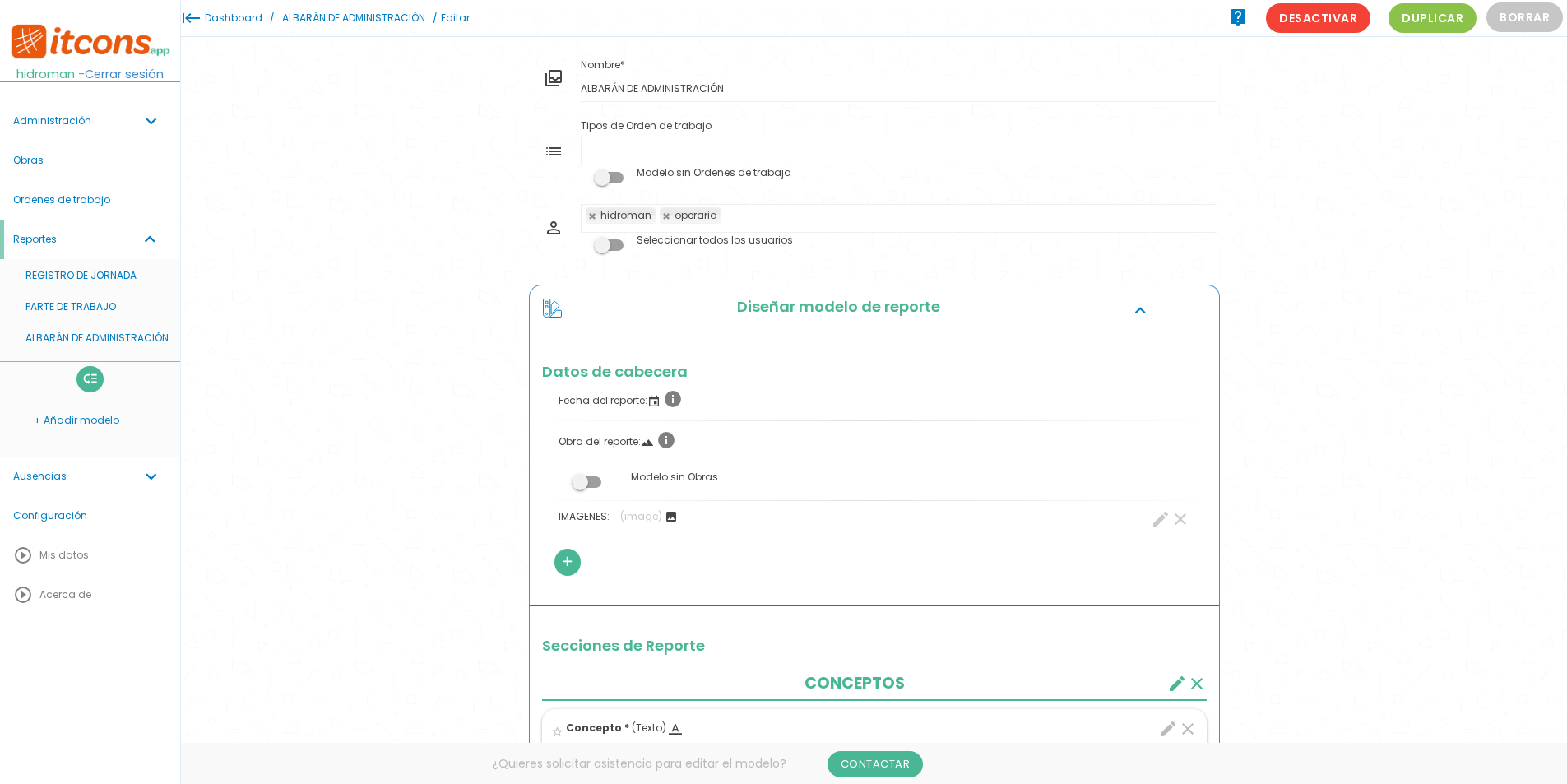
click at [350, 21] on link "ALBARÁN DE ADMINISTRACIÓN" at bounding box center [354, 18] width 151 height 36
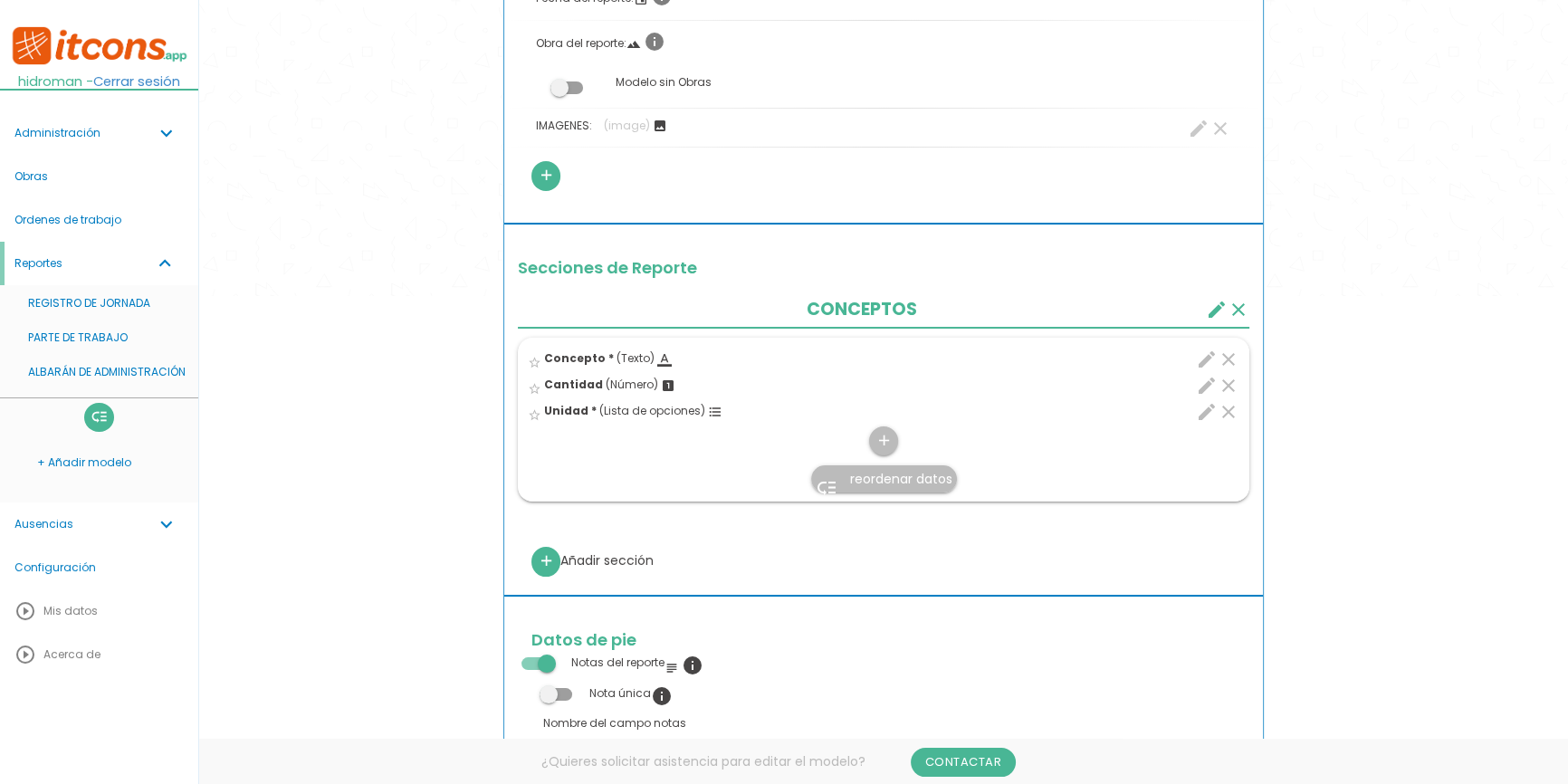
scroll to position [493, 0]
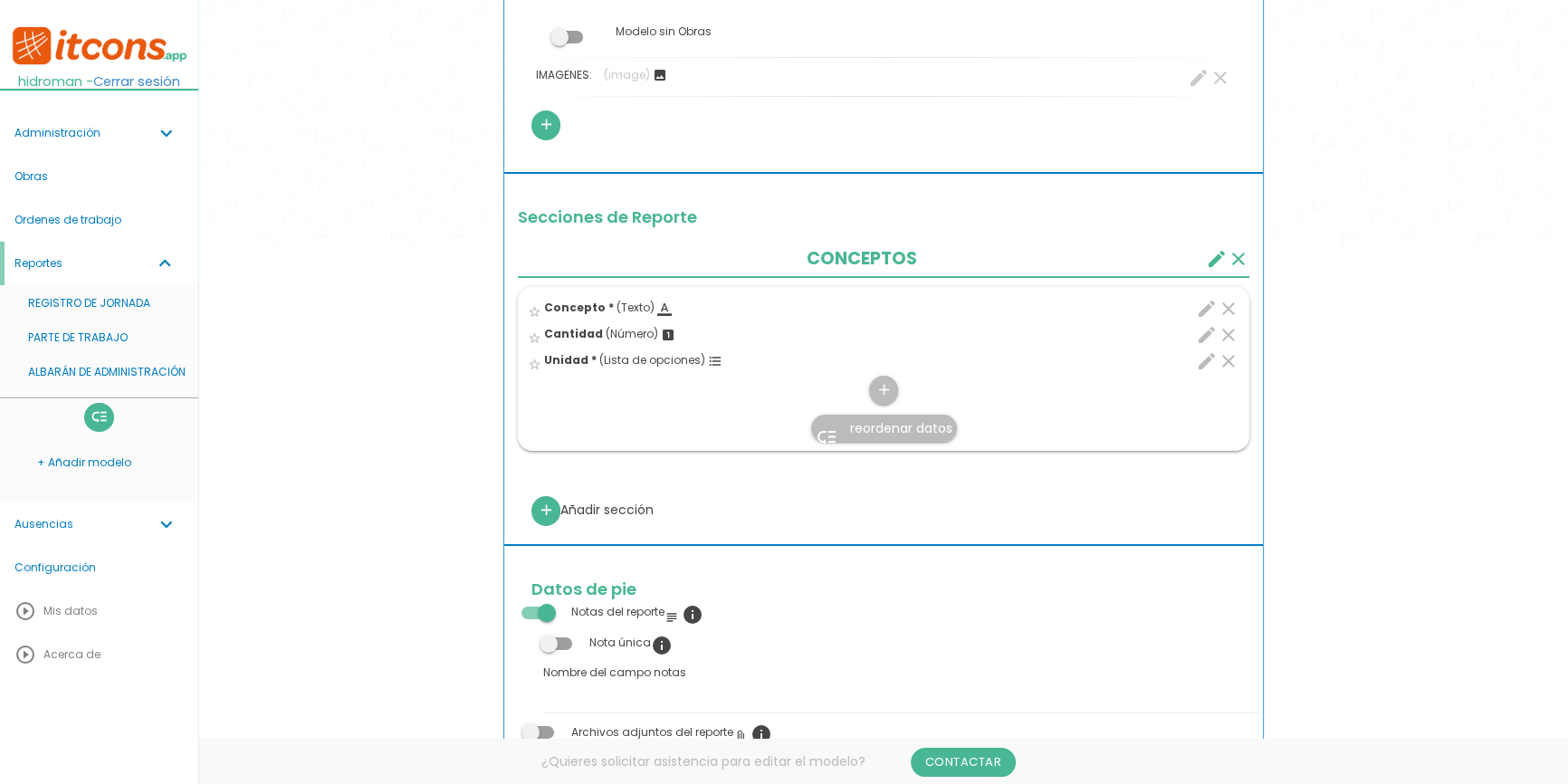
click at [1198, 363] on icon "edit" at bounding box center [1206, 361] width 22 height 22
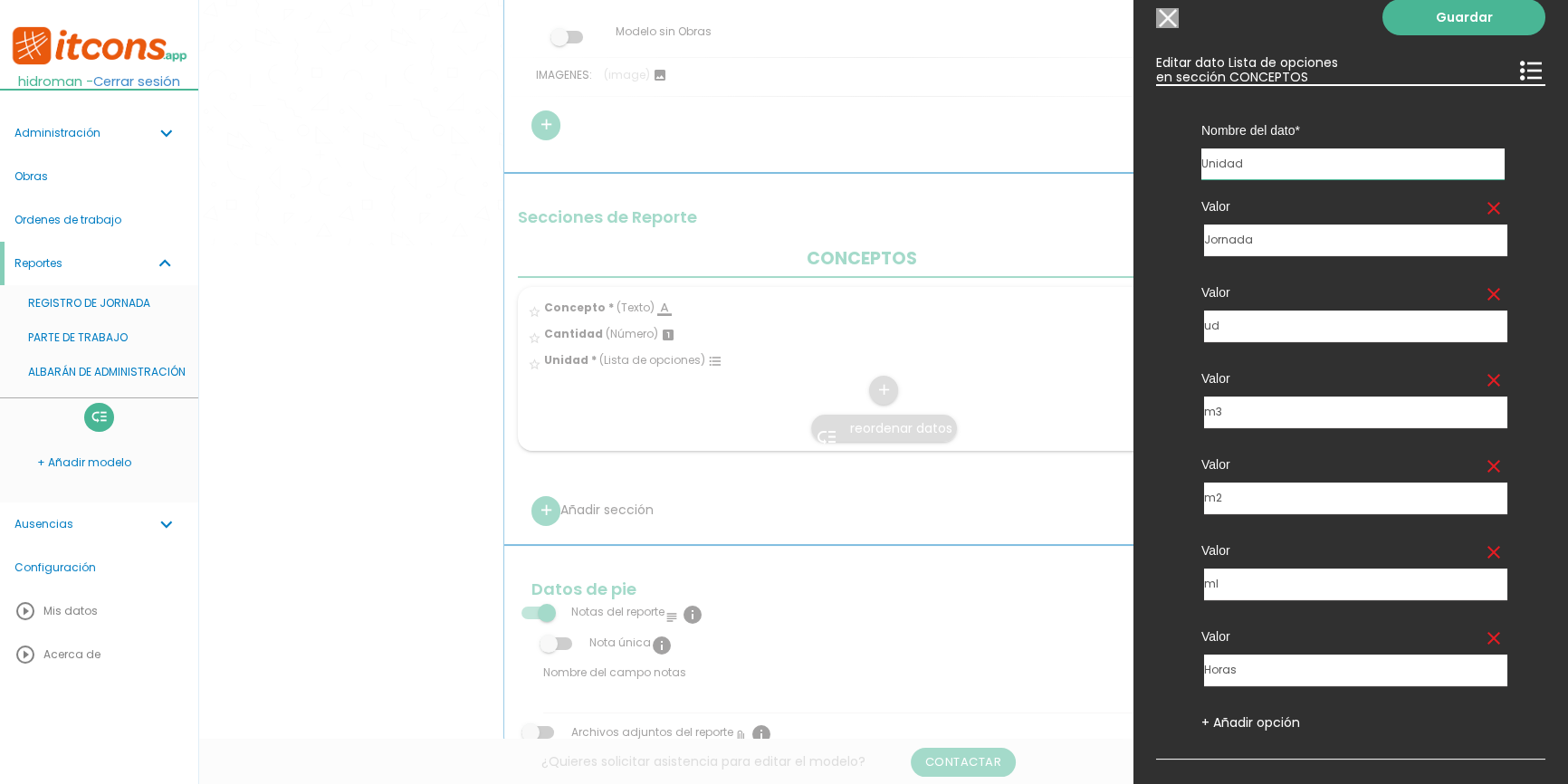
scroll to position [0, 0]
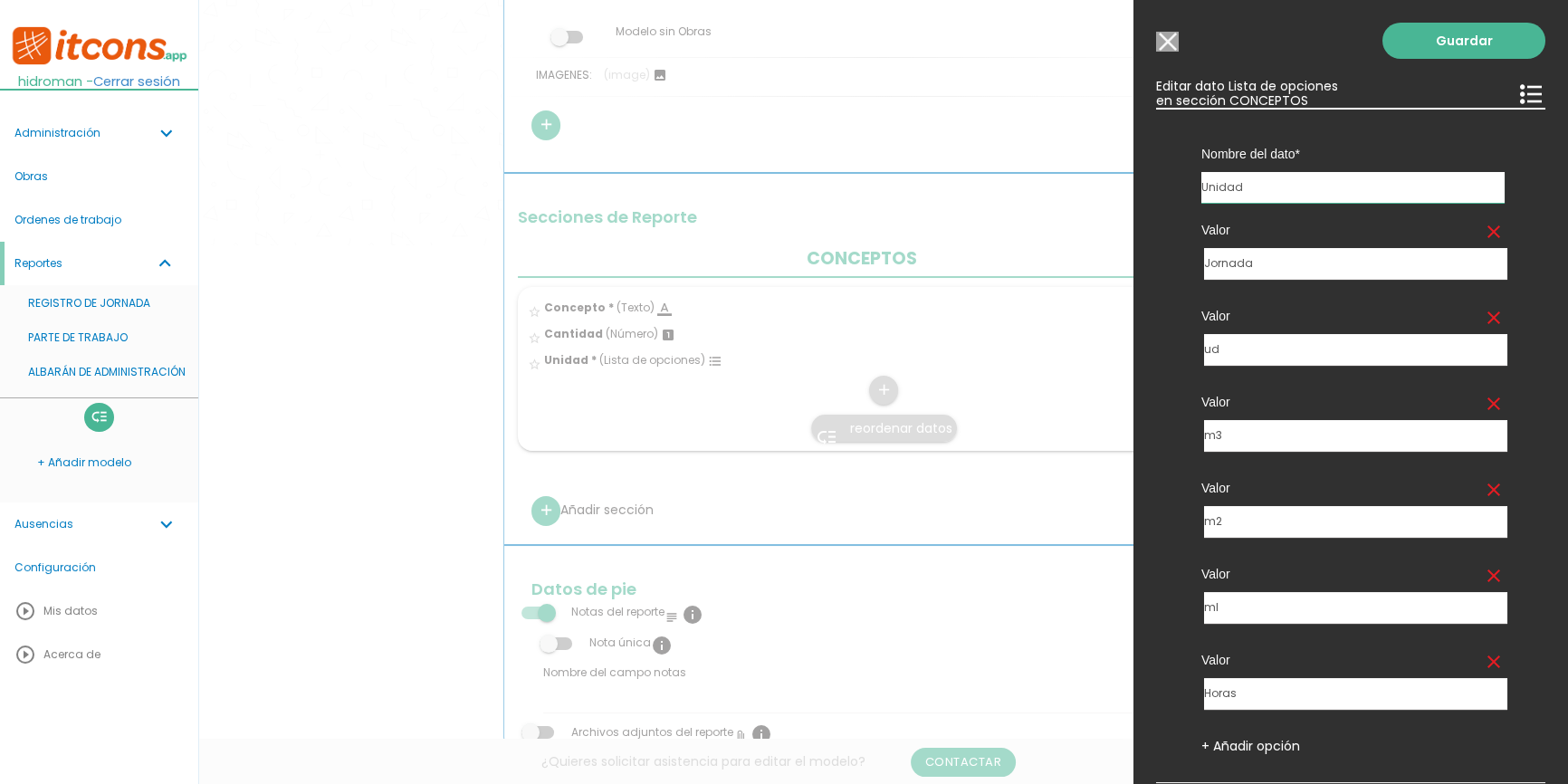
click at [1171, 44] on input "Modelo sin Ordenes de trabajo" at bounding box center [1167, 41] width 23 height 20
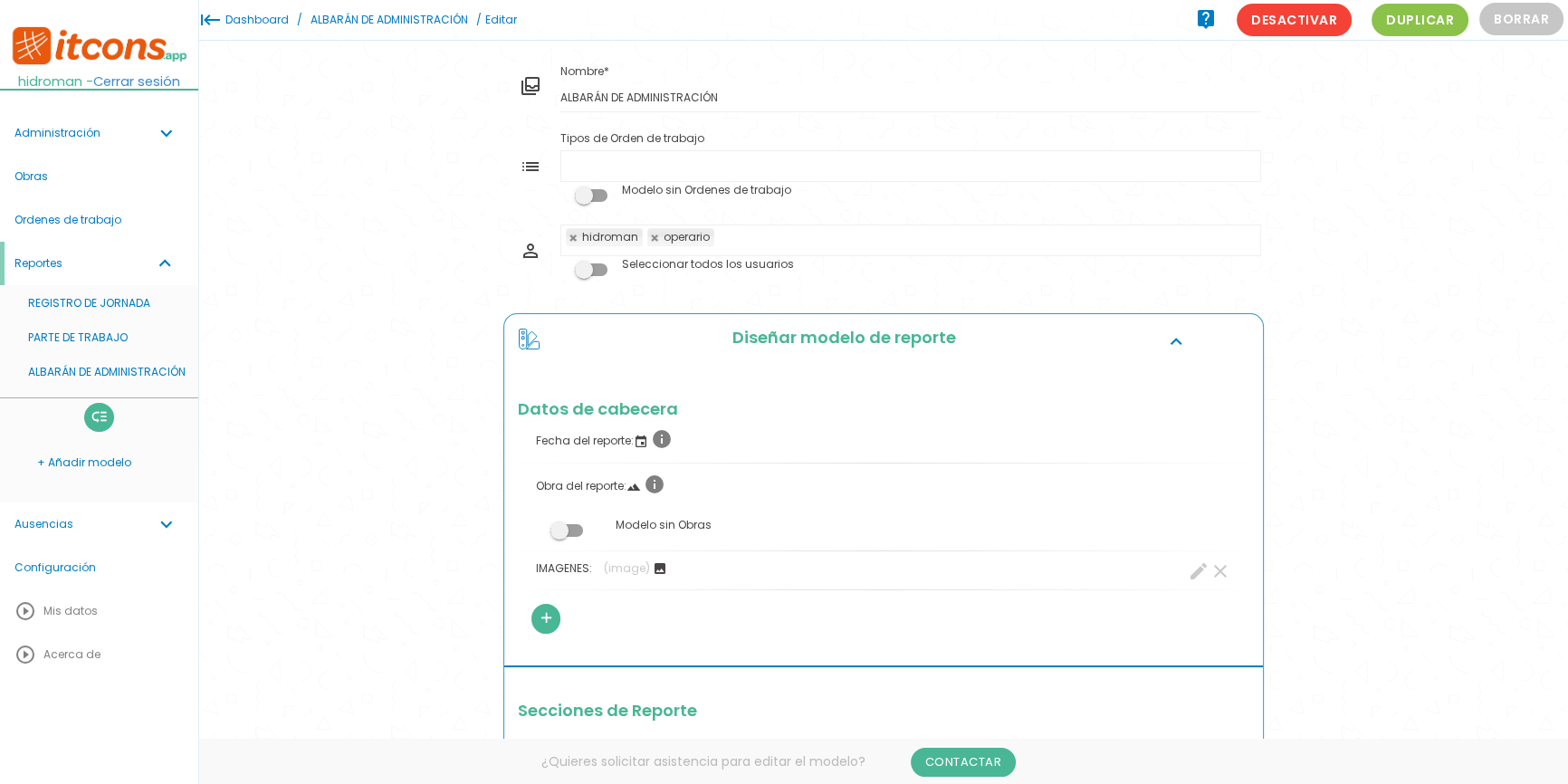
click at [395, 28] on link "ALBARÁN DE ADMINISTRACIÓN" at bounding box center [389, 20] width 167 height 40
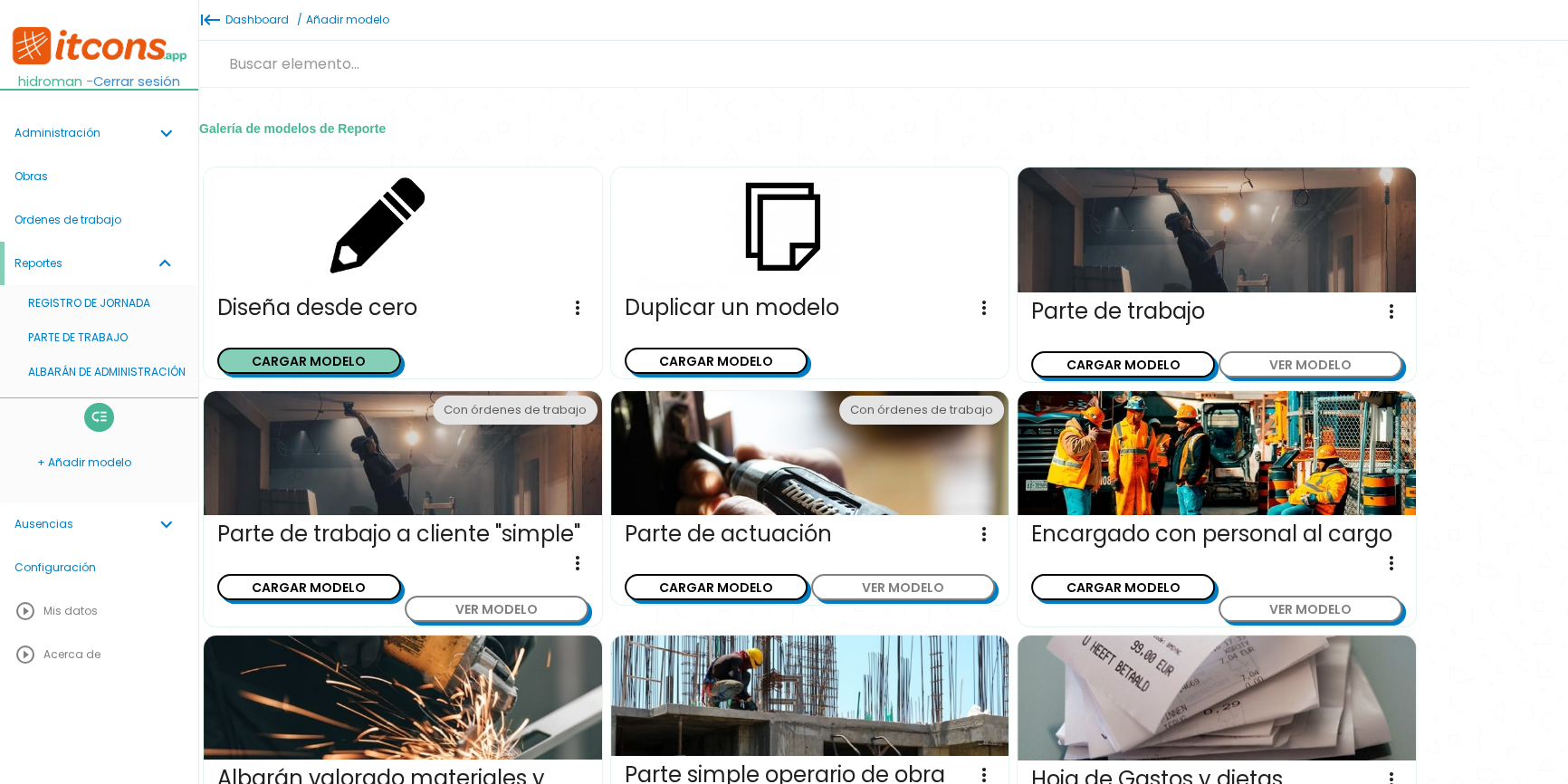
click at [319, 348] on button "CARGAR MODELO" at bounding box center [308, 361] width 184 height 27
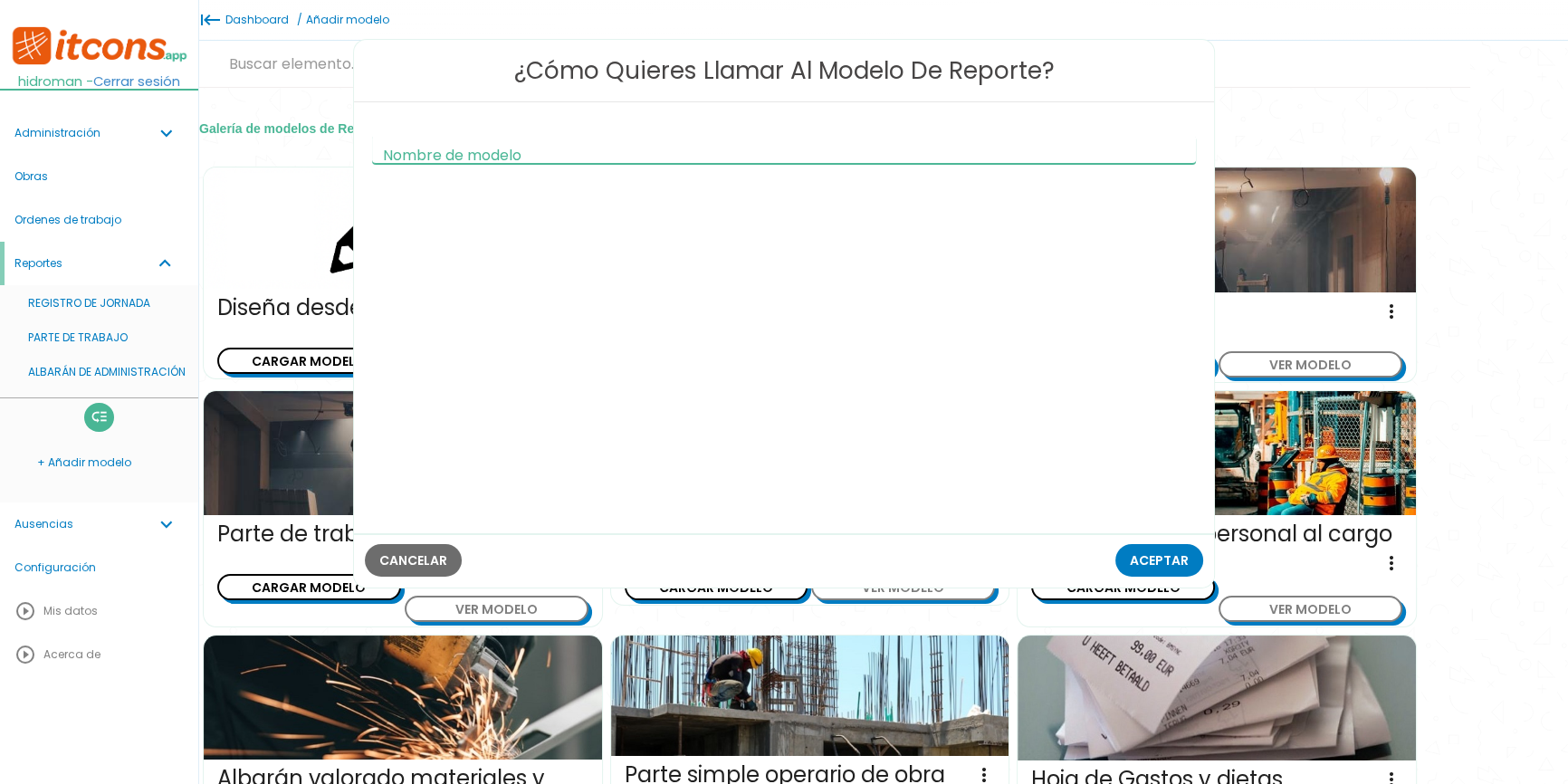
click at [625, 152] on input "Nombre de modelo" at bounding box center [784, 149] width 825 height 29
type input "Repostaje"
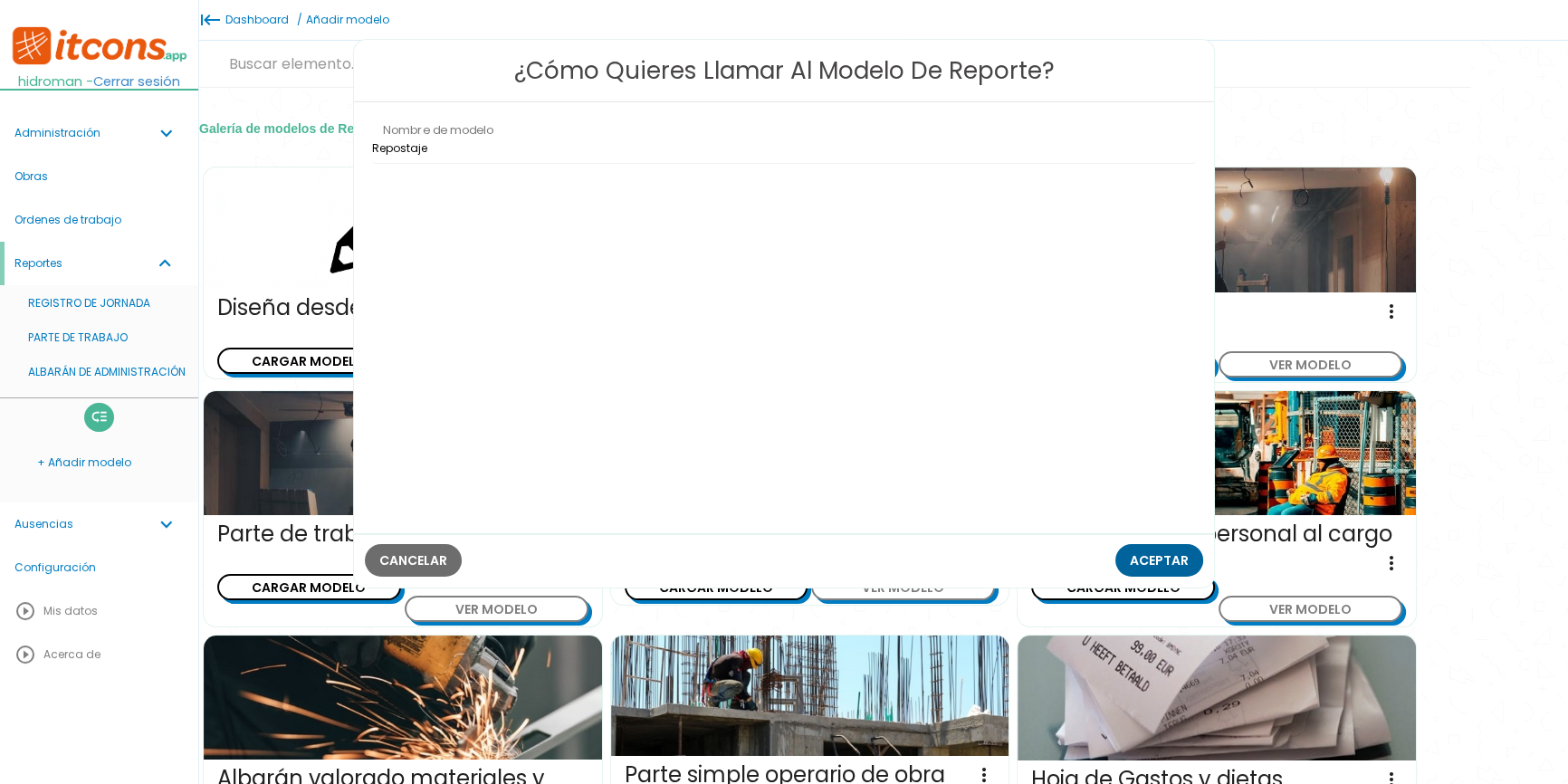
click at [1169, 561] on span "Aceptar" at bounding box center [1159, 559] width 59 height 18
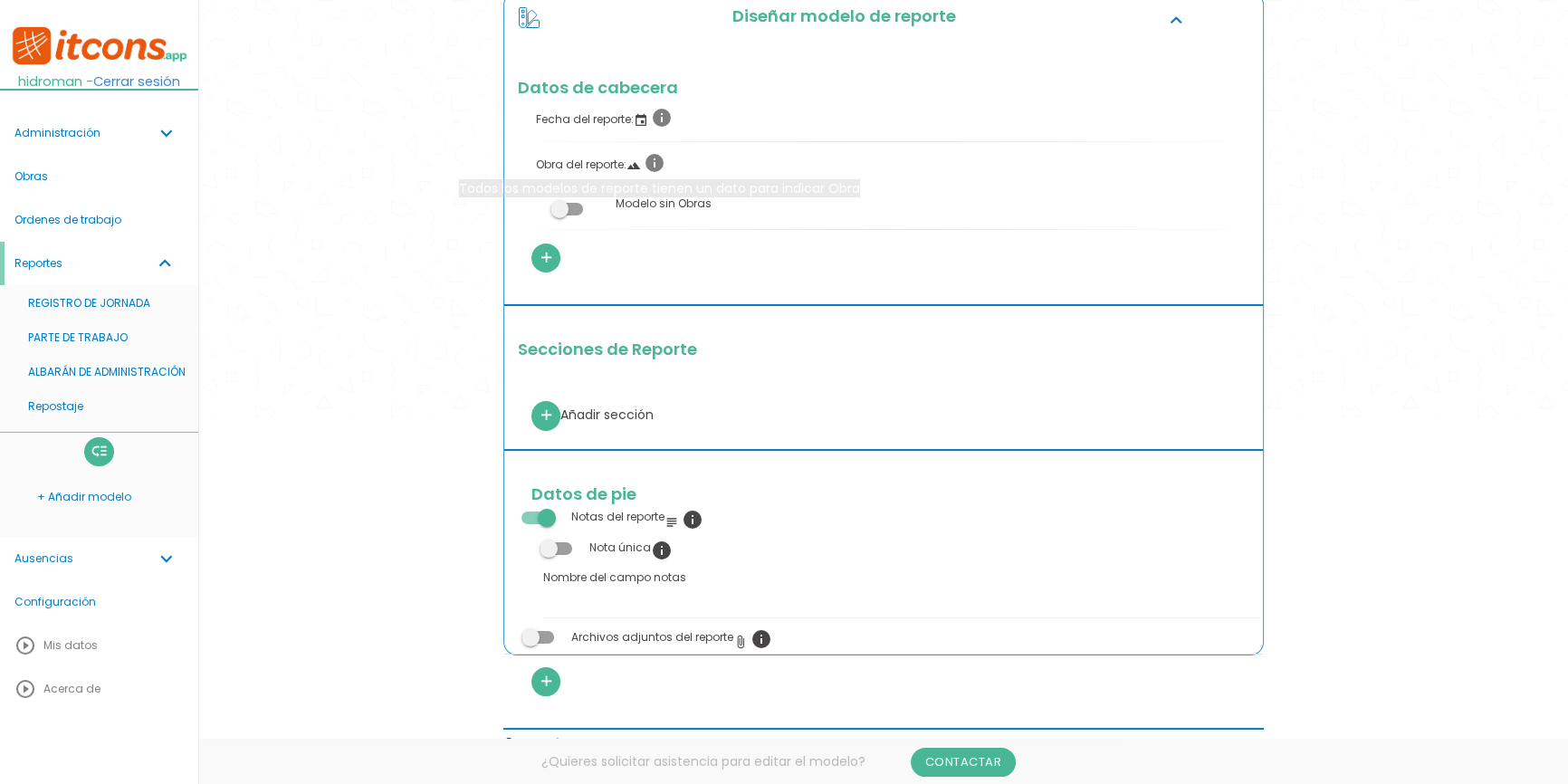
scroll to position [328, 0]
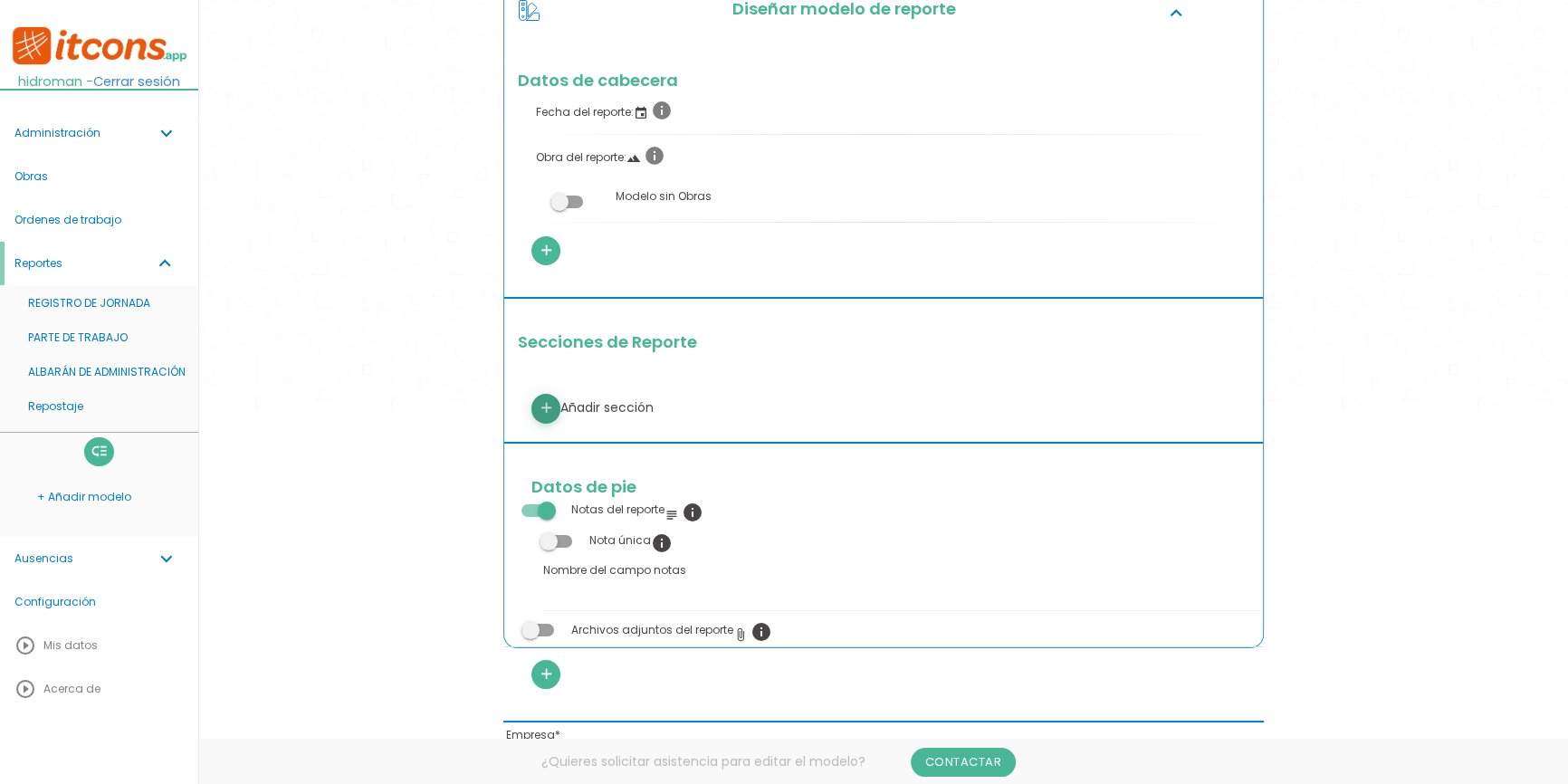
click at [538, 402] on icon "add" at bounding box center [546, 408] width 17 height 29
select select
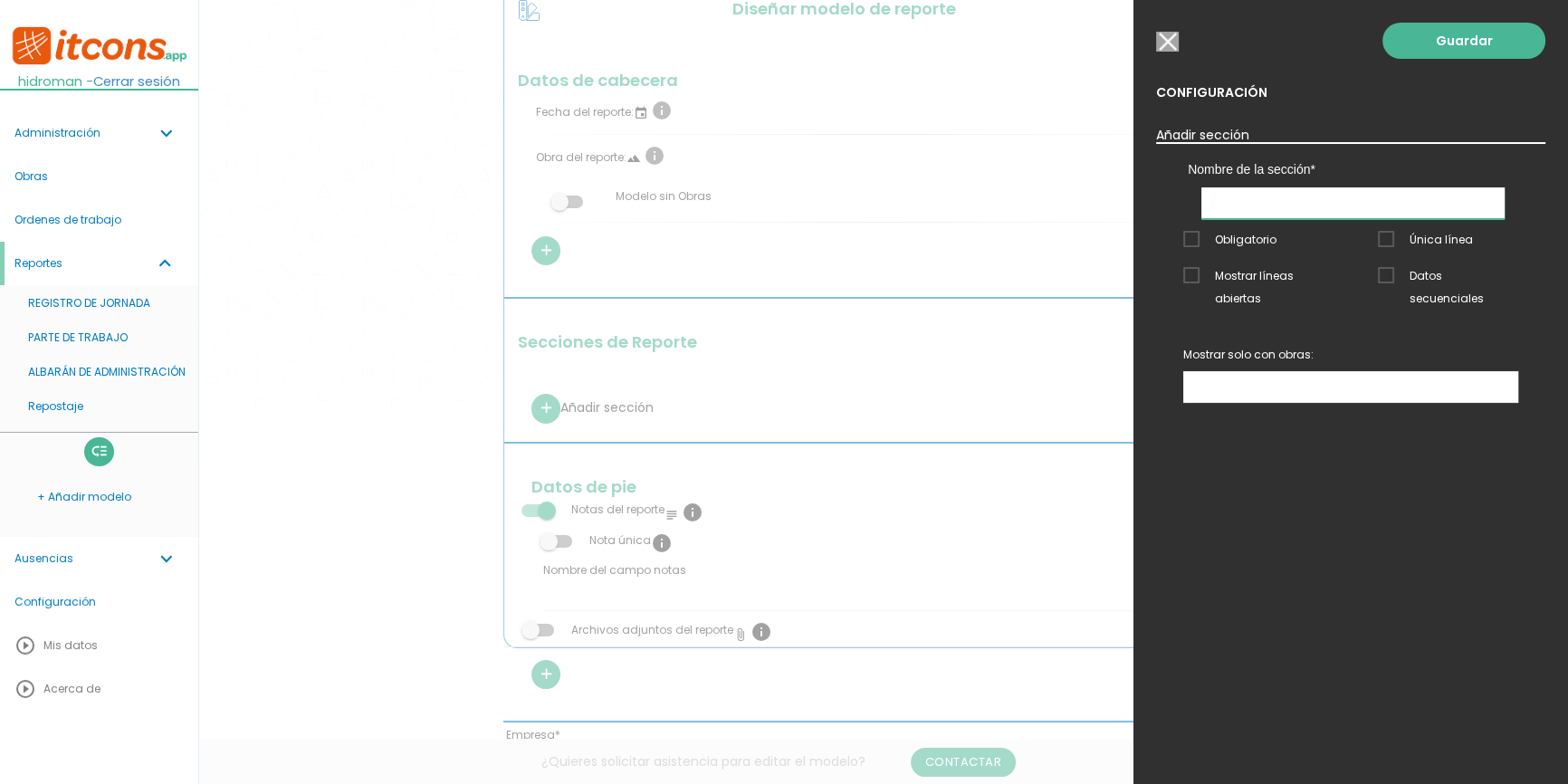
click at [1298, 207] on input "text" at bounding box center [1352, 203] width 304 height 31
type input "v"
type input "Maquina repostada"
click at [1440, 46] on link "Guardar" at bounding box center [1463, 41] width 163 height 36
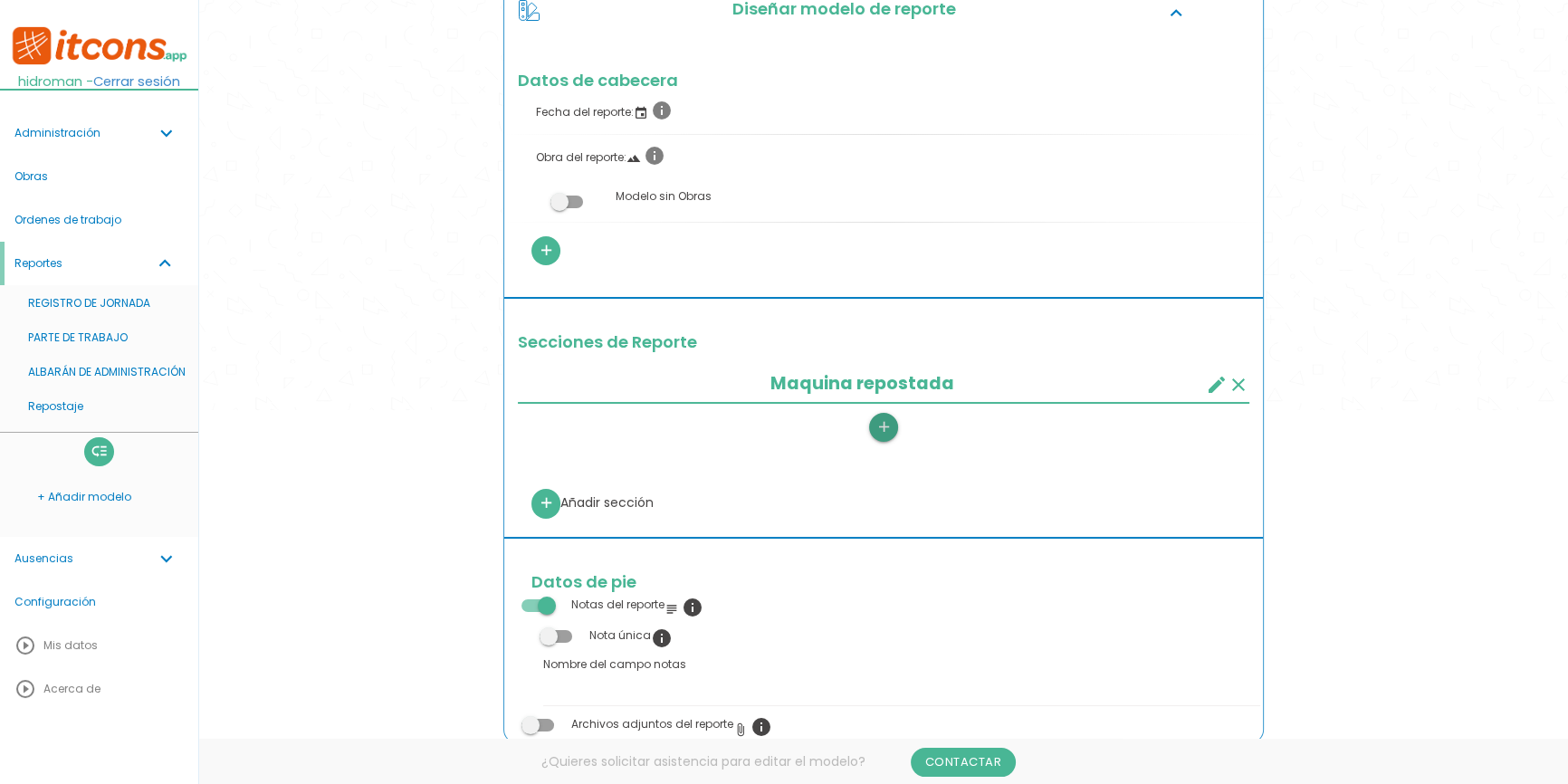
click at [886, 432] on icon "add" at bounding box center [883, 427] width 17 height 29
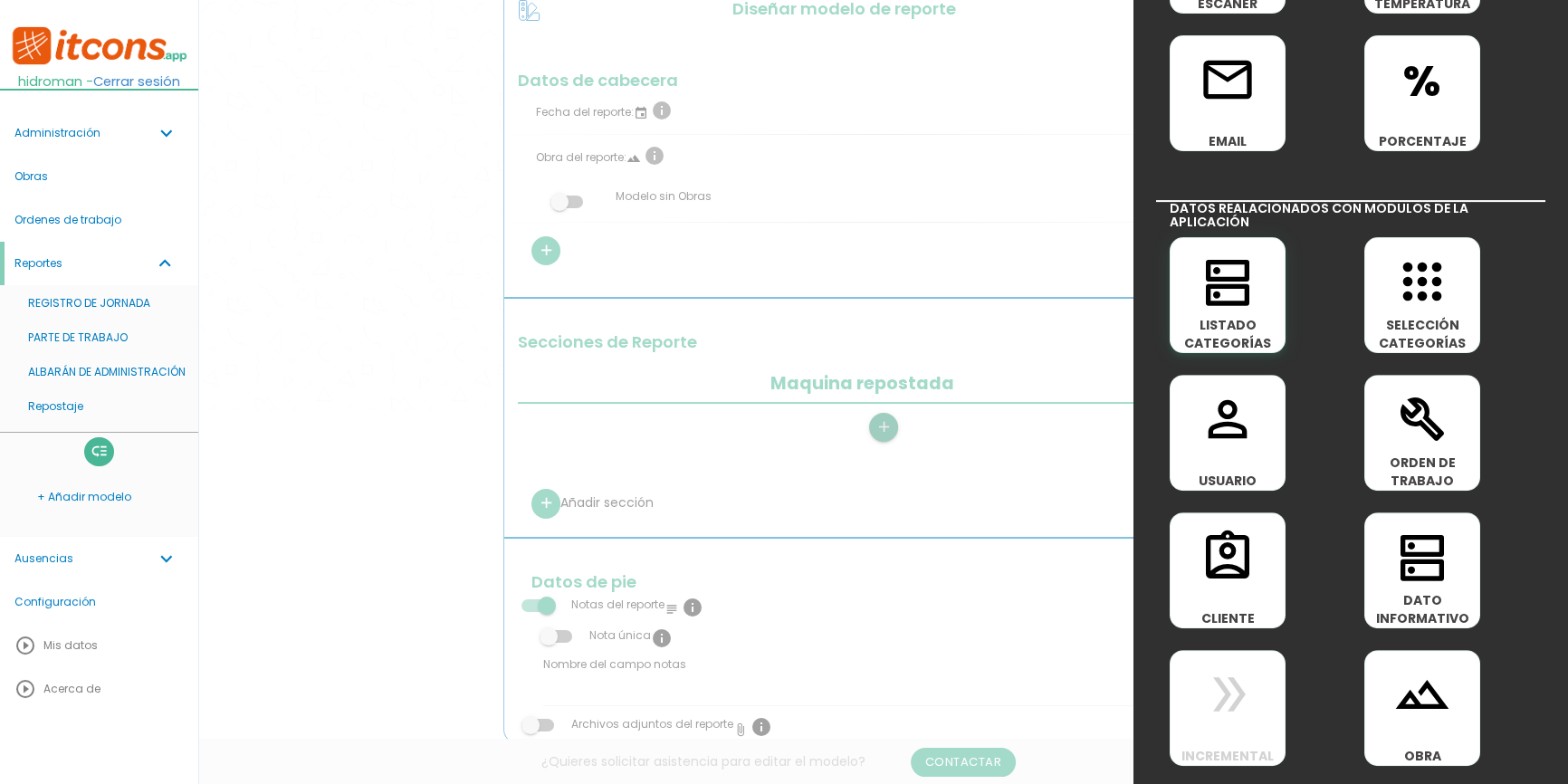
scroll to position [740, 0]
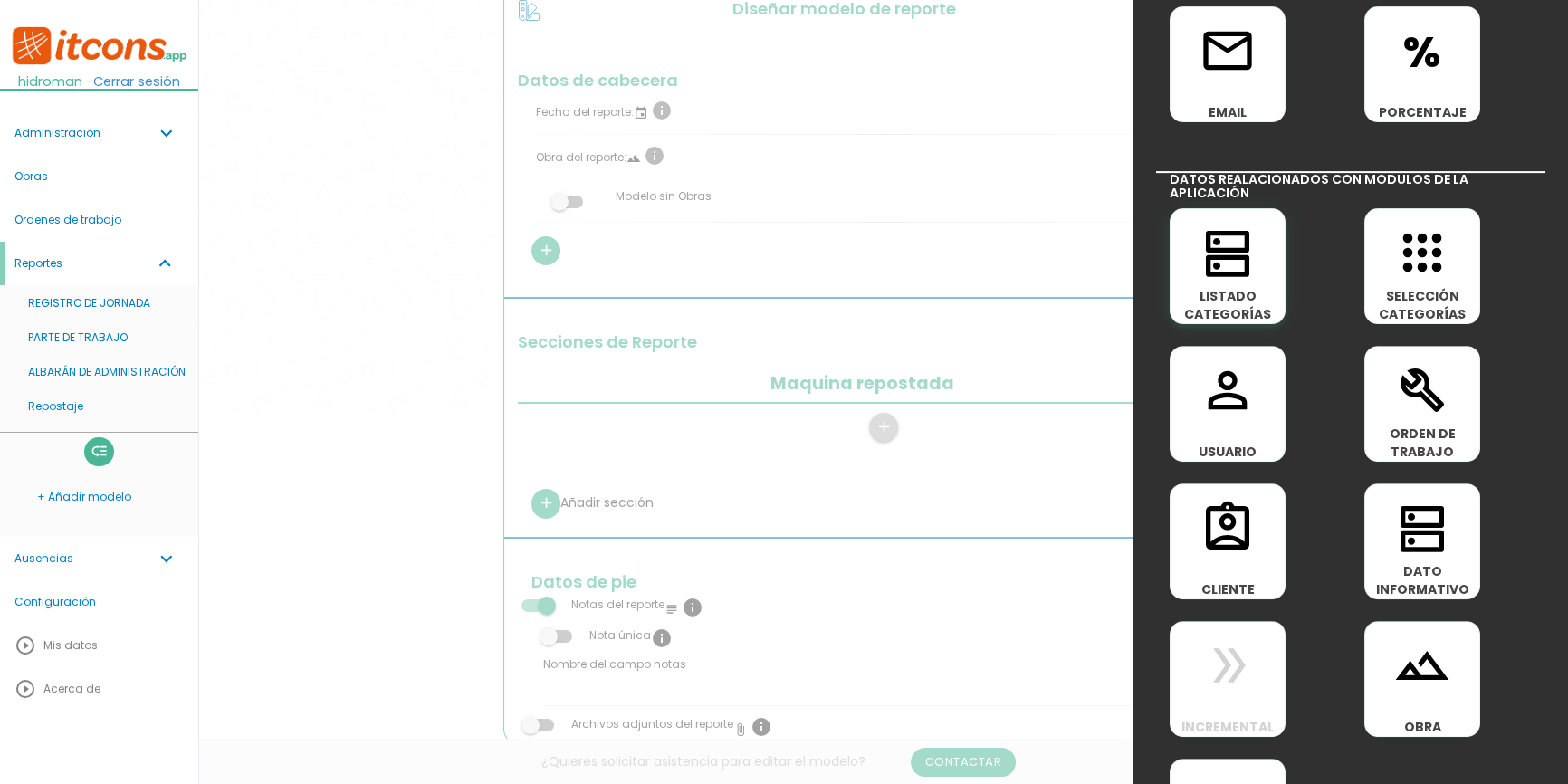
click at [1231, 253] on icon "dns" at bounding box center [1226, 252] width 58 height 58
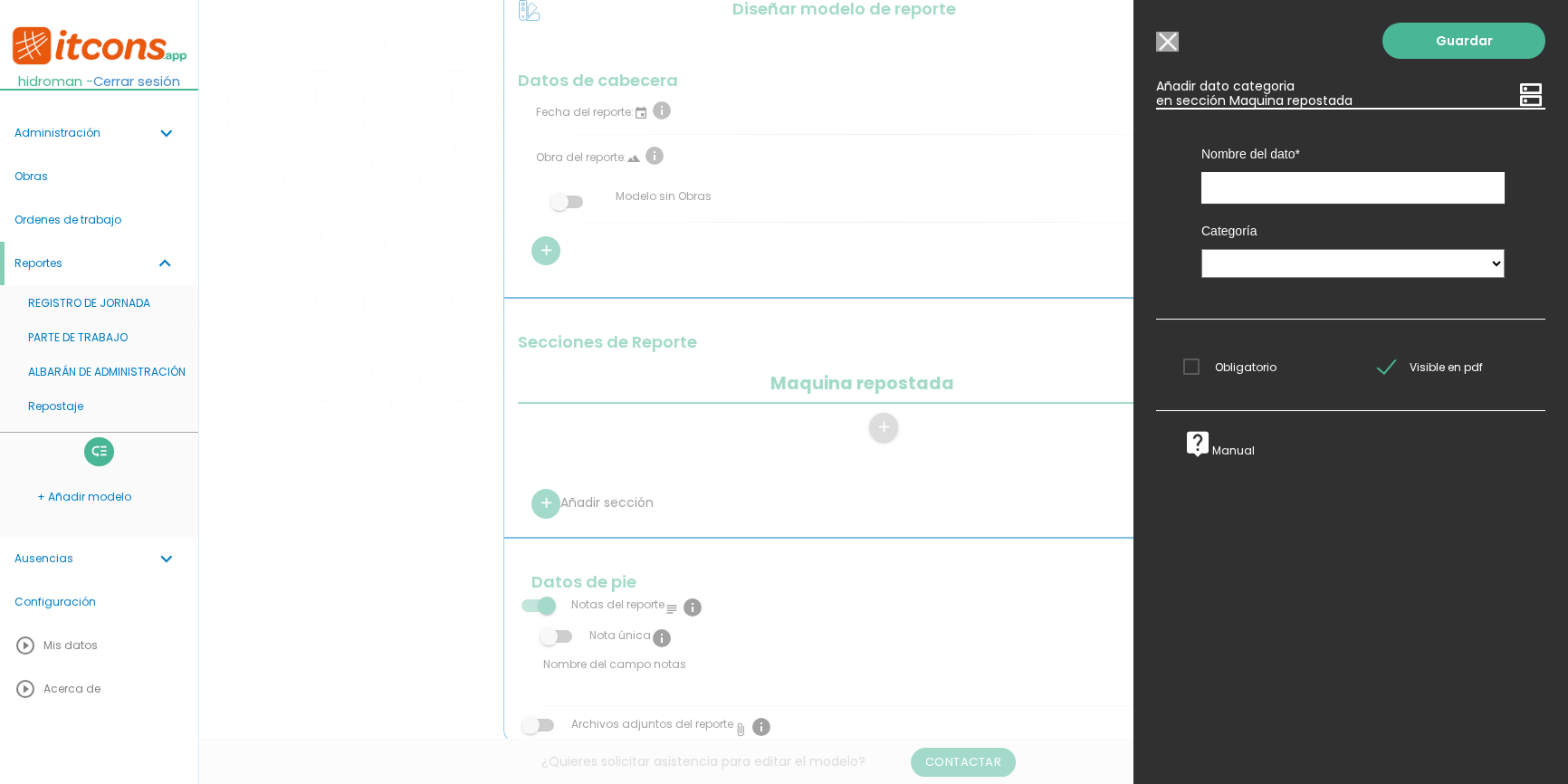
click at [1163, 46] on input "Modelo sin Ordenes de trabajo" at bounding box center [1167, 41] width 23 height 20
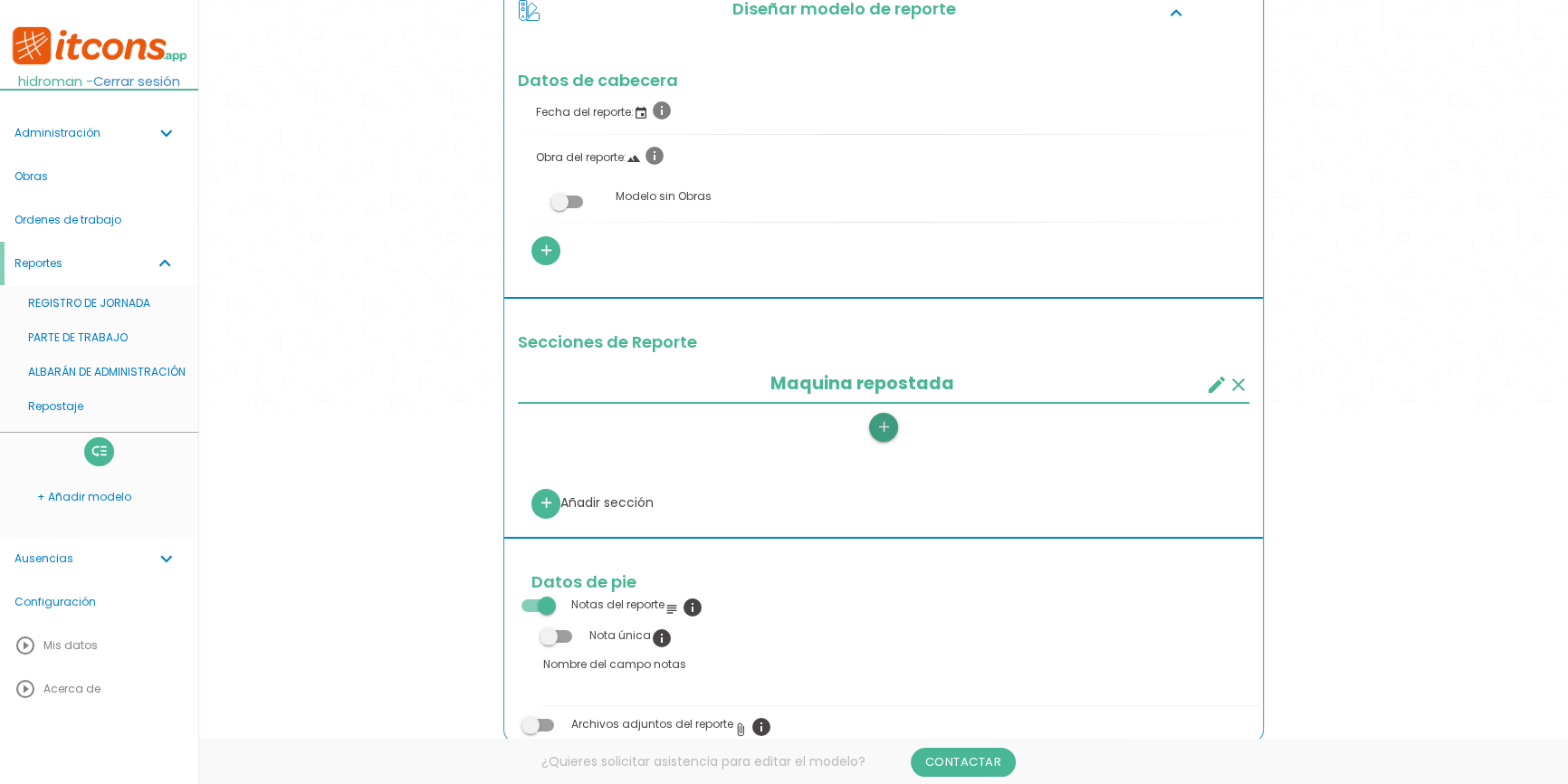
click at [889, 426] on icon "add" at bounding box center [883, 427] width 17 height 29
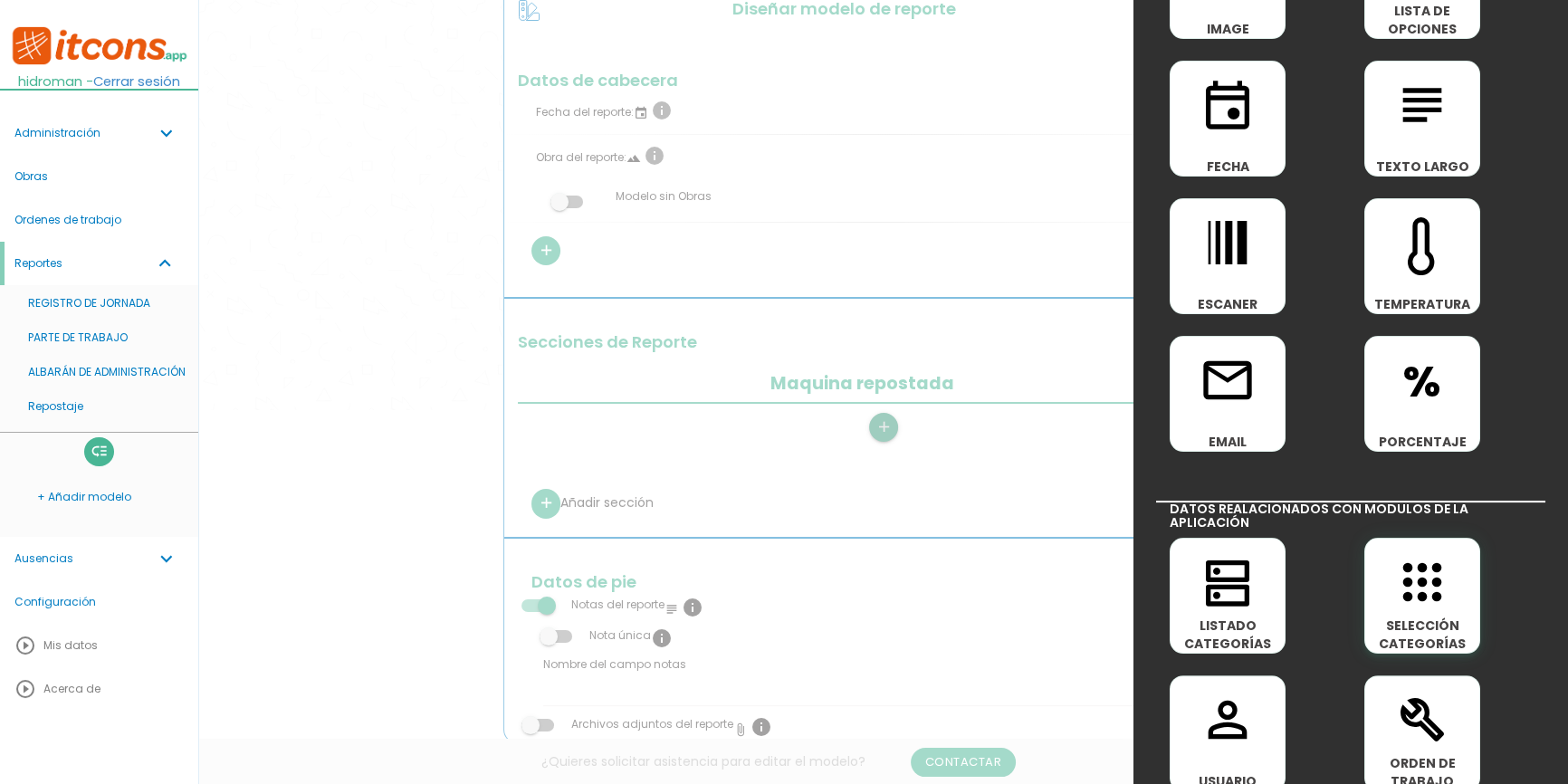
scroll to position [740, 0]
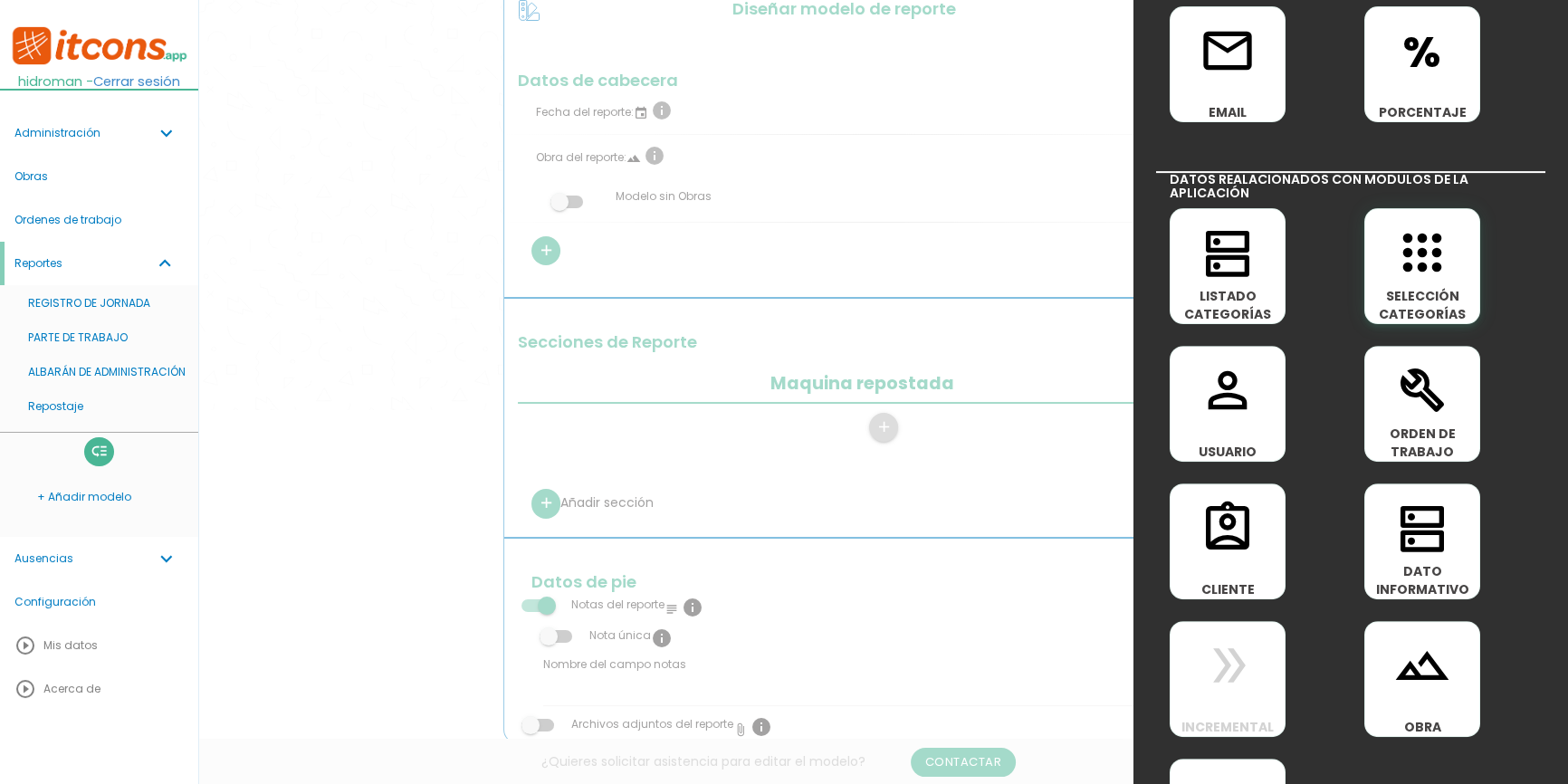
click at [1429, 278] on icon "apps" at bounding box center [1421, 252] width 58 height 58
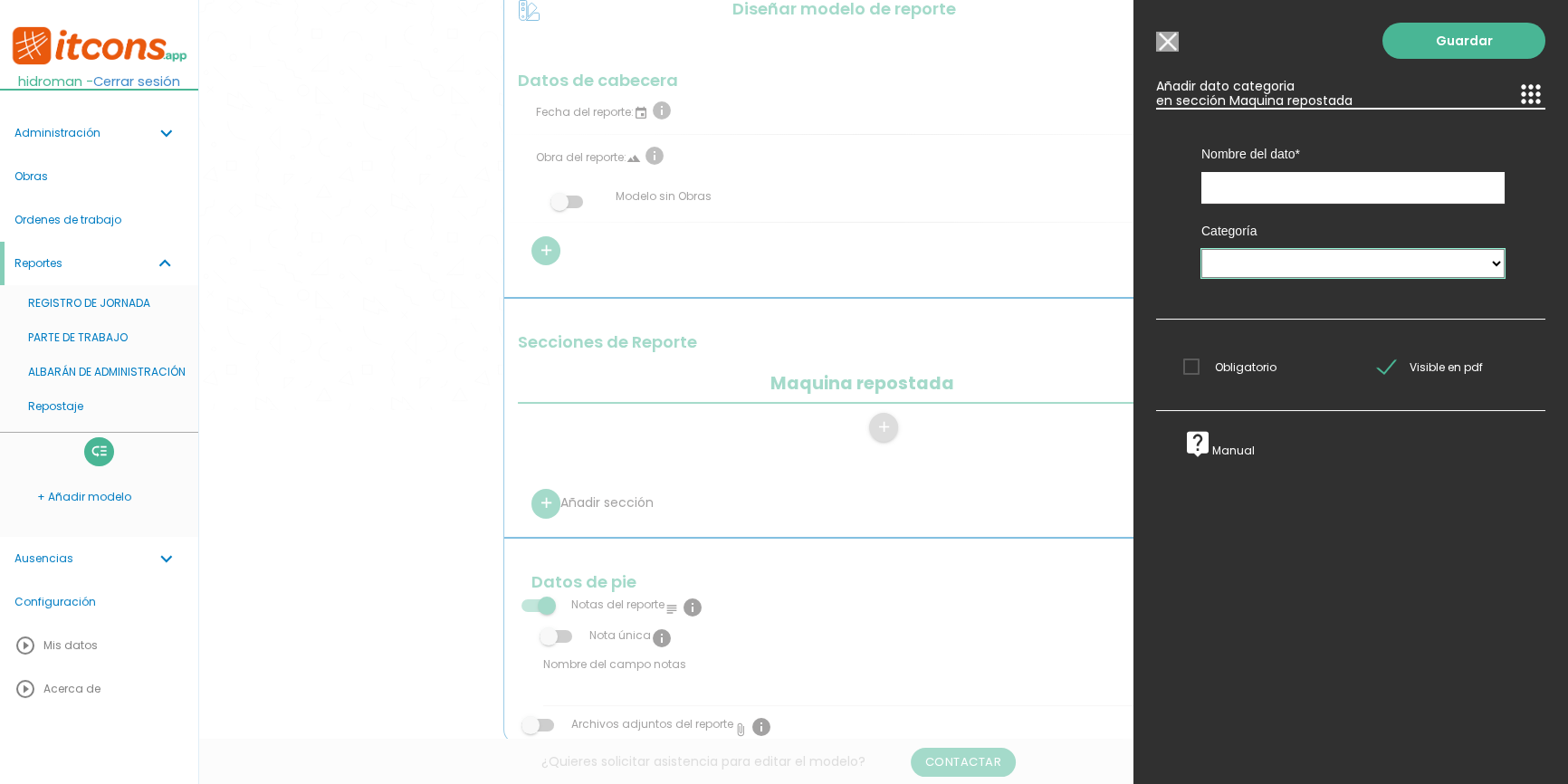
click at [1260, 269] on select "Maquinas Camion IMPLEMENTO HERRAMIETAS VEHÍCULOS" at bounding box center [1352, 264] width 304 height 29
select select "2"
click at [1201, 249] on select "Maquinas Camion IMPLEMENTO HERRAMIETAS VEHÍCULOS" at bounding box center [1352, 264] width 304 height 29
click at [1242, 196] on input "text" at bounding box center [1352, 187] width 304 height 31
type input "<"
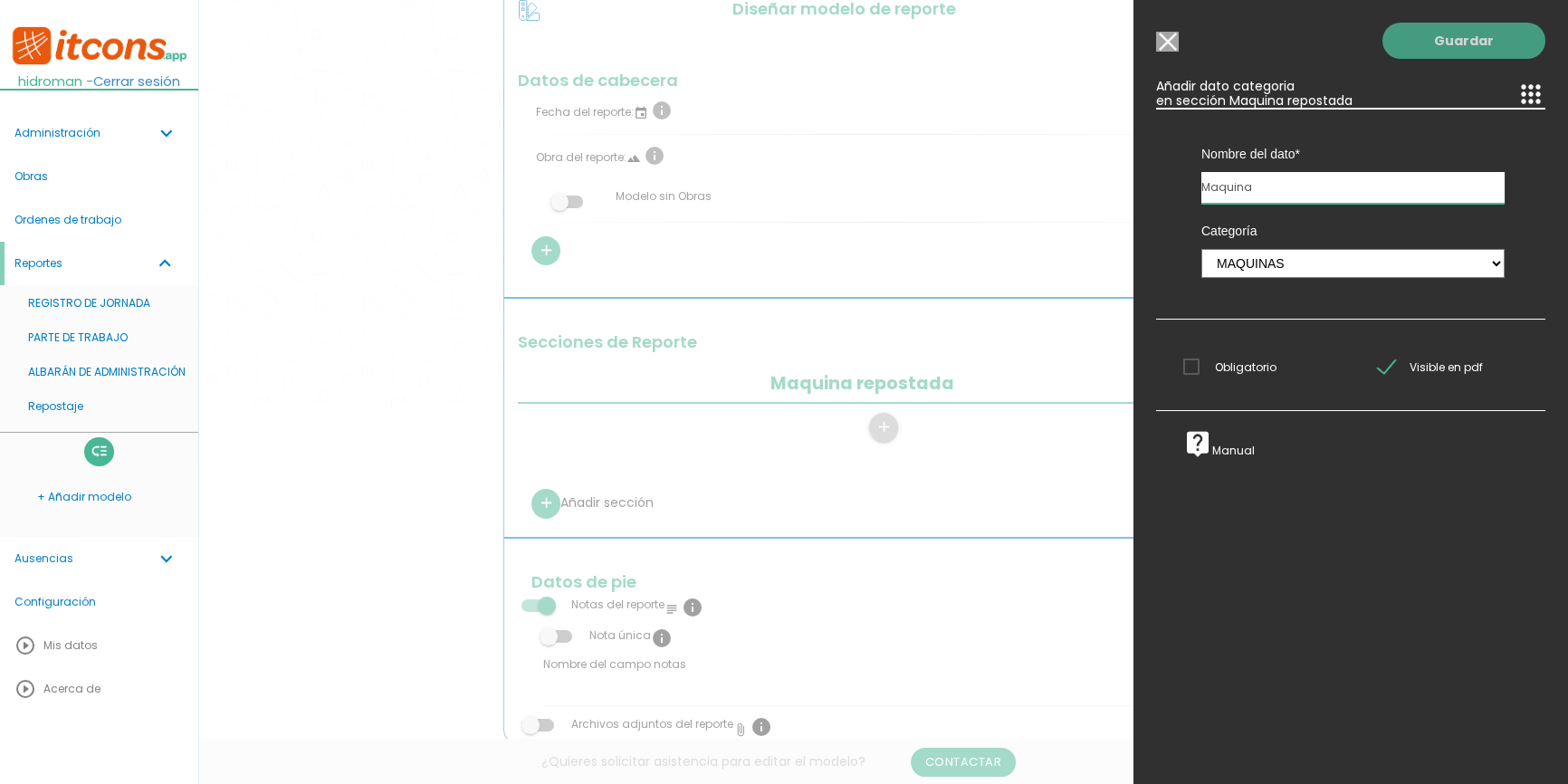
type input "Maquina"
click at [1412, 48] on link "Guardar" at bounding box center [1463, 41] width 163 height 36
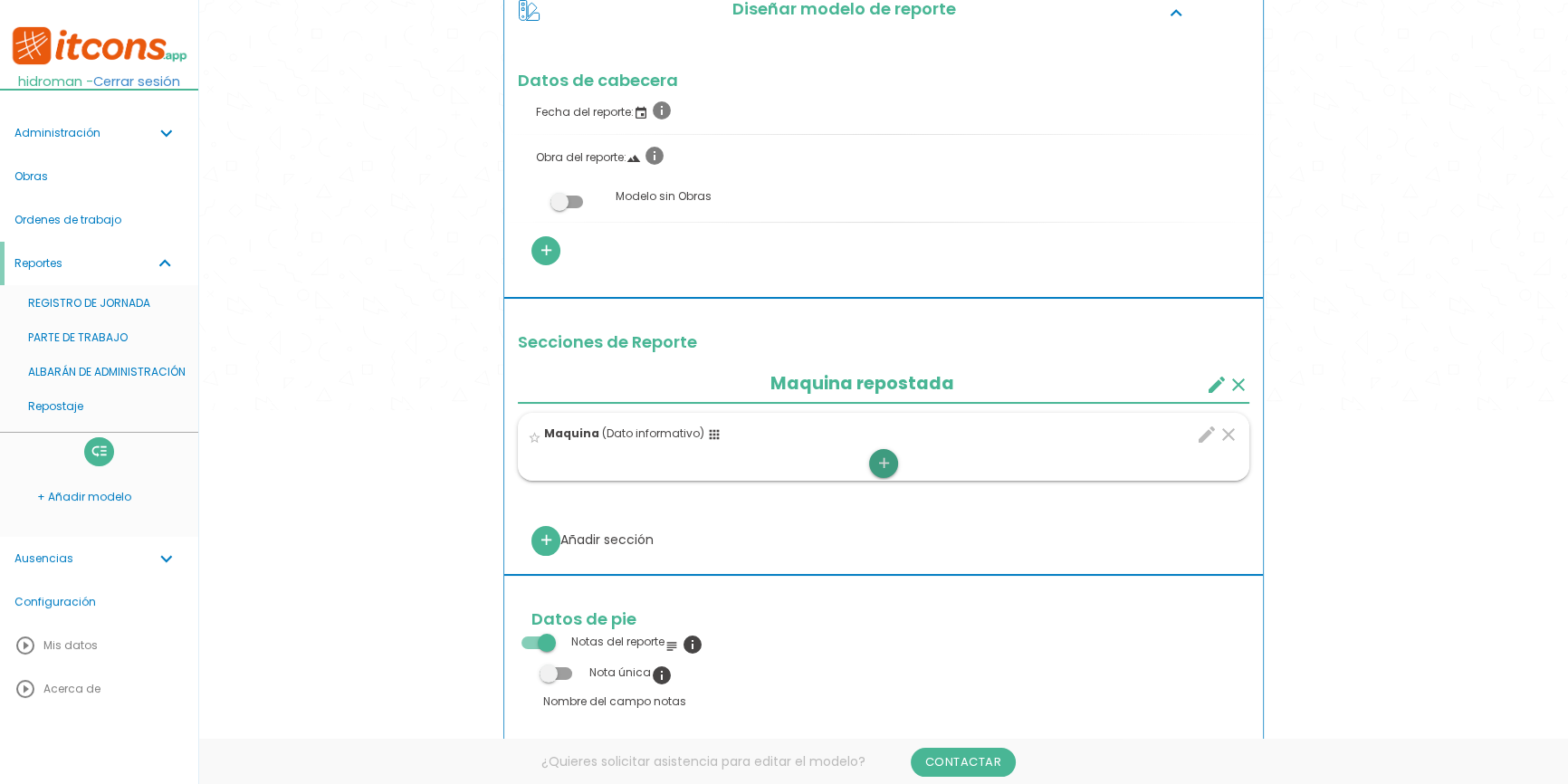
click at [877, 461] on icon "add" at bounding box center [883, 463] width 17 height 29
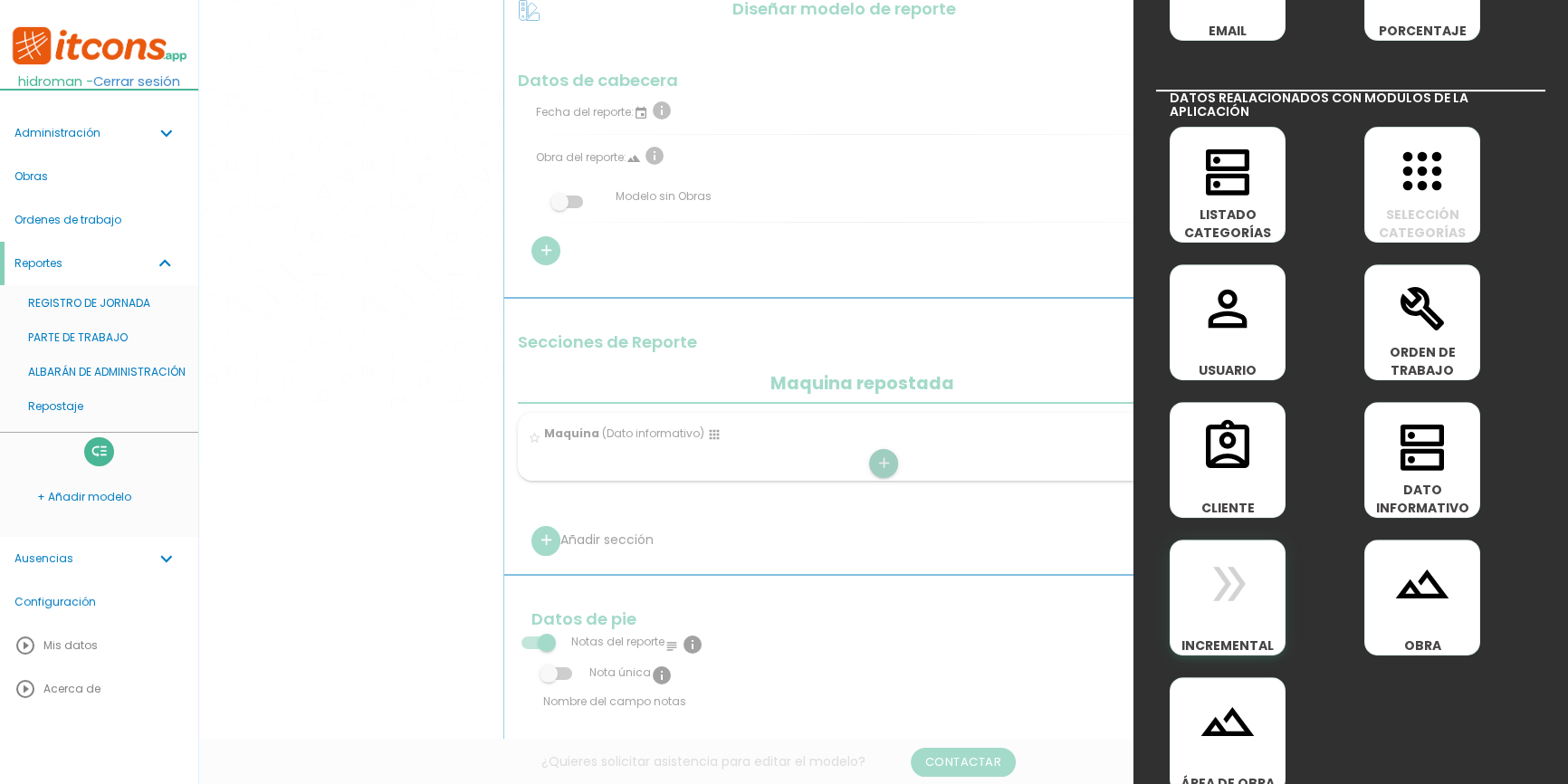
scroll to position [823, 0]
click at [1241, 599] on icon "double_arrow" at bounding box center [1226, 582] width 58 height 58
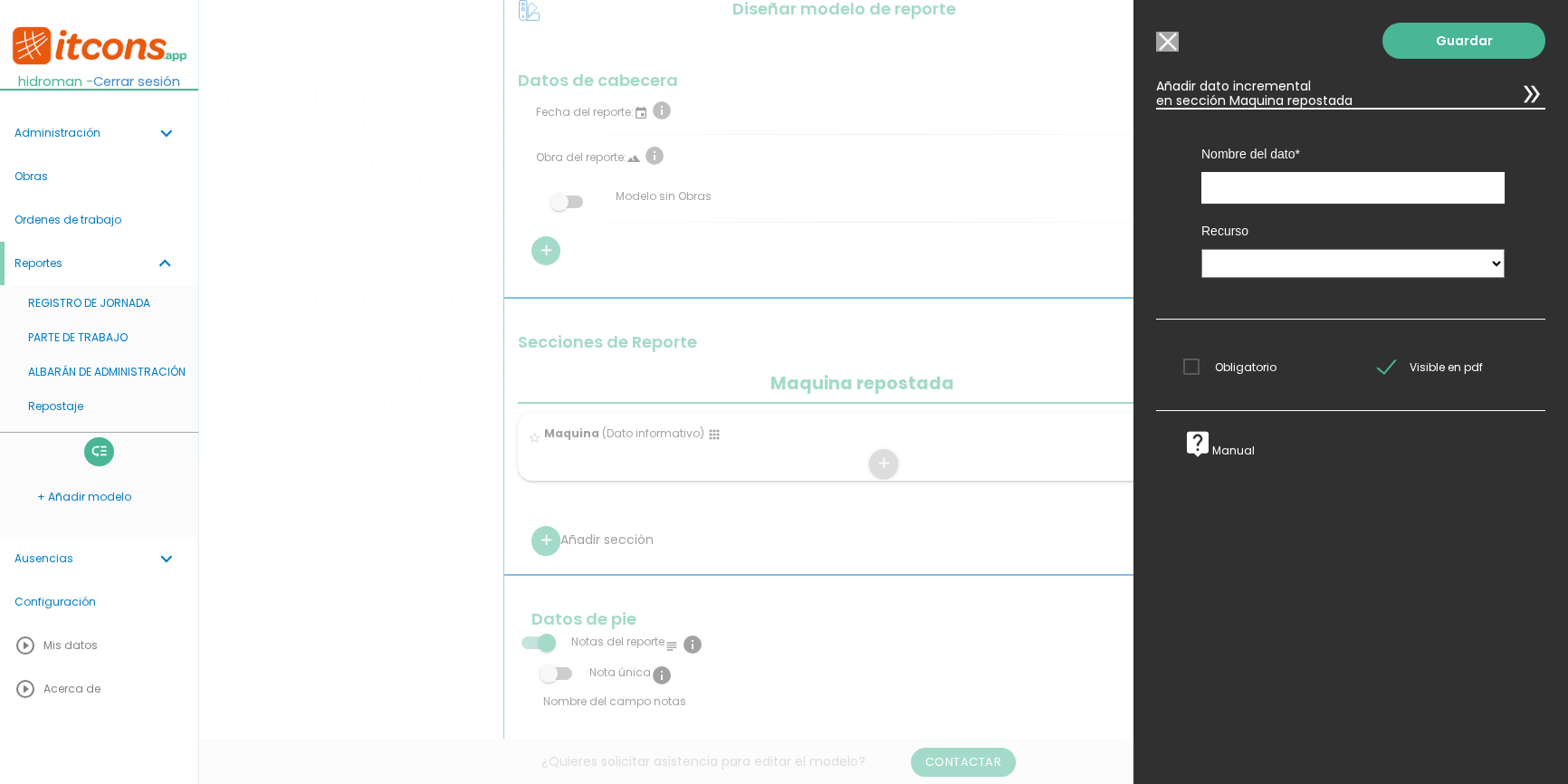
scroll to position [0, 0]
click at [1254, 196] on input "text" at bounding box center [1352, 187] width 304 height 31
type input "Horometro"
click at [1240, 255] on select "Maquina repostada" at bounding box center [1352, 264] width 304 height 29
select select "Maquina_repostada"
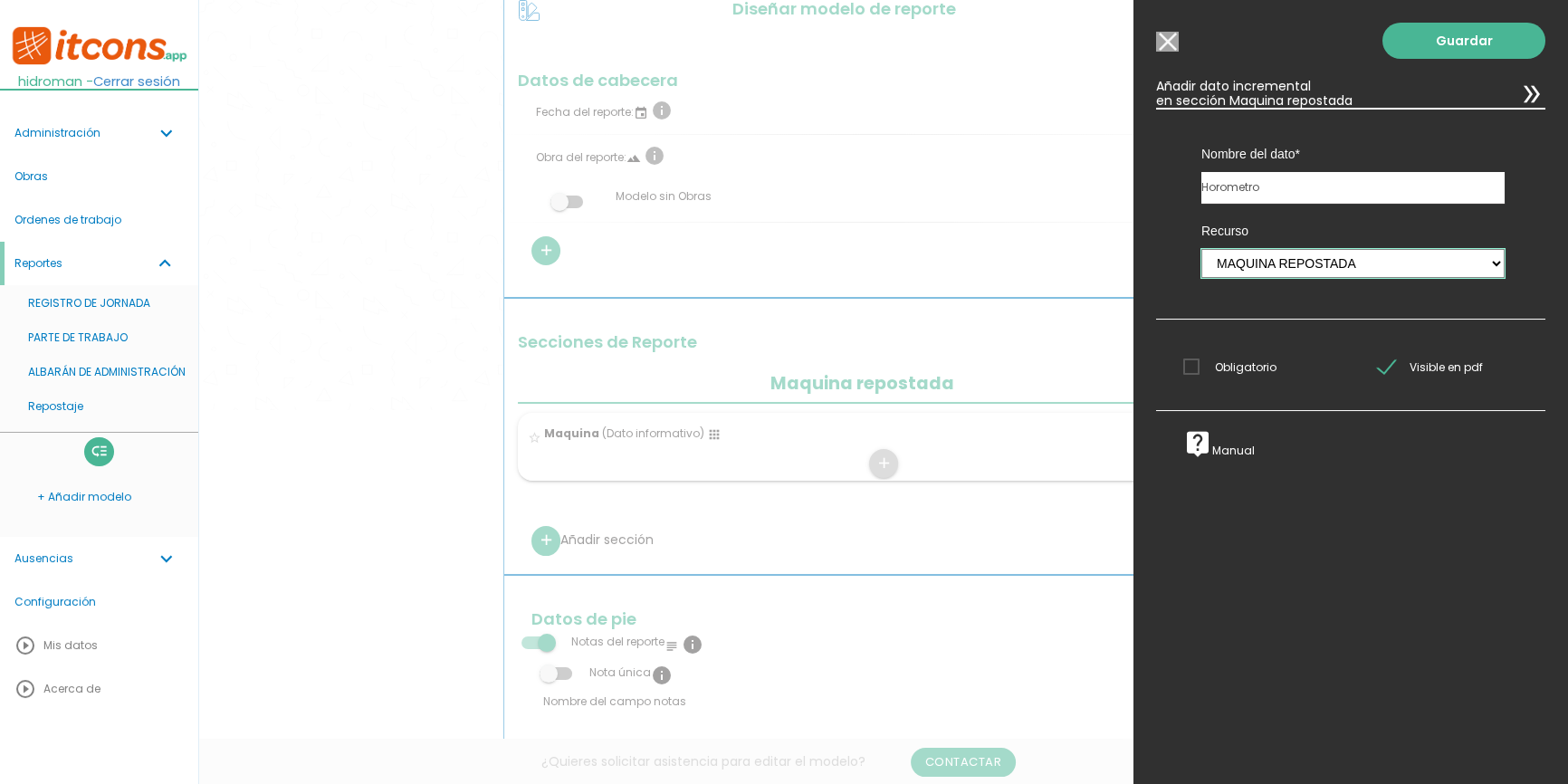
click at [1201, 249] on select "Maquina repostada" at bounding box center [1352, 264] width 304 height 29
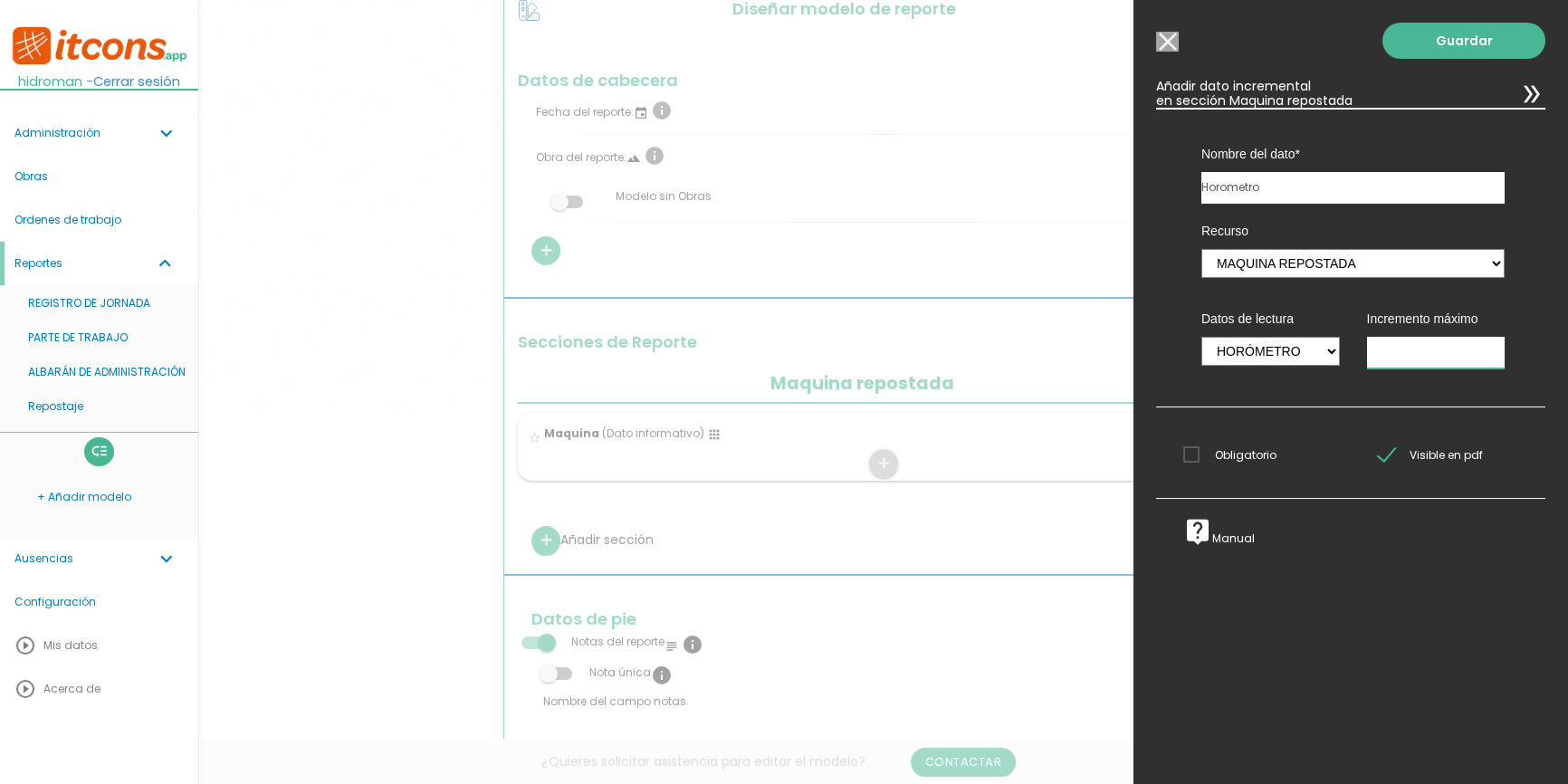
click at [1416, 346] on input "number" at bounding box center [1436, 352] width 139 height 31
click at [1167, 42] on input "Modelo sin Ordenes de trabajo" at bounding box center [1167, 41] width 23 height 20
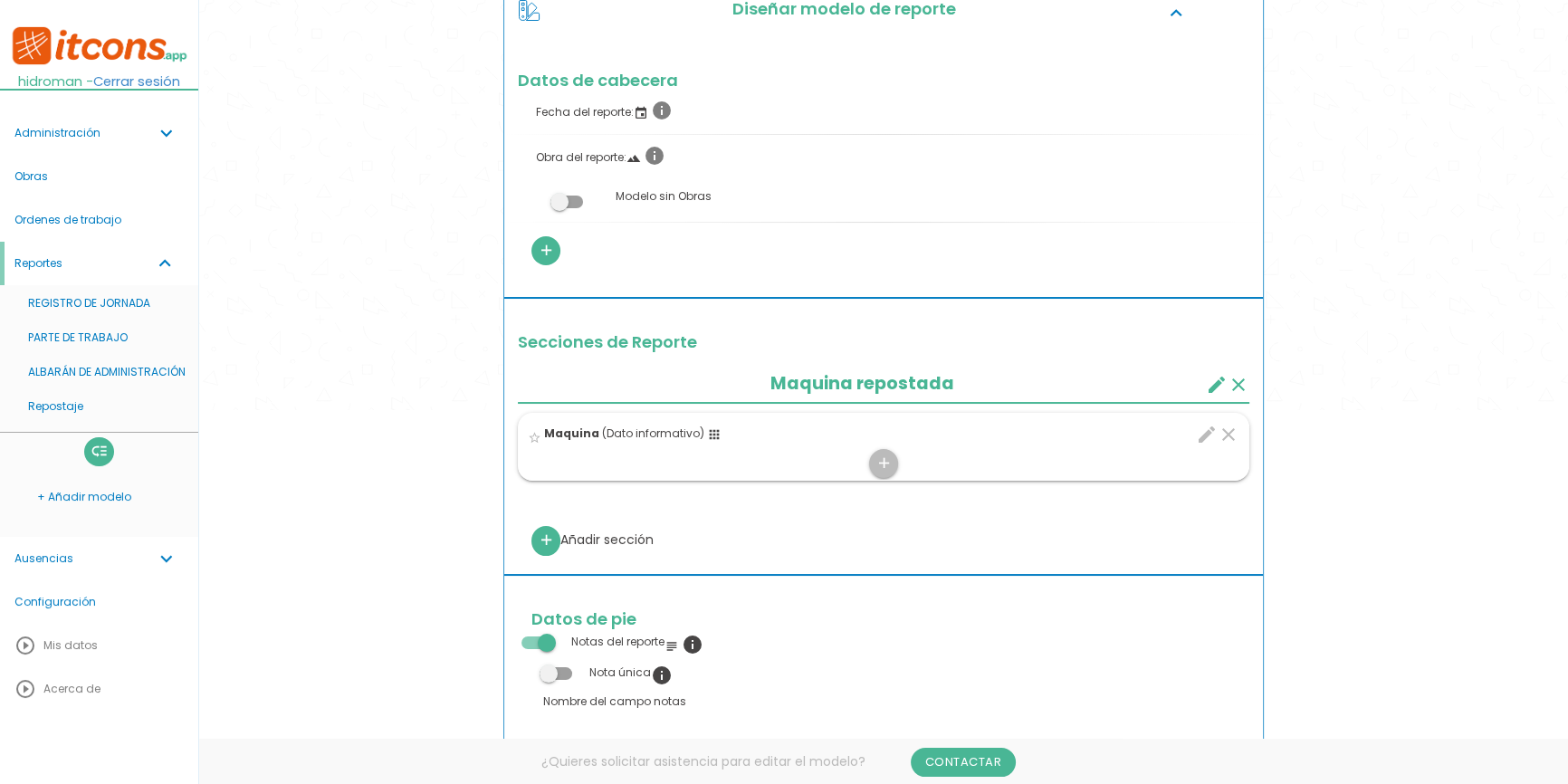
click at [283, 303] on div "menu keyboard_tab Dashboard Repostaje Editar" at bounding box center [883, 697] width 1368 height 2051
click at [552, 542] on icon "add" at bounding box center [546, 540] width 17 height 29
select select
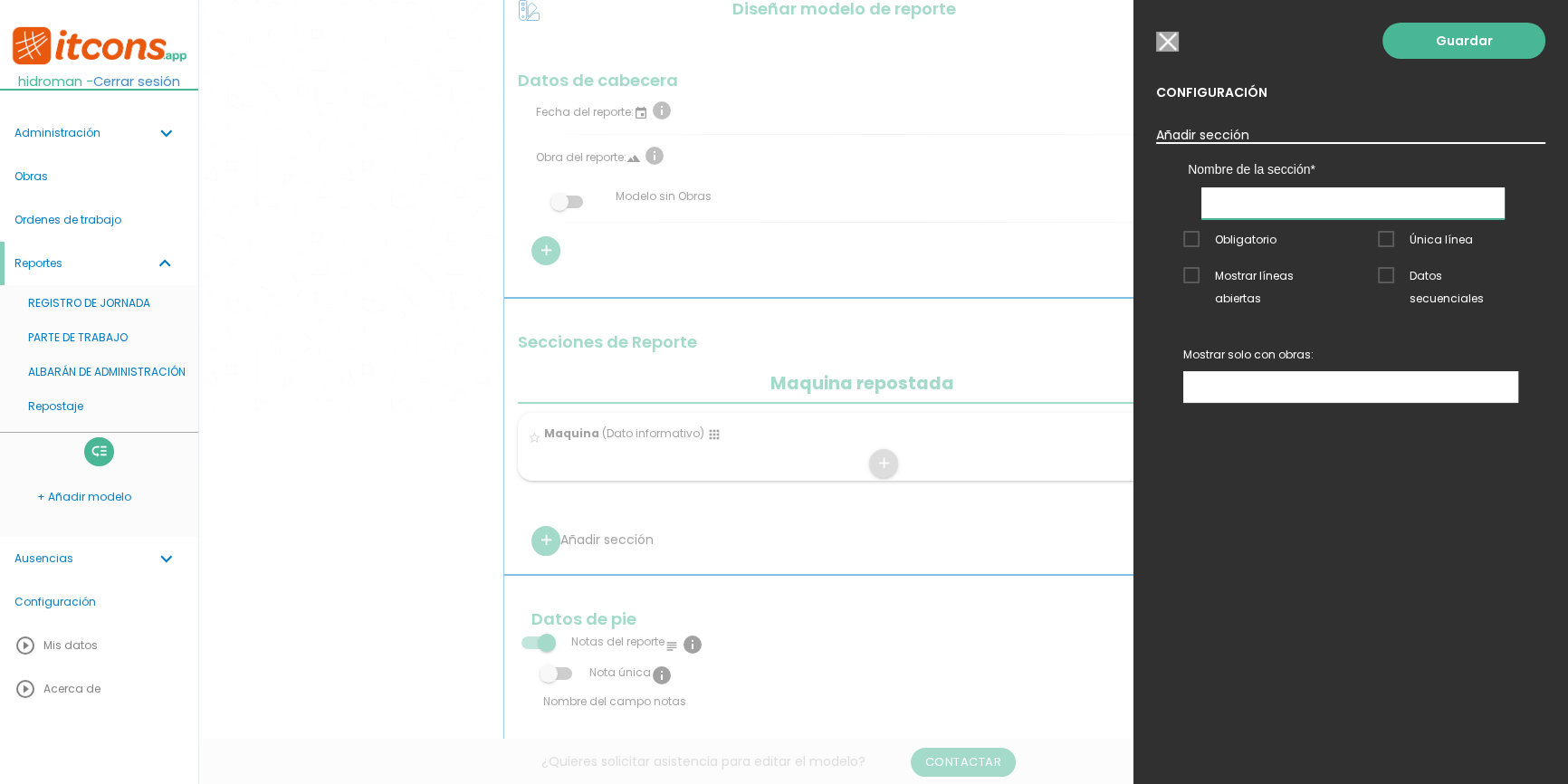
click at [1274, 209] on input "text" at bounding box center [1352, 203] width 304 height 31
drag, startPoint x: 1213, startPoint y: 204, endPoint x: 1147, endPoint y: 200, distance: 66.1
click at [1147, 200] on div "Guardar Configuración Añadir sección Nombre de la sección Maquina repostada maq…" at bounding box center [1350, 392] width 435 height 784
type input "Maquinaria alquilada"
click at [1448, 41] on link "Guardar" at bounding box center [1463, 41] width 163 height 36
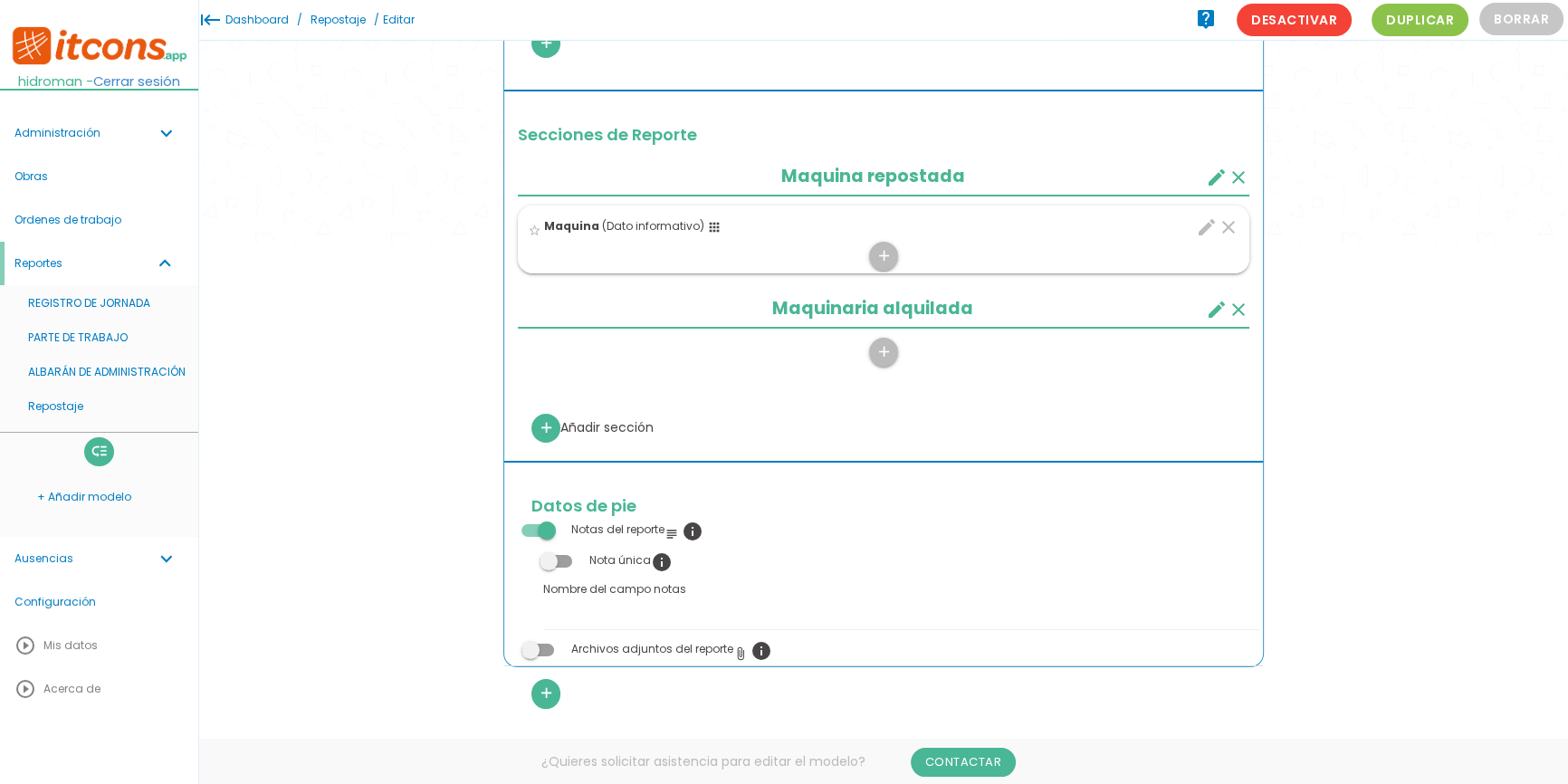
scroll to position [493, 0]
click at [886, 351] on icon "add" at bounding box center [883, 354] width 17 height 29
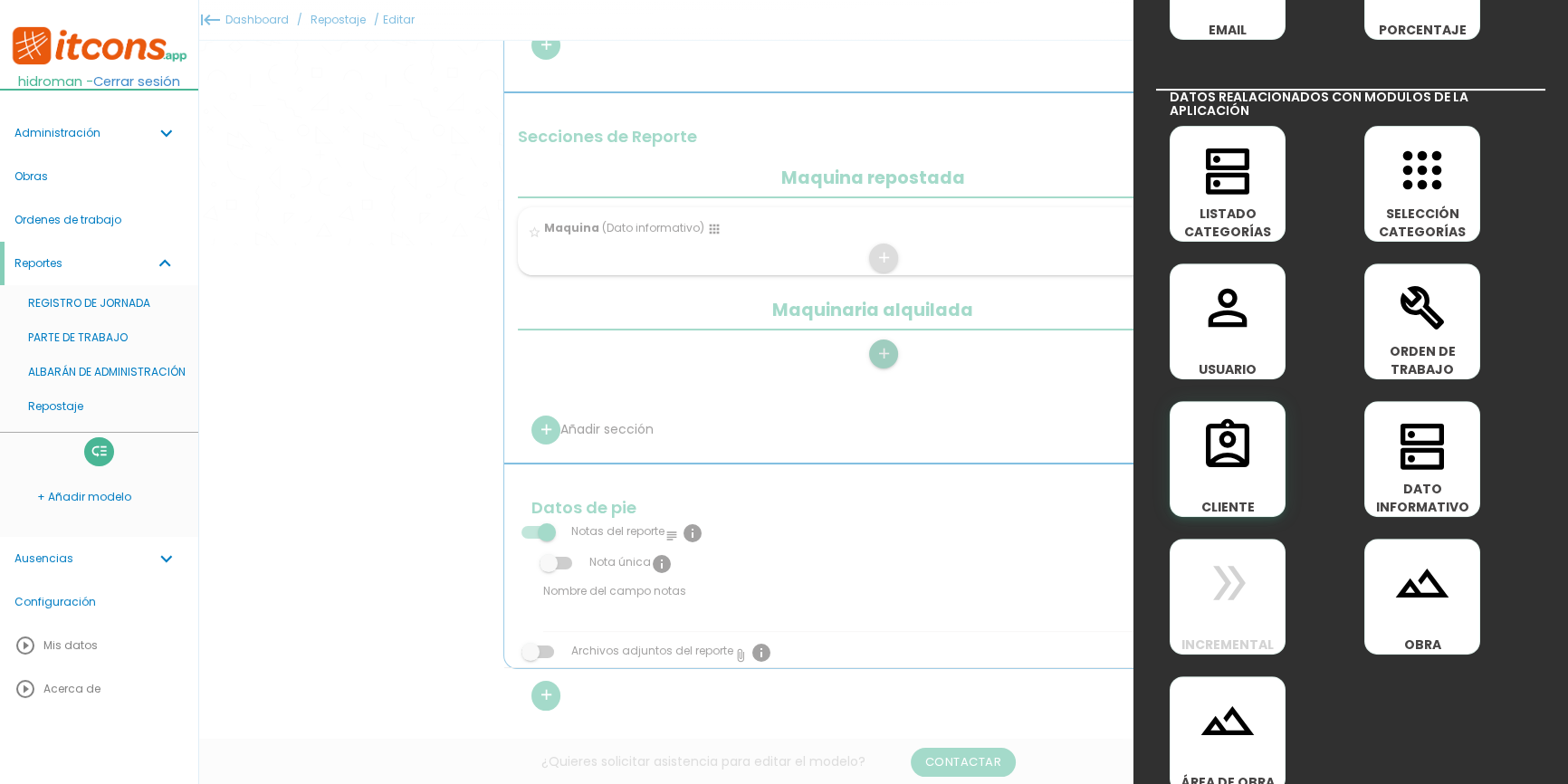
scroll to position [844, 0]
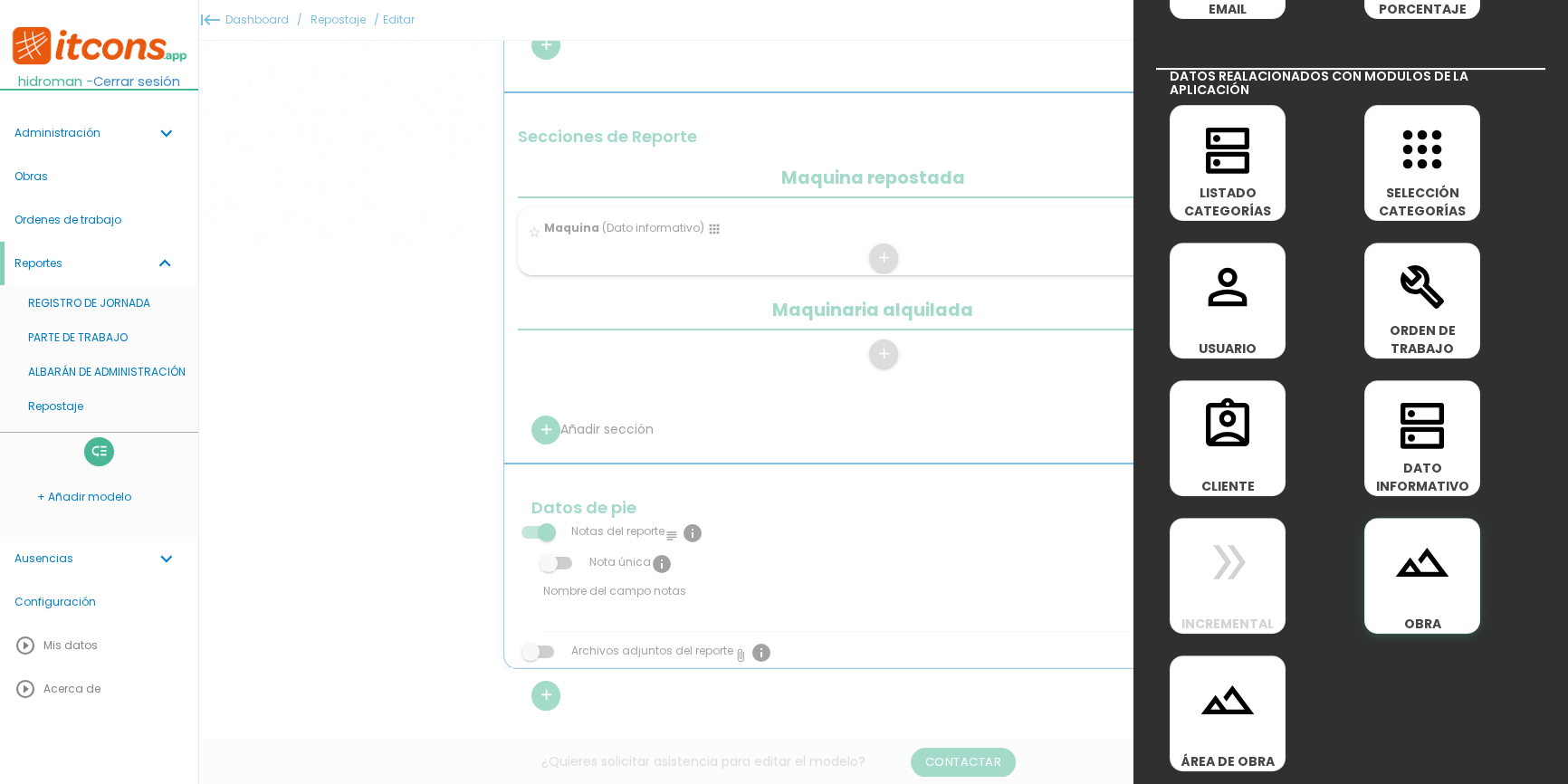
click at [1394, 581] on icon "landscape" at bounding box center [1421, 561] width 58 height 58
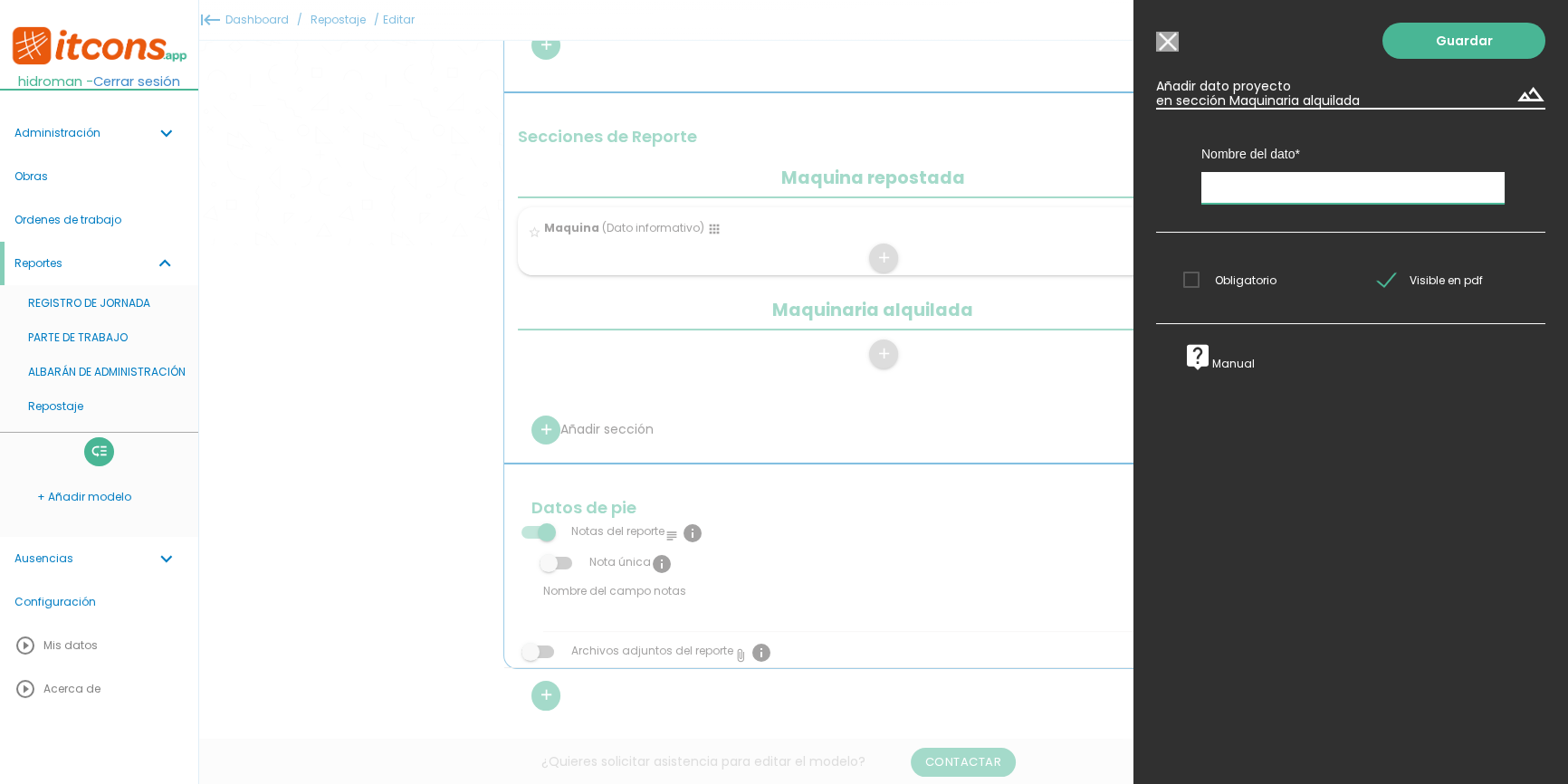
click at [1260, 172] on input "text" at bounding box center [1352, 187] width 304 height 31
type input "Obra"
click at [1448, 36] on link "Guardar" at bounding box center [1463, 41] width 163 height 36
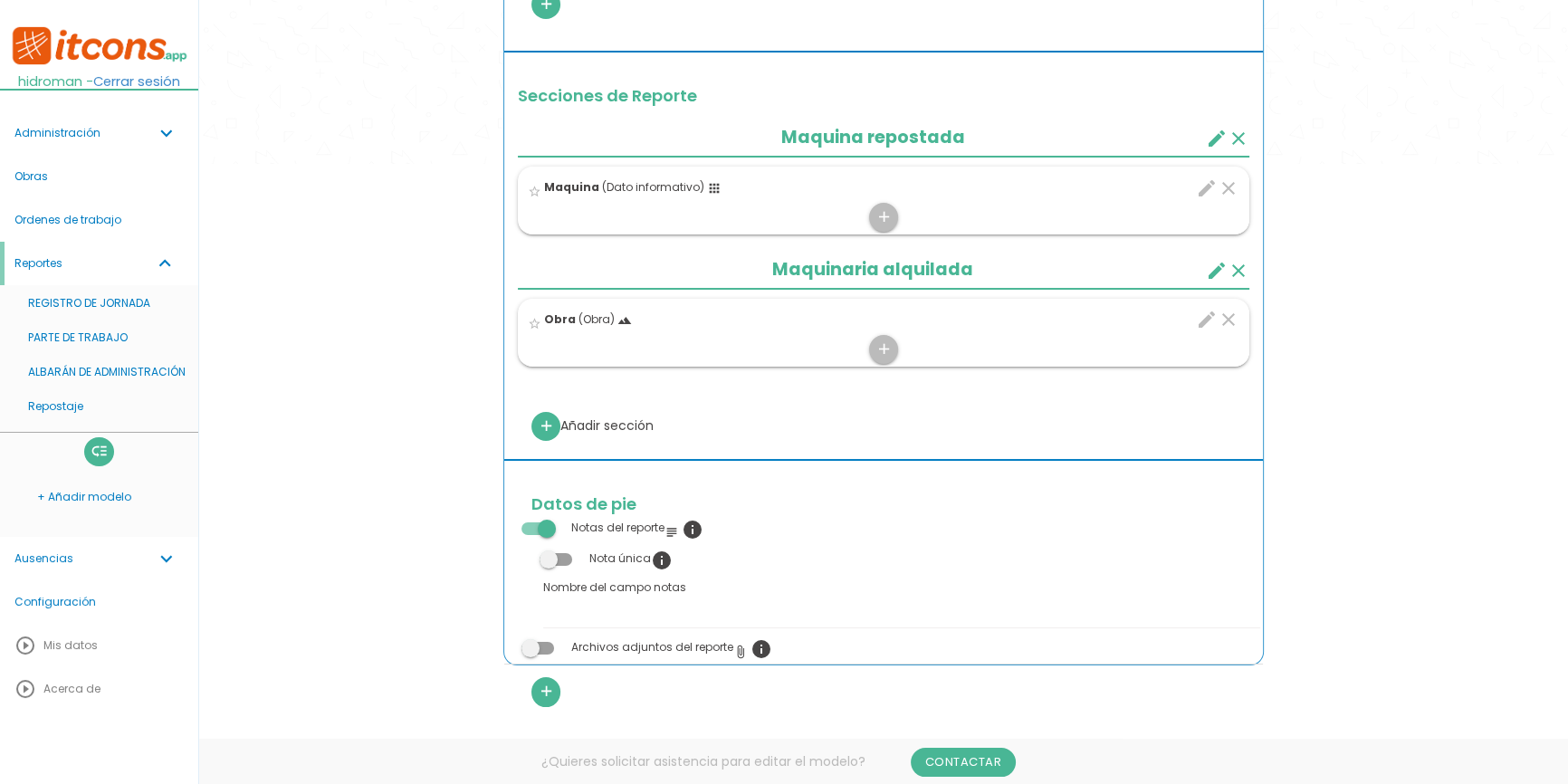
scroll to position [576, 0]
click at [882, 351] on icon "add" at bounding box center [883, 348] width 17 height 29
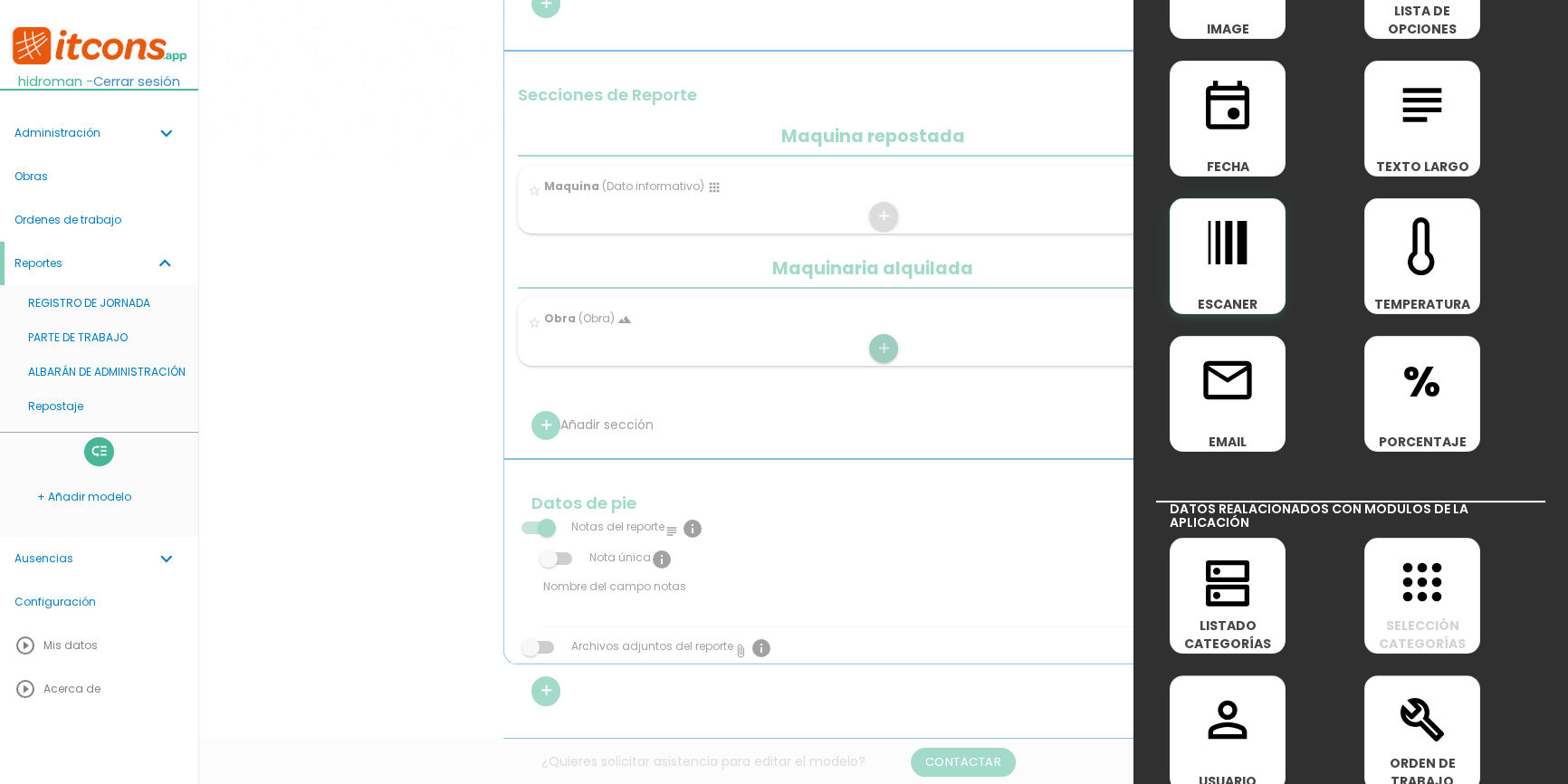
scroll to position [0, 0]
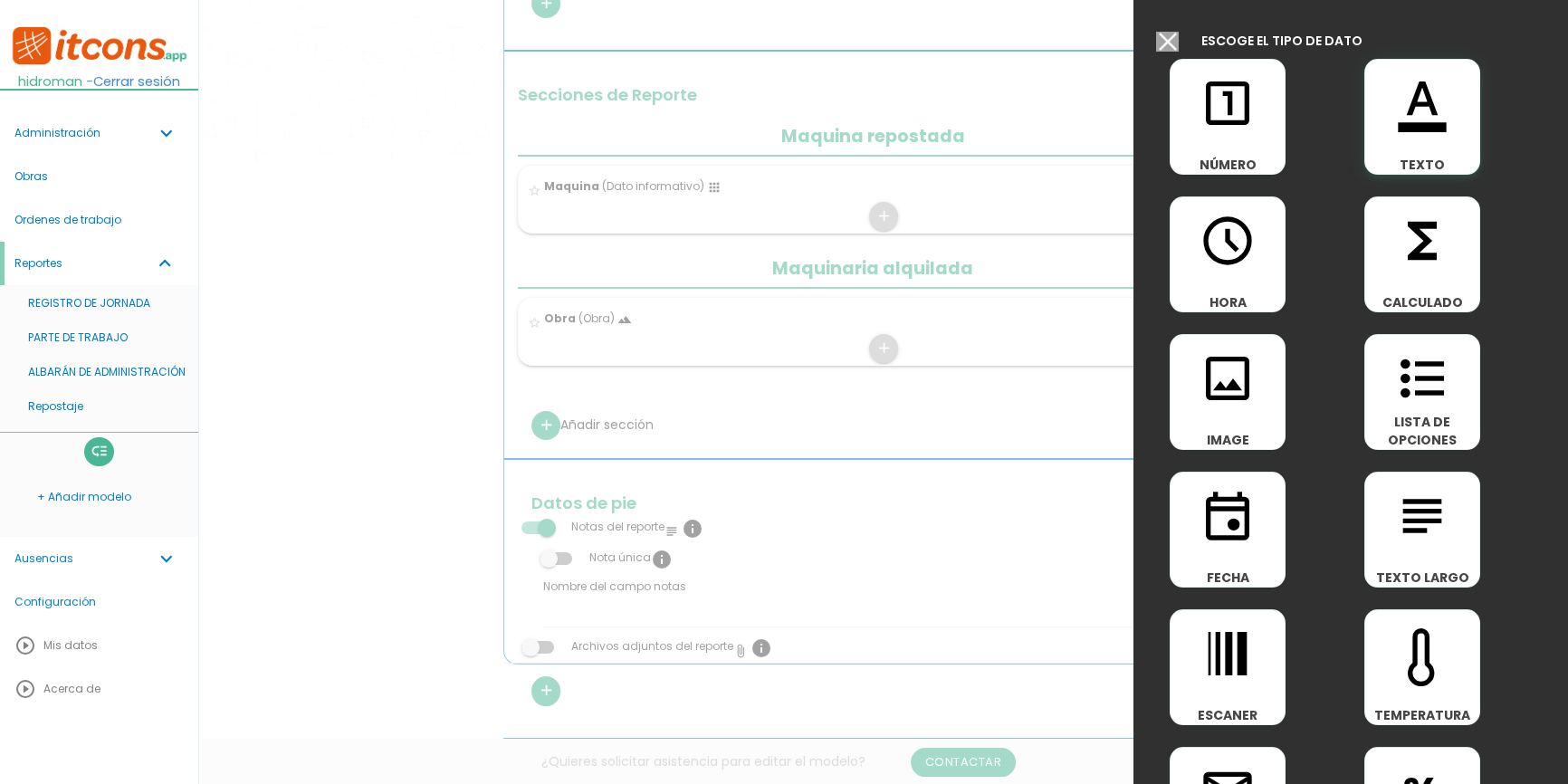
click at [1407, 131] on icon "format_color_text" at bounding box center [1421, 103] width 58 height 58
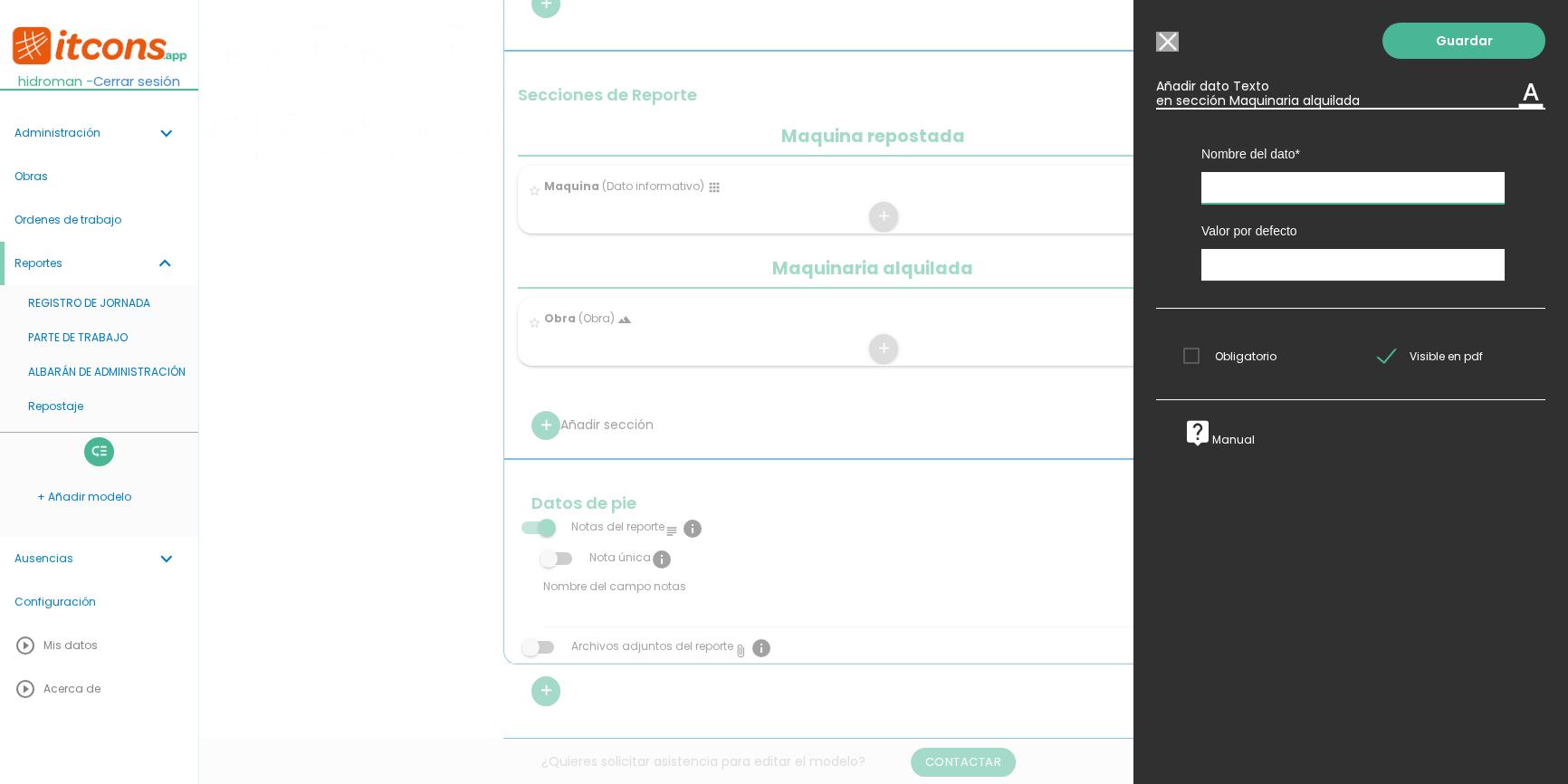
click at [1260, 190] on input "text" at bounding box center [1352, 187] width 304 height 31
type input "maquina alquilada"
click at [1229, 349] on span "Obligatorio" at bounding box center [1229, 356] width 93 height 23
click at [0, 0] on input "Obligatorio" at bounding box center [0, 0] width 0 height 0
click at [1415, 32] on link "Guardar" at bounding box center [1463, 41] width 163 height 36
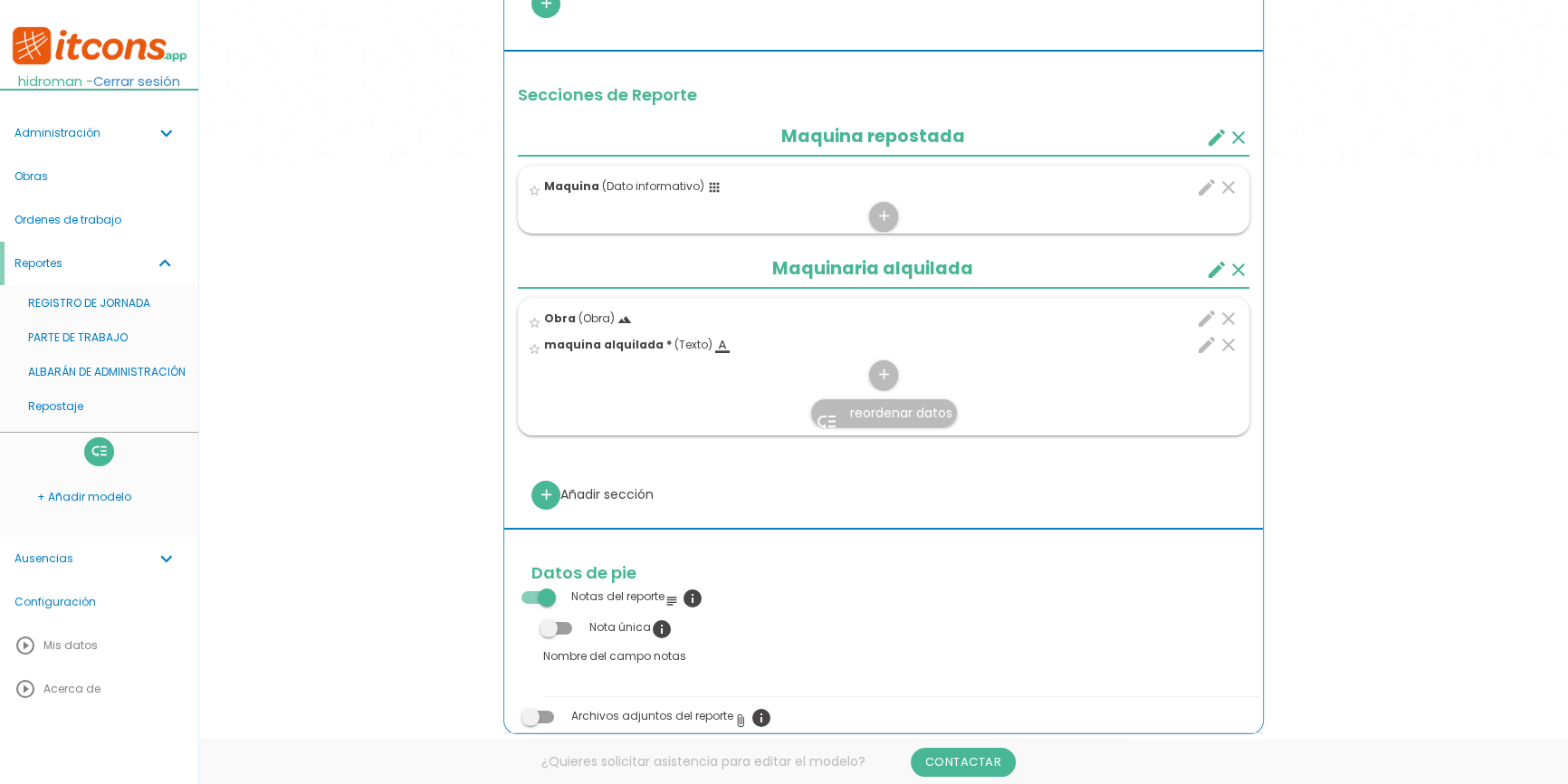
click at [1203, 346] on icon "edit" at bounding box center [1206, 344] width 22 height 22
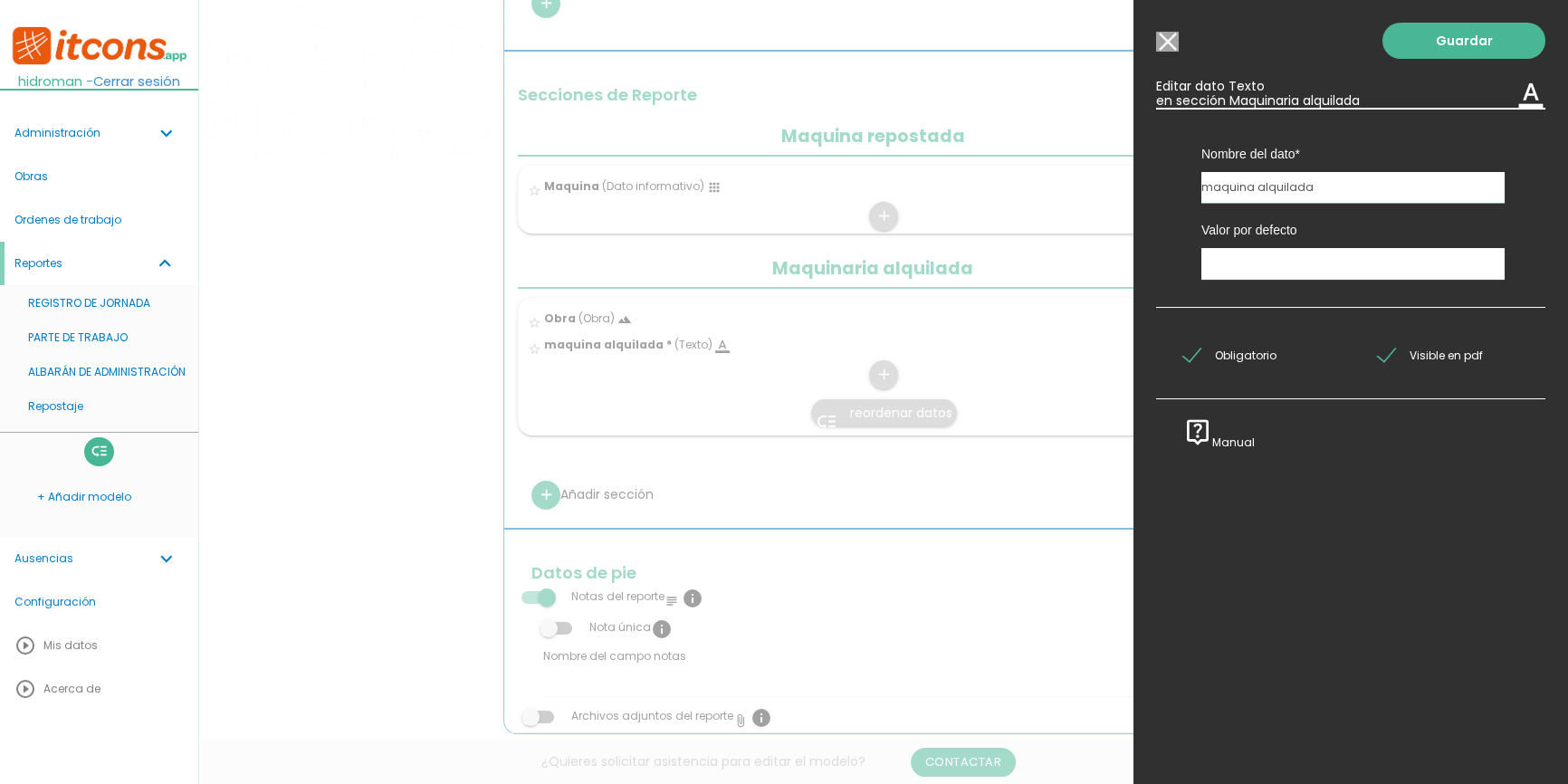
click at [1210, 190] on input "maquina alquilada" at bounding box center [1352, 187] width 304 height 30
type input "Maquina alquilada"
click at [1478, 49] on link "Guardar" at bounding box center [1463, 41] width 163 height 36
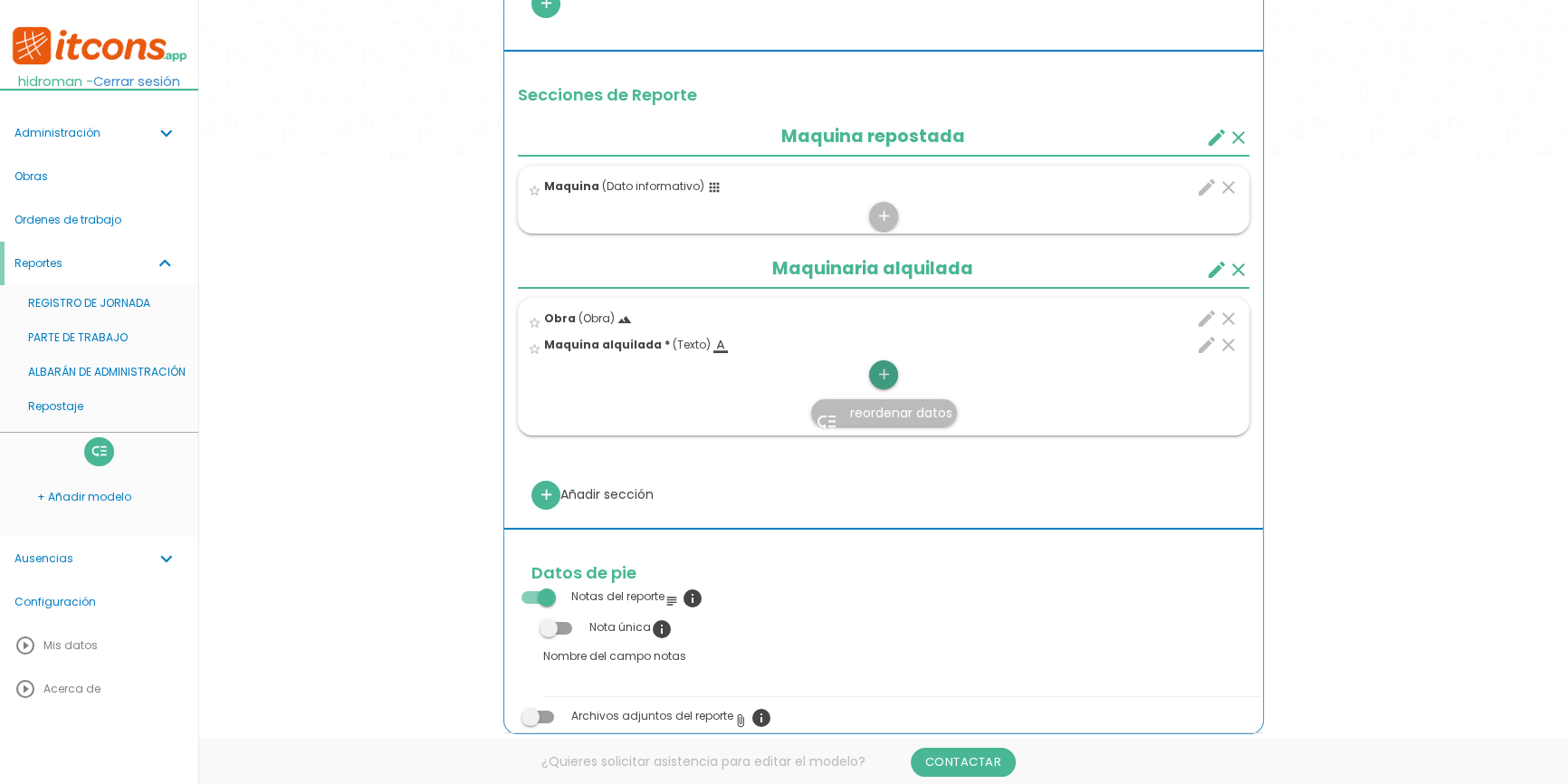
click at [884, 373] on icon "add" at bounding box center [883, 375] width 17 height 29
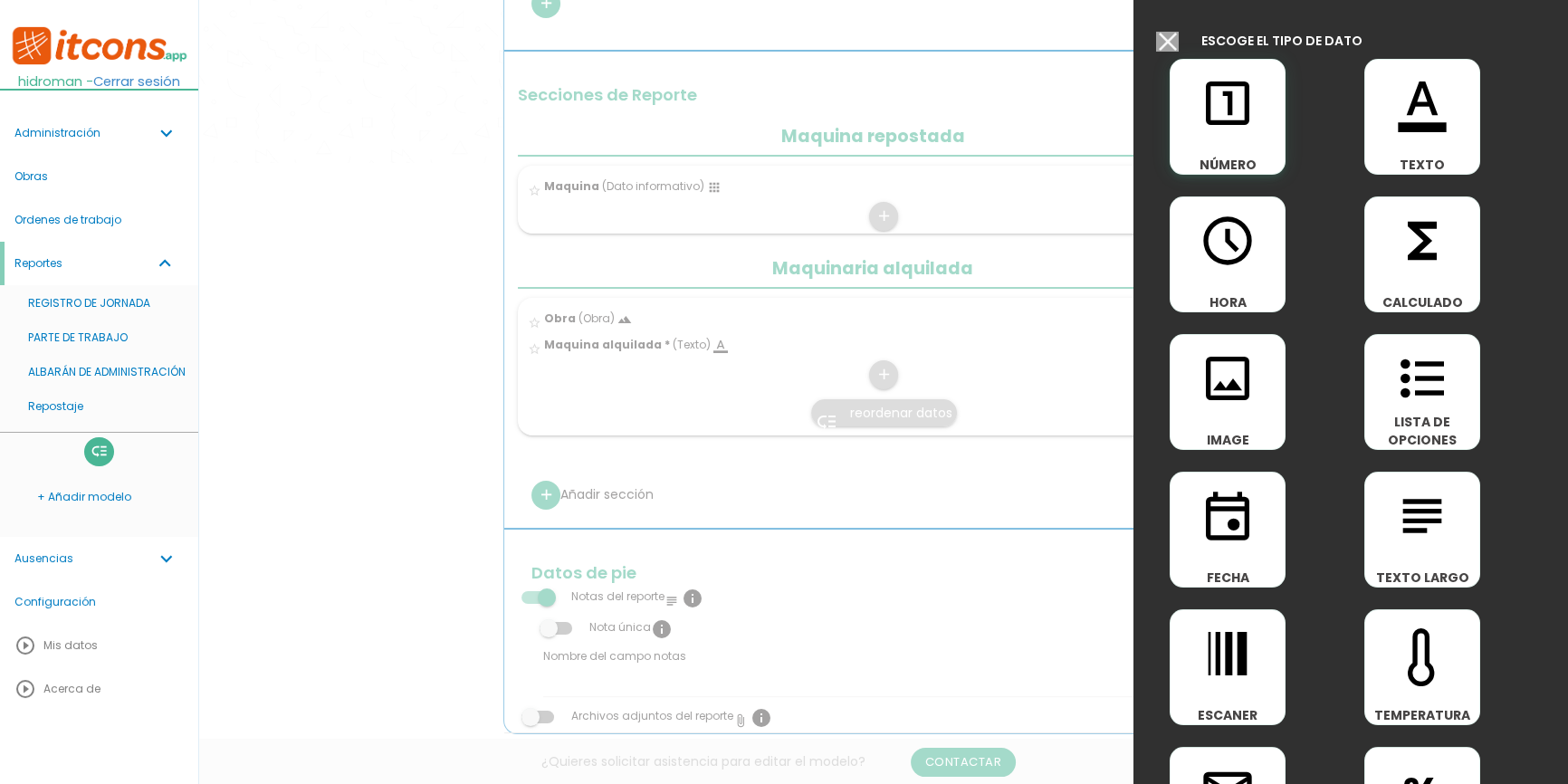
click at [1213, 124] on icon "looks_one" at bounding box center [1226, 103] width 58 height 58
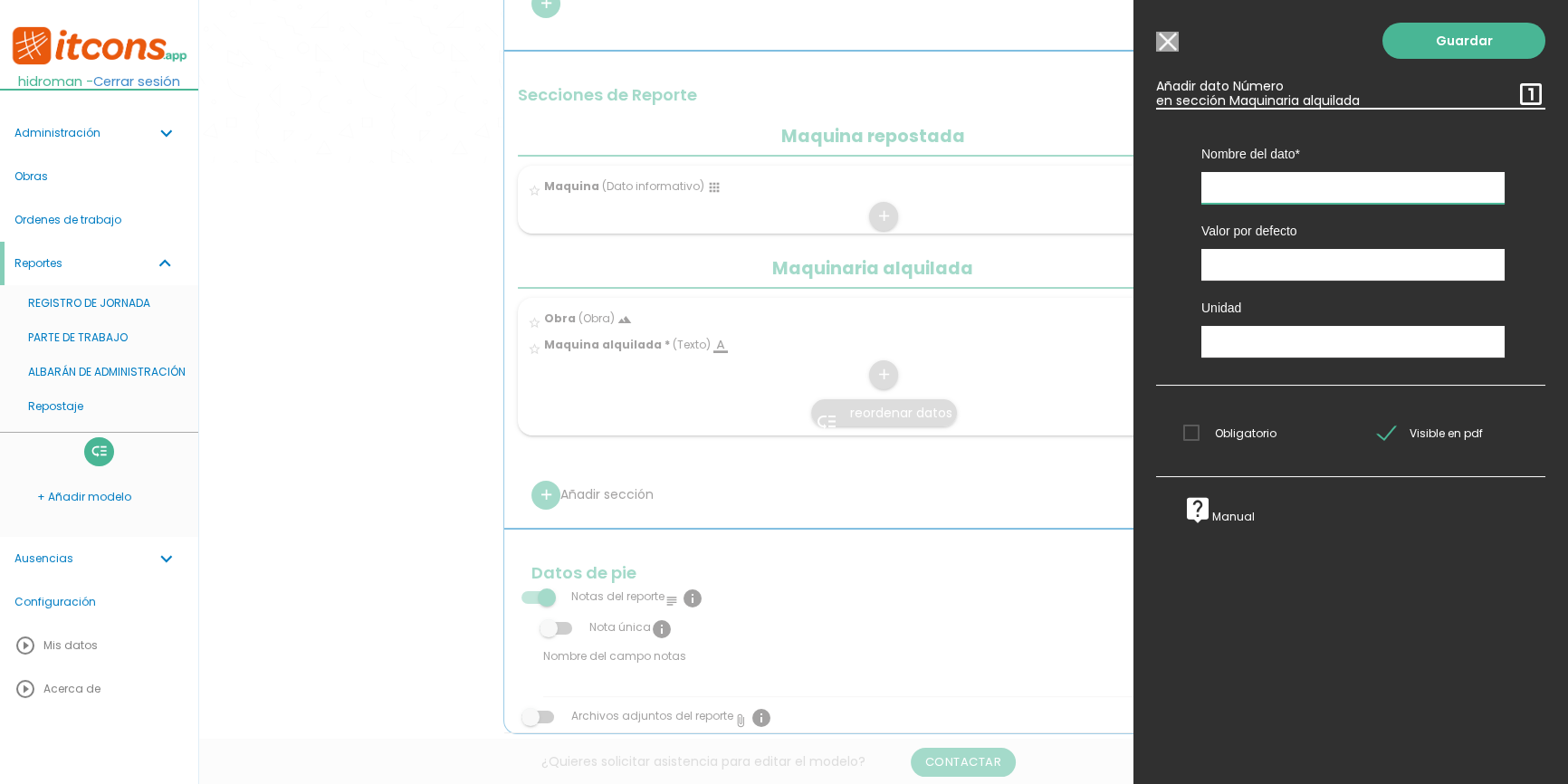
click at [1250, 195] on input "text" at bounding box center [1352, 187] width 304 height 31
type input "Litros repostados"
click at [1221, 442] on span "Obligatorio" at bounding box center [1229, 433] width 93 height 23
click at [0, 0] on input "Obligatorio" at bounding box center [0, 0] width 0 height 0
click at [1499, 37] on link "Guardar" at bounding box center [1463, 41] width 163 height 36
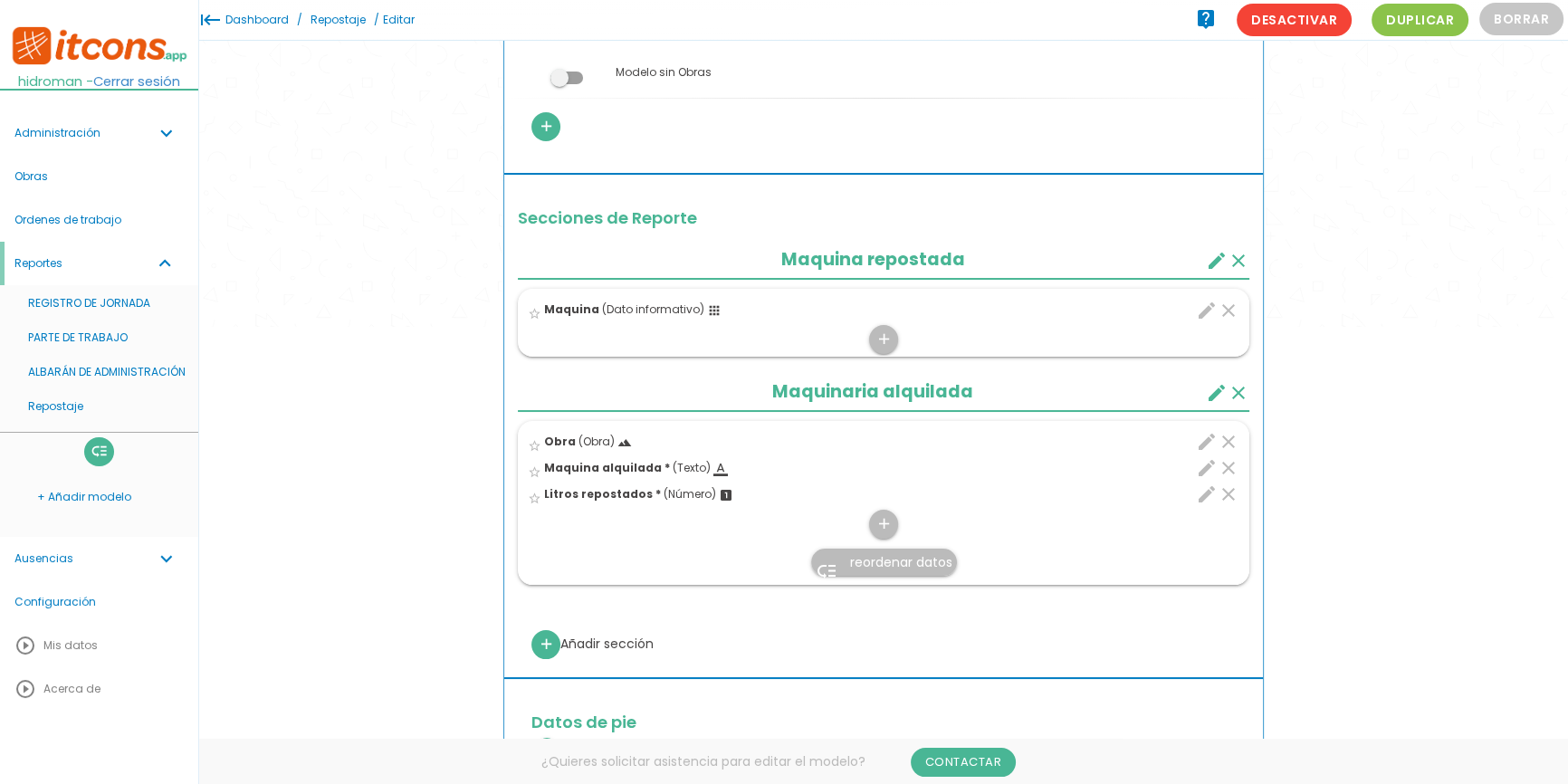
scroll to position [411, 0]
click at [106, 336] on link "PARTE DE TRABAJO" at bounding box center [99, 338] width 198 height 34
